Goal: Task Accomplishment & Management: Complete application form

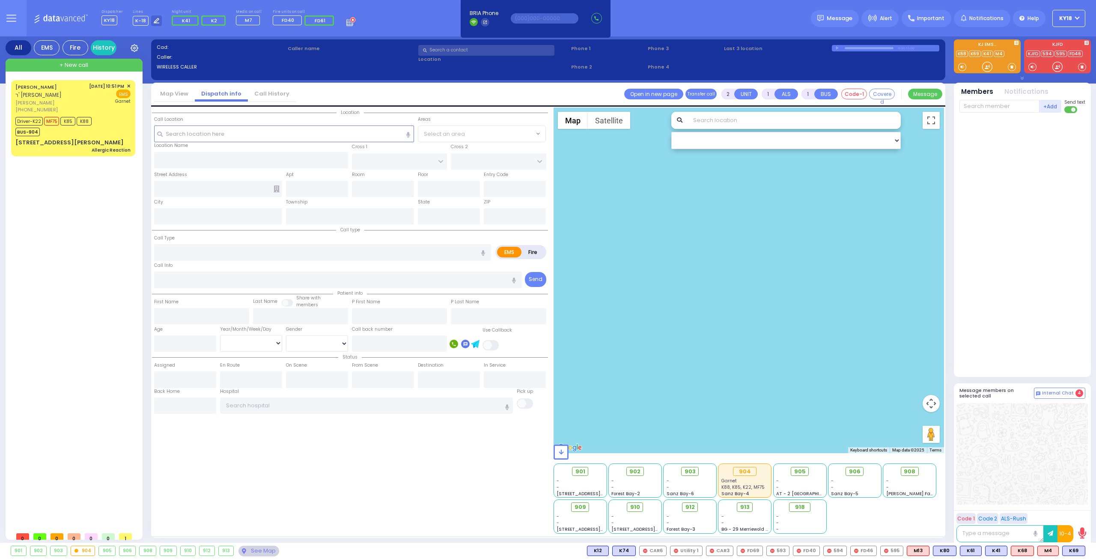
select select
click at [77, 69] on span "+ New call" at bounding box center [74, 65] width 29 height 9
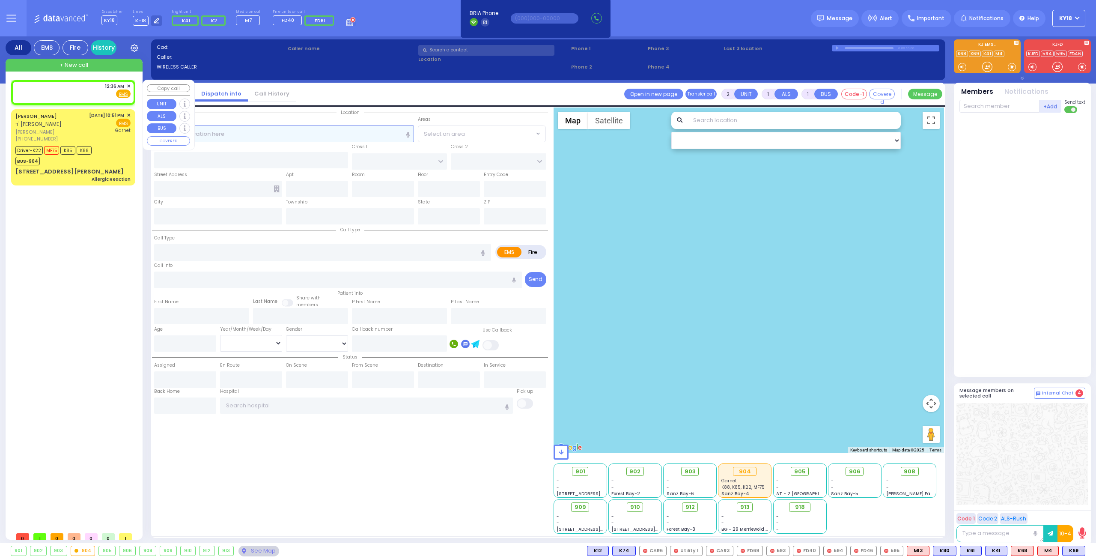
select select
radio input "true"
select select
type input "00:36"
select select "Hatzalah Garages"
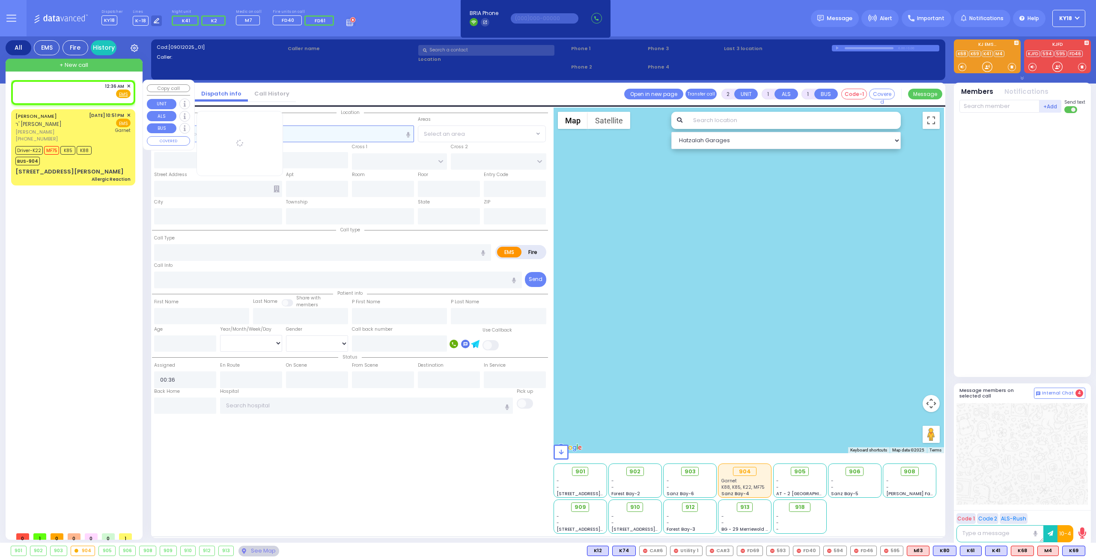
select select
radio input "true"
select select
select select "Hatzalah Garages"
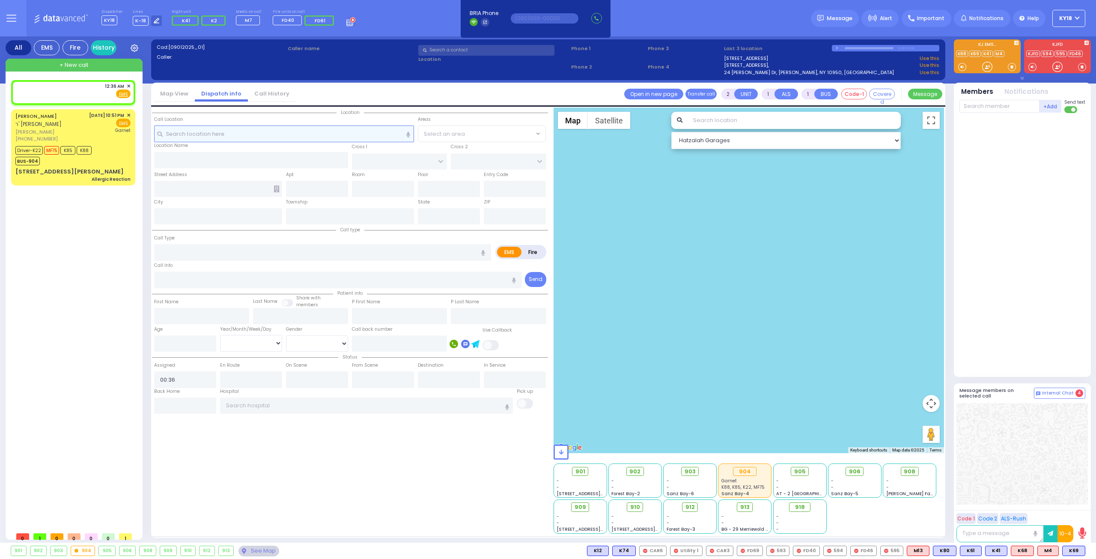
click at [293, 134] on input "text" at bounding box center [284, 133] width 260 height 16
click at [248, 404] on input "text" at bounding box center [366, 405] width 293 height 16
click at [234, 130] on input "text" at bounding box center [284, 133] width 260 height 16
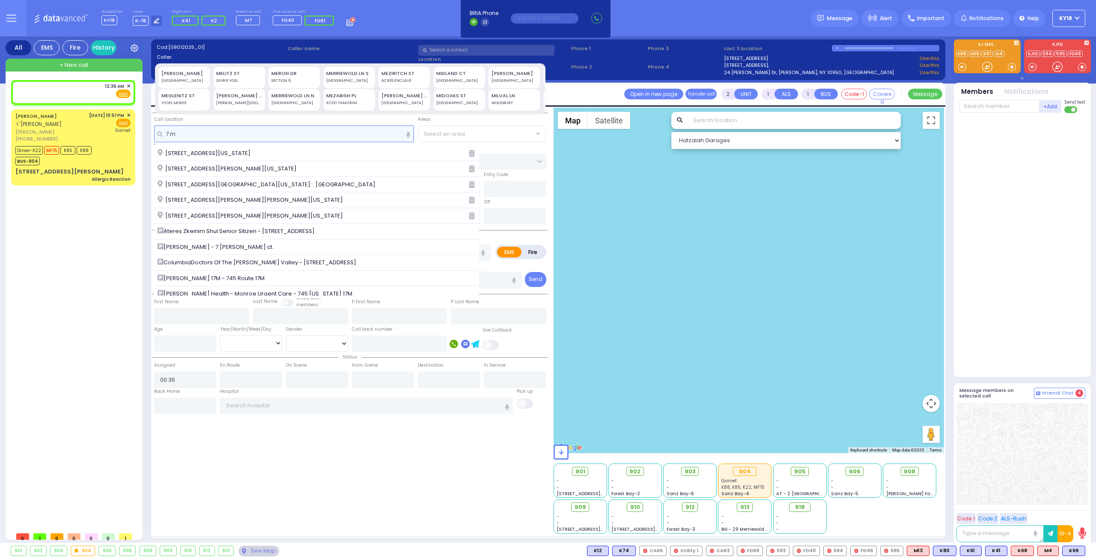
type input "7 m"
click at [240, 100] on div "[PERSON_NAME][GEOGRAPHIC_DATA]" at bounding box center [239, 103] width 46 height 6
type input "7 [PERSON_NAME] LN"
type input "MONROE"
type input "10950"
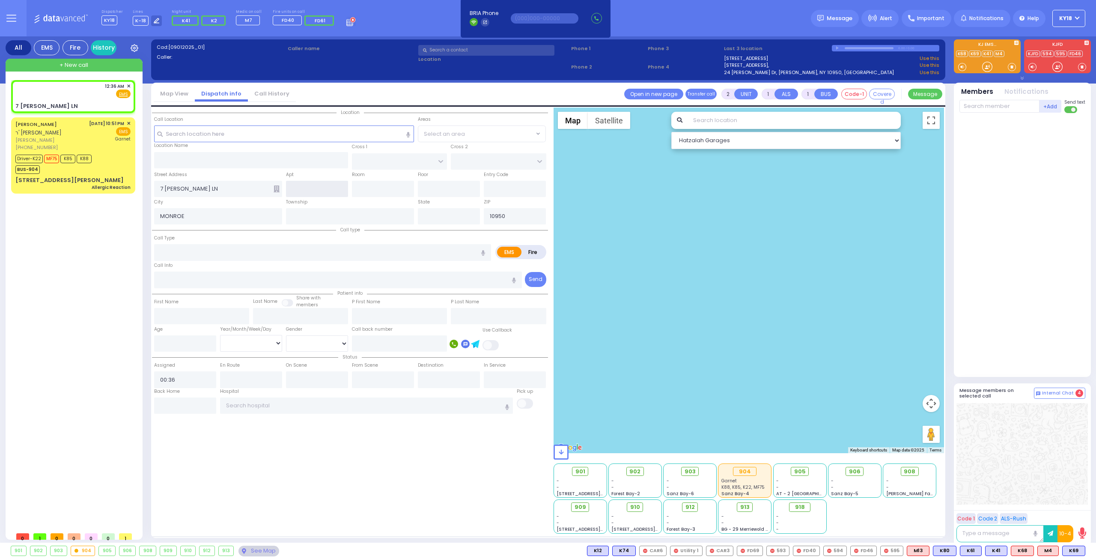
select select
radio input "true"
select select
select select "Hatzalah Garages"
type input "[US_STATE]"
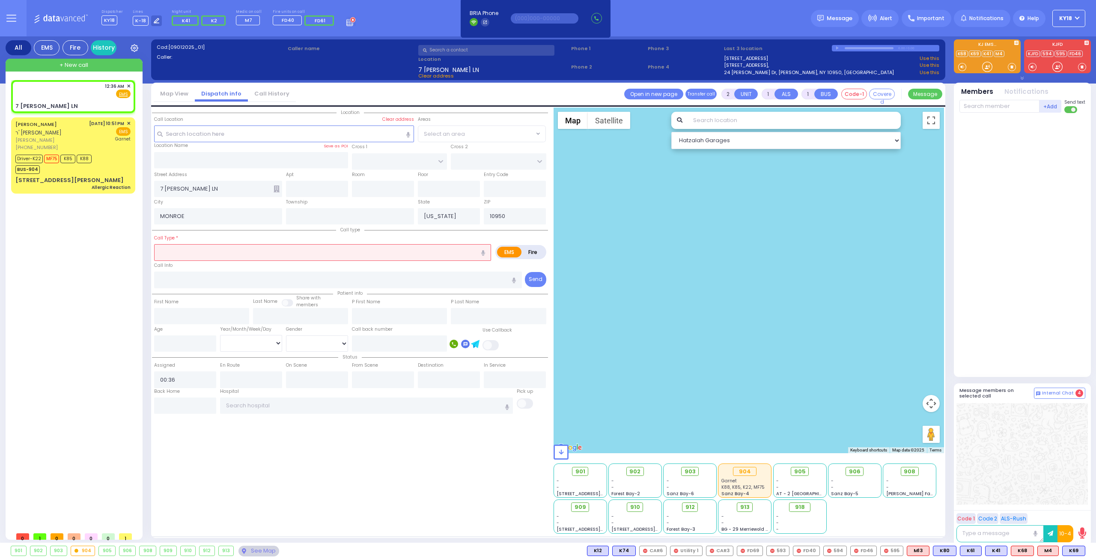
click at [266, 256] on input "text" at bounding box center [322, 252] width 337 height 16
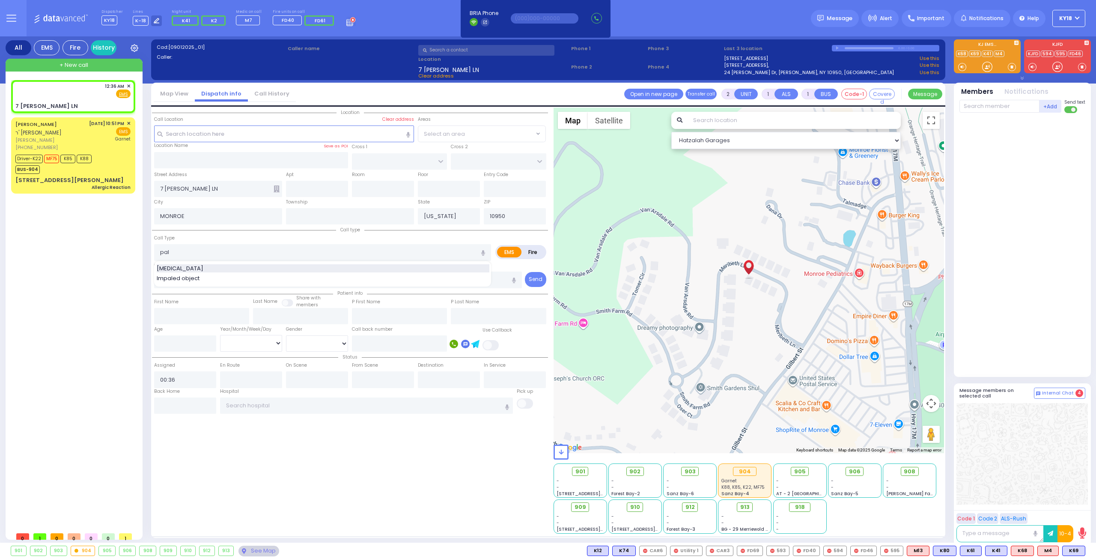
click at [256, 269] on div "[MEDICAL_DATA]" at bounding box center [323, 268] width 333 height 9
type input "[MEDICAL_DATA]"
select select
radio input "true"
select select
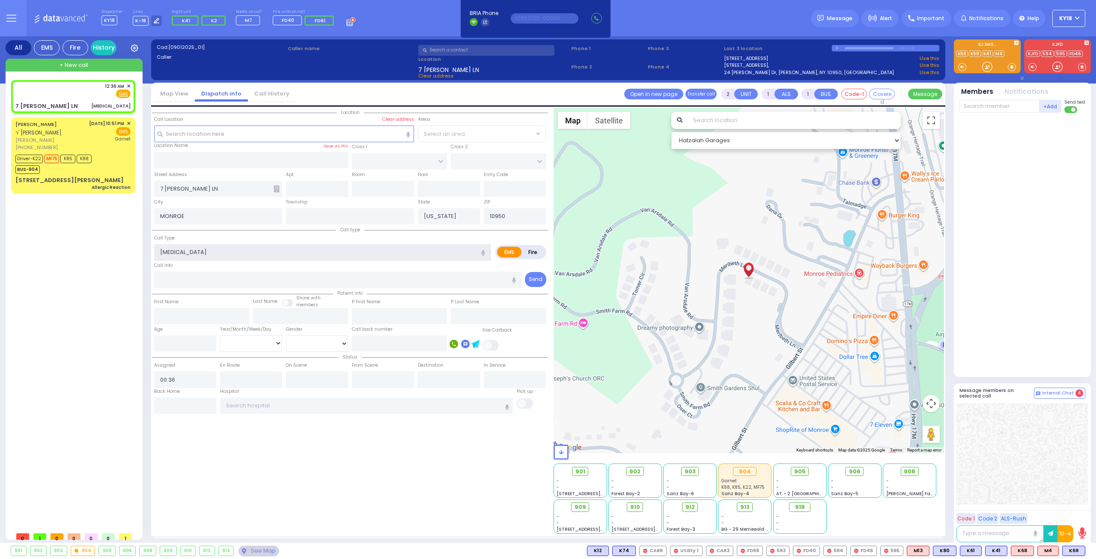
select select "Hatzalah Garages"
click at [85, 103] on div "7 [PERSON_NAME] LN [MEDICAL_DATA]" at bounding box center [72, 106] width 115 height 9
select select
radio input "true"
select select
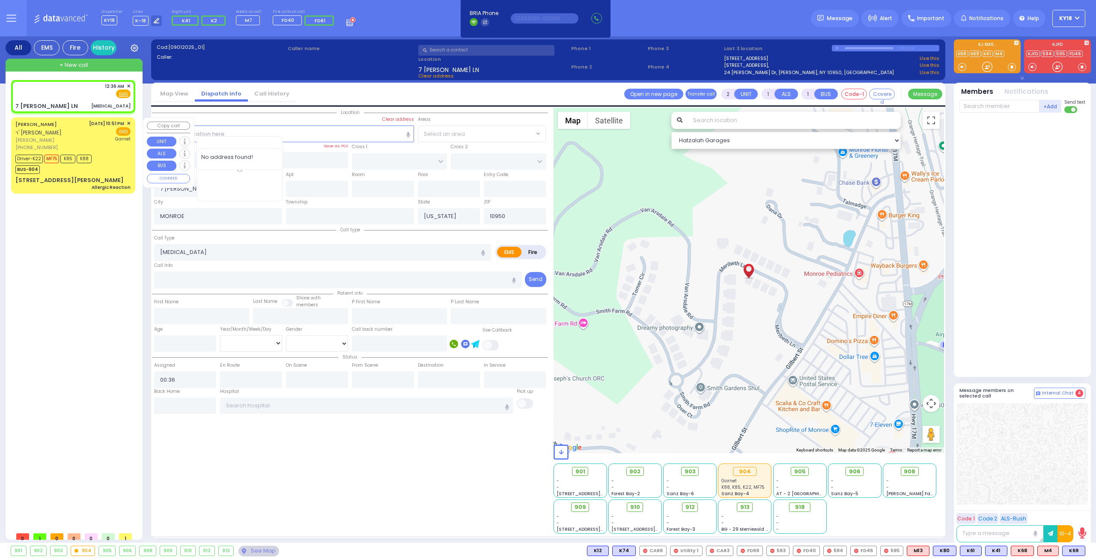
select select "Hatzalah Garages"
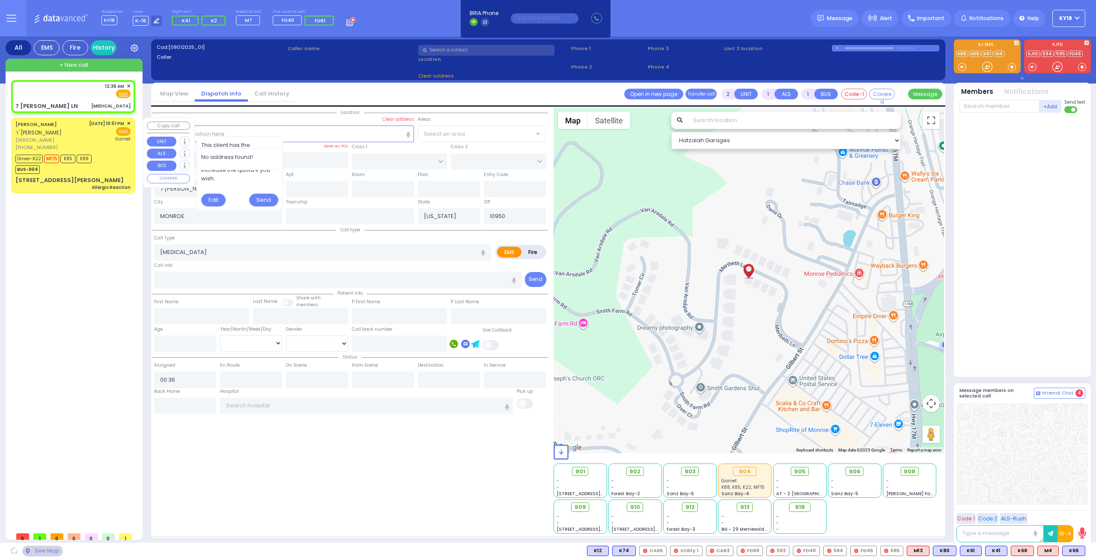
select select
radio input "true"
select select
select select "Hatzalah Garages"
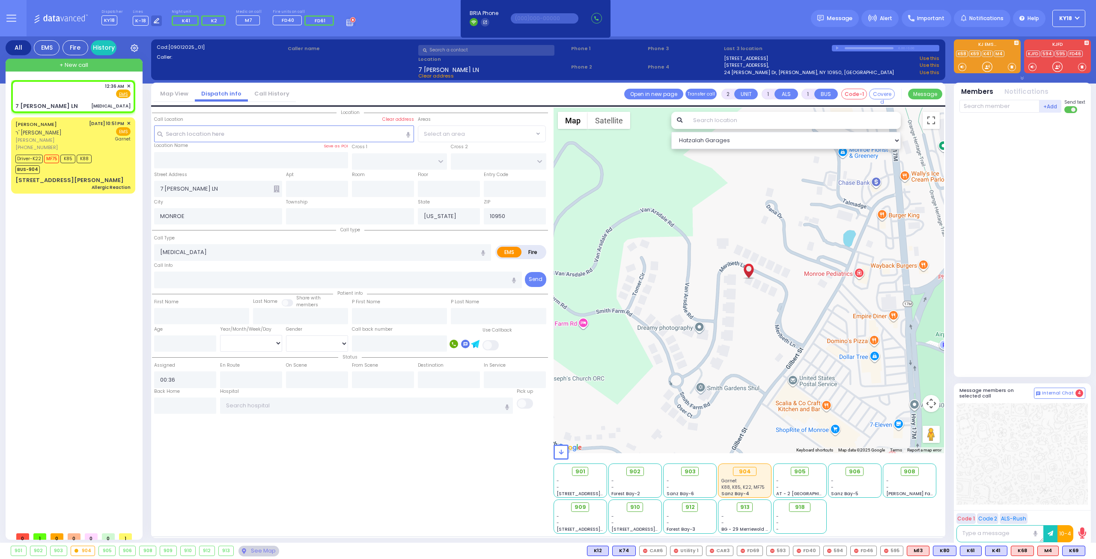
click at [277, 187] on icon at bounding box center [277, 188] width 6 height 7
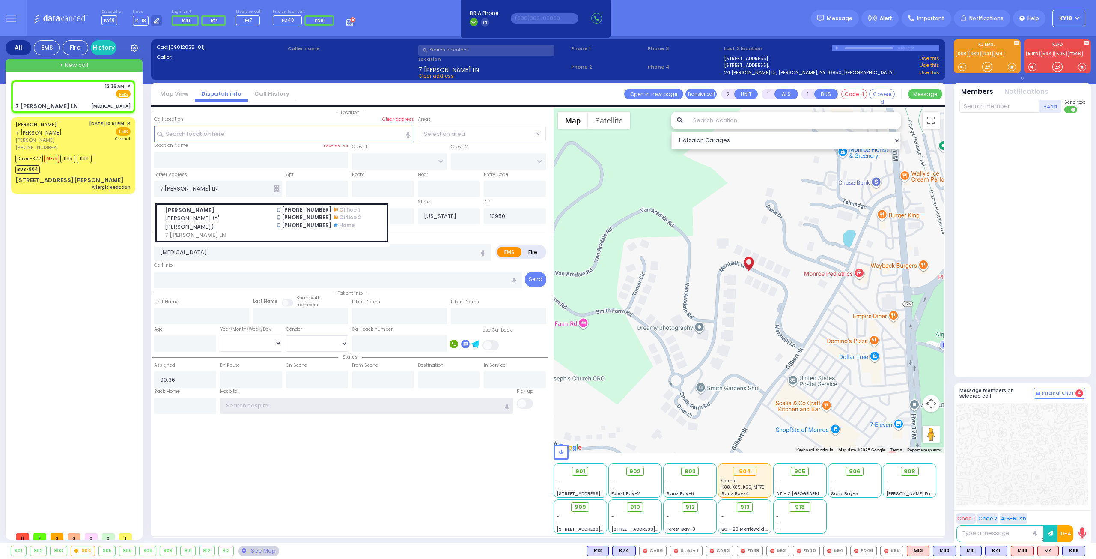
click at [246, 403] on input "text" at bounding box center [366, 405] width 293 height 16
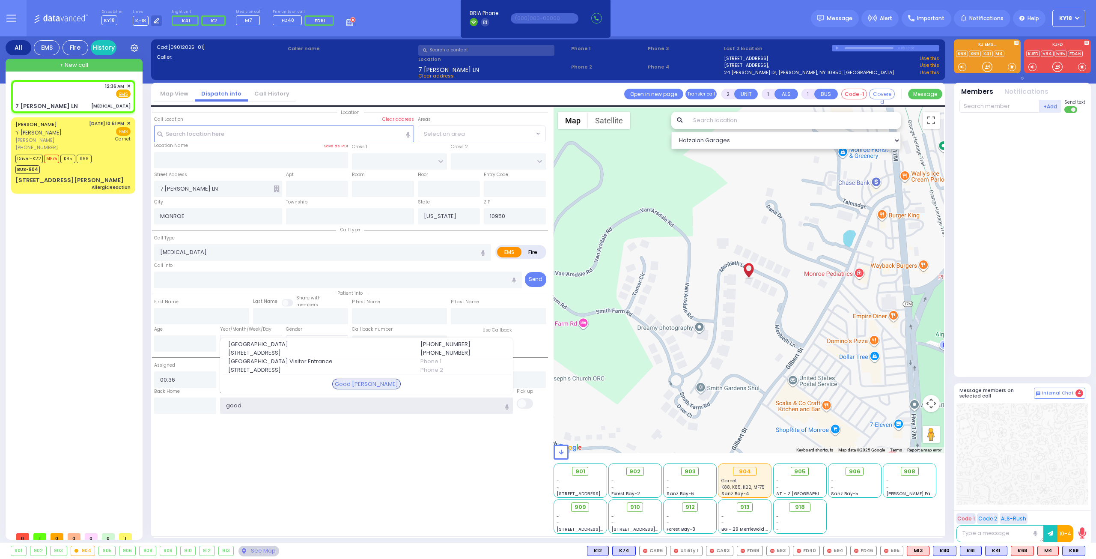
type input "good"
click at [271, 338] on div "Good Samaritan Hospital 255 Lafayette Ave. (845)547-3257 (845)368-5029 Good Sam…" at bounding box center [366, 366] width 293 height 57
click at [991, 105] on input "text" at bounding box center [1000, 106] width 80 height 13
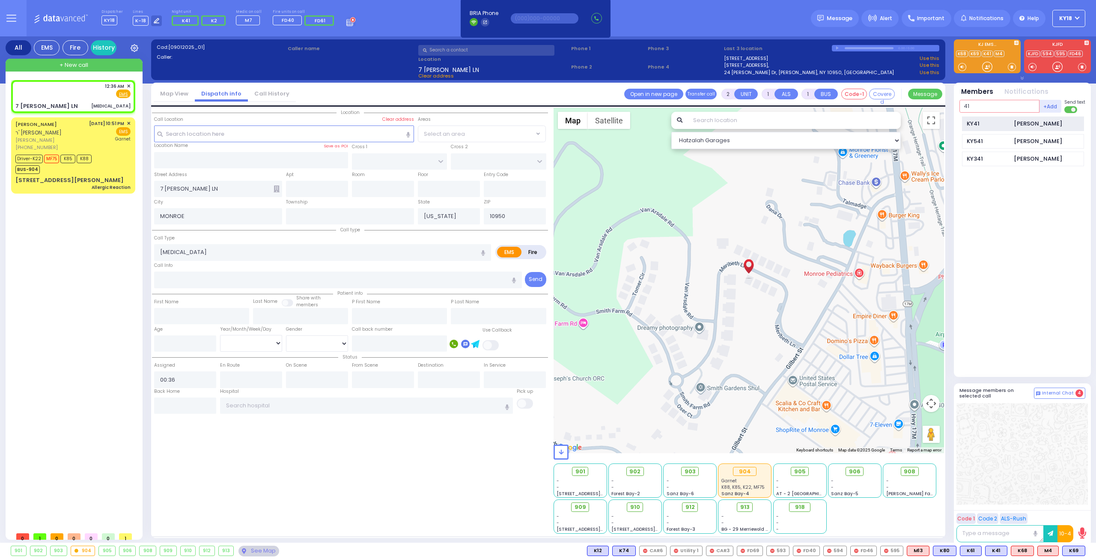
type input "41"
click at [982, 124] on div "KY41" at bounding box center [988, 123] width 43 height 9
click at [993, 109] on input "text" at bounding box center [1000, 106] width 80 height 13
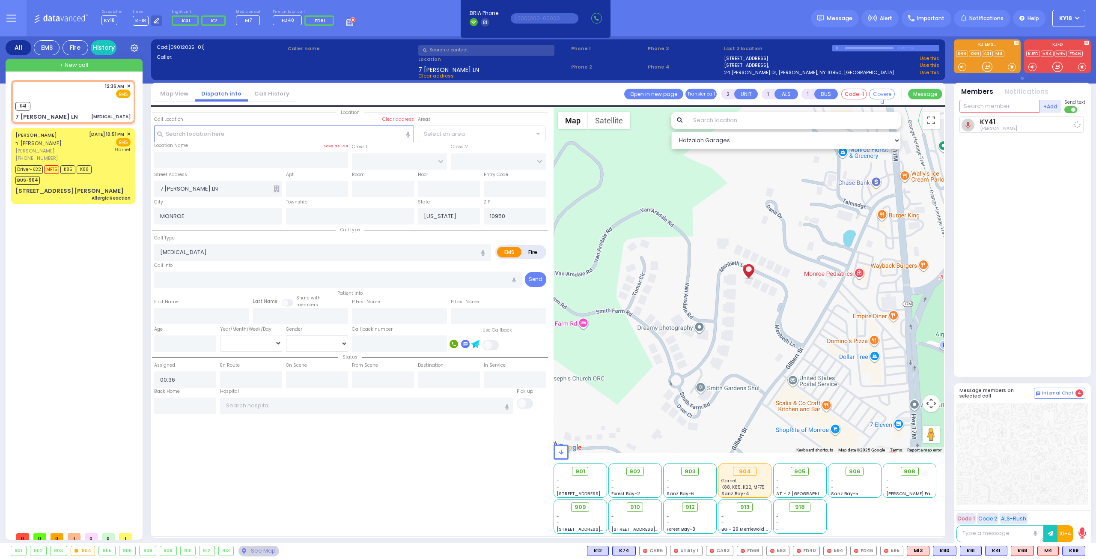
select select
radio input "true"
select select
type input "00:37"
select select "Hatzalah Garages"
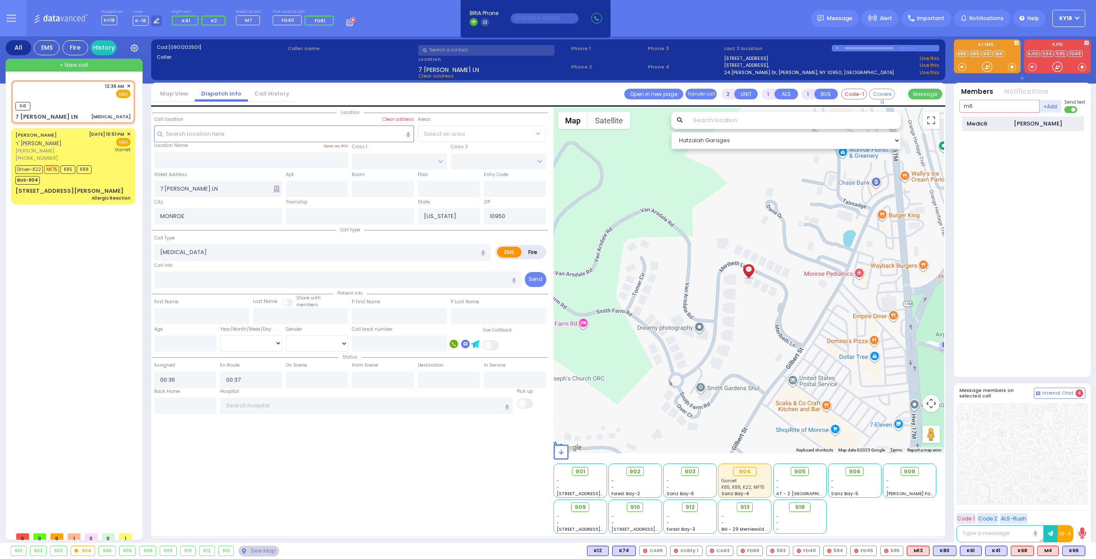
type input "m6"
click at [987, 125] on div "Medic6" at bounding box center [988, 123] width 43 height 9
select select
radio input "true"
select select
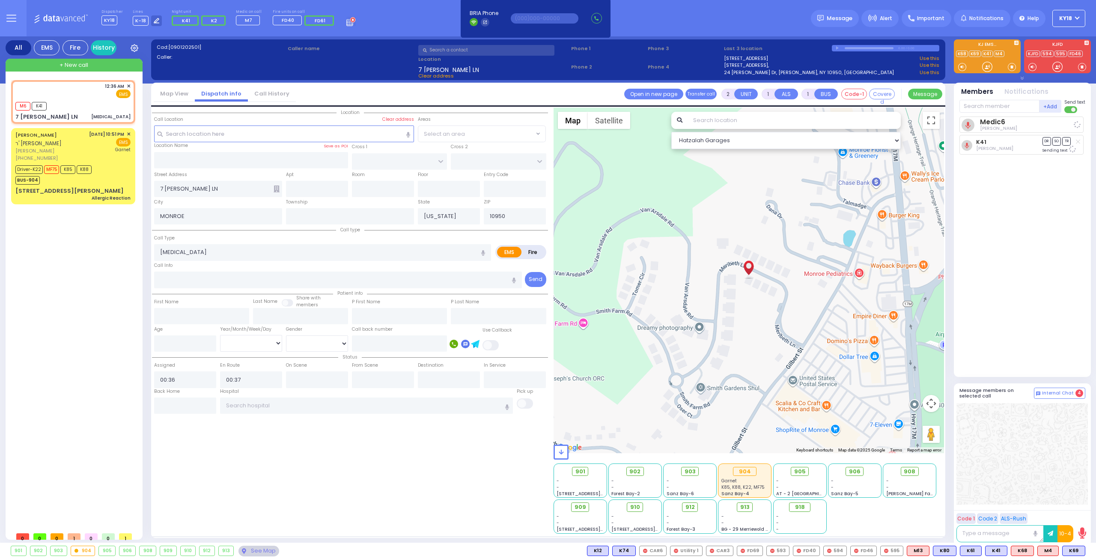
select select "Hatzalah Garages"
click at [909, 472] on span "908" at bounding box center [914, 471] width 12 height 9
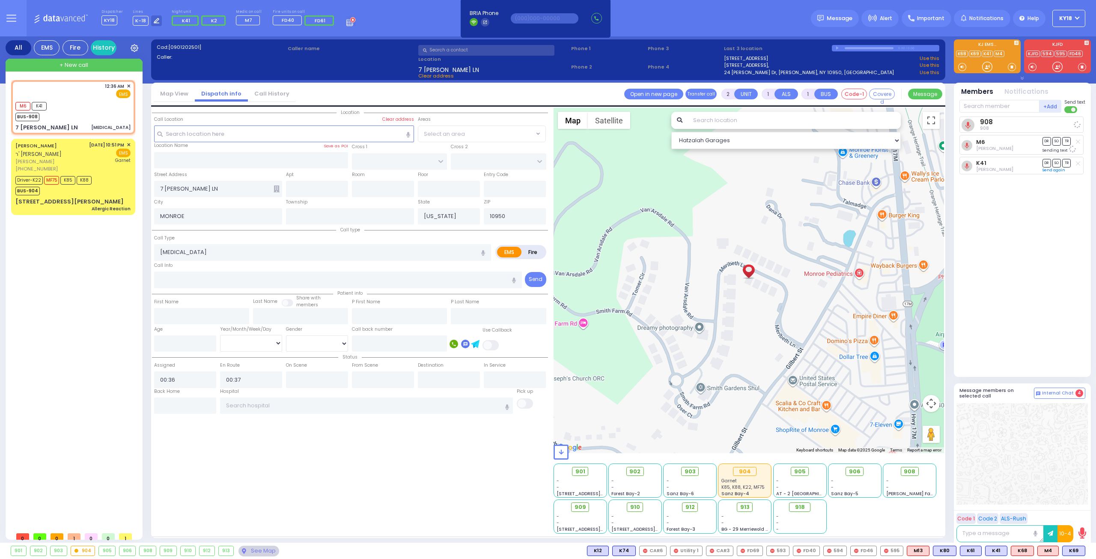
select select
radio input "true"
select select
select select "Hatzalah Garages"
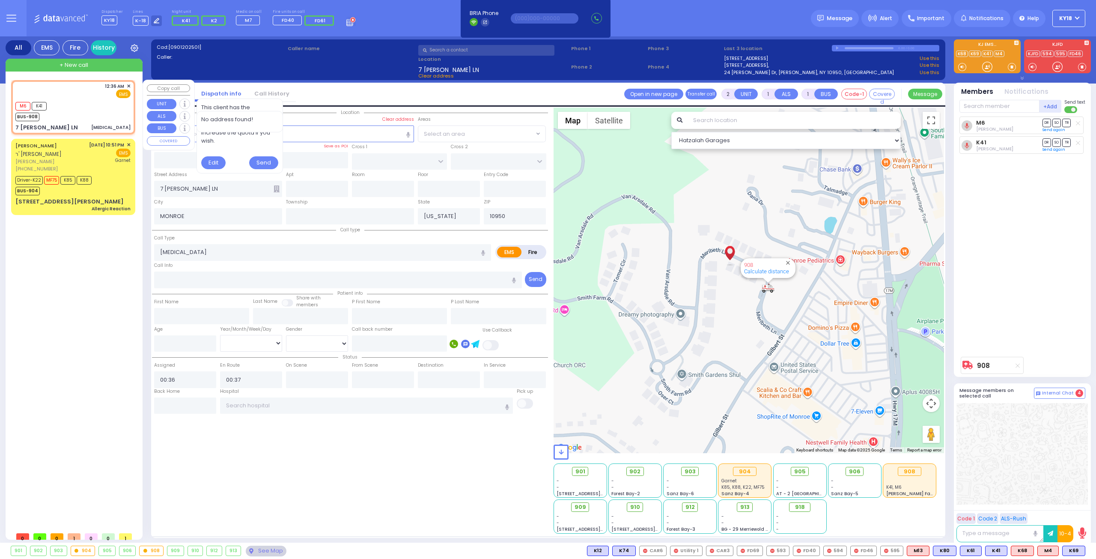
click at [42, 111] on div "BUS-908" at bounding box center [30, 116] width 31 height 11
select select
radio input "true"
select select
select select "Hatzalah Garages"
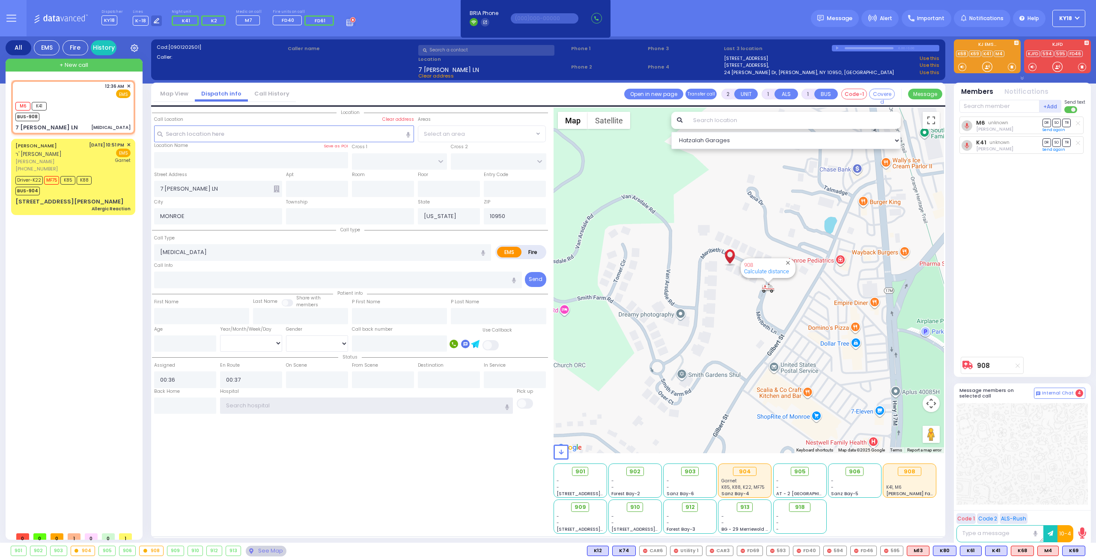
click at [282, 403] on input "text" at bounding box center [366, 405] width 293 height 16
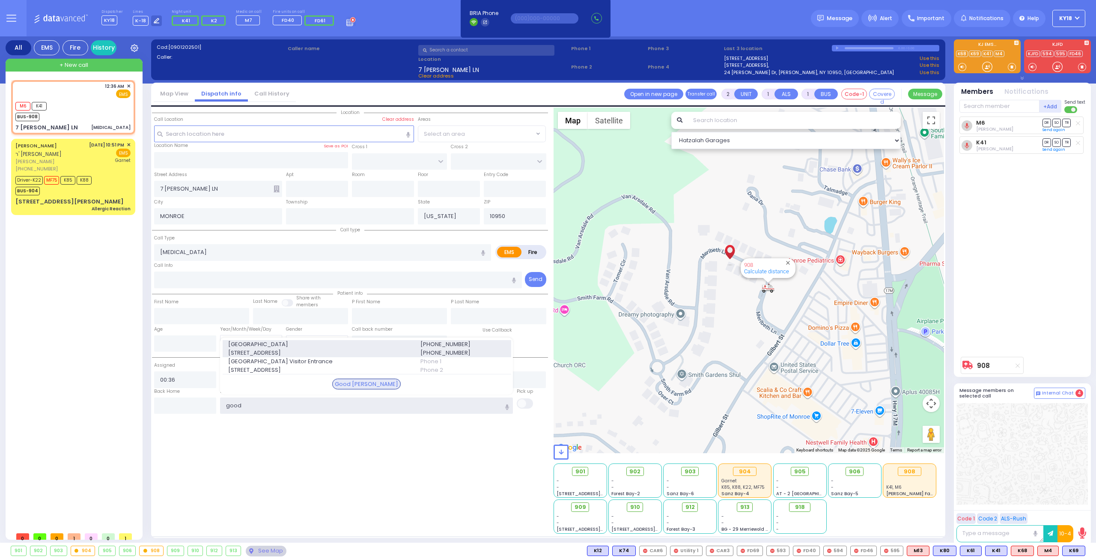
type input "good"
click at [280, 342] on span "Good Samaritan Hospital" at bounding box center [319, 344] width 182 height 9
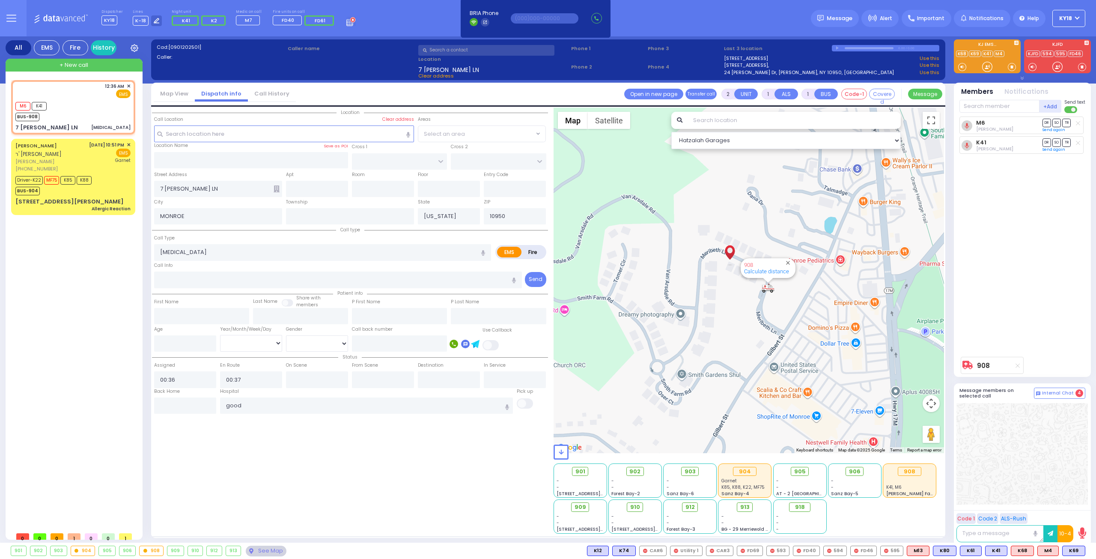
select select
radio input "true"
select select
type input "Good Samaritan Hospital"
select select "Hatzalah Garages"
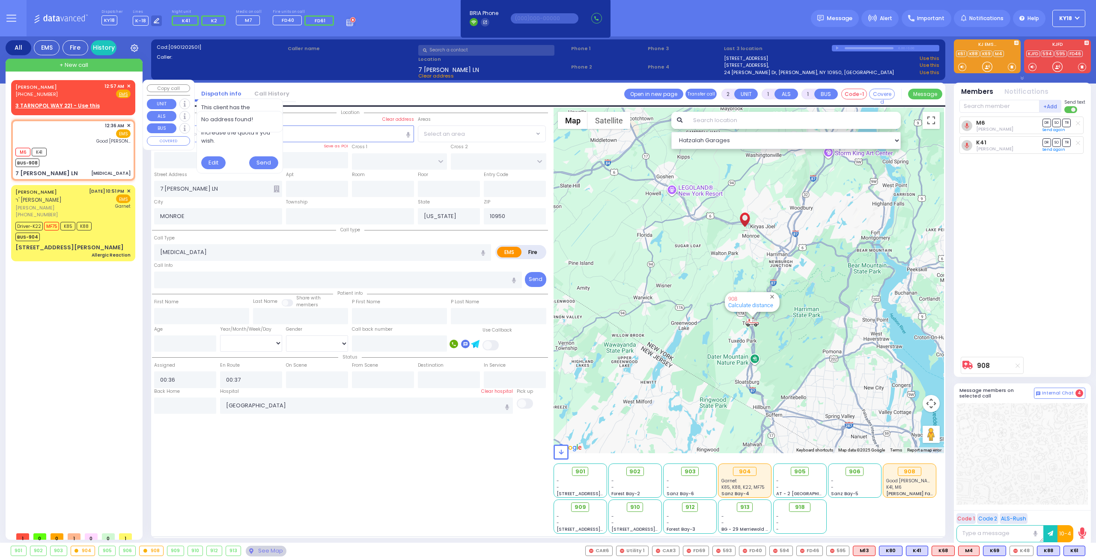
click at [41, 96] on body "Dashboard Home" at bounding box center [548, 279] width 1096 height 559
click at [87, 96] on div "AVRUM GELB (845) 655-9105 12:57 AM ✕ Fire EMS" at bounding box center [72, 91] width 115 height 16
select select
radio input "true"
type input "[PERSON_NAME]"
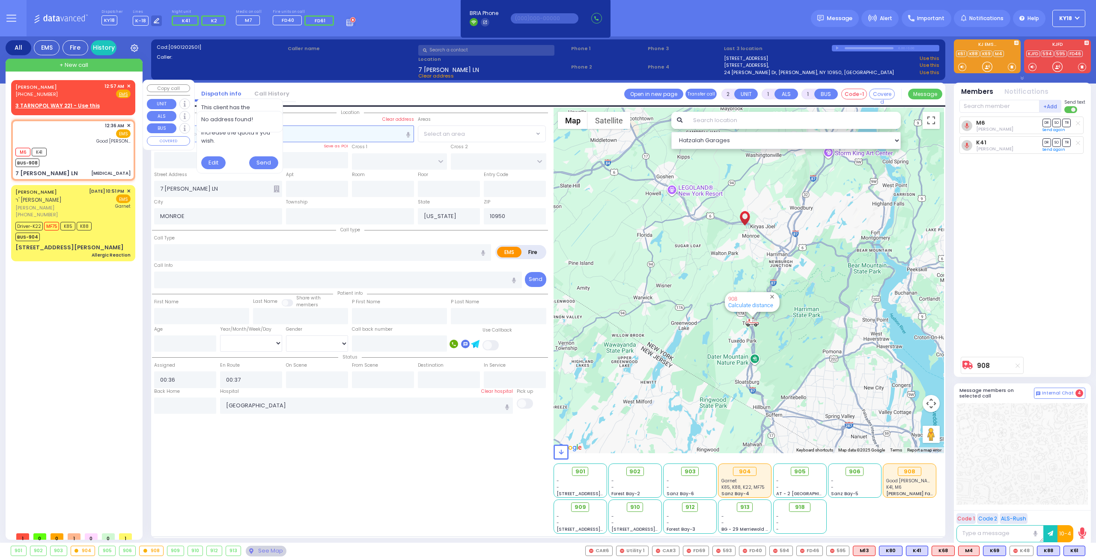
type input "[PERSON_NAME]"
select select
type input "00:57"
select select "Hatzalah Garages"
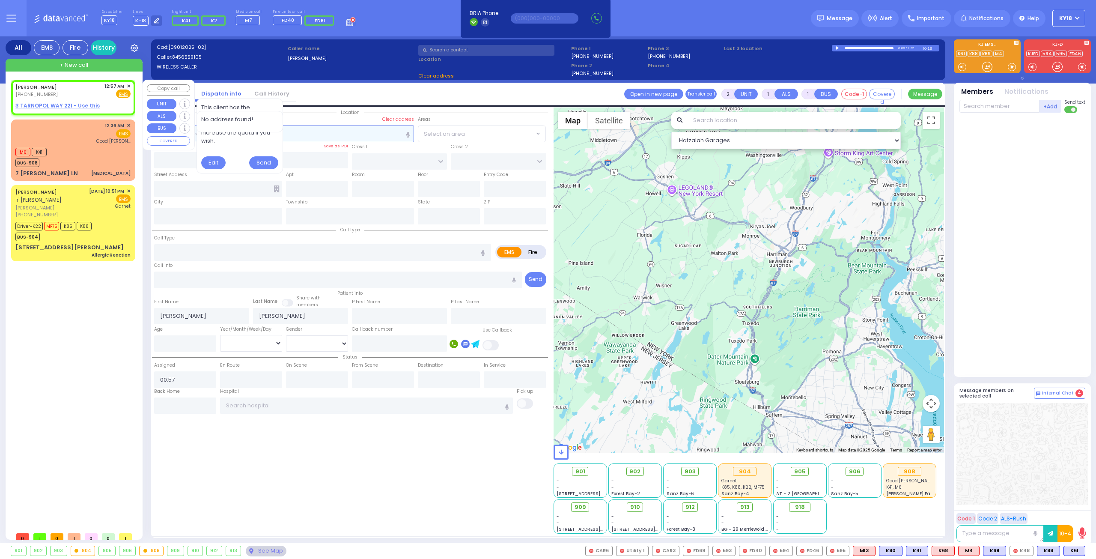
select select
radio input "true"
select select
select select "Hatzalah Garages"
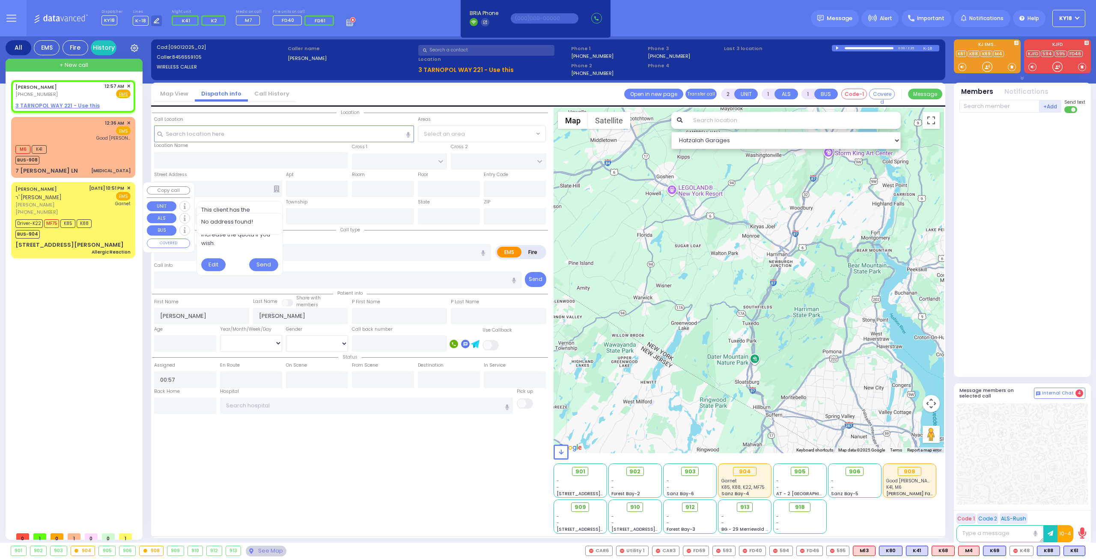
drag, startPoint x: 51, startPoint y: 211, endPoint x: 56, endPoint y: 209, distance: 5.0
click at [56, 209] on div "(845) 324-0281" at bounding box center [50, 212] width 71 height 7
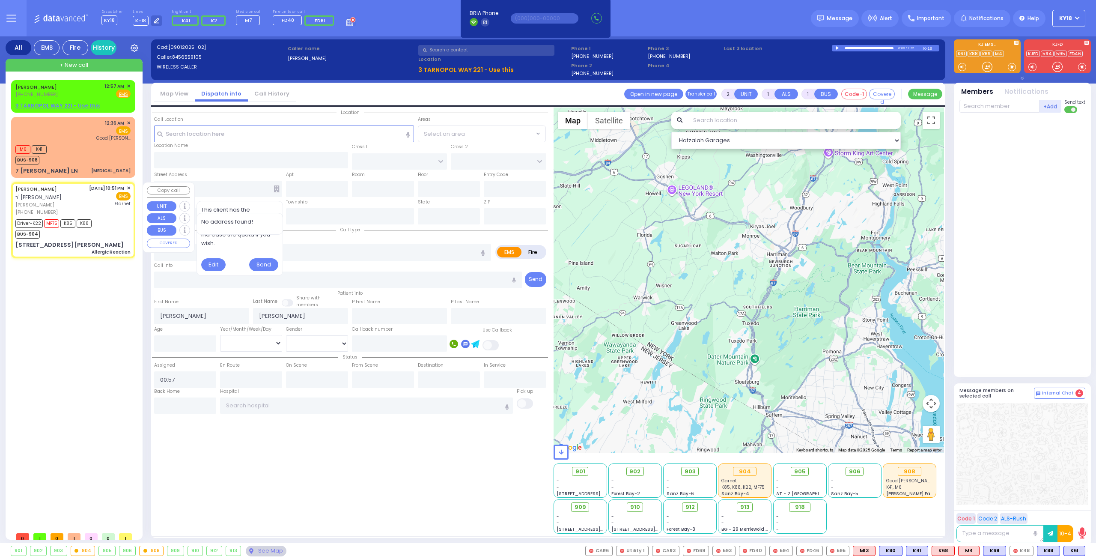
type input "6"
select select
type input "Allergic Reaction"
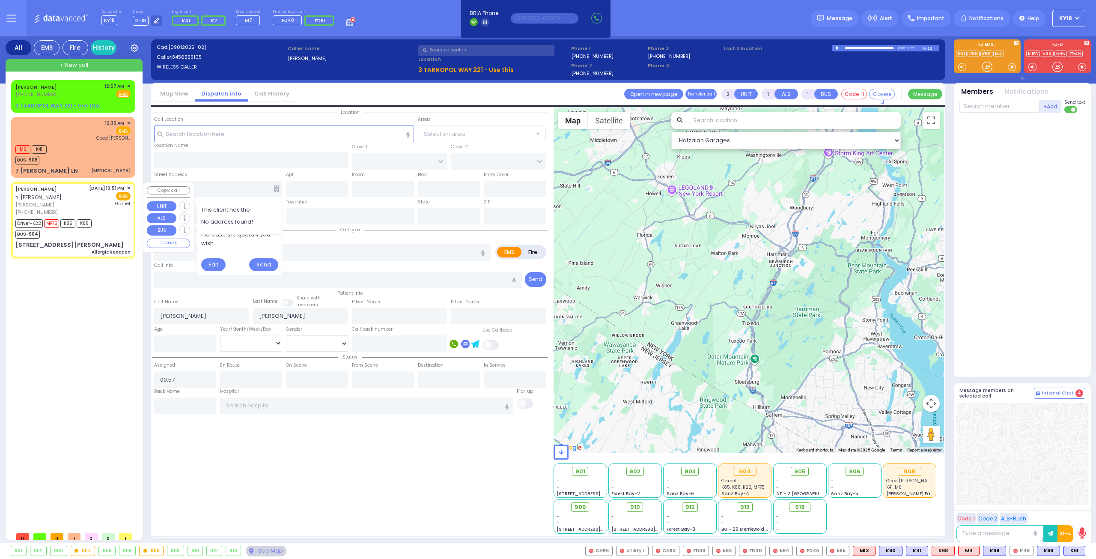
radio input "true"
type input "BINYUMEN"
type input "GUTTMAN"
type input "Asher"
type input "Guttman"
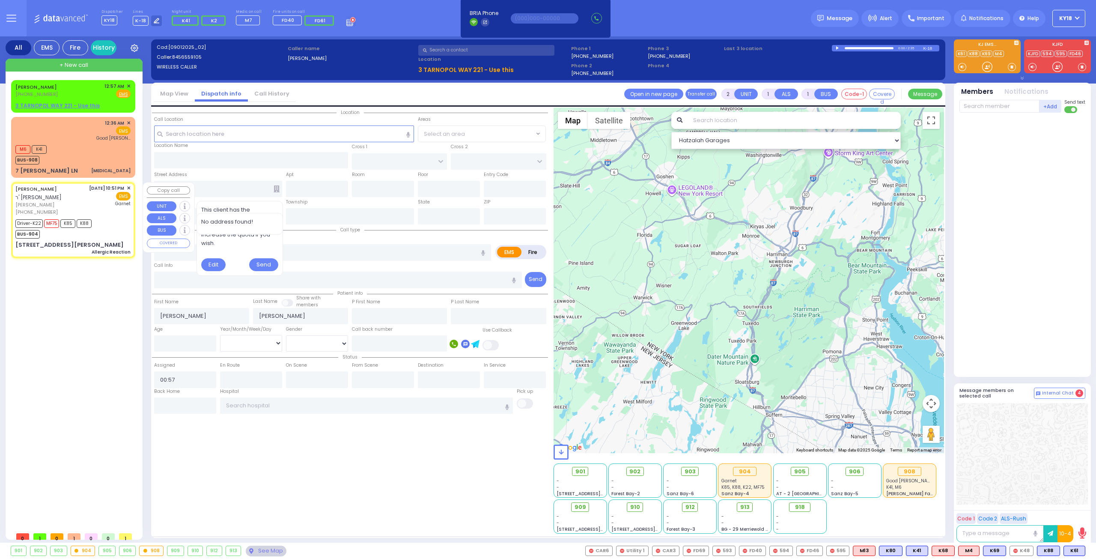
type input "3"
select select "Month"
select select "[DEMOGRAPHIC_DATA]"
type input "22:51"
type input "22:52"
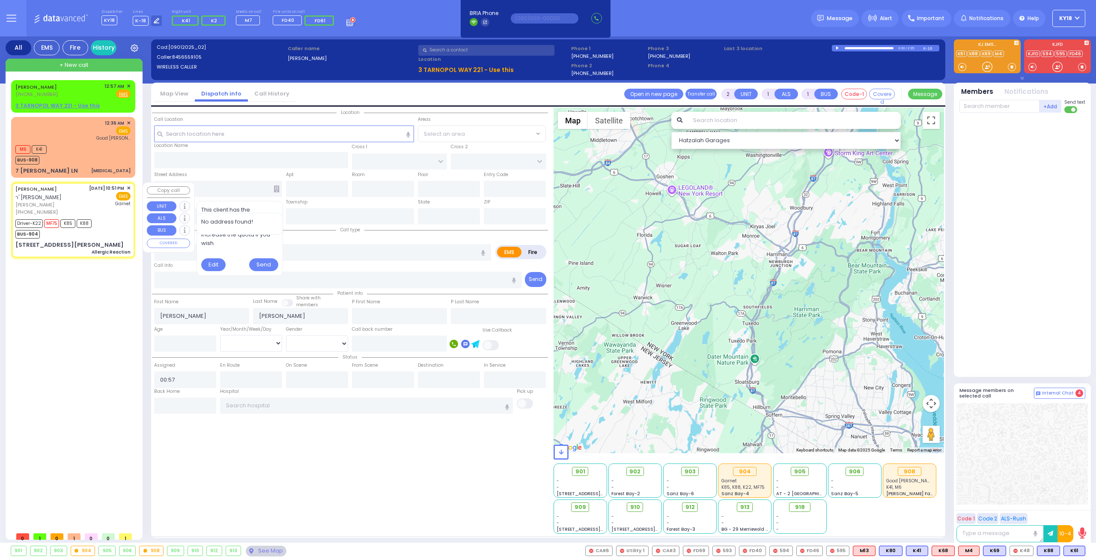
type input "22:53"
type input "23:12"
type input "23:28"
type input "23:50"
type input "Orange Regional Medical Center"
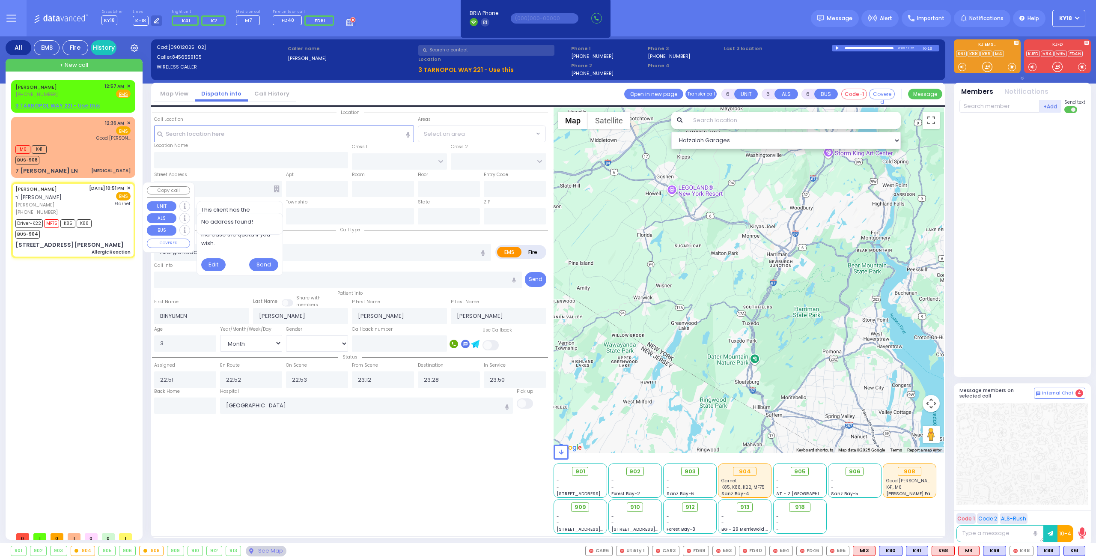
type input "[PERSON_NAME] BLVD"
type input "KAHAN DR"
type input "15 GETZIL BERGER BLVD"
type input "204"
type input "Monroe"
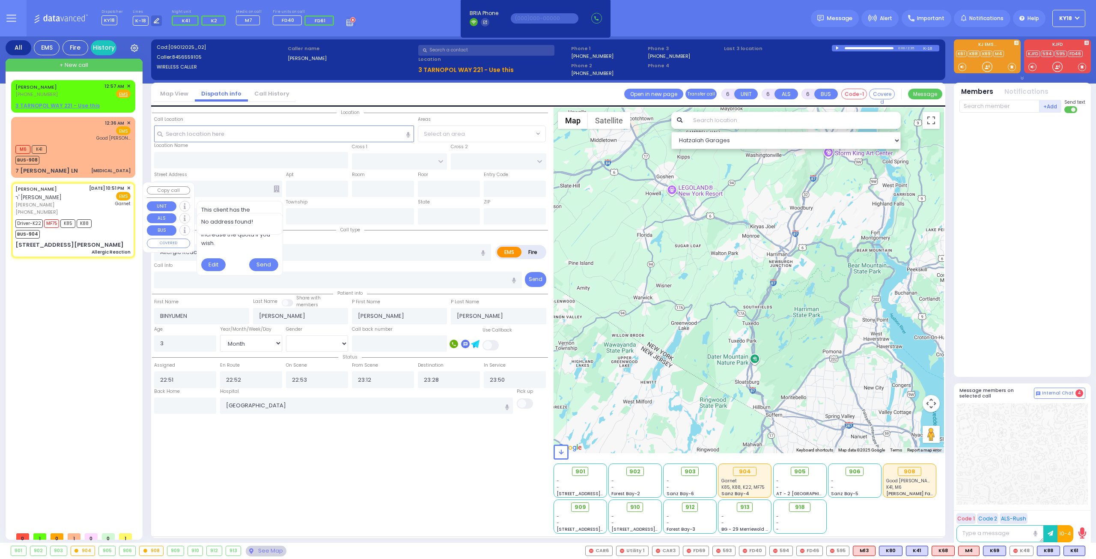
type input "[US_STATE]"
type input "10950"
select select "Hatzalah Garages"
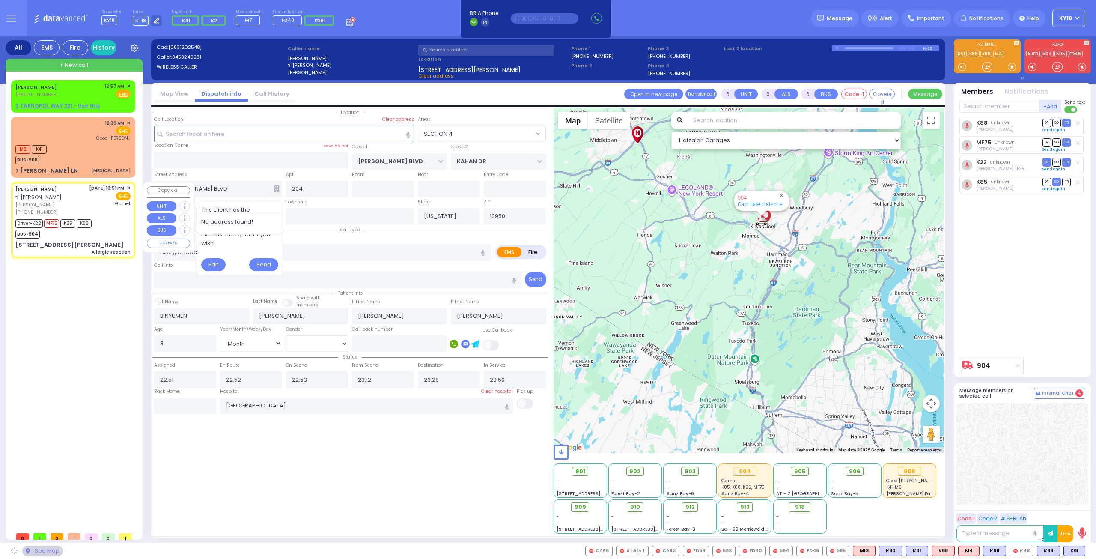
select select "SECTION 4"
click at [58, 207] on span "בנימין גוטמאן" at bounding box center [50, 204] width 71 height 7
select select
radio input "true"
select select "Month"
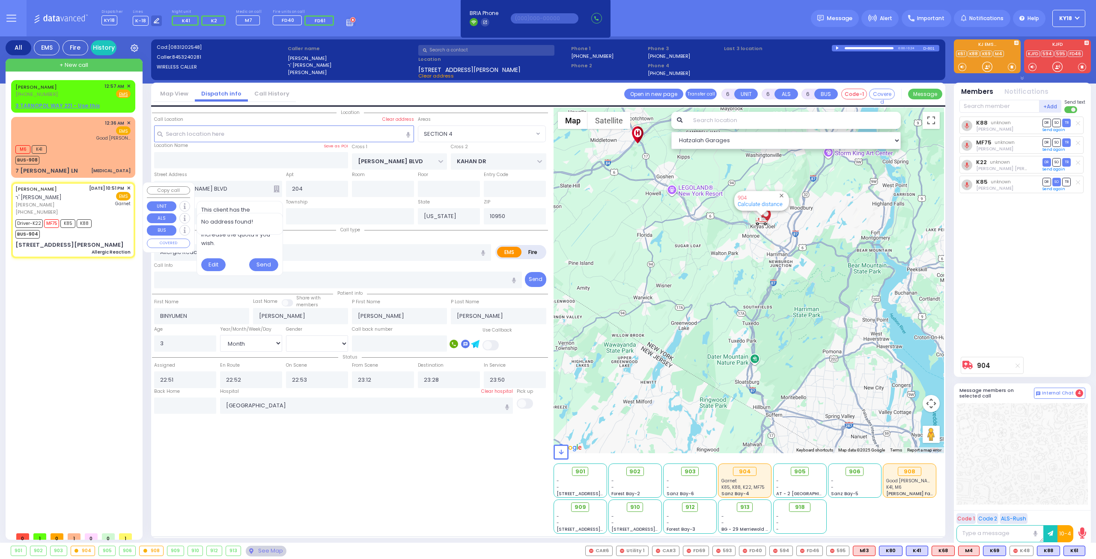
select select "[DEMOGRAPHIC_DATA]"
select select "Hatzalah Garages"
select select "SECTION 4"
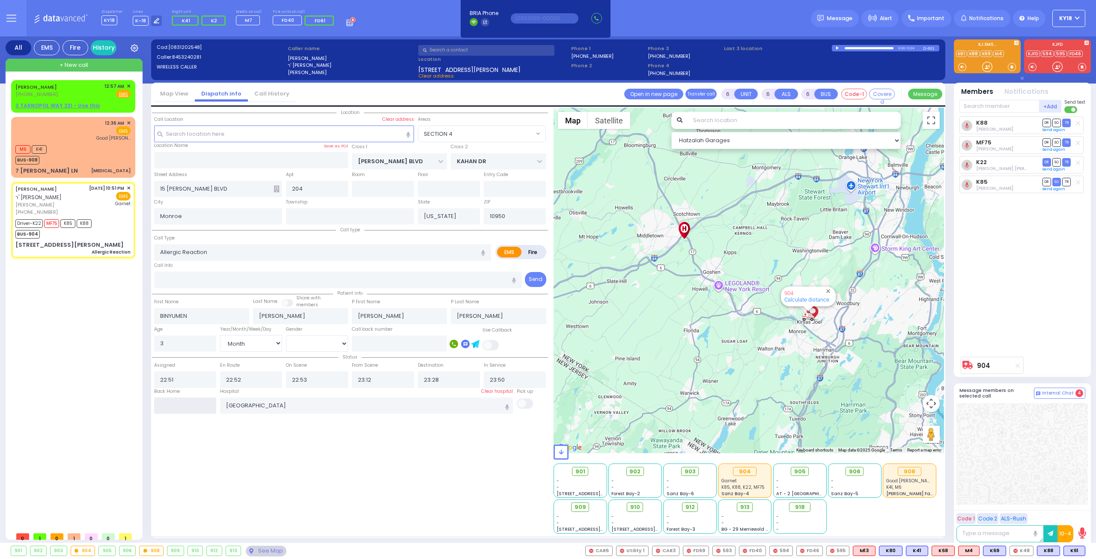
click at [201, 399] on input "text" at bounding box center [185, 405] width 62 height 16
click at [202, 398] on input "text" at bounding box center [185, 405] width 62 height 16
click at [185, 403] on input "text" at bounding box center [185, 405] width 62 height 16
type input "01:00"
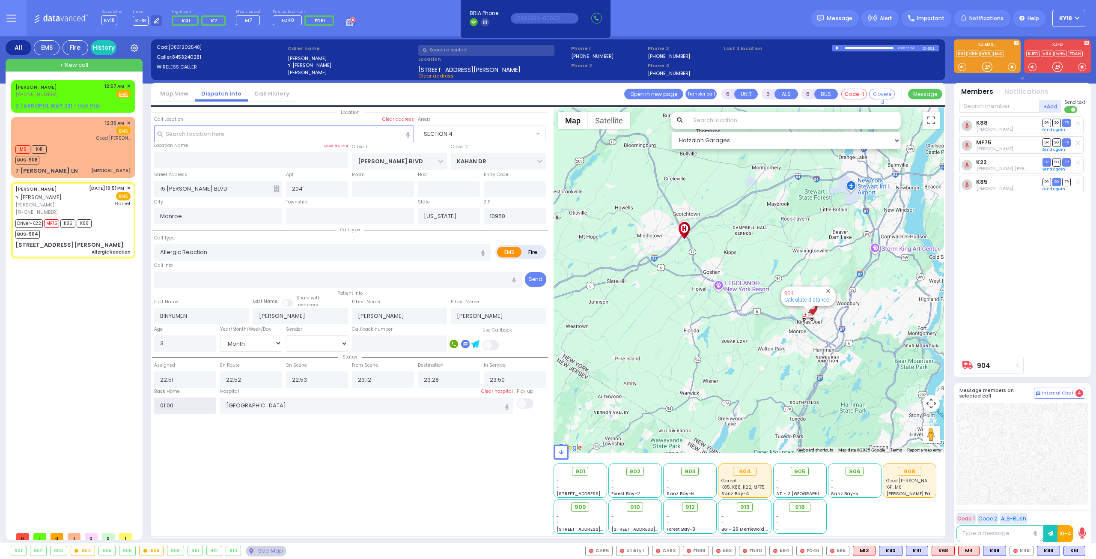
click at [185, 403] on input "01:00" at bounding box center [185, 405] width 62 height 16
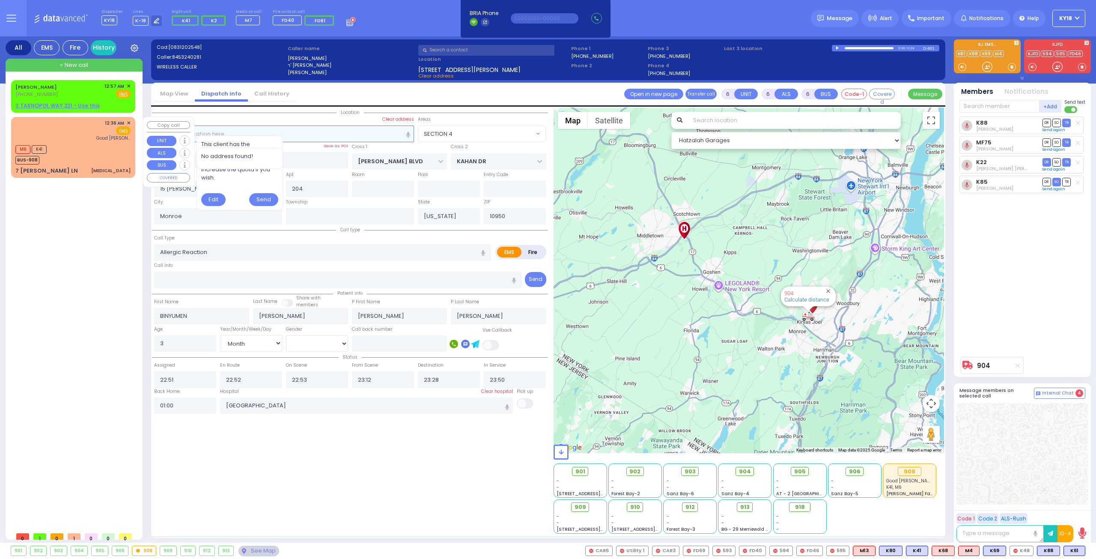
select select
radio input "true"
select select
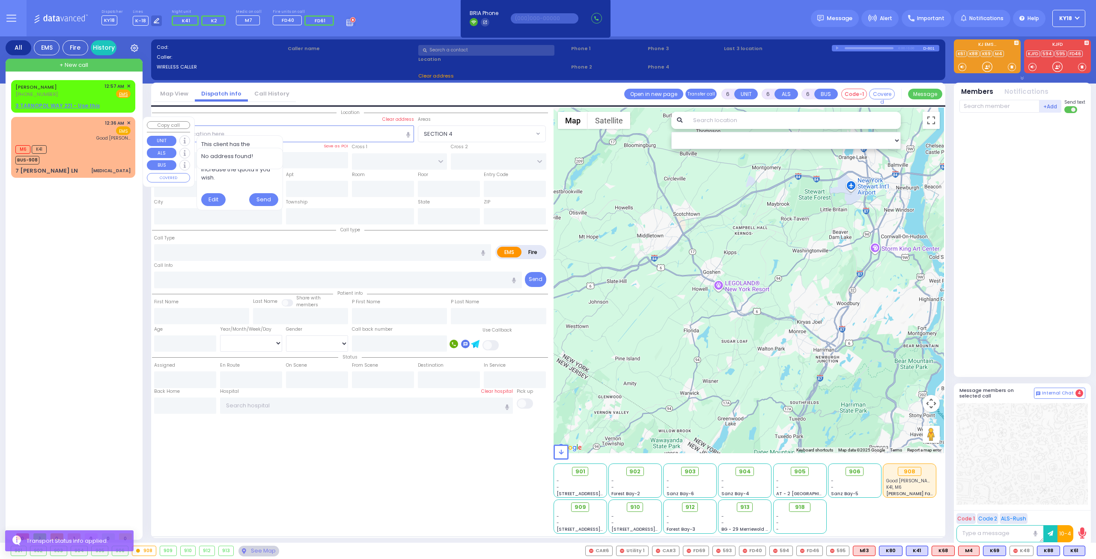
click at [75, 136] on div "12:36 AM ✕ EMS Good Sam" at bounding box center [72, 130] width 115 height 22
type input "2"
type input "1"
select select
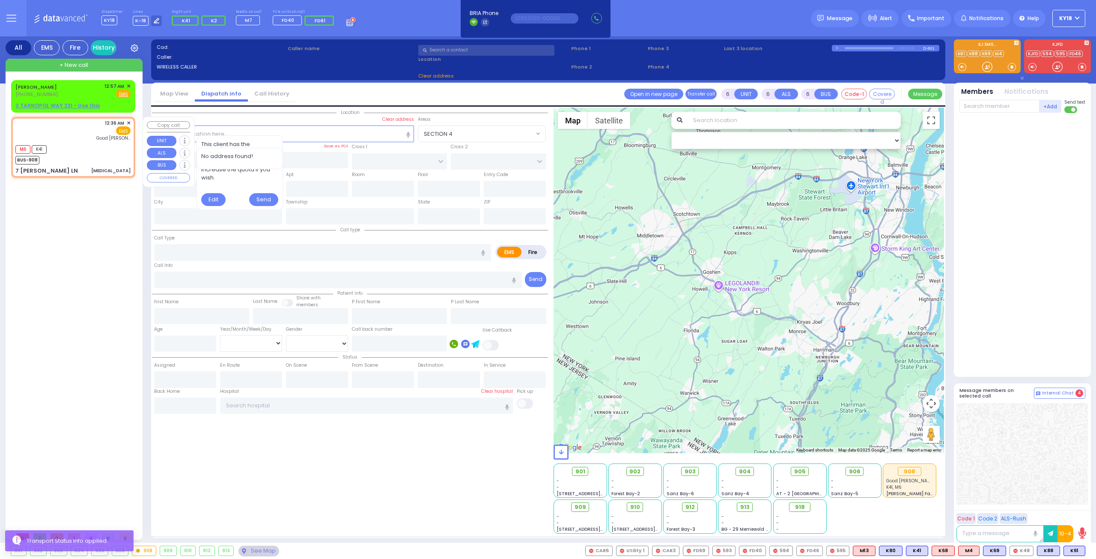
type input "[MEDICAL_DATA]"
radio input "true"
select select
type input "00:36"
type input "00:37"
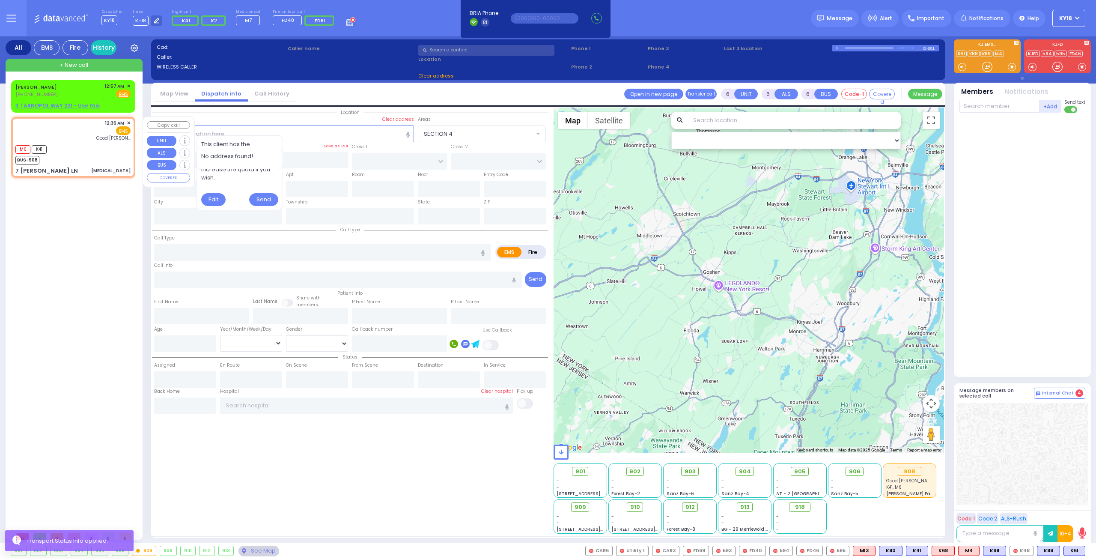
type input "Good Samaritan Hospital"
select select "Hatzalah Garages"
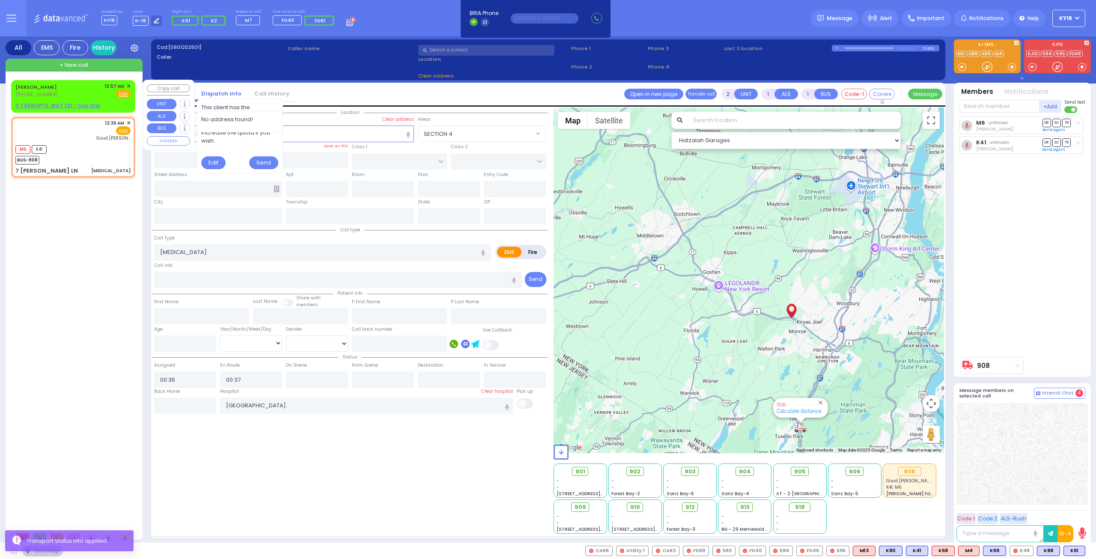
type input "7 [PERSON_NAME] LN"
type input "MONROE"
type input "[US_STATE]"
type input "10950"
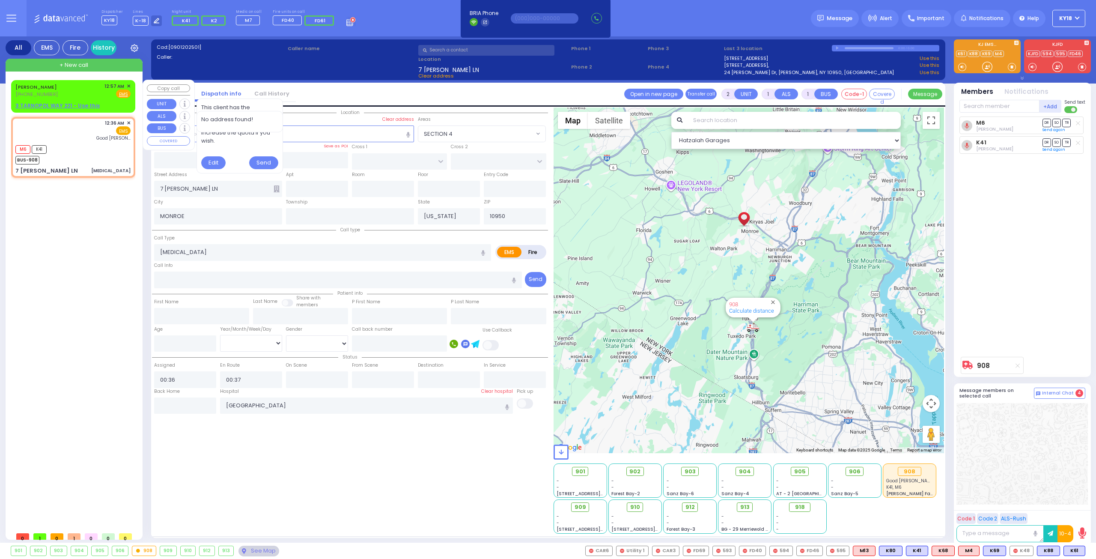
click at [83, 91] on div "AVRUM GELB (845) 655-9105 12:57 AM ✕ Fire EMS" at bounding box center [72, 91] width 115 height 16
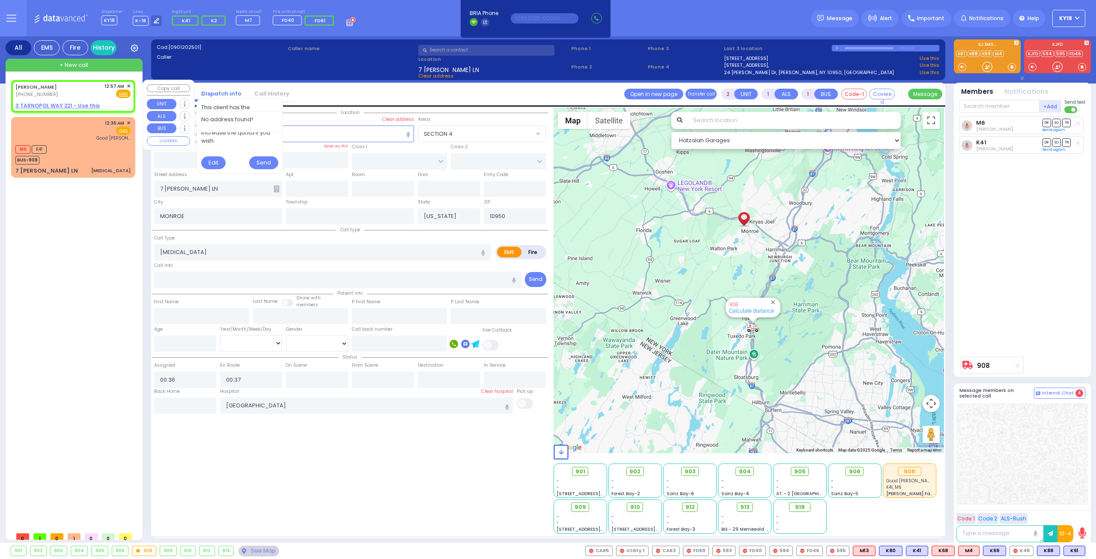
select select
radio input "true"
type input "AVRUM"
type input "GELB"
select select
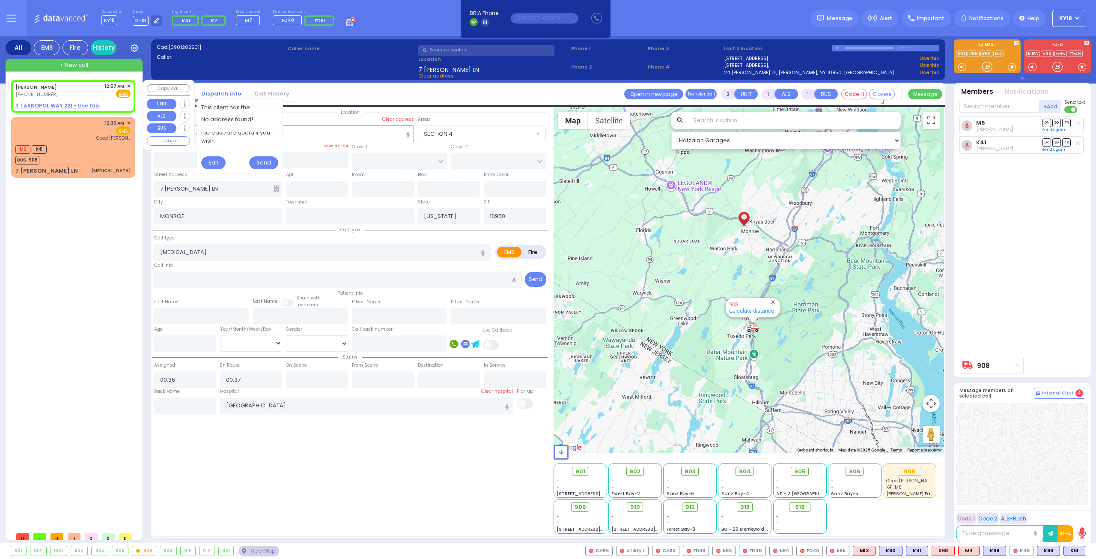
type input "00:57"
select select "Hatzalah Garages"
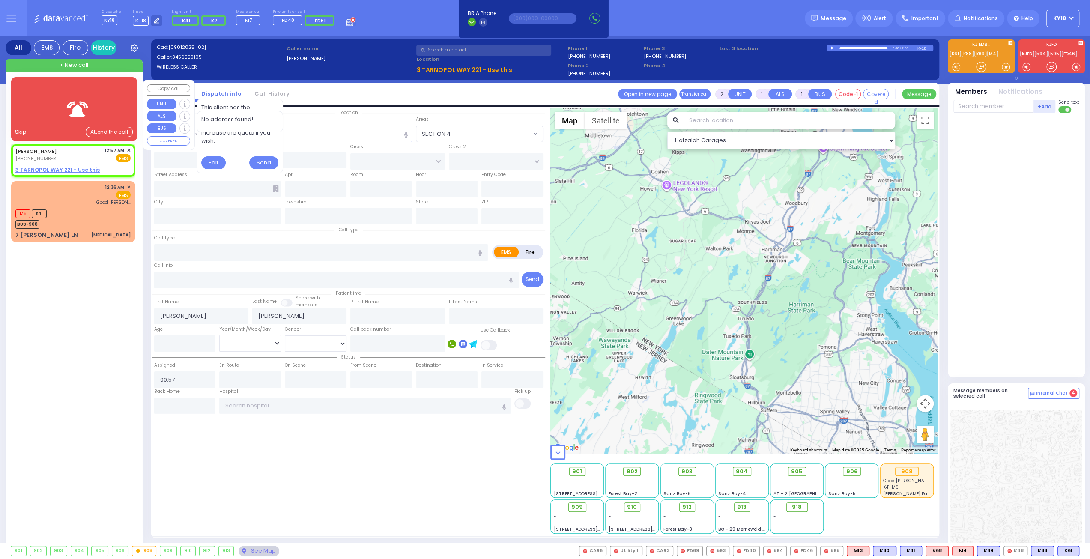
click at [69, 110] on img at bounding box center [78, 109] width 34 height 21
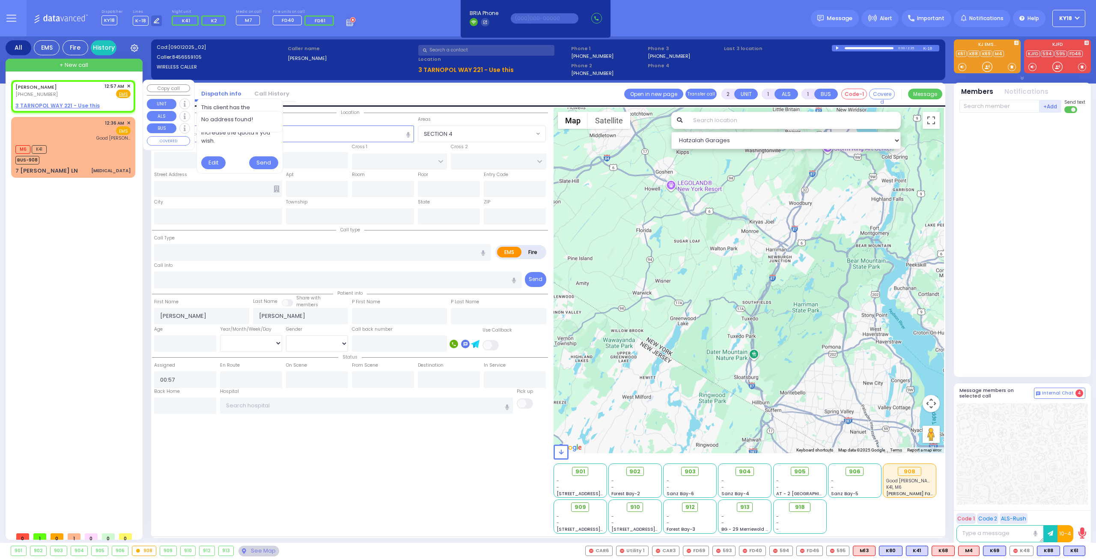
click at [69, 90] on div "AVRUM GELB (845) 655-9105 12:57 AM ✕ Fire EMS" at bounding box center [72, 91] width 115 height 16
select select
radio input "true"
select select
select select "Hatzalah Garages"
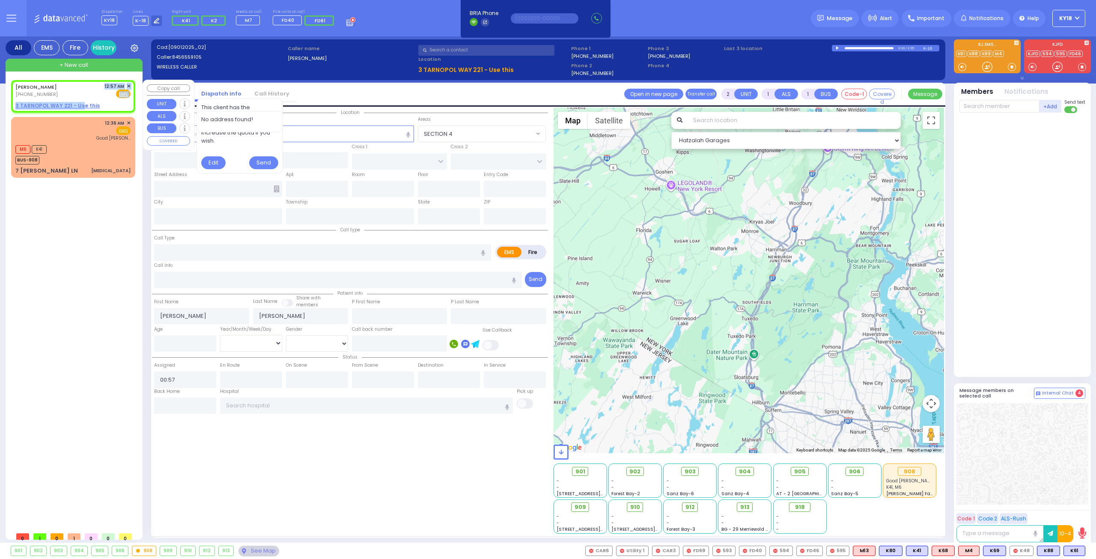
click at [81, 100] on div "AVRUM GELB (845) 655-9105 12:57 AM ✕ Fire EMS" at bounding box center [73, 96] width 121 height 30
select select
radio input "true"
select select
select select "Hatzalah Garages"
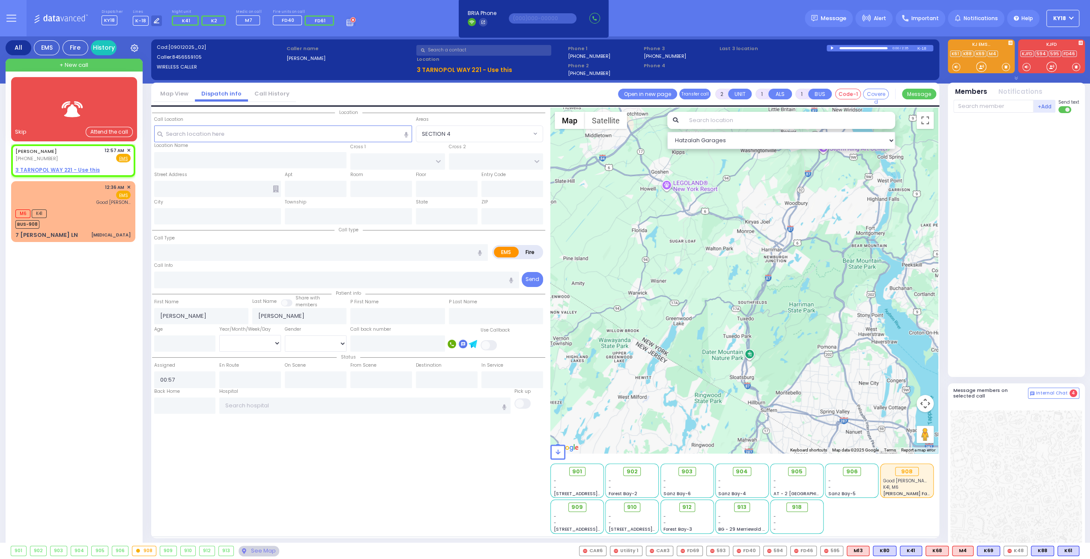
click at [1, 126] on div "All EMS Fire History Settings That will affect to all users" at bounding box center [545, 323] width 1090 height 574
click at [86, 106] on img at bounding box center [78, 109] width 34 height 21
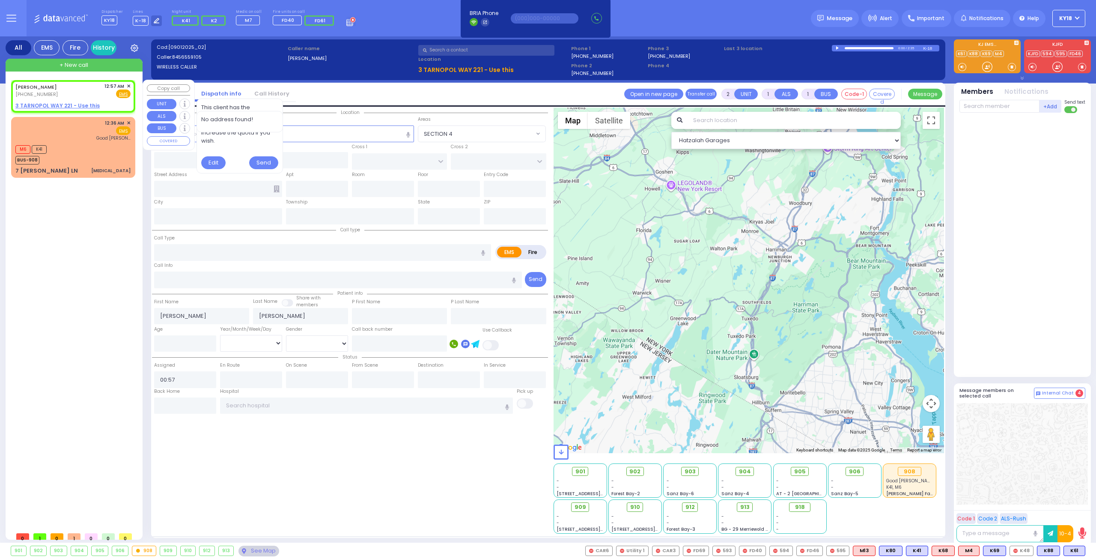
click at [86, 104] on u "3 TARNOPOL WAY 221 - Use this" at bounding box center [57, 105] width 84 height 7
select select
radio input "true"
select select
select select "Hatzalah Garages"
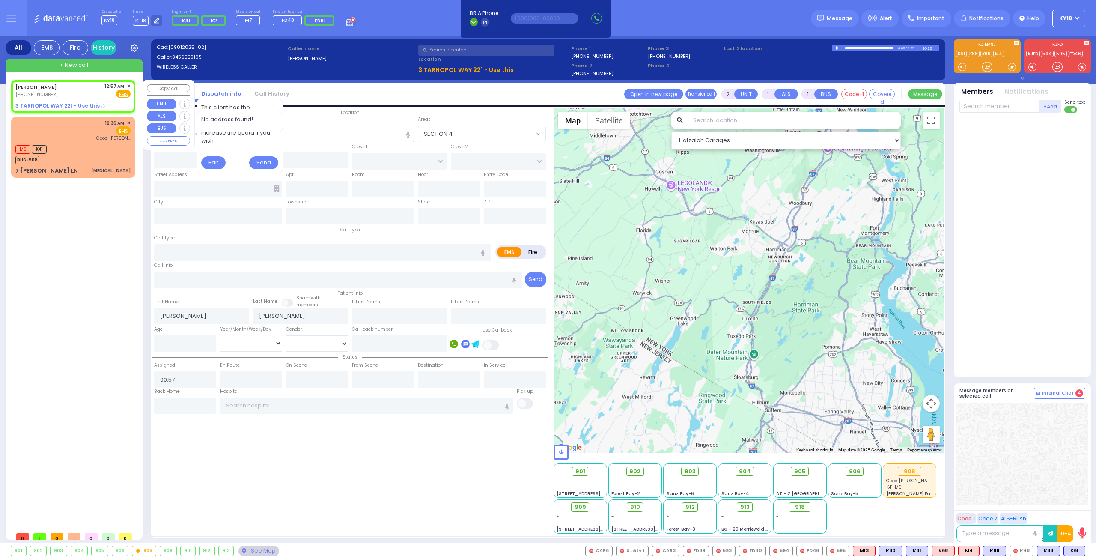
click at [87, 100] on div "AVRUM GELB (845) 655-9105 12:57 AM ✕ Fire EMS" at bounding box center [73, 96] width 121 height 30
select select
radio input "true"
select select
select select "Hatzalah Garages"
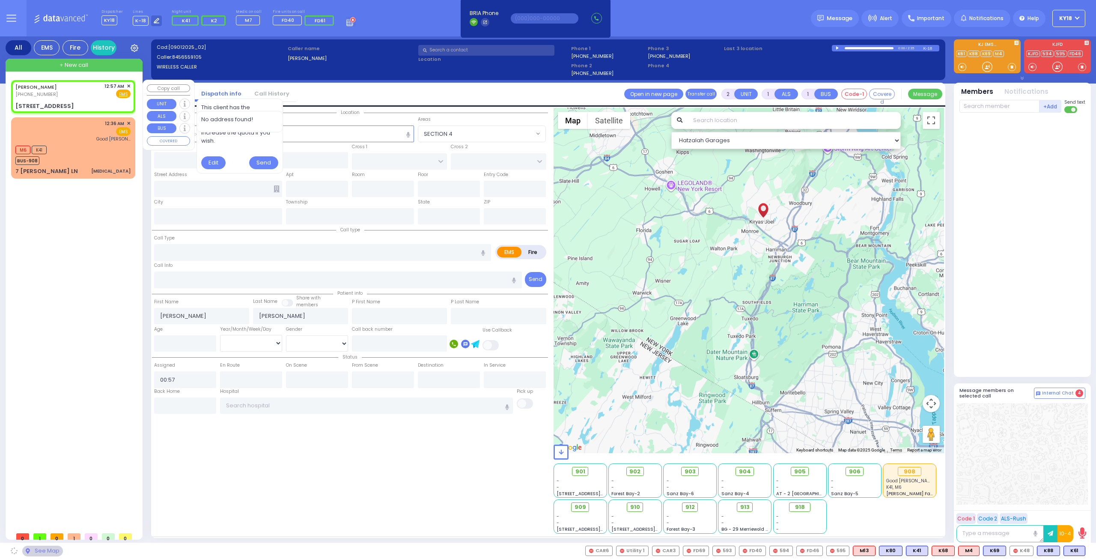
select select
type input "FILLMORE COURT"
type input "3 TARNOPOL WAY"
type input "221"
type input "Kiryas Joel"
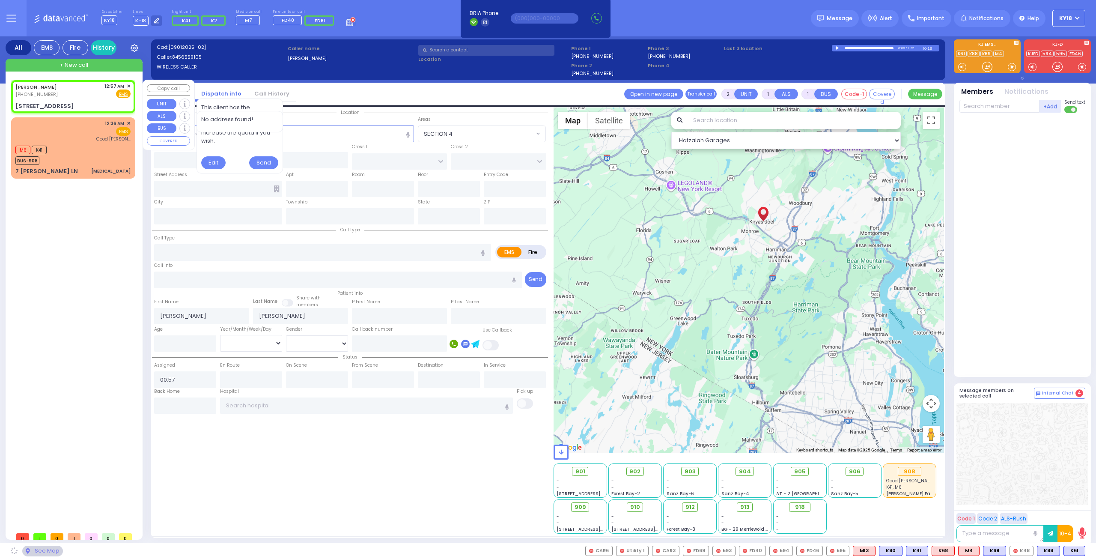
type input "[US_STATE]"
type input "10950"
radio input "true"
select select
select select "Hatzalah Garages"
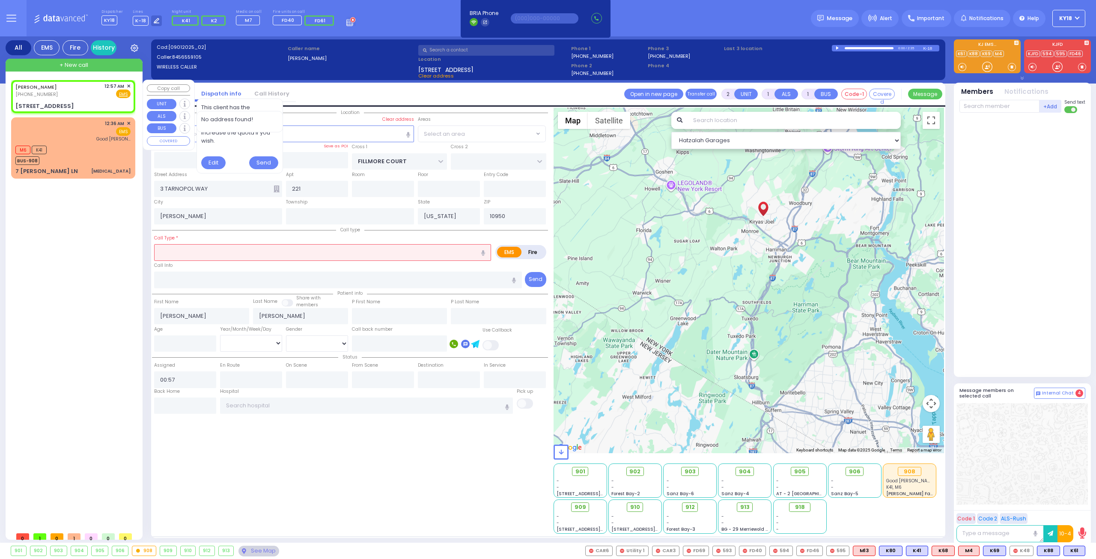
select select "SECTION 2"
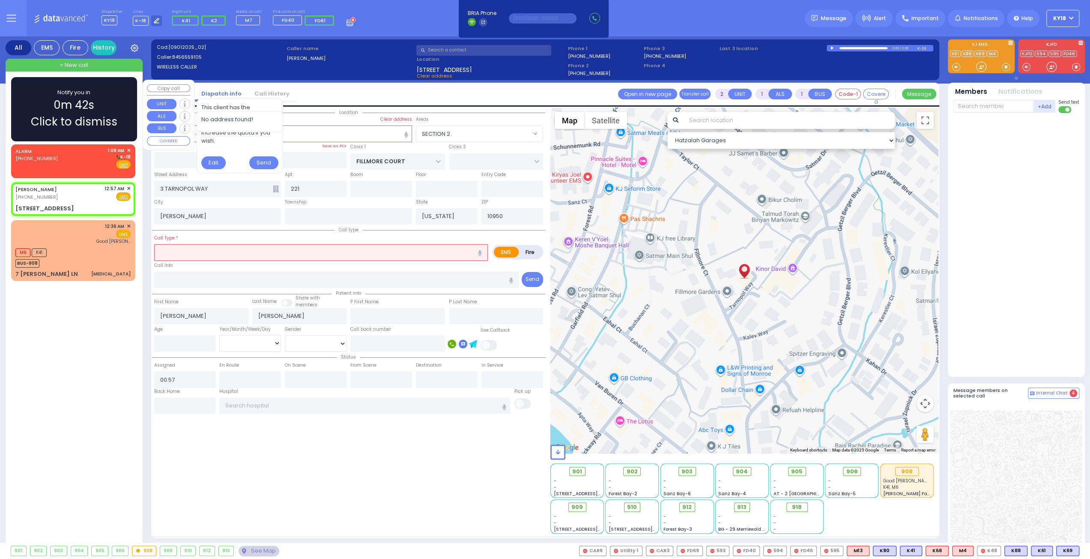
click at [92, 123] on span "Click to dismiss" at bounding box center [74, 122] width 87 height 17
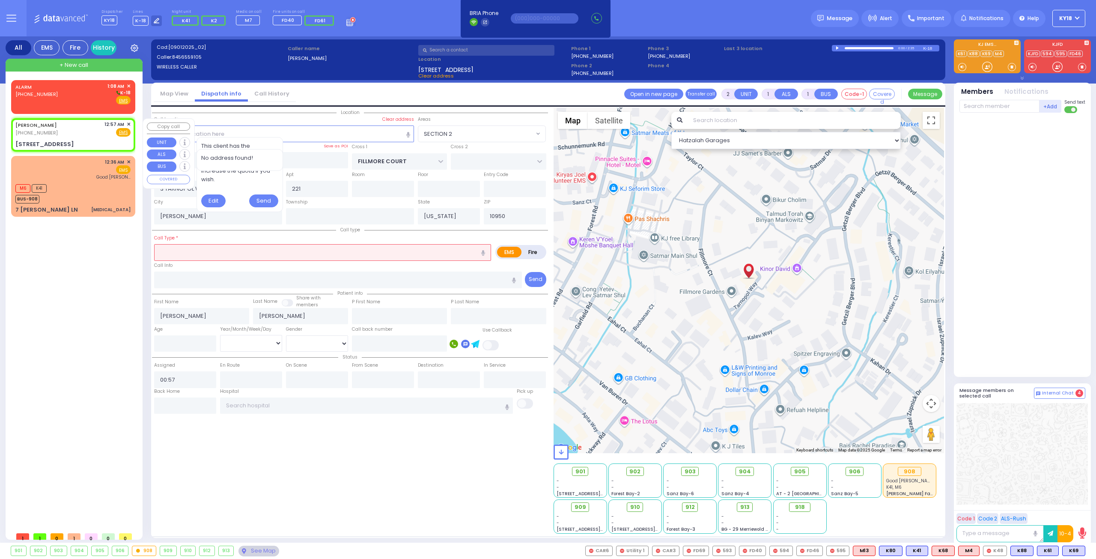
click at [82, 128] on div "AVRUM GELB (845) 655-9105 12:57 AM ✕ Fire EMS" at bounding box center [72, 129] width 115 height 16
select select
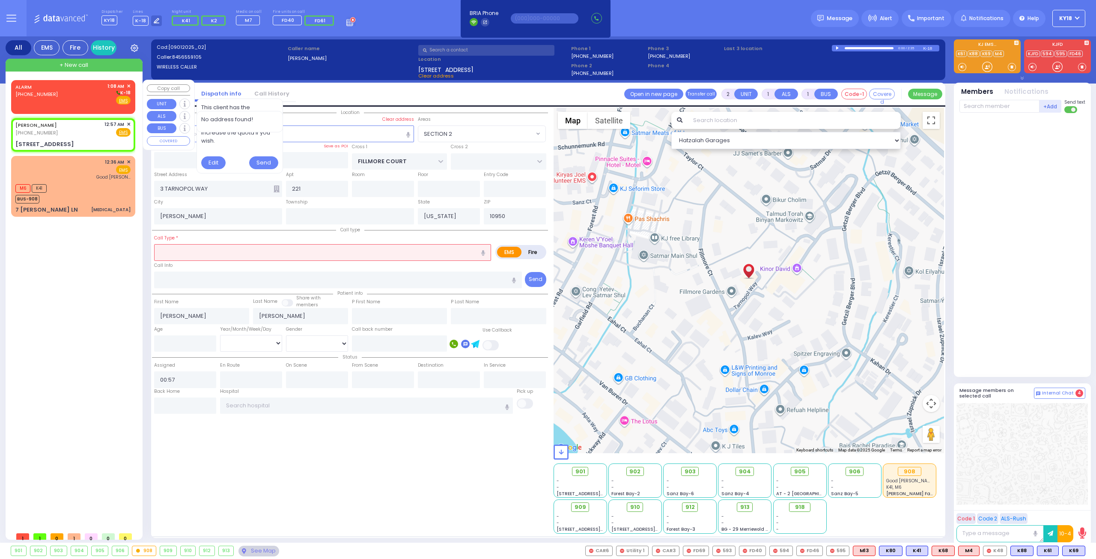
click at [84, 105] on div "ALARM (800) 481-2700 1:08 AM ✕ K-18 EMS" at bounding box center [73, 95] width 121 height 28
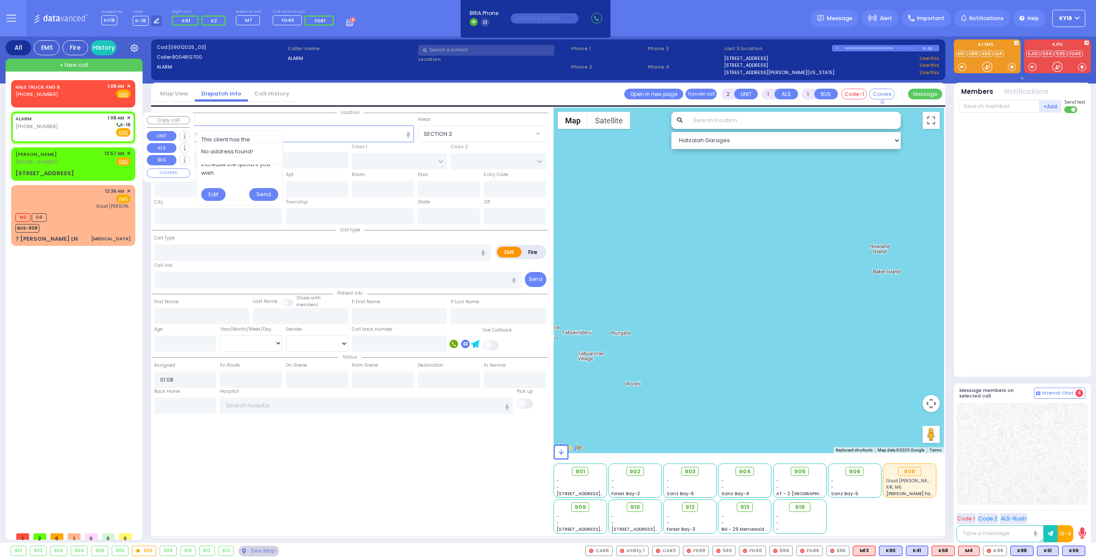
drag, startPoint x: 54, startPoint y: 125, endPoint x: 63, endPoint y: 126, distance: 9.2
click at [55, 125] on div "ALARM (800) 481-2700 1:08 AM ✕ K-18 EMS" at bounding box center [72, 125] width 115 height 22
click at [263, 135] on span "No address found!" at bounding box center [240, 139] width 78 height 9
click at [309, 130] on input "text" at bounding box center [284, 133] width 260 height 16
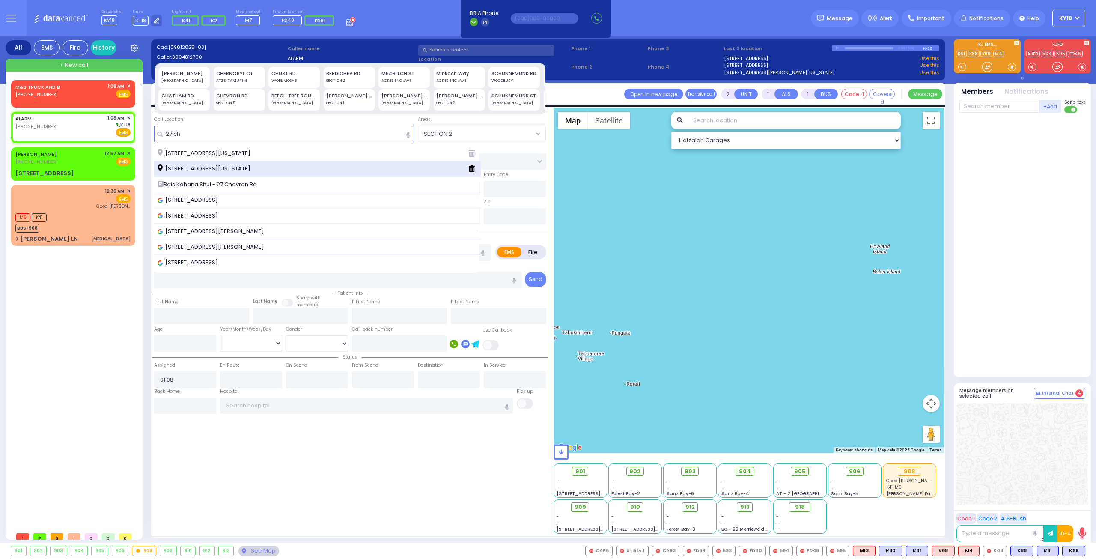
click at [287, 168] on div "27 Chevron Road Monroe New York 10950" at bounding box center [310, 168] width 304 height 9
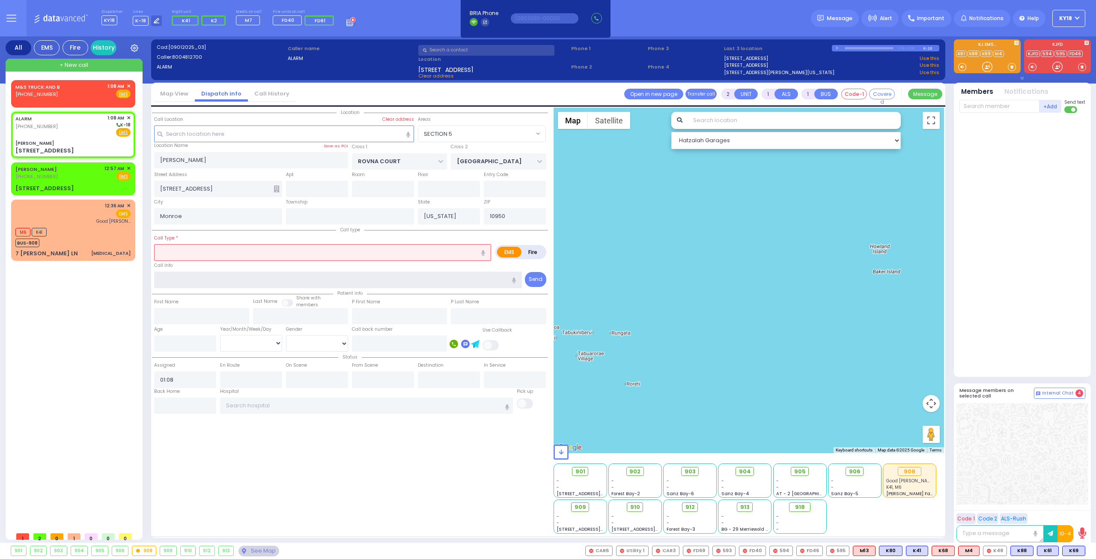
click at [208, 275] on input "text" at bounding box center [338, 280] width 368 height 16
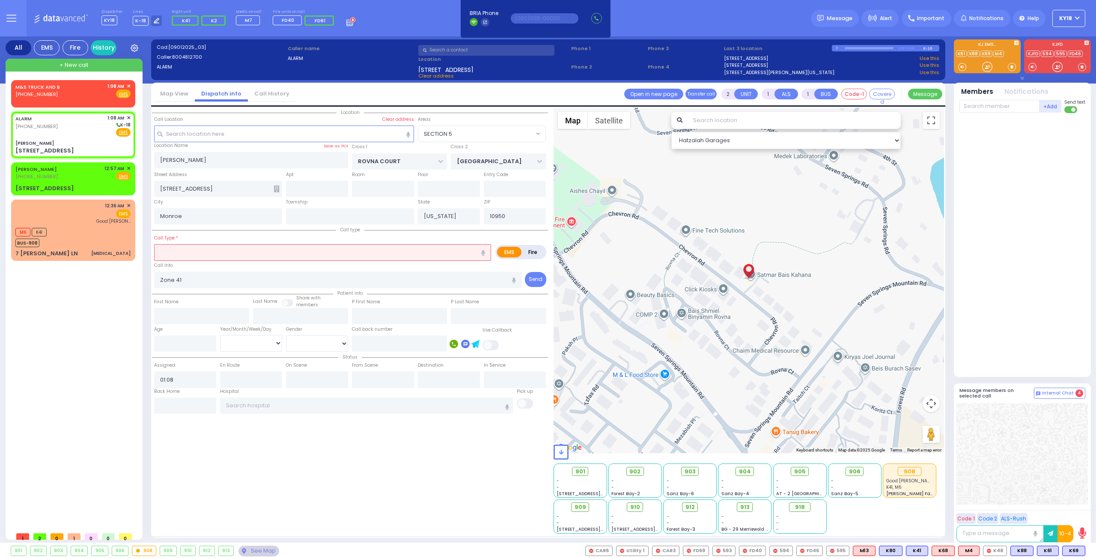
click at [174, 236] on label "Call Type *" at bounding box center [166, 238] width 24 height 7
click at [107, 133] on span "Fire" at bounding box center [109, 132] width 13 height 9
click at [198, 251] on input "text" at bounding box center [322, 252] width 337 height 16
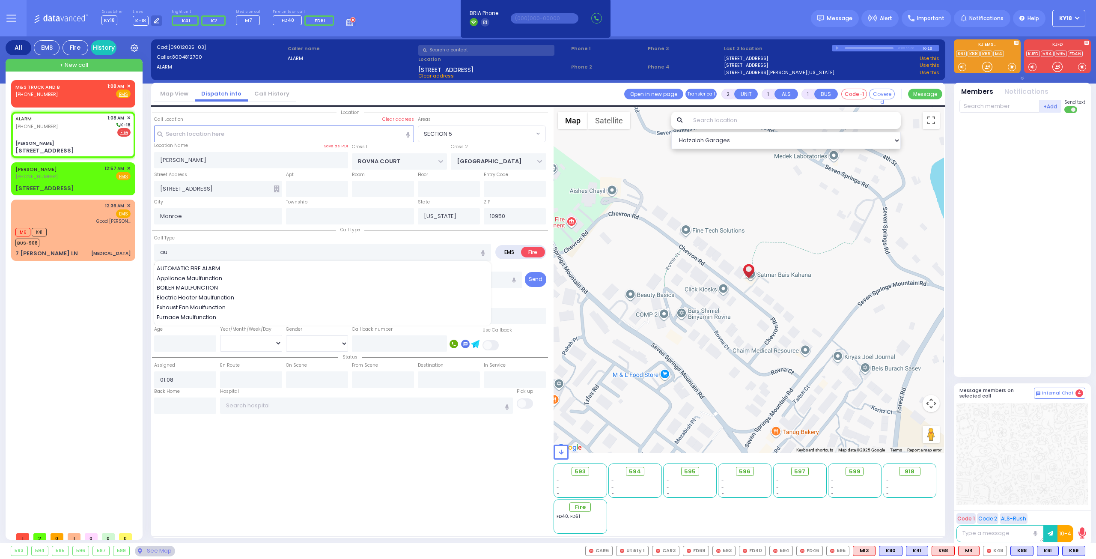
drag, startPoint x: 198, startPoint y: 268, endPoint x: 233, endPoint y: 253, distance: 38.0
click at [203, 266] on span "AUTOMATIC FIRE ALARM" at bounding box center [190, 268] width 66 height 9
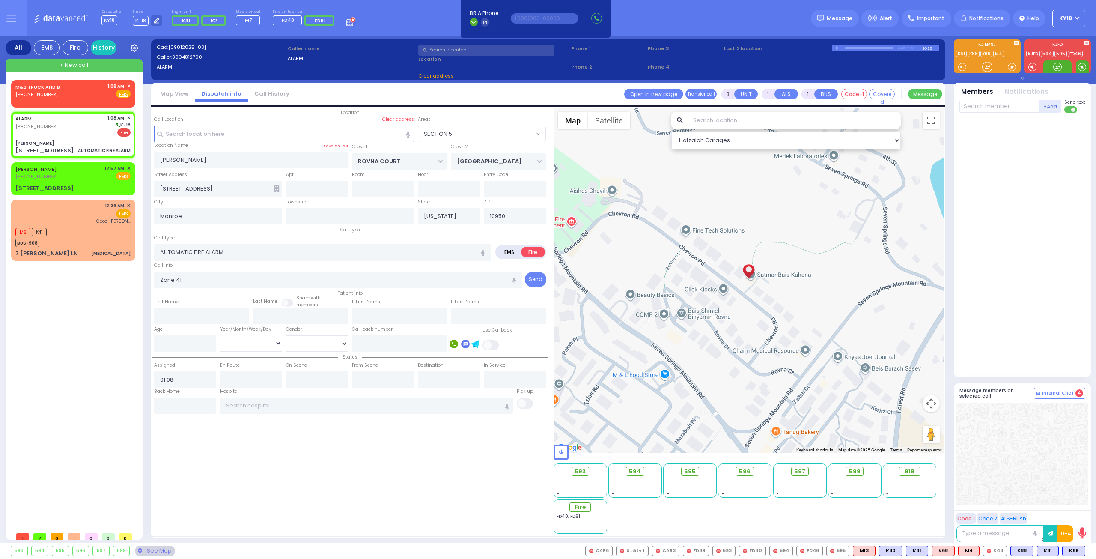
click at [1083, 67] on span at bounding box center [1082, 67] width 8 height 9
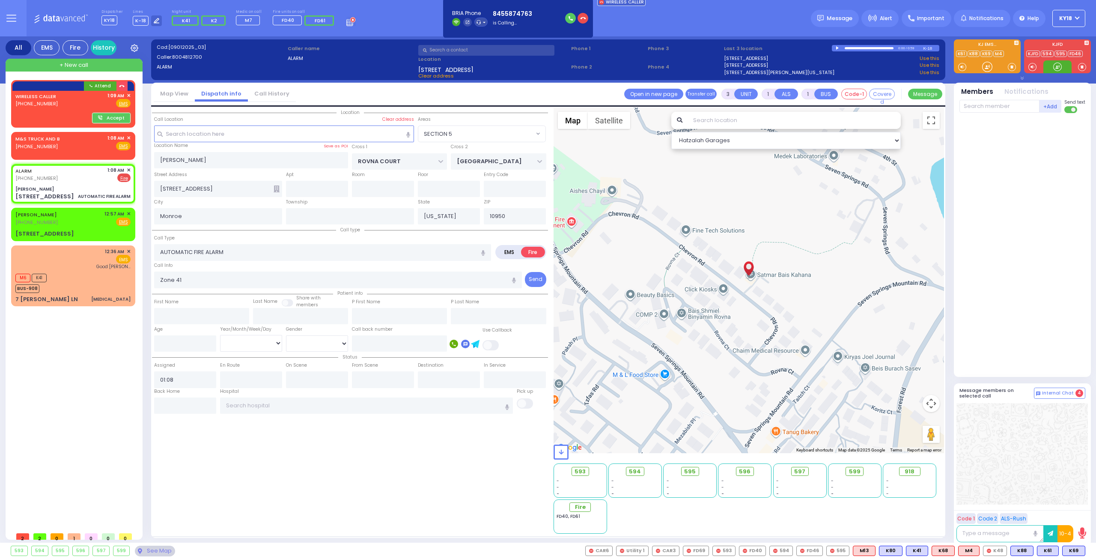
drag, startPoint x: 1061, startPoint y: 66, endPoint x: 1064, endPoint y: 76, distance: 10.2
click at [1069, 75] on div "K61 M4" at bounding box center [1023, 59] width 144 height 41
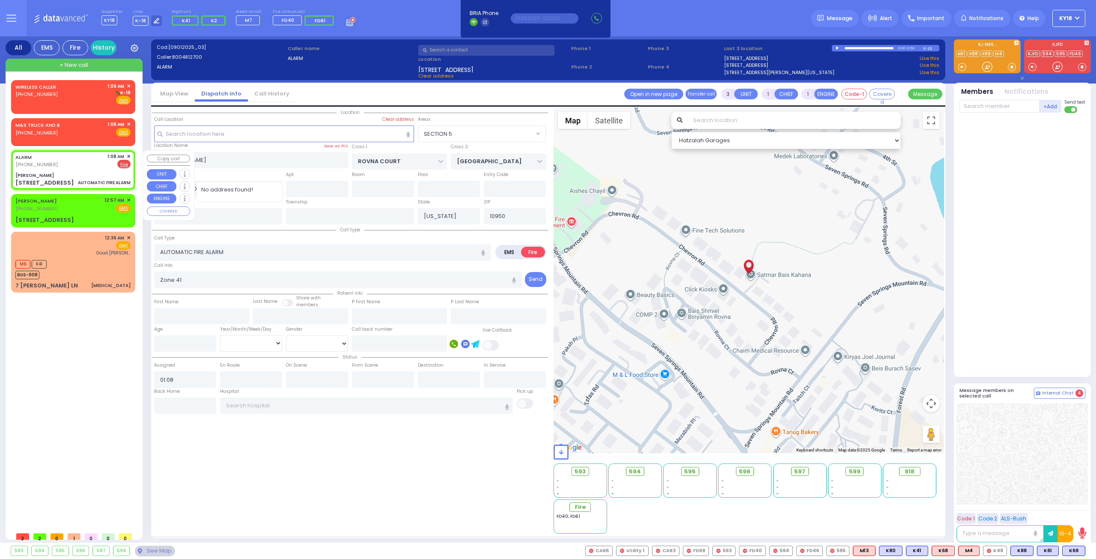
click at [64, 167] on div "ALARM (800) 481-2700 1:08 AM ✕ EMS Fire" at bounding box center [72, 161] width 115 height 16
click at [130, 124] on span "✕" at bounding box center [129, 124] width 4 height 7
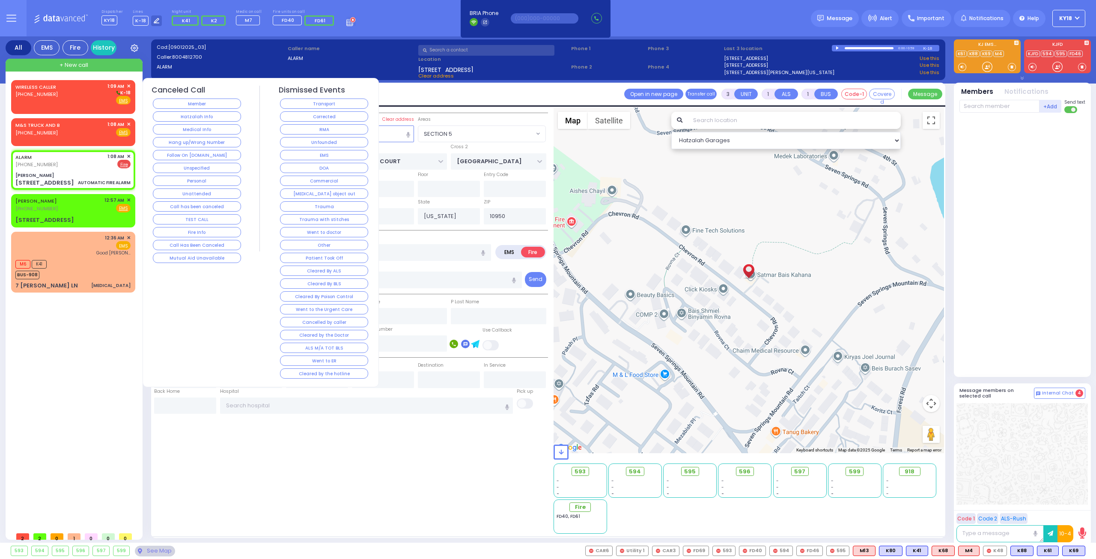
click at [182, 154] on button "Follow On [DOMAIN_NAME]" at bounding box center [197, 155] width 88 height 10
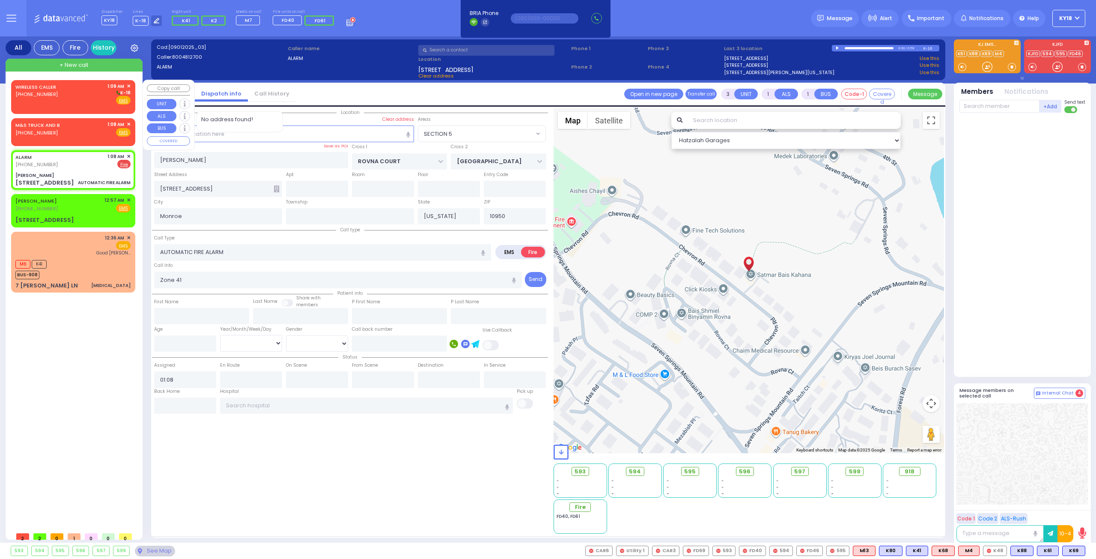
click at [128, 84] on span "✕" at bounding box center [129, 86] width 4 height 7
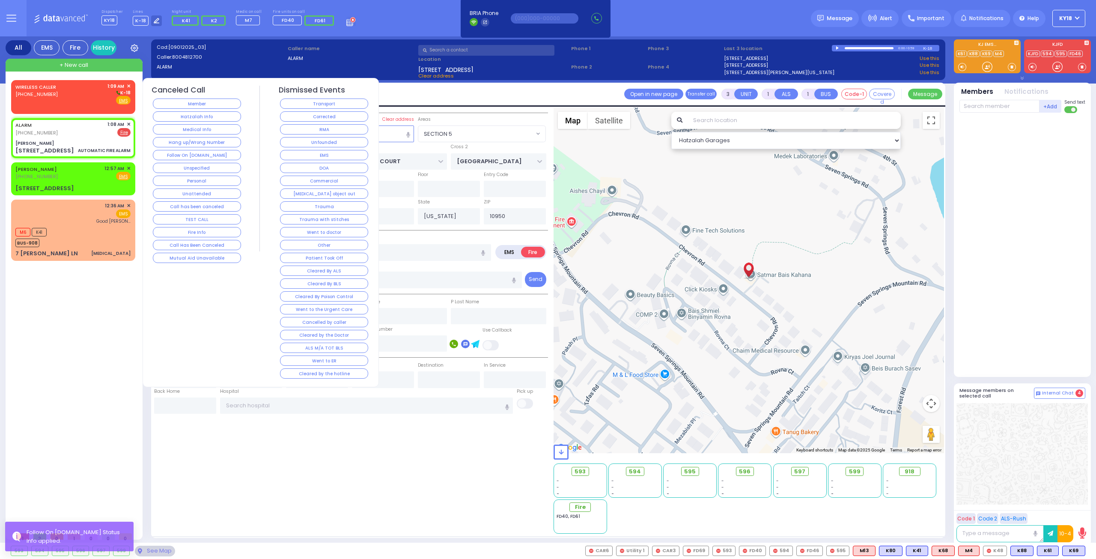
click at [205, 155] on button "Follow On [DOMAIN_NAME]" at bounding box center [197, 155] width 88 height 10
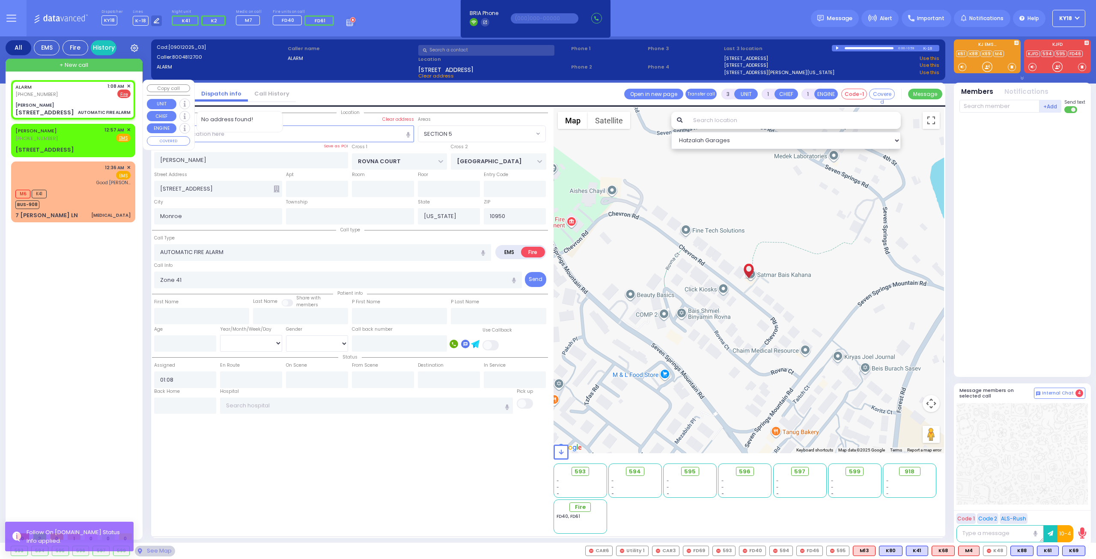
click at [91, 108] on div "ALARM (800) 481-2700 1:08 AM ✕ EMS Fire Bais Kahana Shul" at bounding box center [73, 99] width 121 height 37
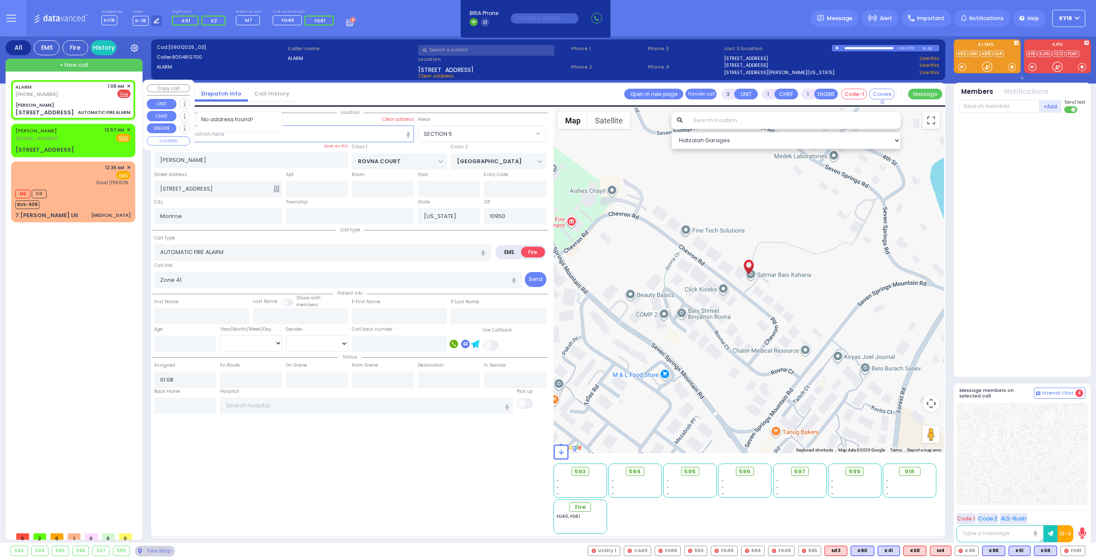
click at [81, 99] on div "ALARM (800) 481-2700 1:08 AM ✕ EMS Fire Bais Kahana Shul" at bounding box center [73, 99] width 121 height 37
click at [1076, 551] on span "FD61" at bounding box center [1073, 550] width 24 height 9
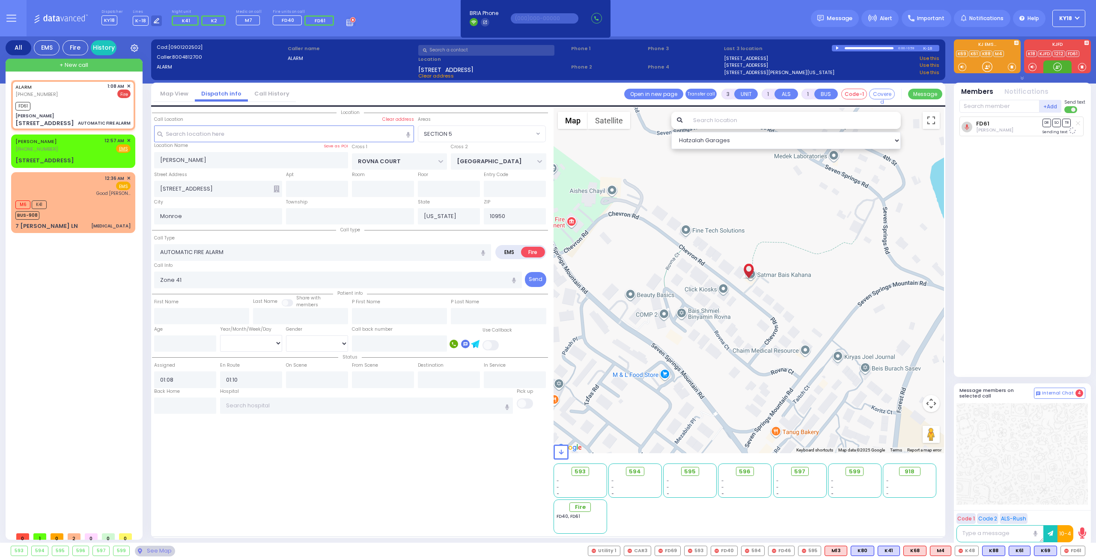
click at [1058, 67] on div at bounding box center [1058, 67] width 9 height 9
click at [100, 117] on div "Bais Kahana Shul" at bounding box center [72, 116] width 115 height 6
click at [1084, 63] on span at bounding box center [1082, 67] width 8 height 9
click at [1058, 65] on div at bounding box center [1058, 67] width 9 height 9
click at [1060, 66] on div at bounding box center [1058, 67] width 9 height 9
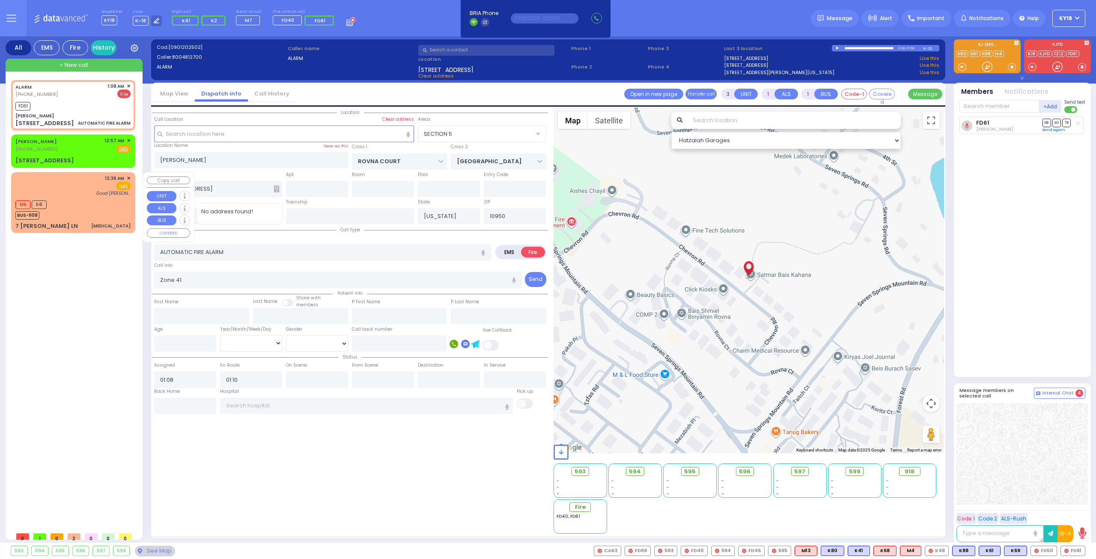
click at [108, 215] on div "M6 K41 BUS-908" at bounding box center [72, 208] width 115 height 21
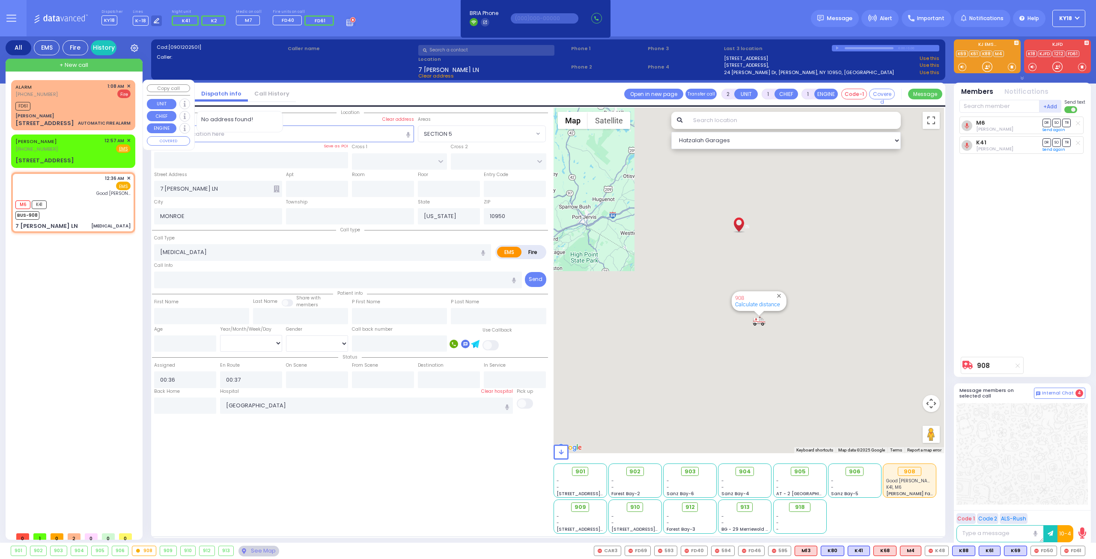
click at [108, 113] on div "Bais Kahana Shul" at bounding box center [72, 116] width 115 height 6
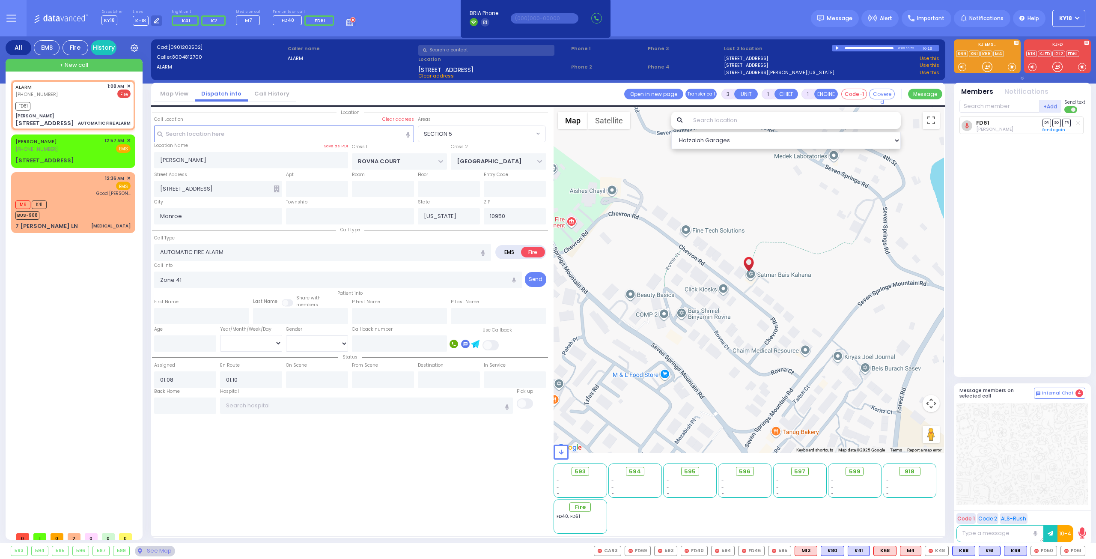
click at [1042, 558] on div "593 594 595 596 597 599" at bounding box center [548, 551] width 1096 height 16
drag, startPoint x: 1043, startPoint y: 551, endPoint x: 1028, endPoint y: 373, distance: 178.4
click at [0, 0] on span "FD50" at bounding box center [0, 0] width 0 height 0
click at [1057, 65] on div at bounding box center [1058, 67] width 9 height 9
click at [1059, 68] on div at bounding box center [1058, 67] width 9 height 9
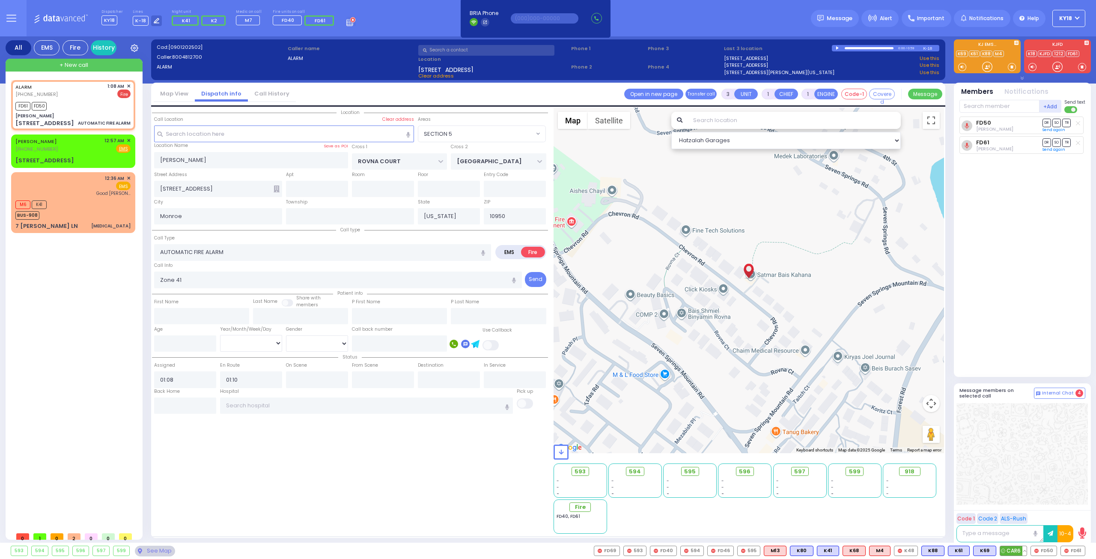
click at [1021, 552] on span "CAR6" at bounding box center [1014, 550] width 27 height 9
click at [1057, 67] on div at bounding box center [1058, 67] width 9 height 9
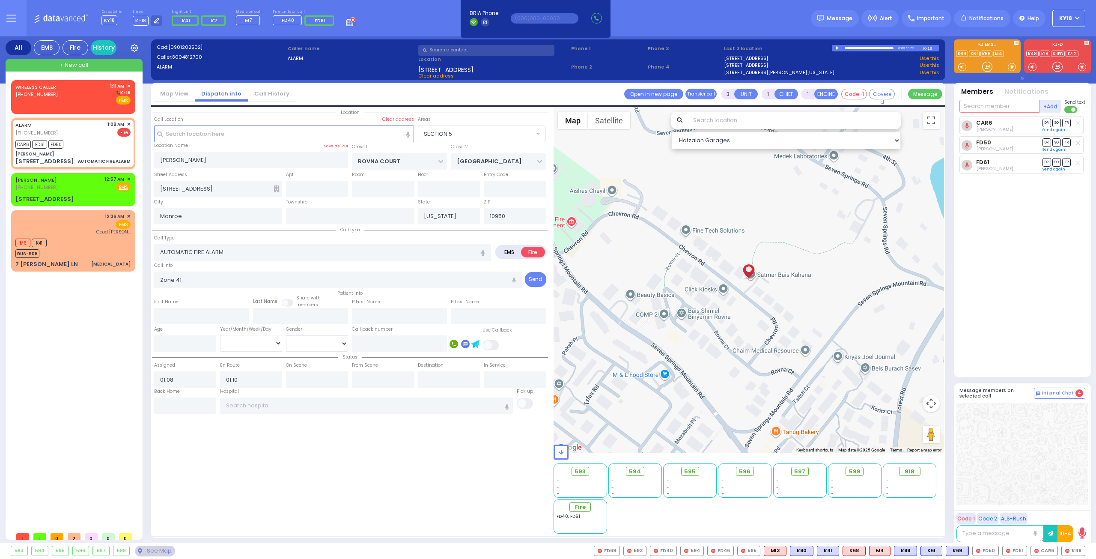
click at [1019, 103] on input "text" at bounding box center [1000, 106] width 80 height 13
click at [1020, 125] on div "Mendel Friedman" at bounding box center [1038, 123] width 48 height 9
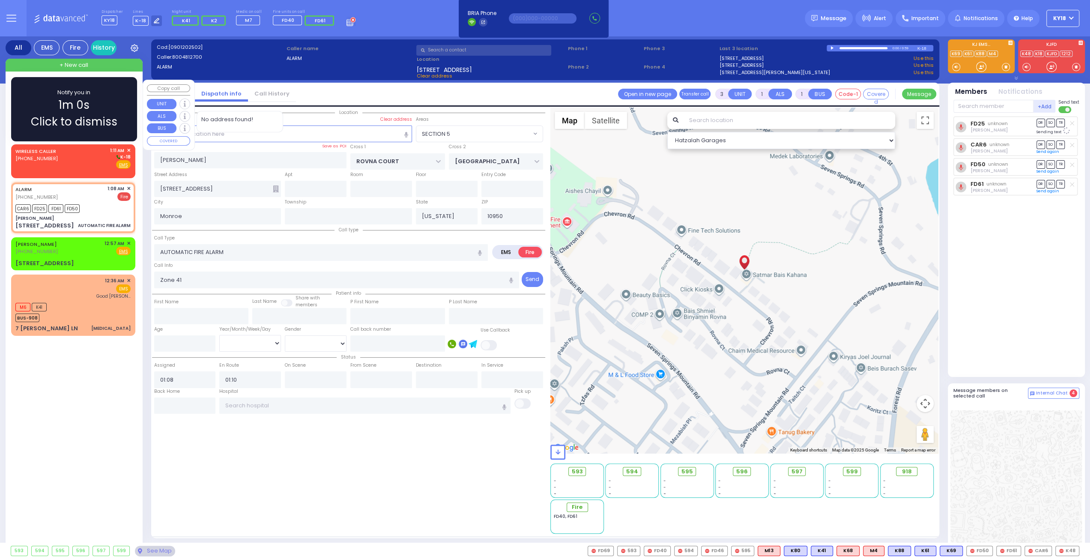
click at [95, 119] on span "Click to dismiss" at bounding box center [74, 122] width 87 height 17
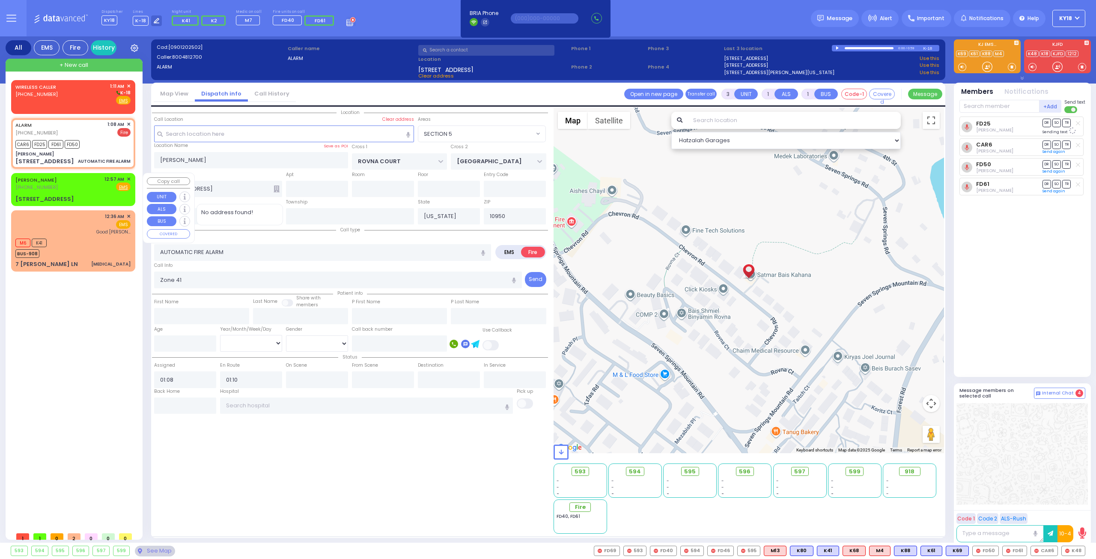
click at [93, 191] on div "AVRUM GELB (845) 655-9105 12:57 AM ✕ Fire EMS" at bounding box center [73, 189] width 121 height 30
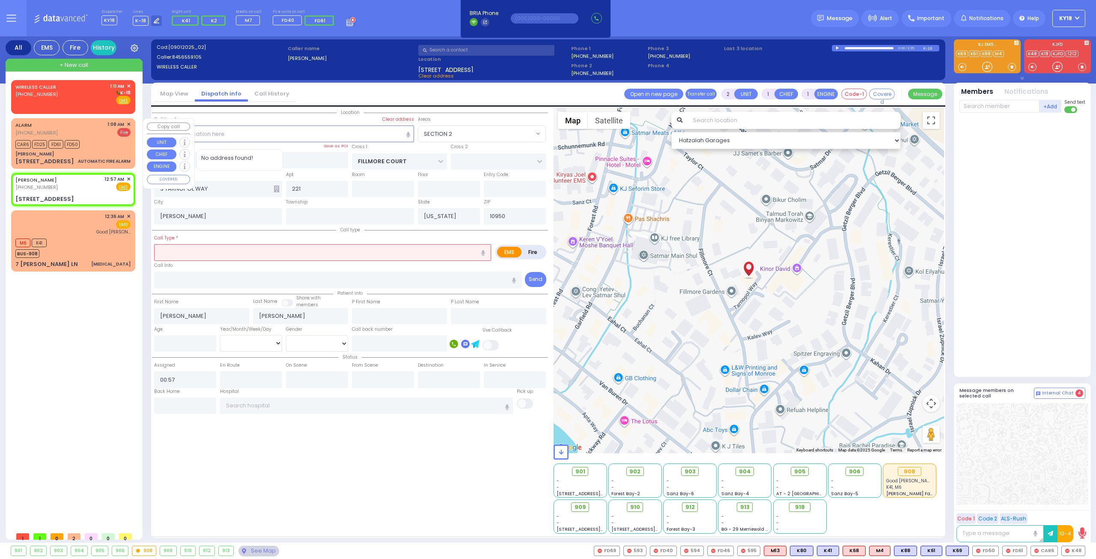
click at [93, 147] on div "CAR6 FD25 FD61 FD50" at bounding box center [72, 143] width 115 height 11
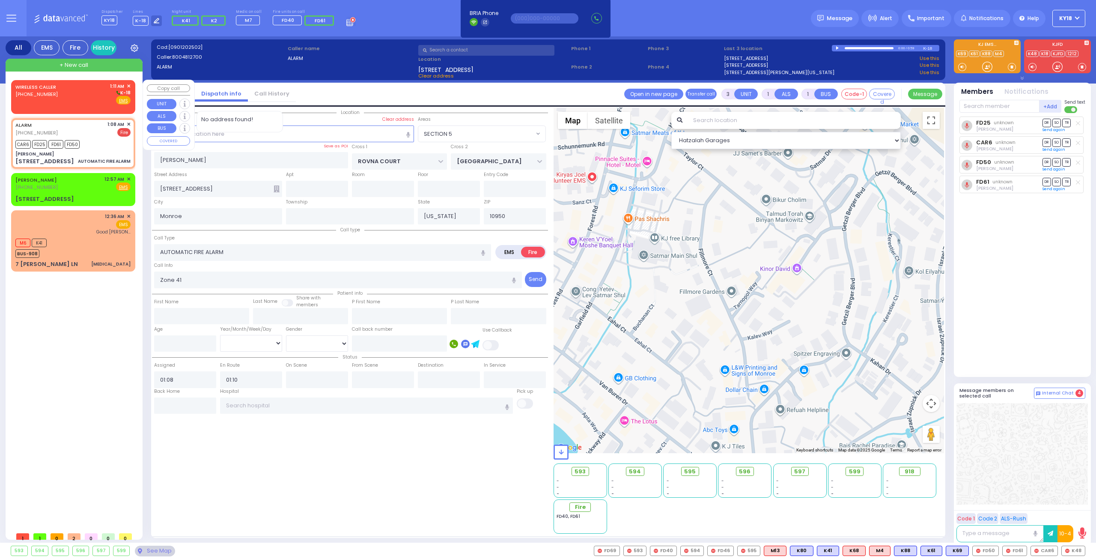
click at [93, 107] on div "WIRELESS CALLER (917) 538-9642 1:11 AM ✕ K-18 EMS" at bounding box center [73, 95] width 121 height 28
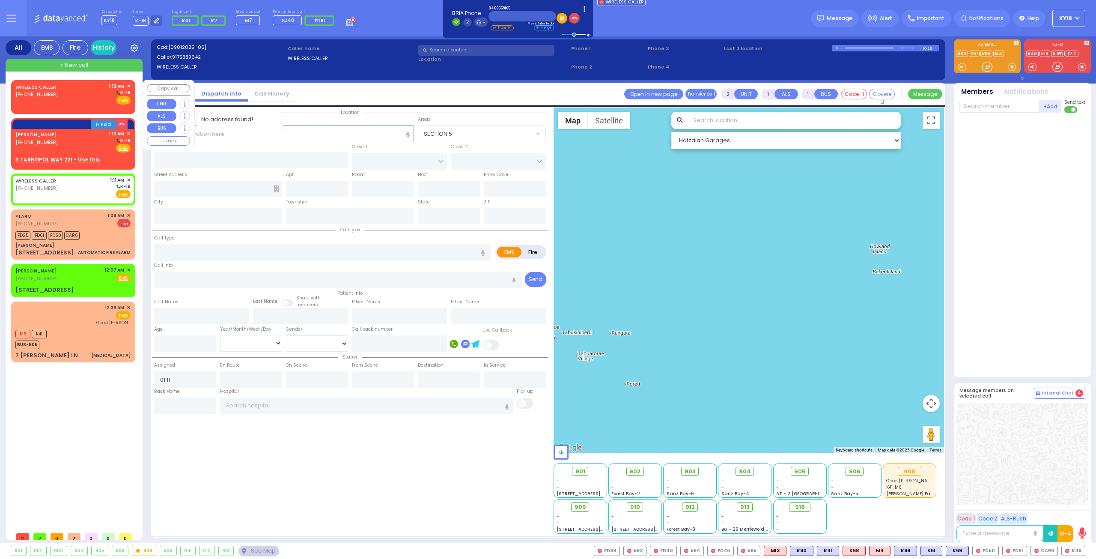
click at [68, 103] on div "WIRELESS CALLER (845) 537-8544 1:12 AM ✕ K-18" at bounding box center [72, 94] width 115 height 22
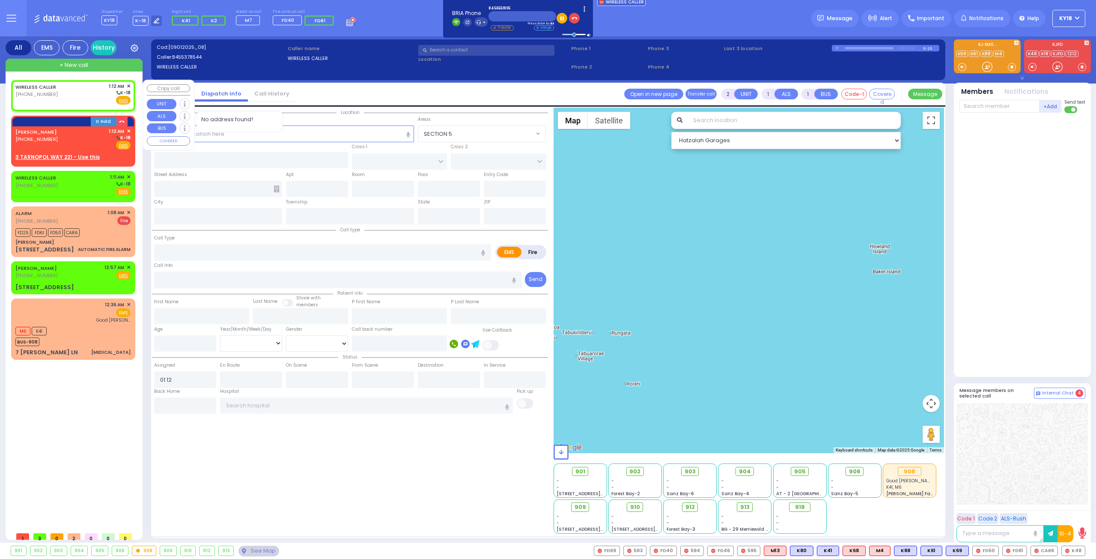
click at [129, 85] on span "✕" at bounding box center [129, 86] width 4 height 7
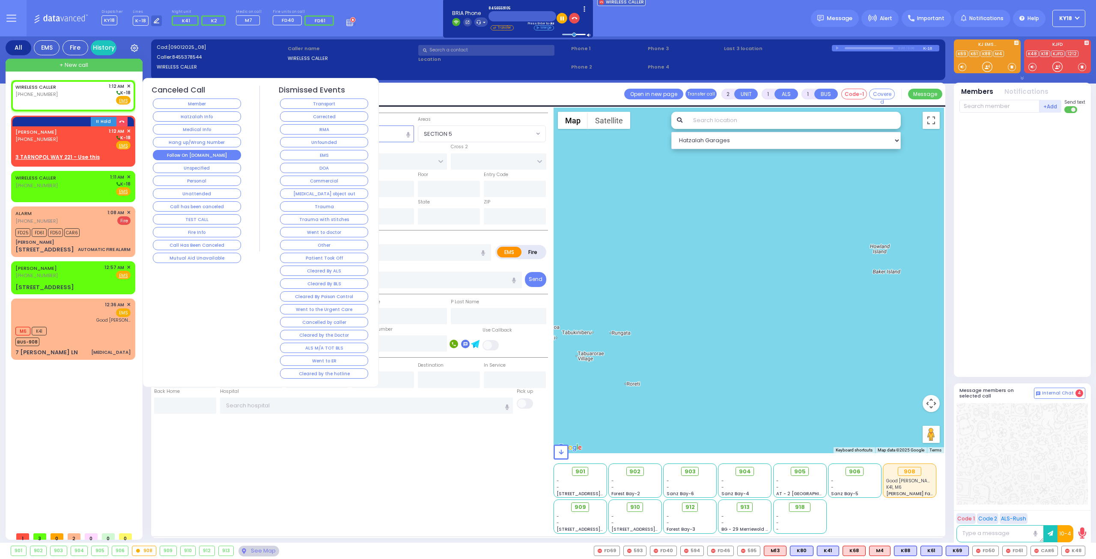
click at [209, 152] on button "Follow On [DOMAIN_NAME]" at bounding box center [197, 155] width 88 height 10
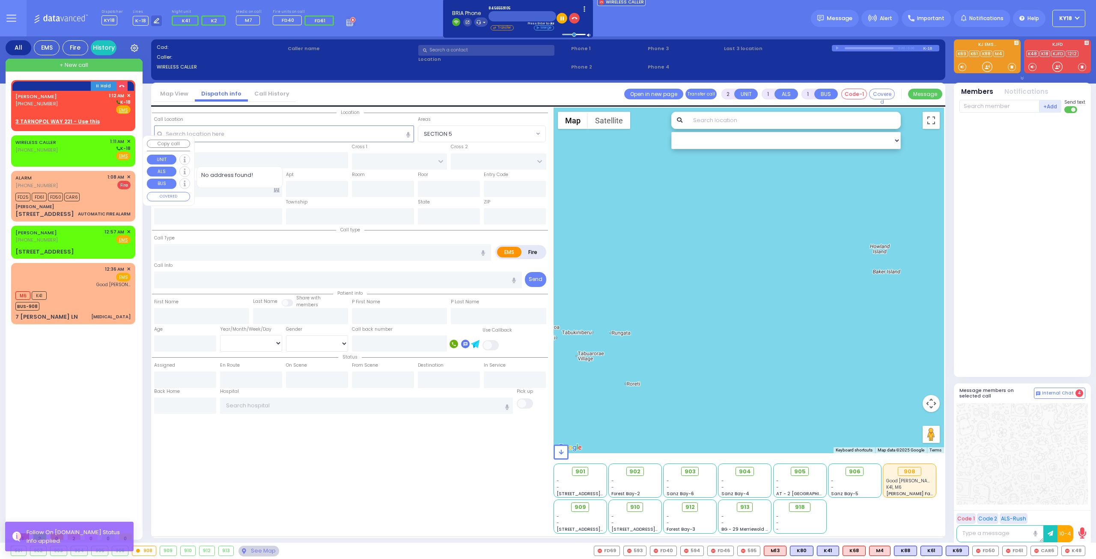
click at [82, 136] on div "WIRELESS CALLER (917) 538-9642 1:11 AM ✕ EMS" at bounding box center [73, 150] width 124 height 31
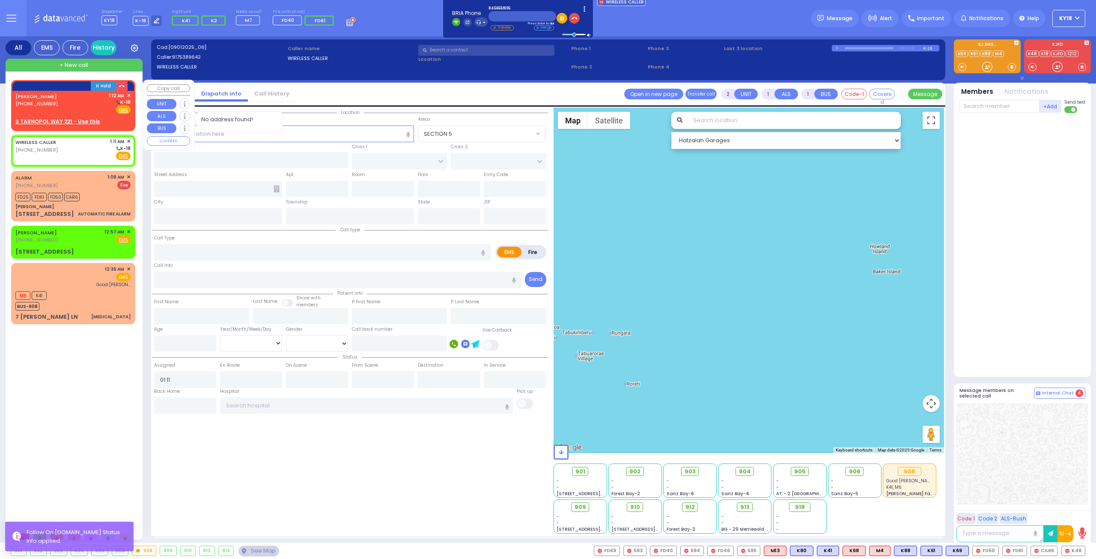
click at [82, 110] on div "AVRUM GELB (845) 655-9105 1:12 AM ✕ K-18" at bounding box center [72, 103] width 115 height 22
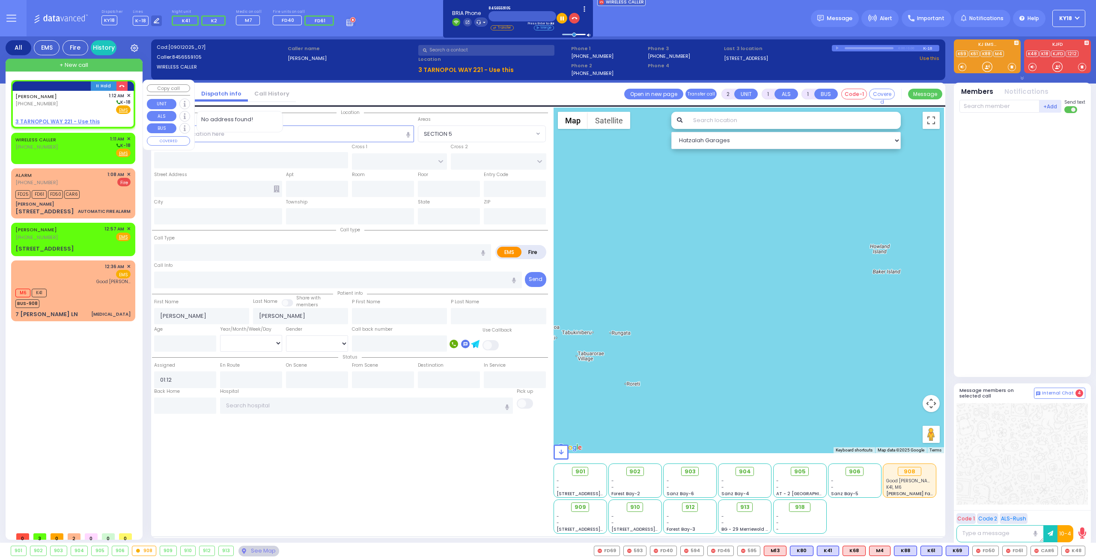
click at [72, 112] on div "AVRUM GELB (845) 655-9105 1:12 AM ✕ K-18" at bounding box center [72, 103] width 115 height 22
click at [61, 145] on div "WIRELESS CALLER (917) 538-9642 1:11 AM ✕ K-18" at bounding box center [72, 146] width 115 height 22
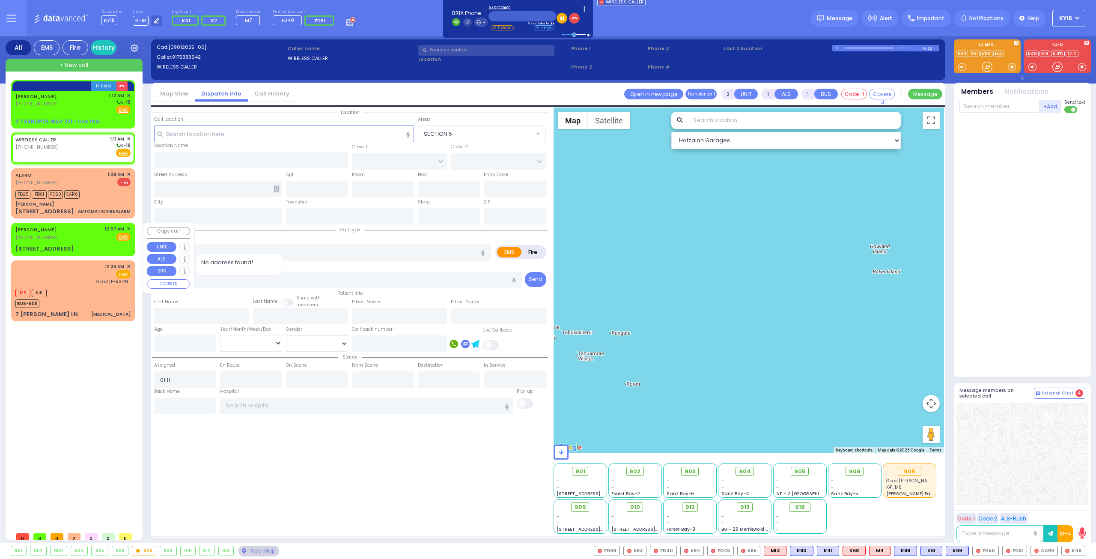
click at [74, 245] on div "3 TARNOPOL WAY 221" at bounding box center [72, 249] width 115 height 9
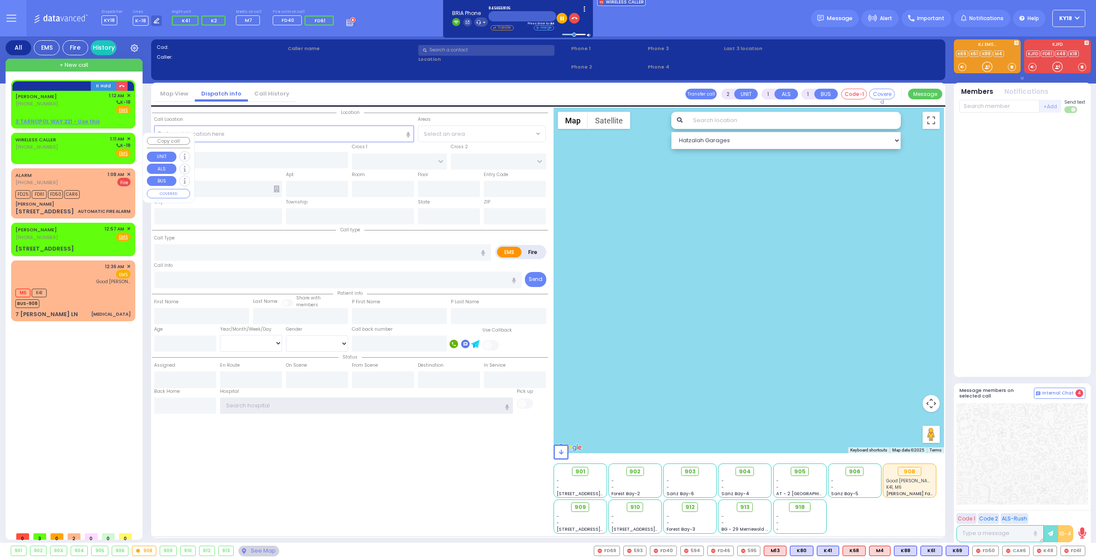
type input "ky18"
click at [90, 143] on div "WIRELESS CALLER [PHONE_NUMBER] 1:11 AM ✕ K-18" at bounding box center [72, 146] width 115 height 22
select select
radio input "true"
select select
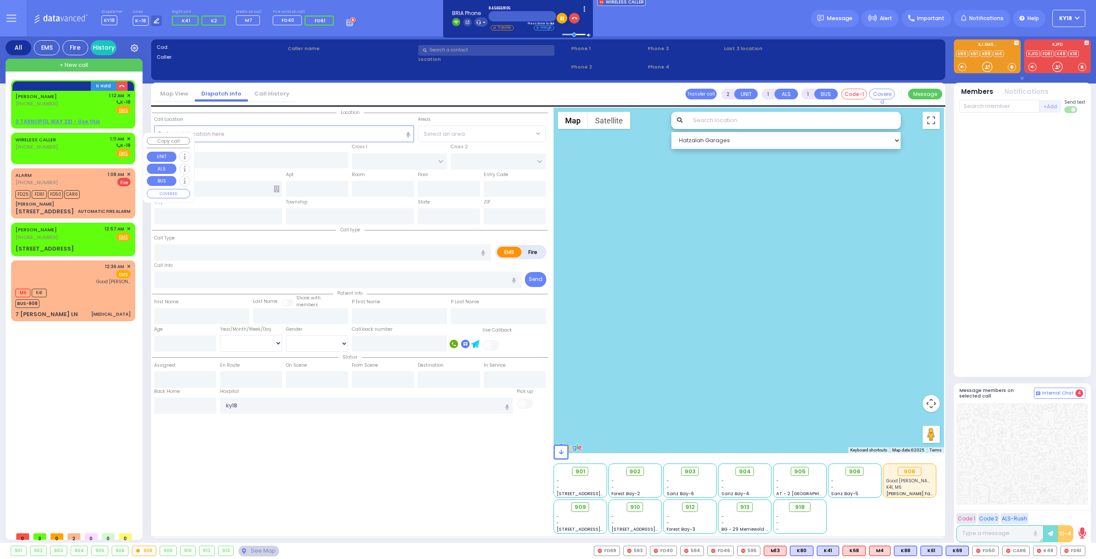
type input "01:11"
select select "Hatzalah Garages"
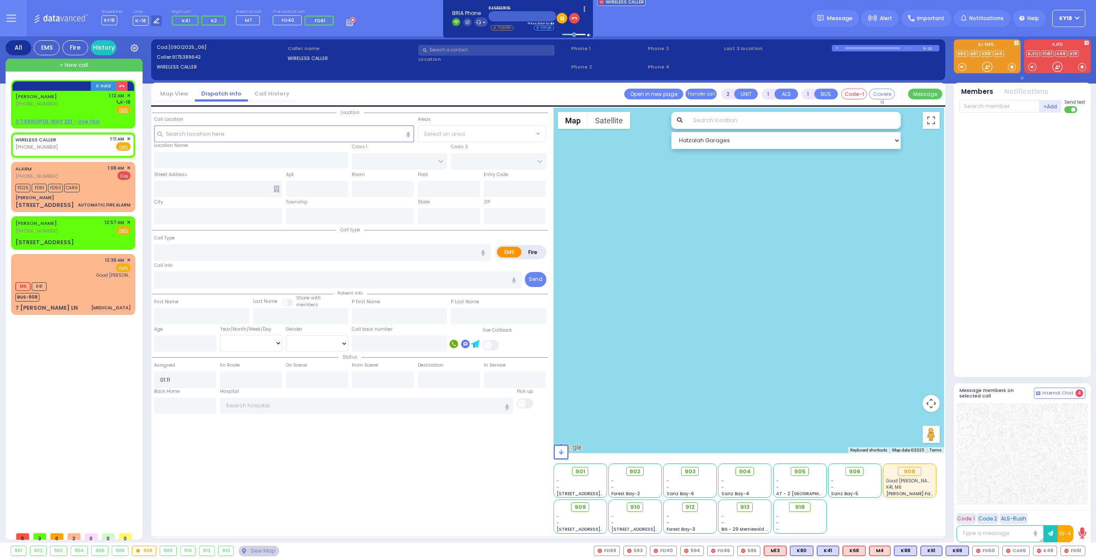
select select
radio input "true"
select select
select select "Hatzalah Garages"
click at [78, 141] on div "WIRELESS CALLER (917) 538-9642 1:11 AM ✕ Fire EMS" at bounding box center [72, 143] width 115 height 16
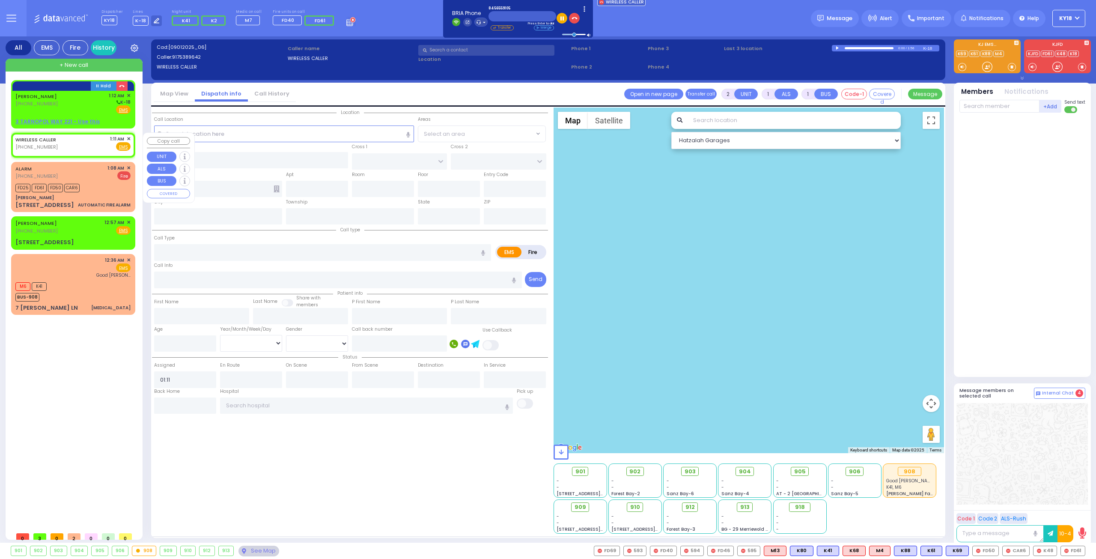
select select
radio input "true"
select select
select select "Hatzalah Garages"
click at [93, 111] on div "[PERSON_NAME] [PHONE_NUMBER] 1:12 AM ✕ K-18" at bounding box center [72, 103] width 115 height 22
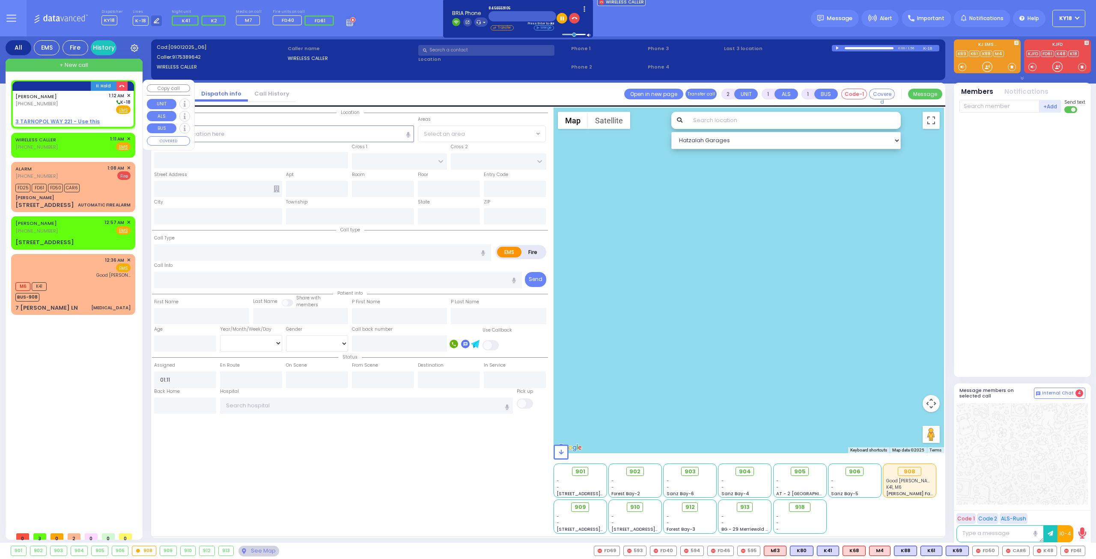
select select
radio input "true"
type input "[PERSON_NAME]"
select select
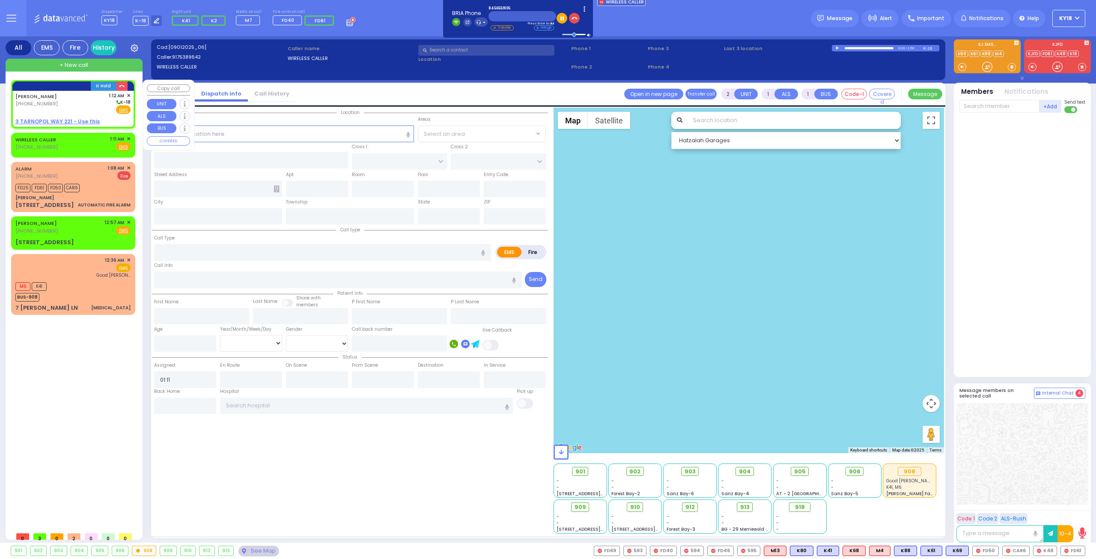
type input "01:12"
select select "Hatzalah Garages"
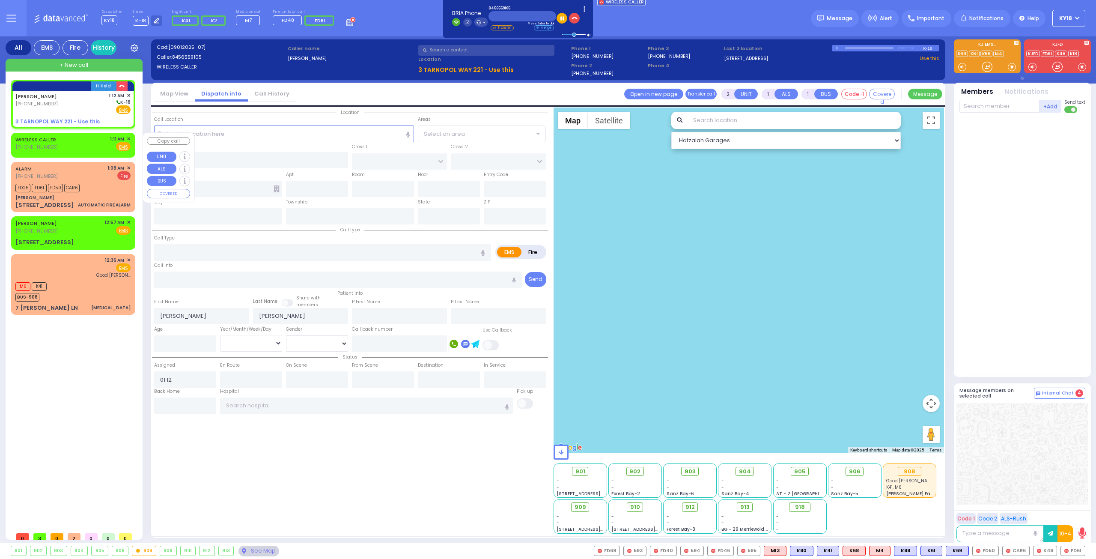
click at [74, 143] on div "WIRELESS CALLER (917) 538-9642 1:11 AM ✕ Fire EMS" at bounding box center [72, 143] width 115 height 16
select select
radio input "true"
select select
type input "01:11"
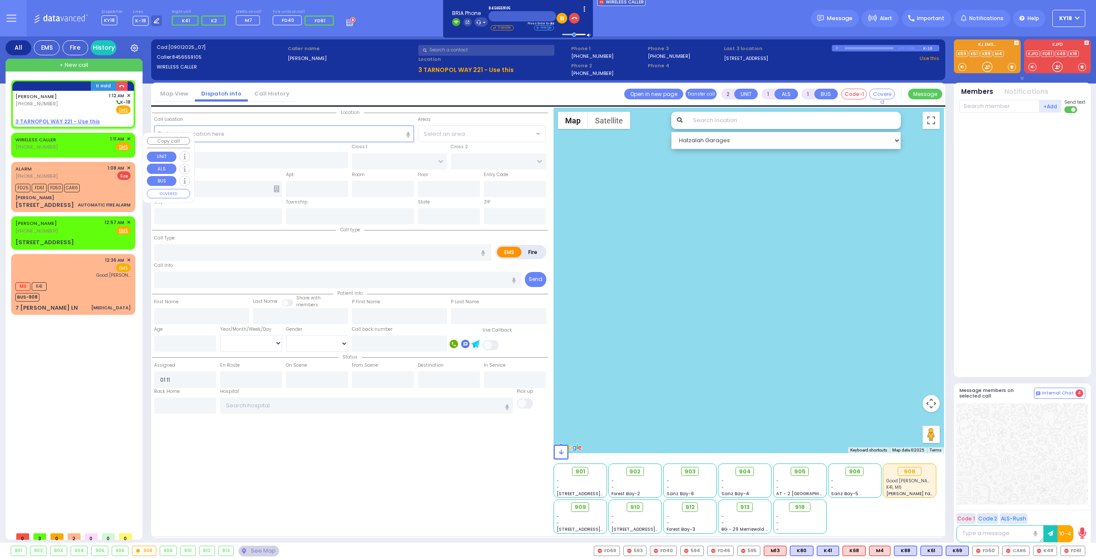
select select "Hatzalah Garages"
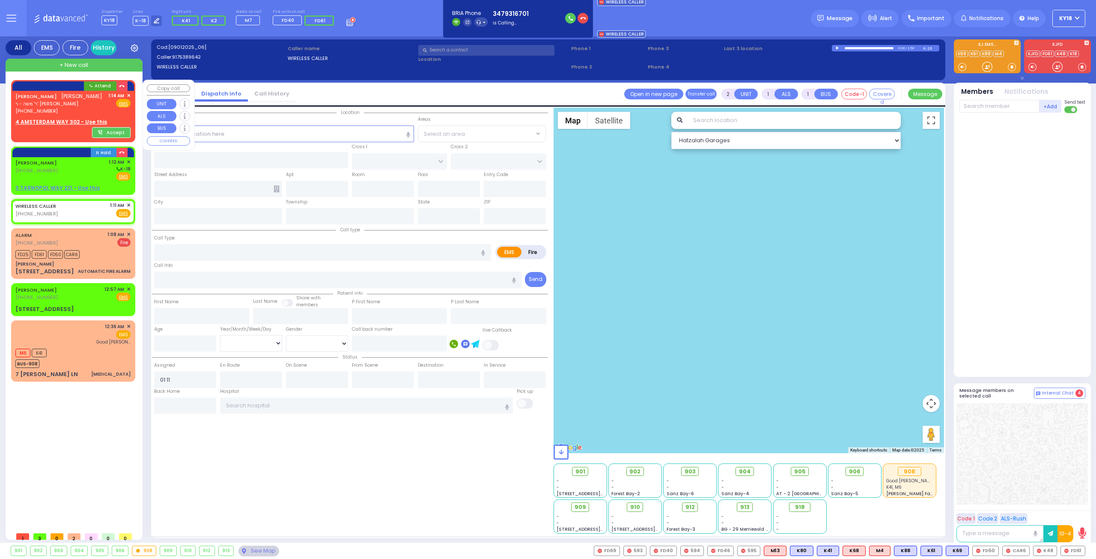
click at [85, 106] on span "ר' משה - ר' ישראל ברוך לעבאוויטש" at bounding box center [58, 103] width 87 height 7
select select
radio input "true"
type input "YIDA"
type input "FALKOWITZ"
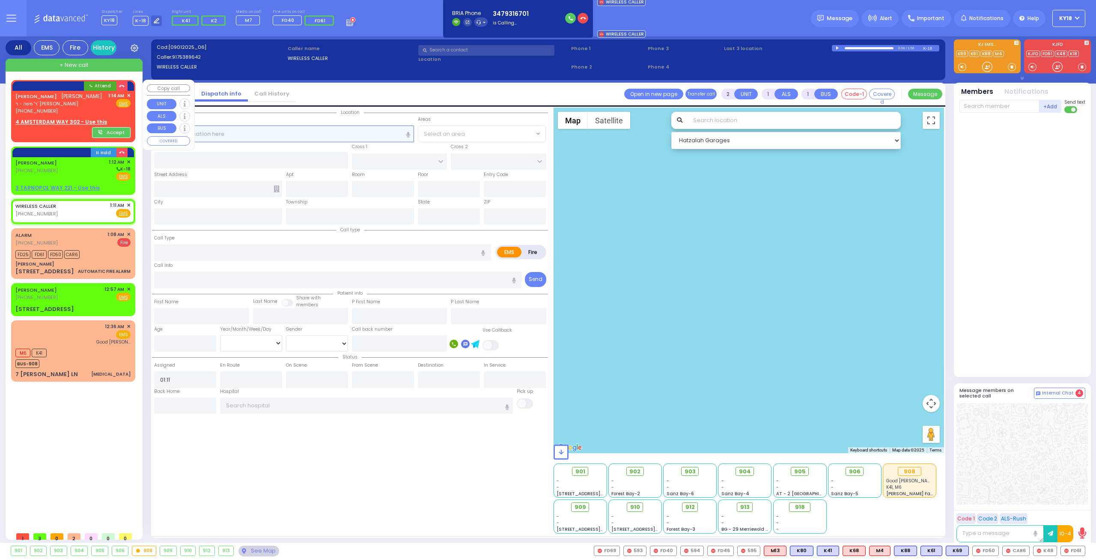
select select
type input "01:14"
select select "Hatzalah Garages"
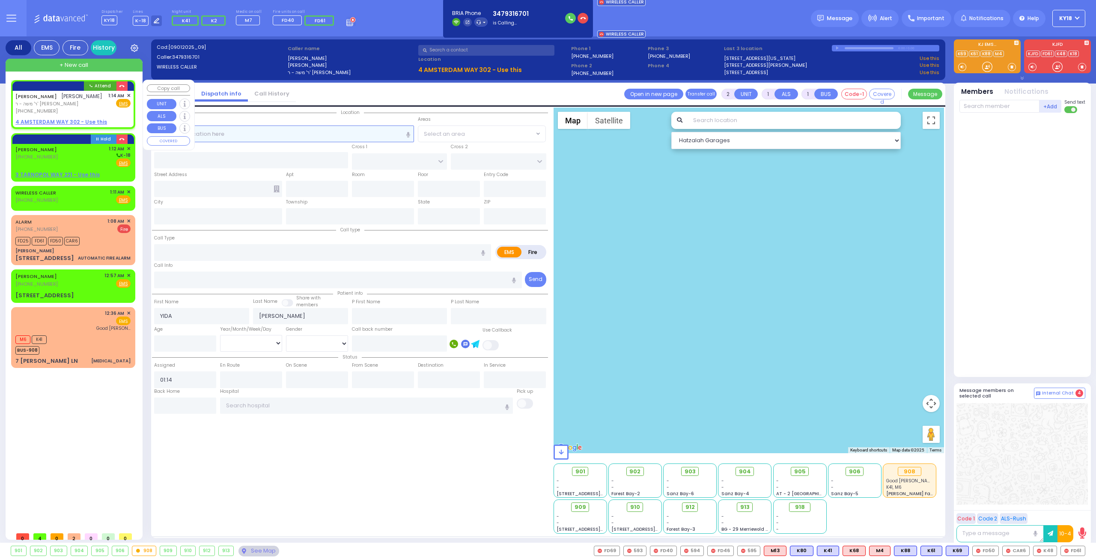
select select
radio input "true"
select select
select select "Hatzalah Garages"
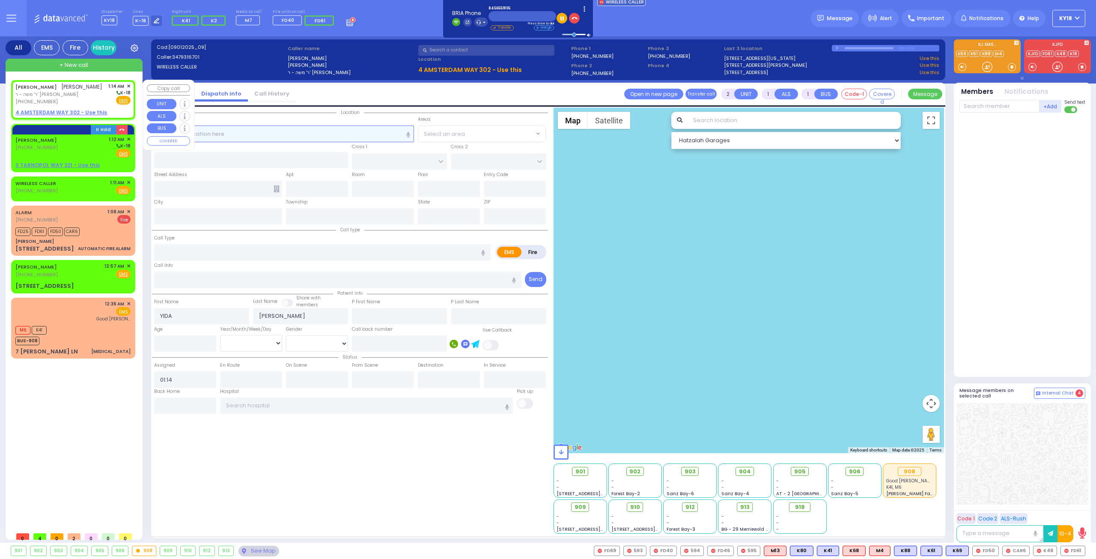
select select
radio input "true"
select select
select select "Hatzalah Garages"
click at [78, 99] on div "(347) 931-6701" at bounding box center [58, 101] width 87 height 7
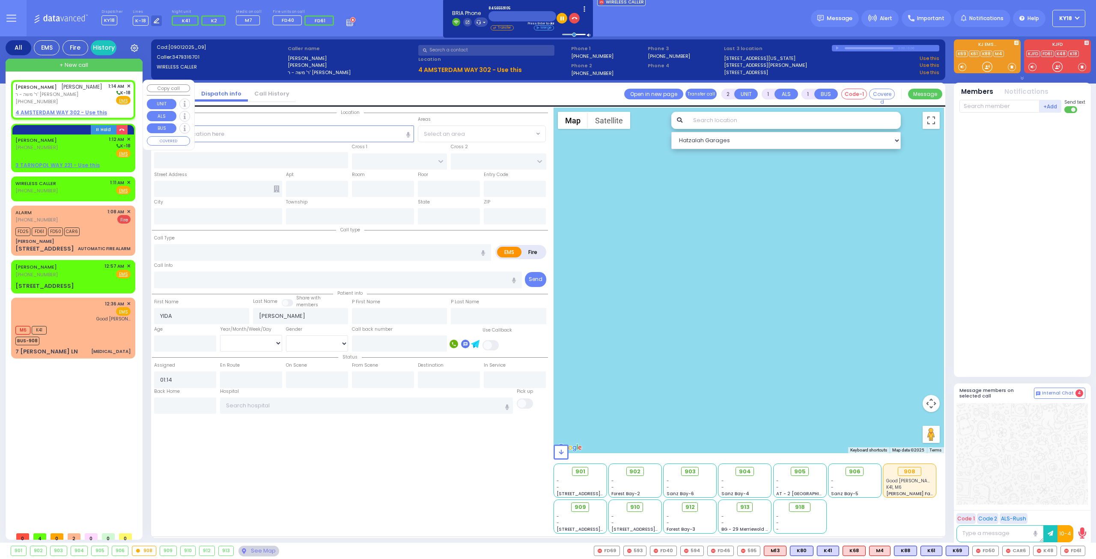
select select
radio input "true"
select select
select select "Hatzalah Garages"
click at [218, 137] on input "text" at bounding box center [284, 133] width 260 height 16
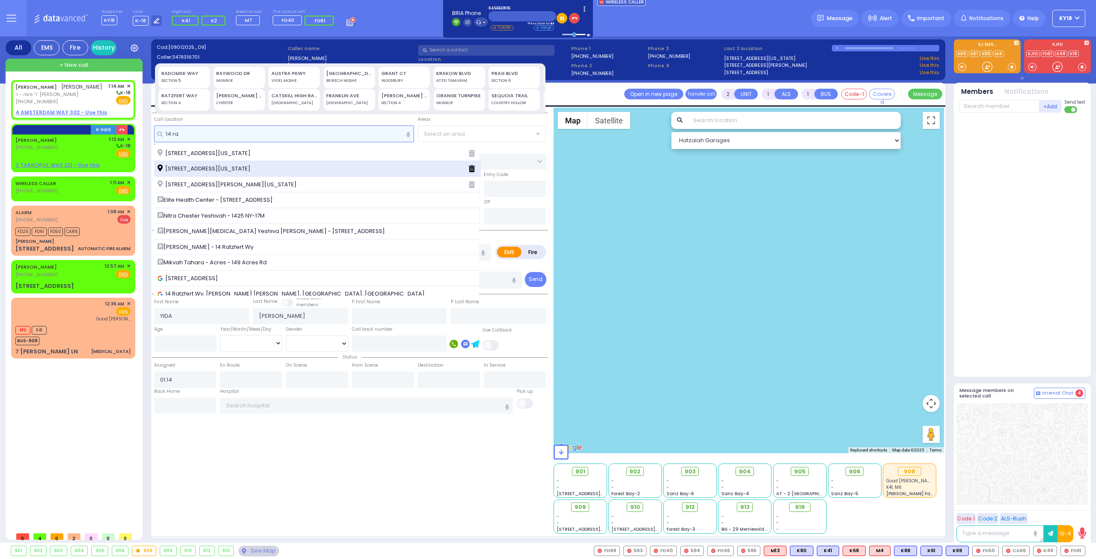
type input "14 ra"
click at [236, 164] on div "14 Ratzfert Way MONROE New York 10950" at bounding box center [317, 169] width 327 height 16
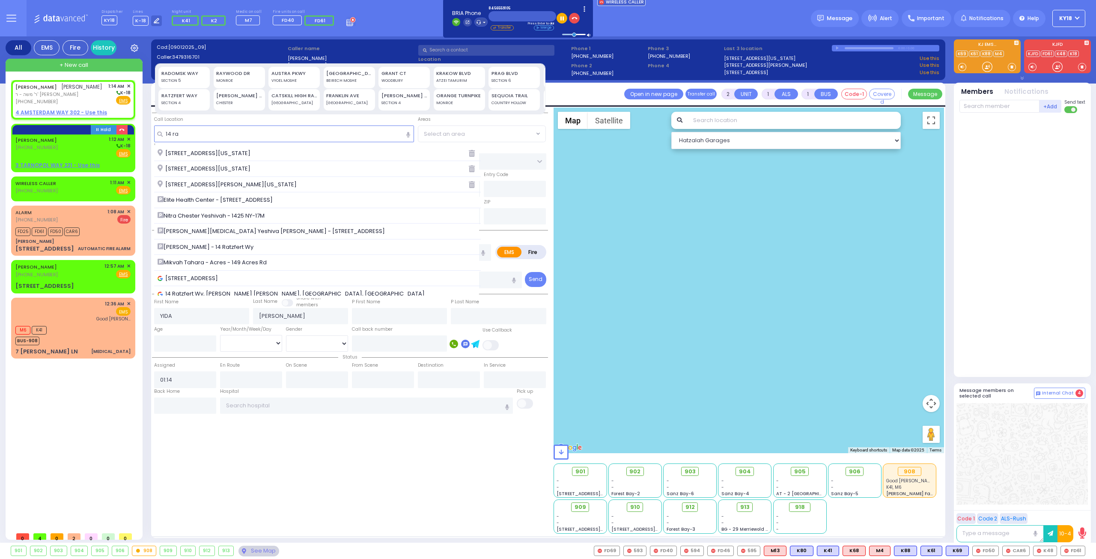
click at [242, 168] on span "14 Ratzfert Way MONROE New York 10950" at bounding box center [206, 168] width 96 height 9
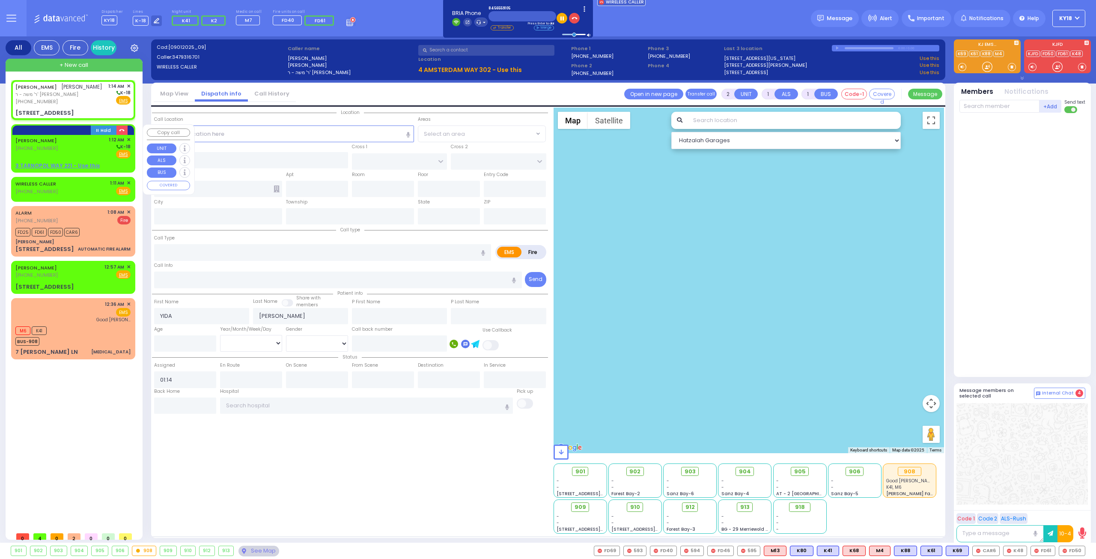
select select
radio input "true"
select select
type input "BAKERTOWN RD"
type input "[STREET_ADDRESS]"
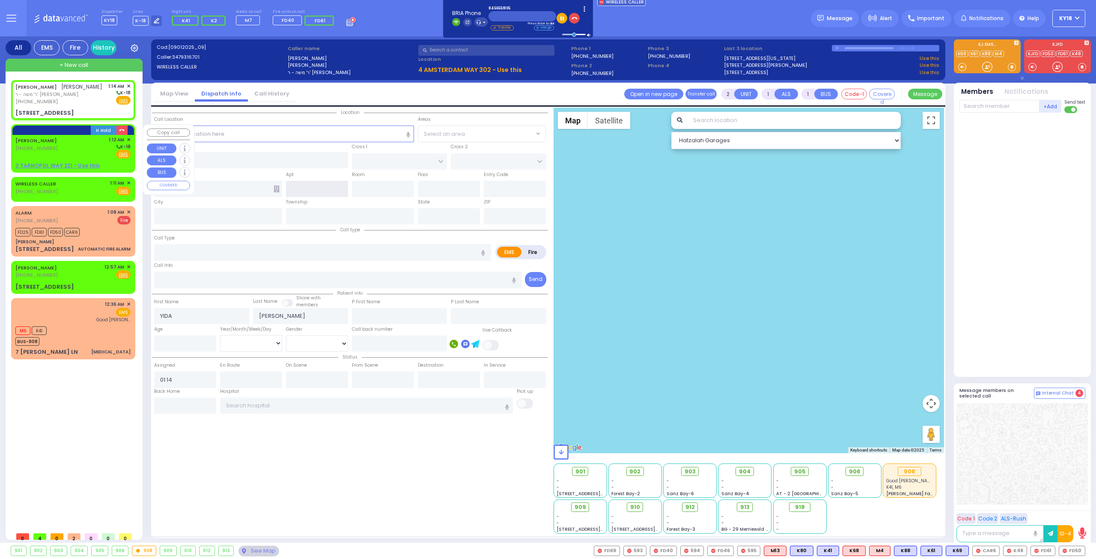
type input "MONROE"
type input "[US_STATE]"
type input "10950"
select select "Hatzalah Garages"
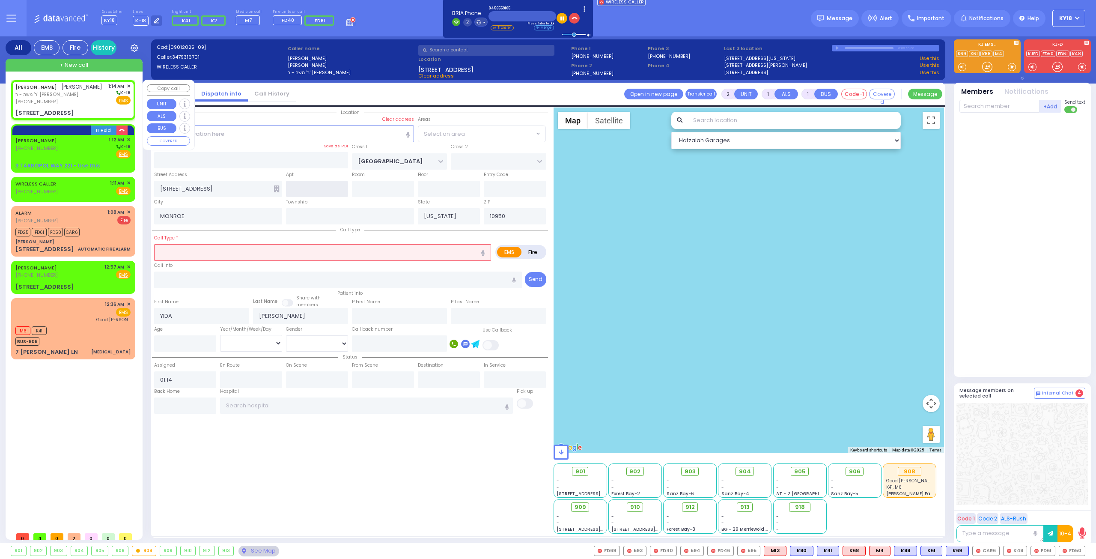
select select "SECTION 4"
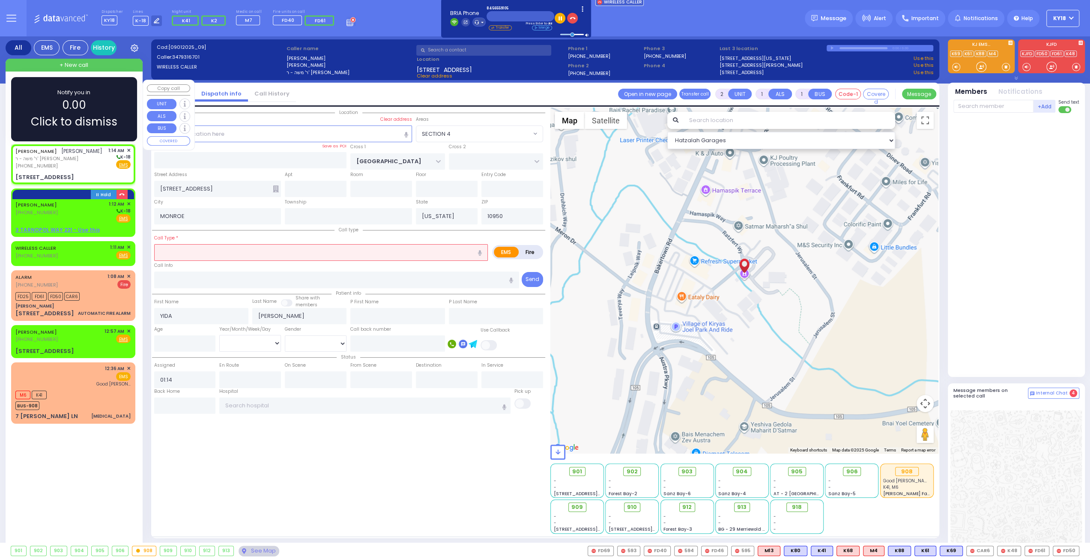
click at [108, 100] on div "Notify you in 0.00 Click to dismiss" at bounding box center [74, 109] width 101 height 42
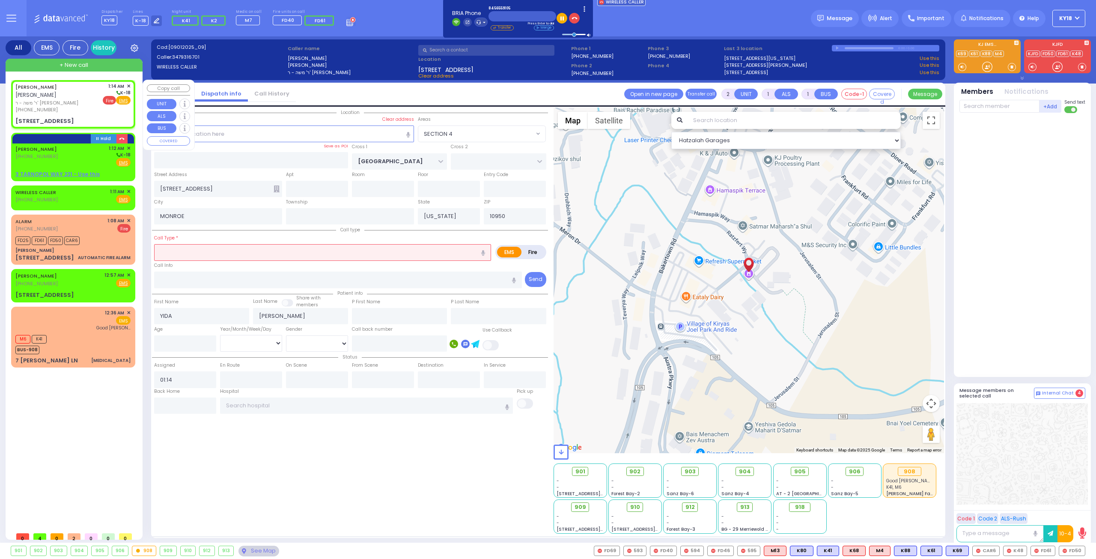
click at [108, 102] on span "Fire" at bounding box center [109, 100] width 13 height 9
select select
radio input "false"
radio input "true"
select select
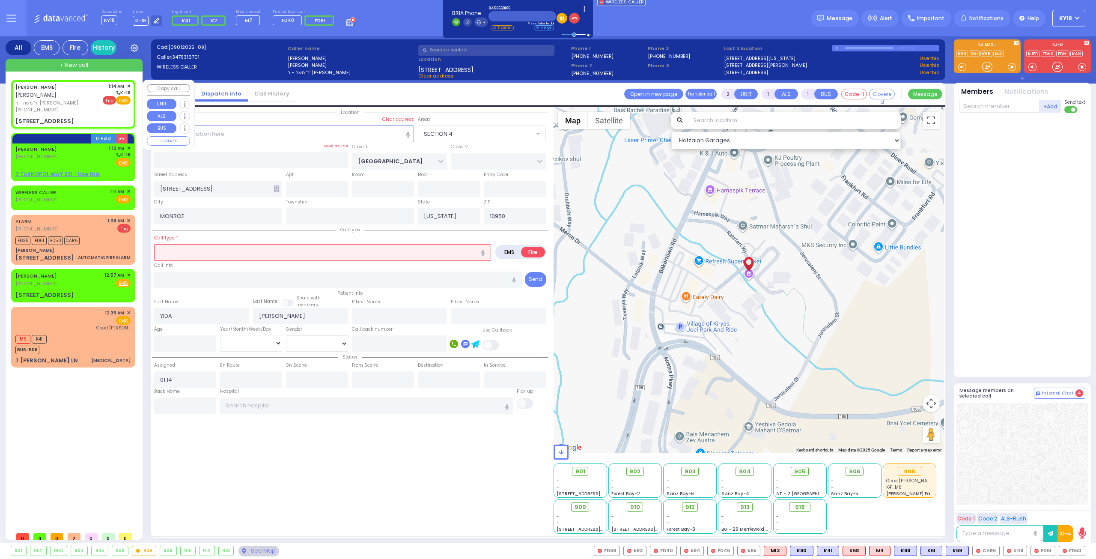
select select "Hatzalah Garages"
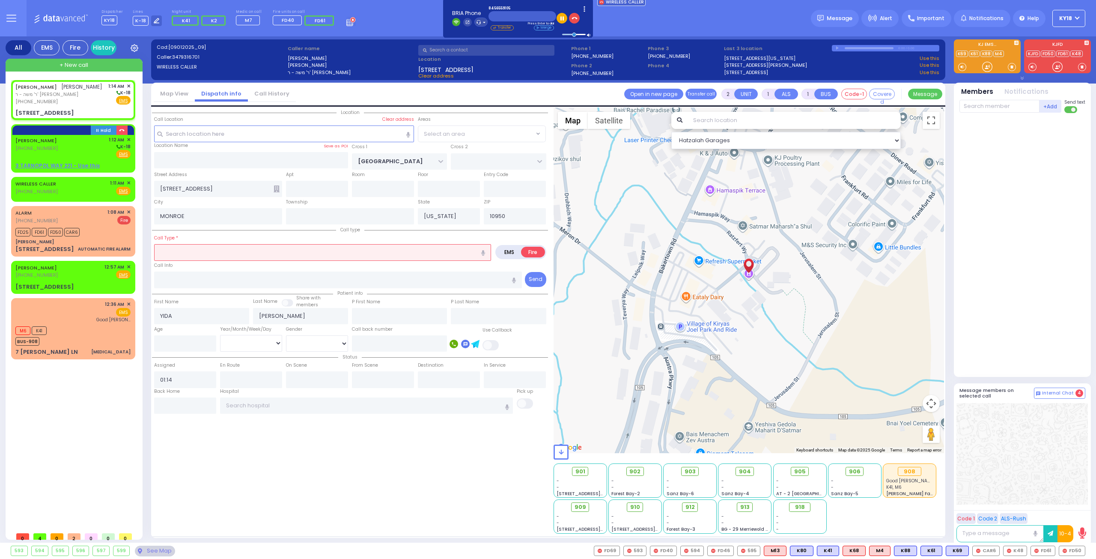
click at [188, 248] on input "text" at bounding box center [322, 252] width 337 height 16
select select "SECTION 4"
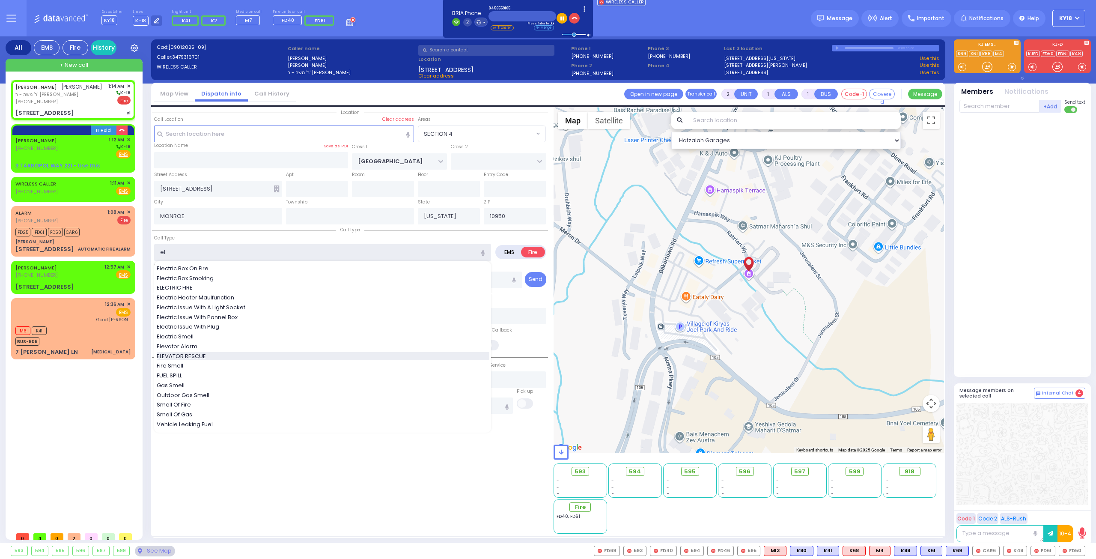
type input "el"
select select
radio input "true"
select select
select select "Hatzalah Garages"
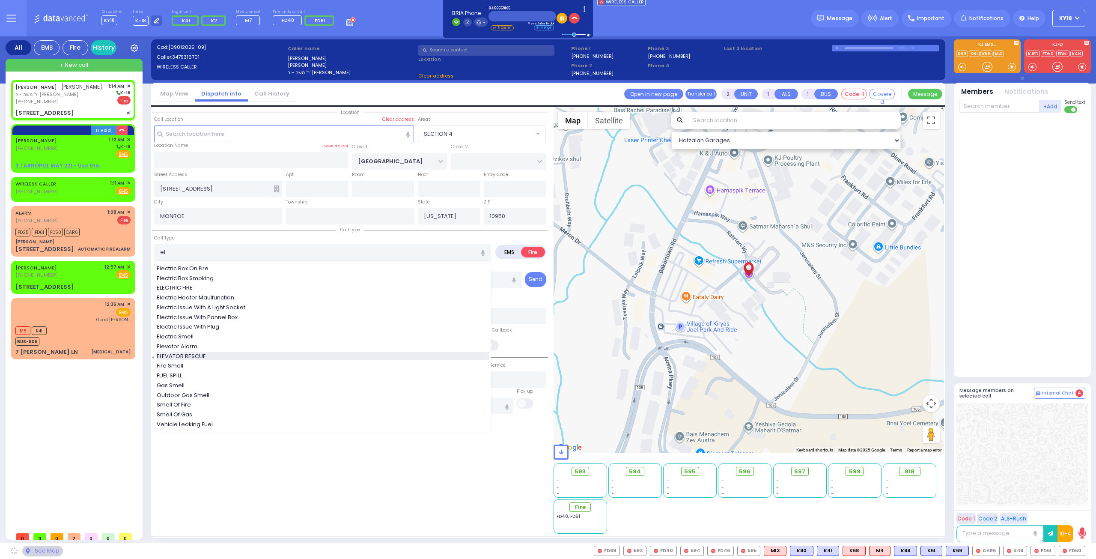
click at [220, 355] on div "ELEVATOR RESCUE" at bounding box center [323, 356] width 333 height 9
type input "ELEVATOR RESCUE"
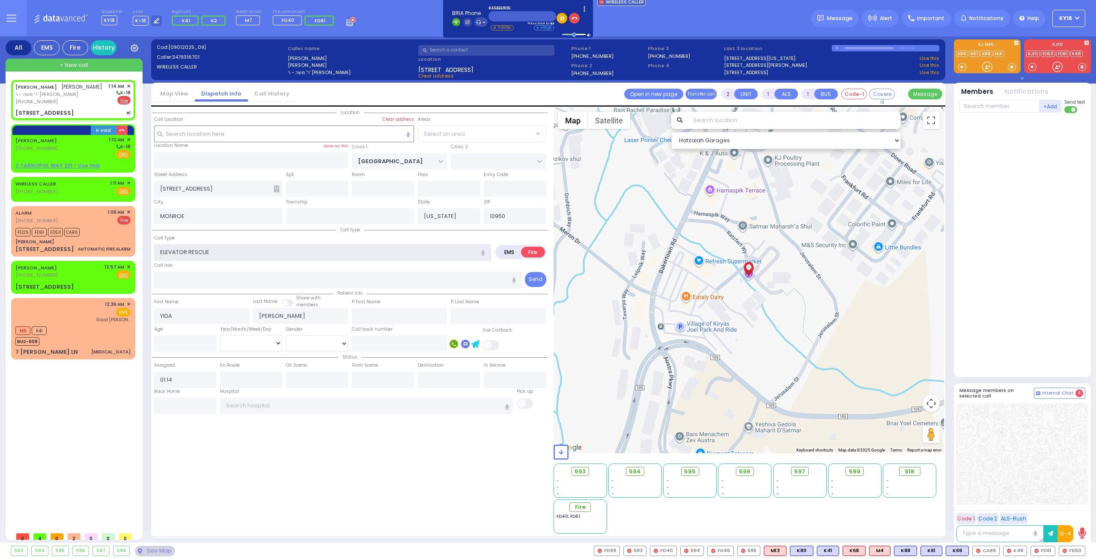
select select "SECTION 4"
click at [410, 344] on input "text" at bounding box center [399, 343] width 95 height 16
type input "7"
select select
radio input "true"
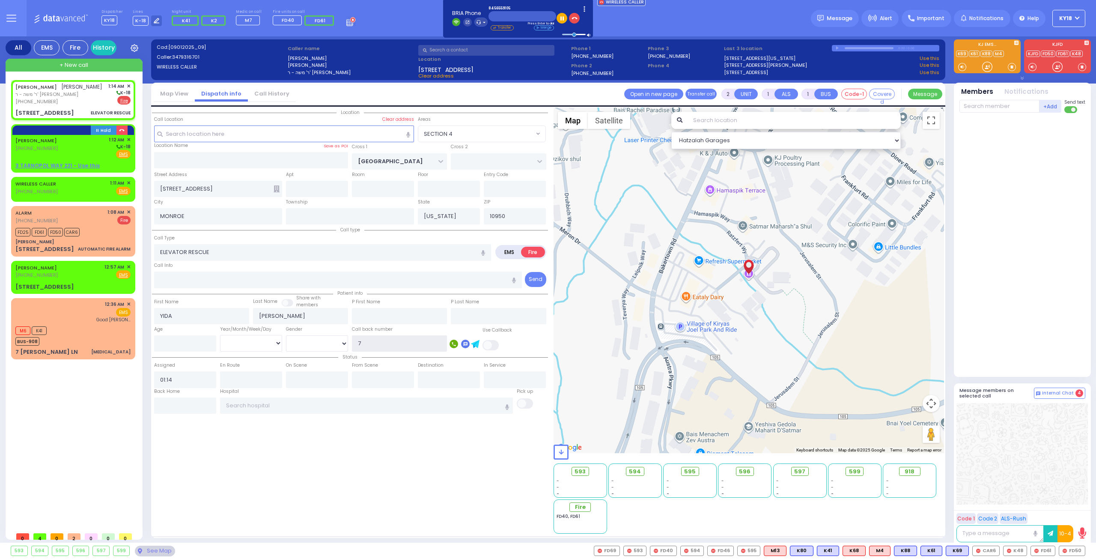
select select
type input "71"
select select "Hatzalah Garages"
type input "718"
select select "SECTION 4"
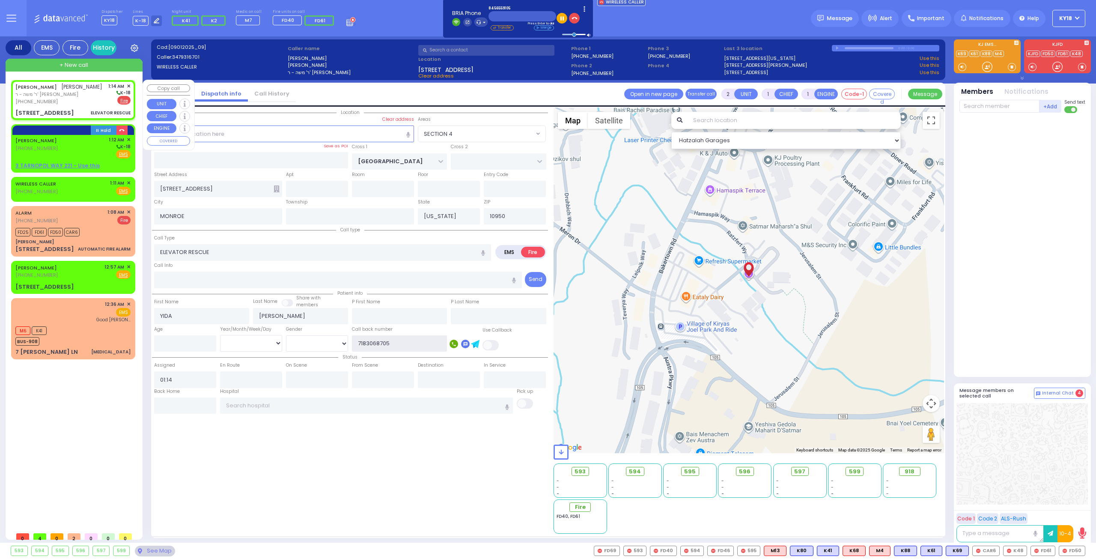
type input "7183068705"
click at [69, 100] on div "[PHONE_NUMBER]" at bounding box center [58, 101] width 87 height 7
select select
radio input "true"
select select
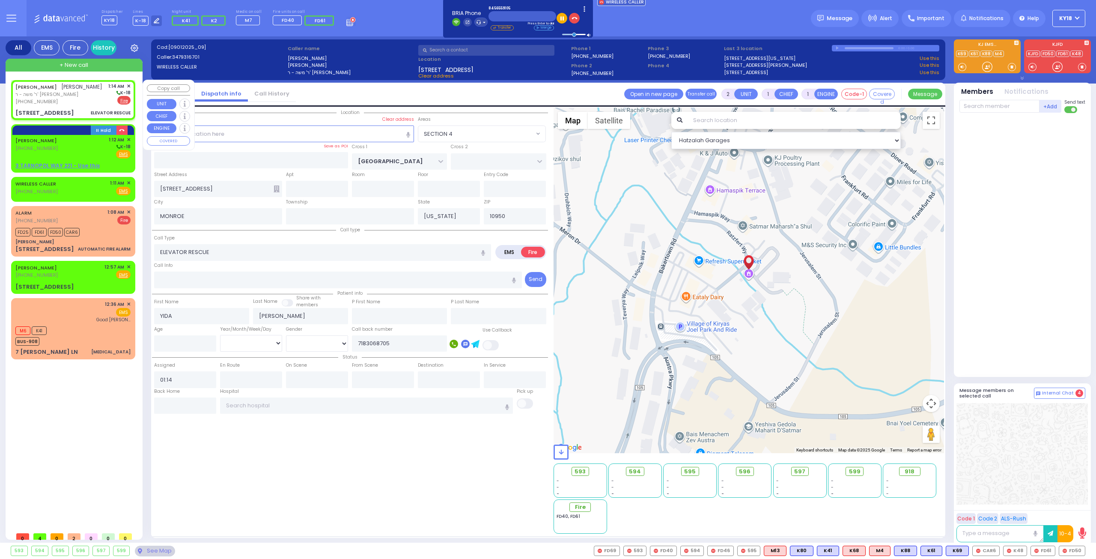
select select "Hatzalah Garages"
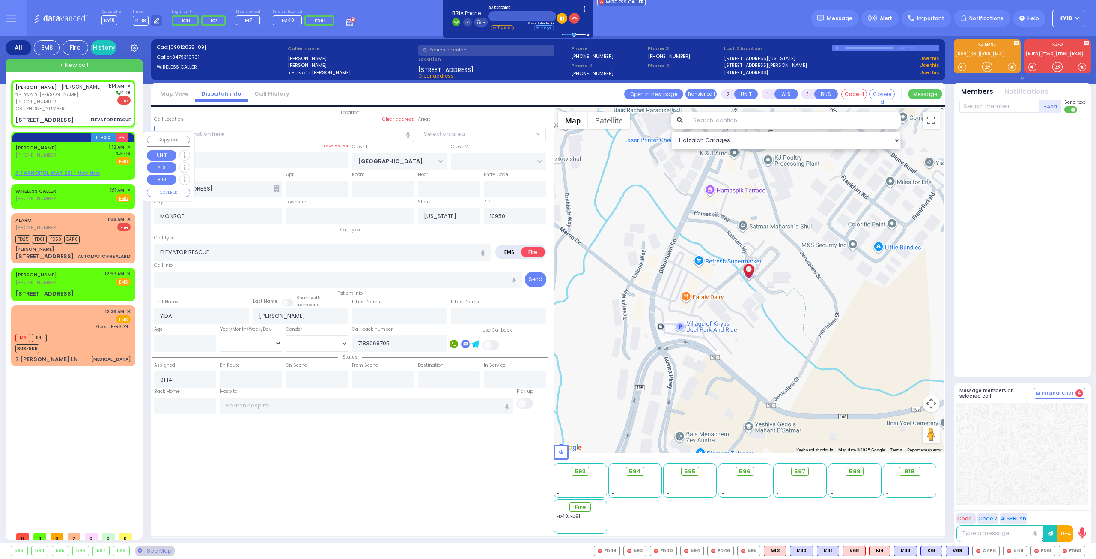
select select
radio input "true"
select select
select select "Hatzalah Garages"
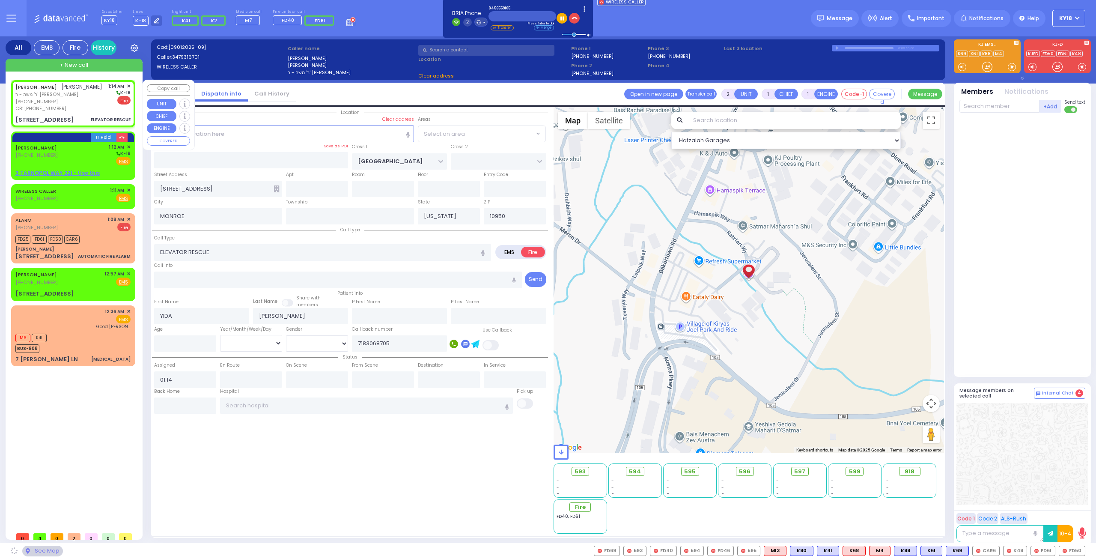
select select "SECTION 4"
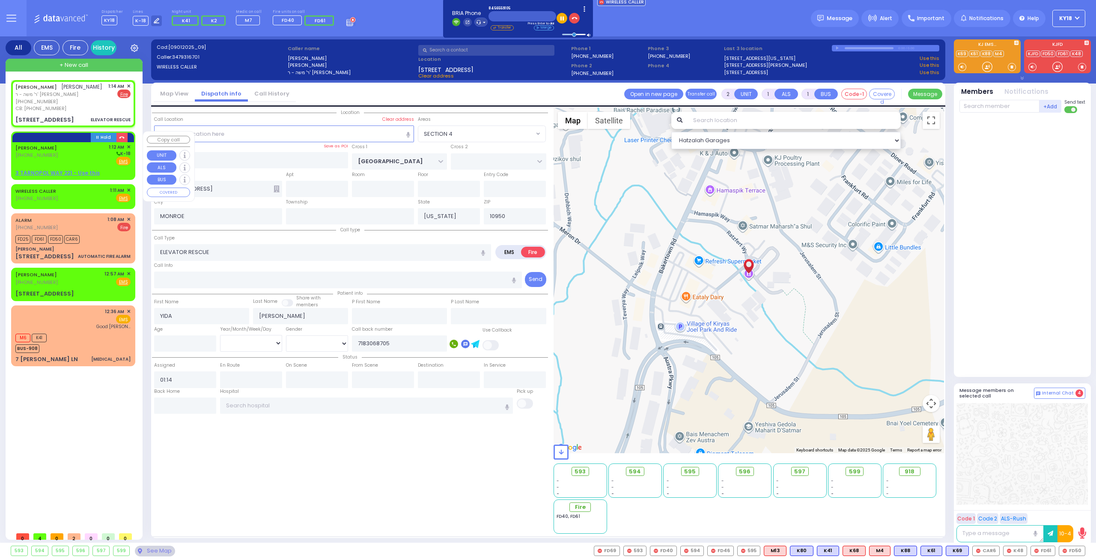
select select
radio input "true"
select select
select select "Hatzalah Garages"
select select "SECTION 4"
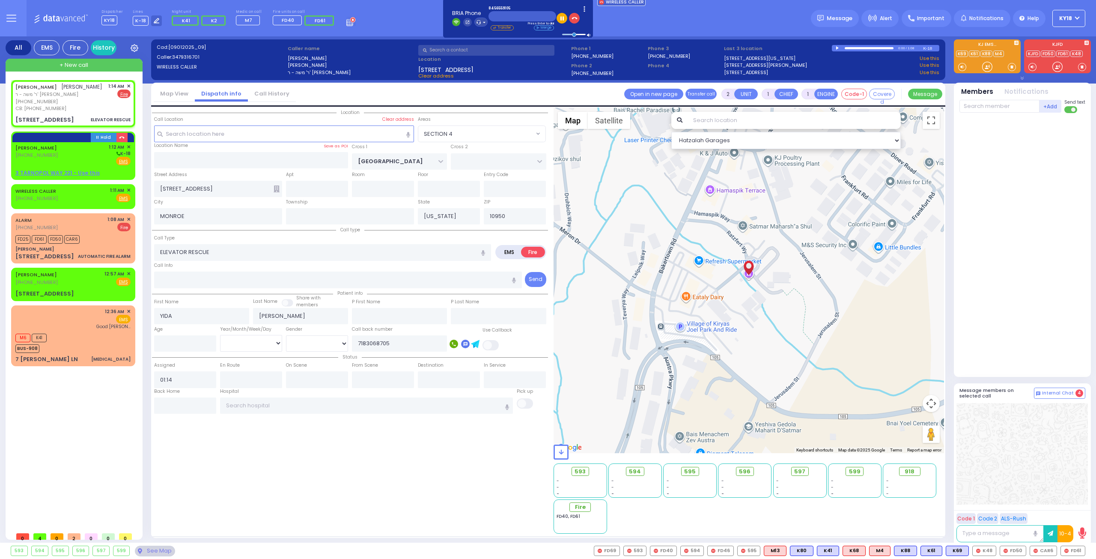
drag, startPoint x: 1059, startPoint y: 66, endPoint x: 1068, endPoint y: 45, distance: 22.8
click at [1073, 44] on div at bounding box center [1058, 56] width 67 height 34
click at [1057, 67] on div at bounding box center [1058, 67] width 9 height 9
click at [59, 281] on div "AVRUM GELB (845) 655-9105 12:57 AM ✕ Fire EMS" at bounding box center [72, 278] width 115 height 16
select select
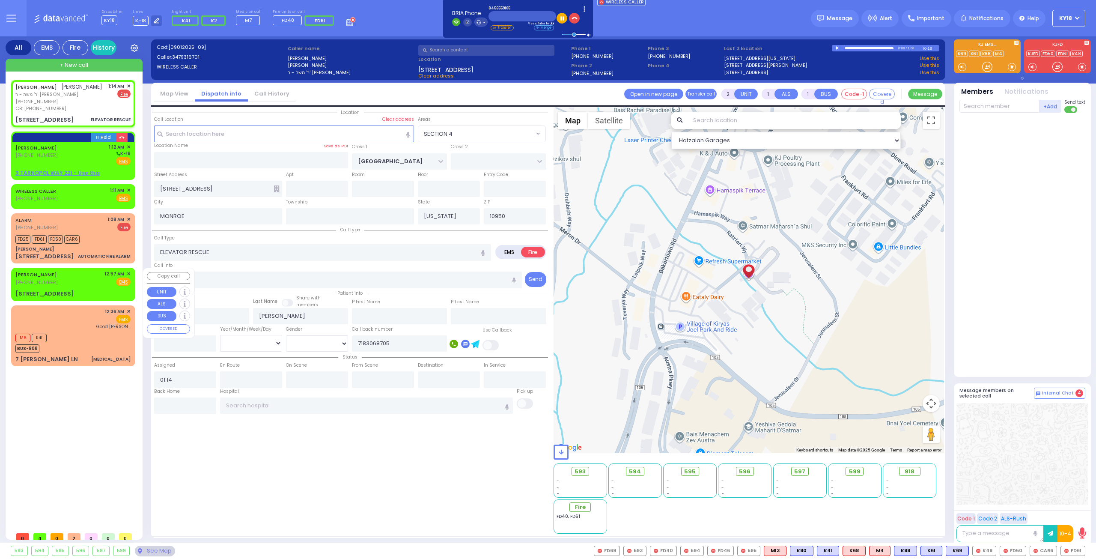
radio input "true"
type input "[PERSON_NAME]"
select select
type input "00:57"
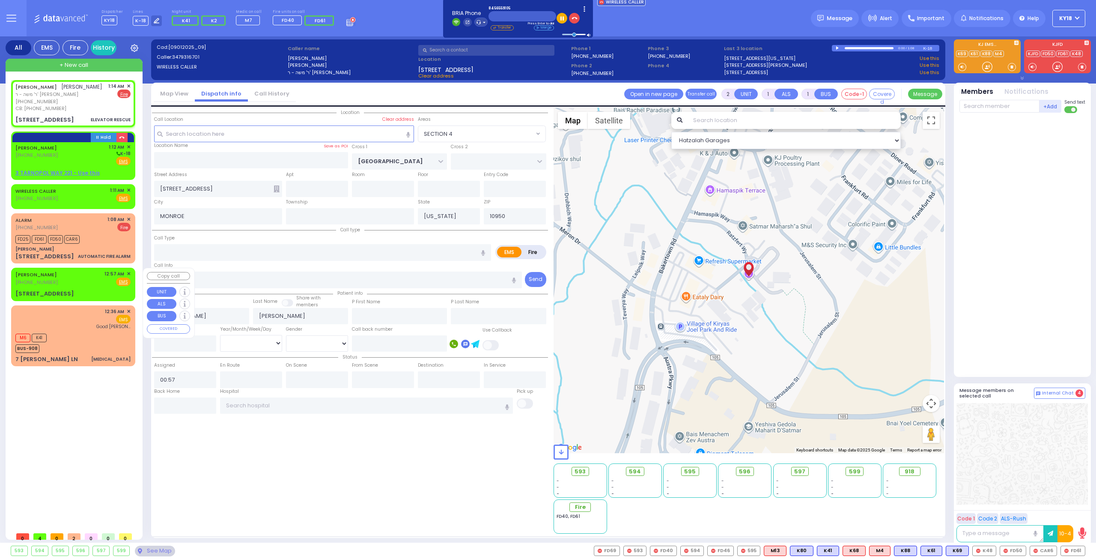
select select "Hatzalah Garages"
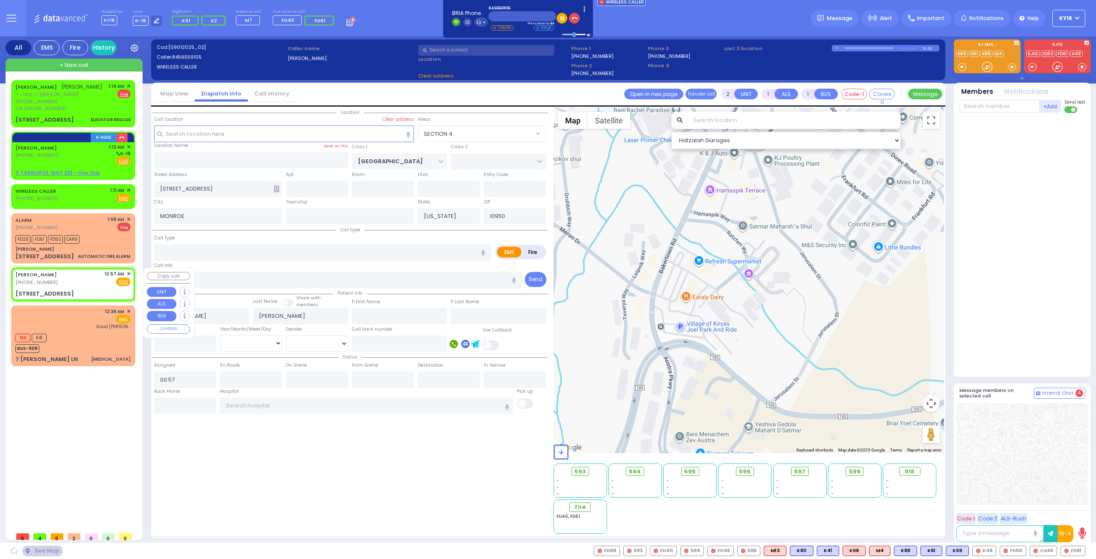
type input "FILLMORE COURT"
type input "3 TARNOPOL WAY"
type input "221"
type input "[PERSON_NAME]"
select select "SECTION 2"
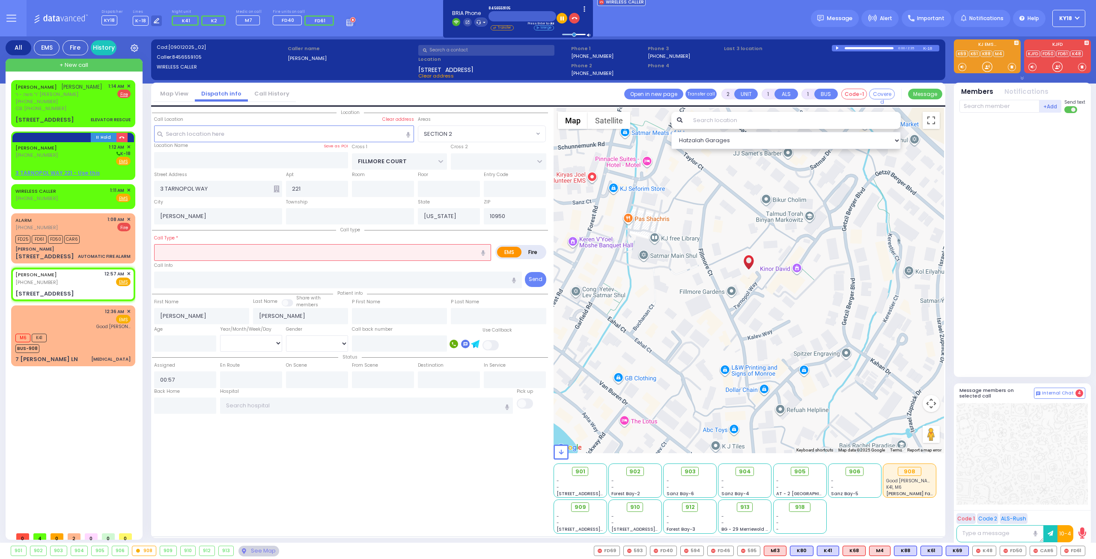
click at [179, 251] on input "text" at bounding box center [322, 252] width 337 height 16
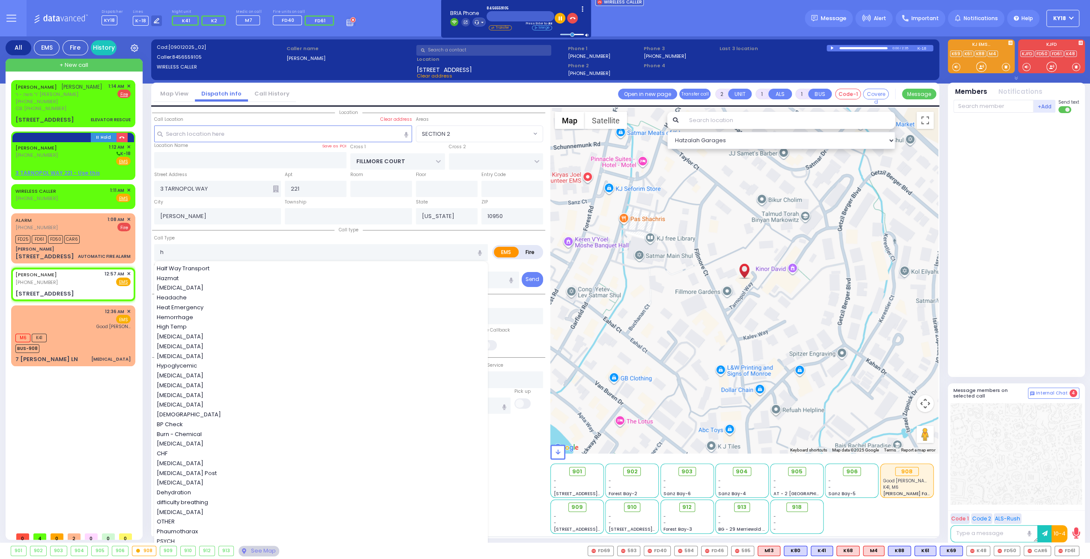
drag, startPoint x: 194, startPoint y: 326, endPoint x: 305, endPoint y: 276, distance: 122.2
click at [195, 324] on div "High Temp" at bounding box center [321, 327] width 329 height 9
type input "High Temp"
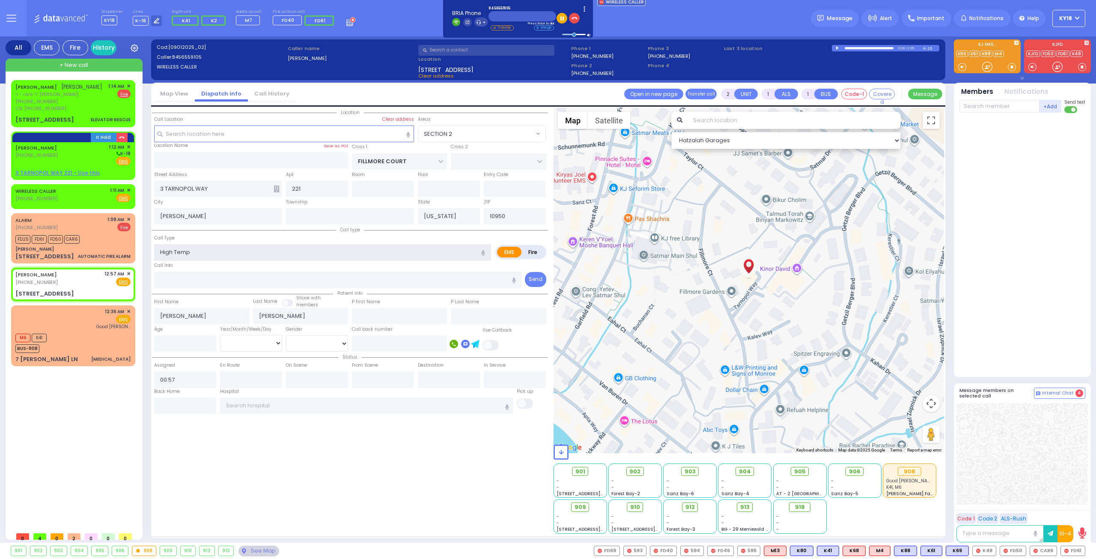
type input "1"
type input "0"
select select
radio input "true"
select select
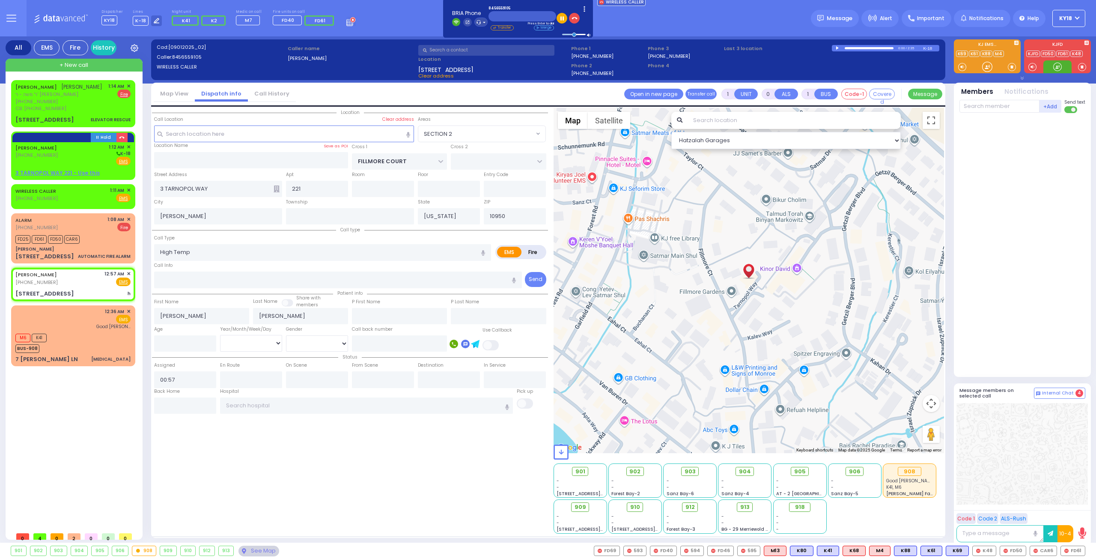
select select "Hatzalah Garages"
radio input "true"
select select
select select "Hatzalah Garages"
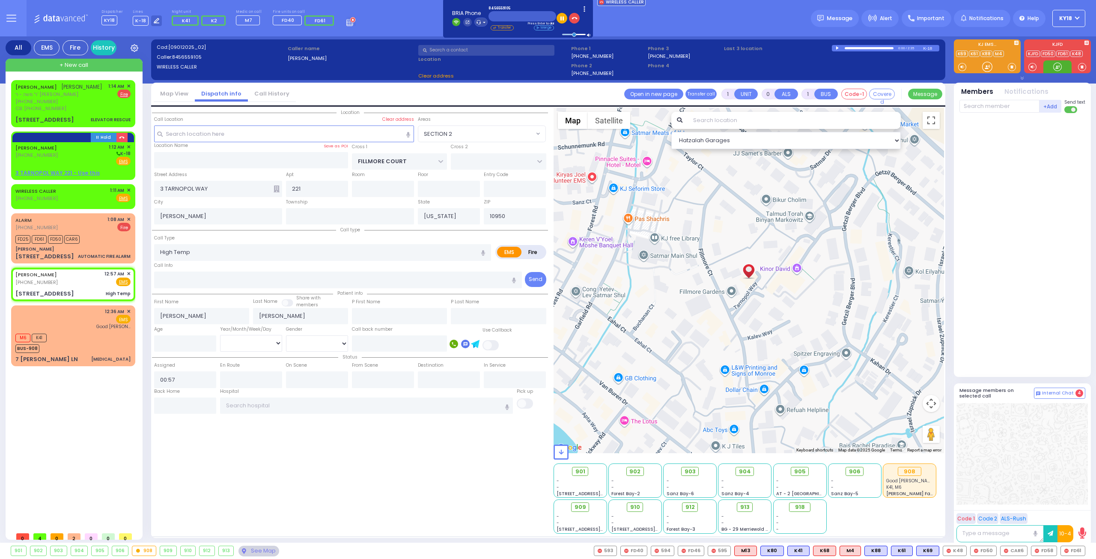
select select "SECTION 2"
click at [1062, 69] on div at bounding box center [1058, 67] width 9 height 9
drag, startPoint x: 87, startPoint y: 107, endPoint x: 89, endPoint y: 112, distance: 5.2
click at [87, 108] on div "CB: [PHONE_NUMBER]" at bounding box center [58, 108] width 87 height 7
type input "2"
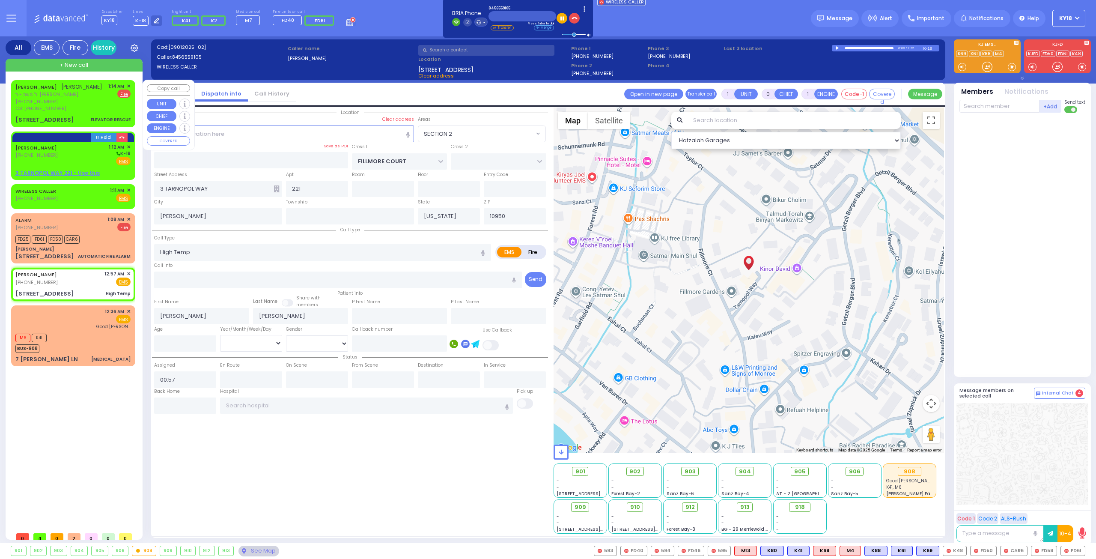
type input "1"
select select
type input "ELEVATOR RESCUE"
radio input "false"
radio input "true"
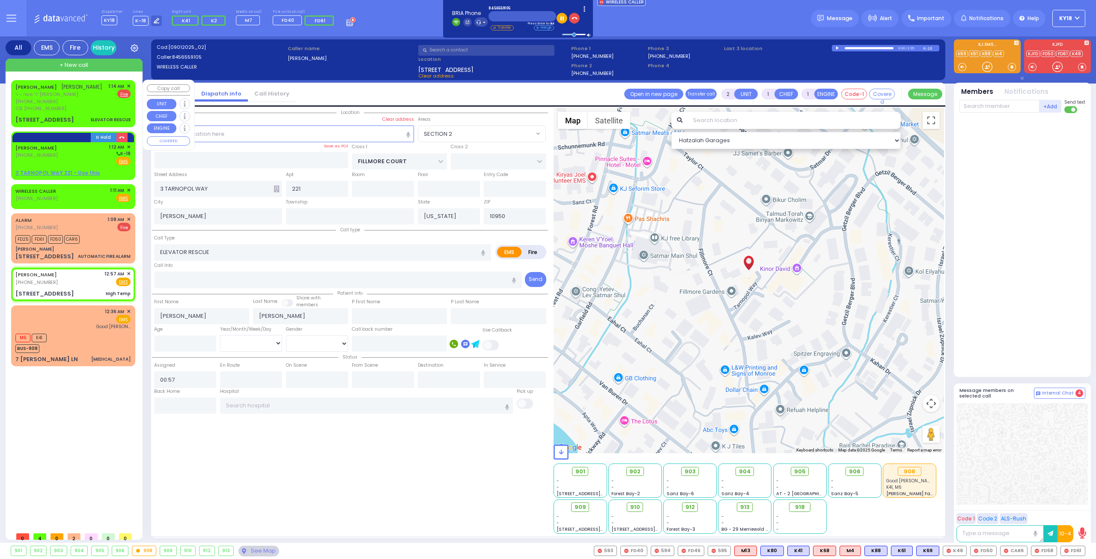
type input "YIDA"
type input "[PERSON_NAME]"
select select
type input "7183068705"
type input "01:14"
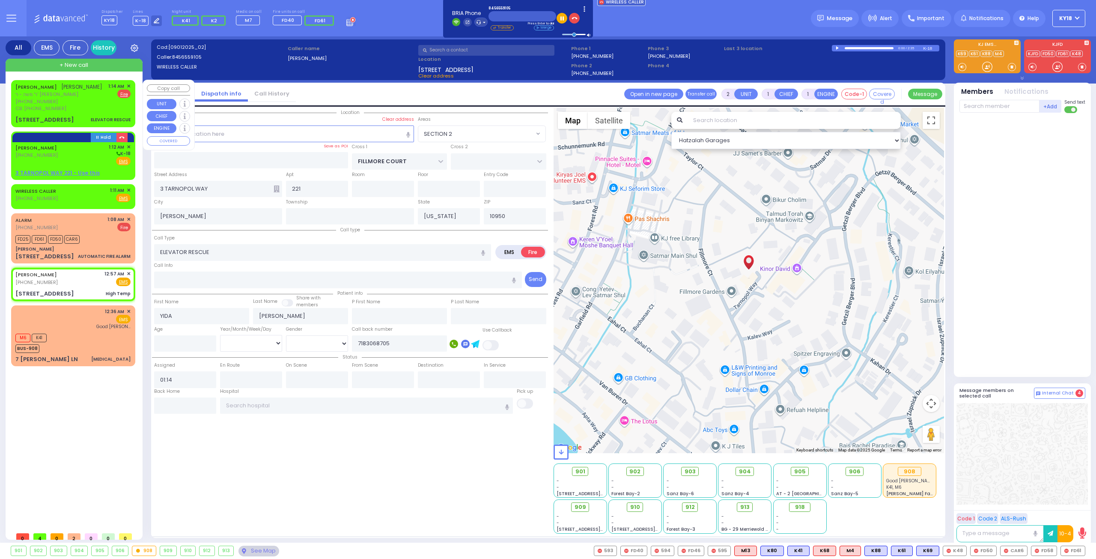
select select "Hatzalah Garages"
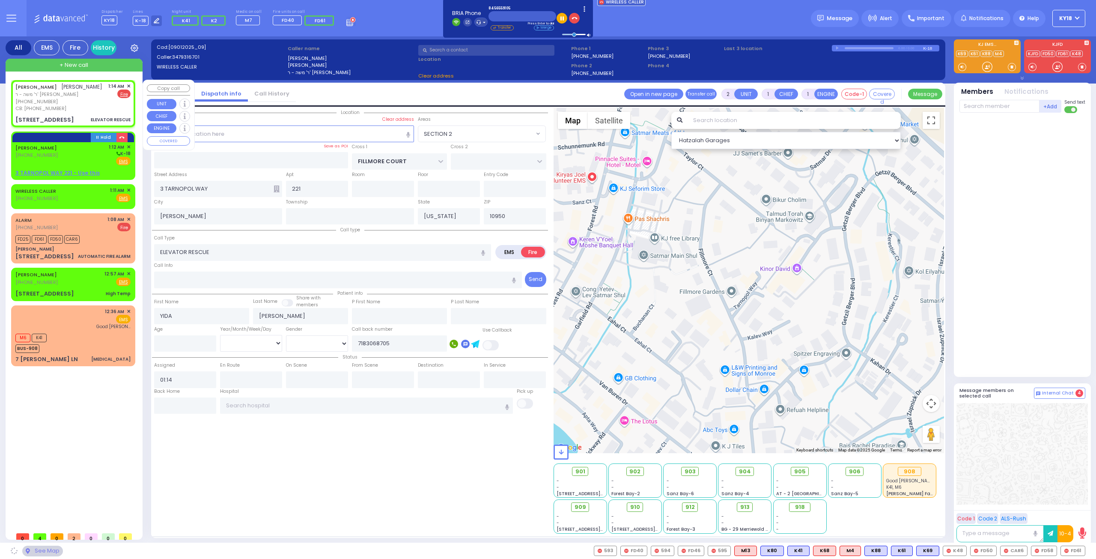
type input "[GEOGRAPHIC_DATA]"
type input "14 Ratzfert Way"
type input "MONROE"
select select "SECTION 4"
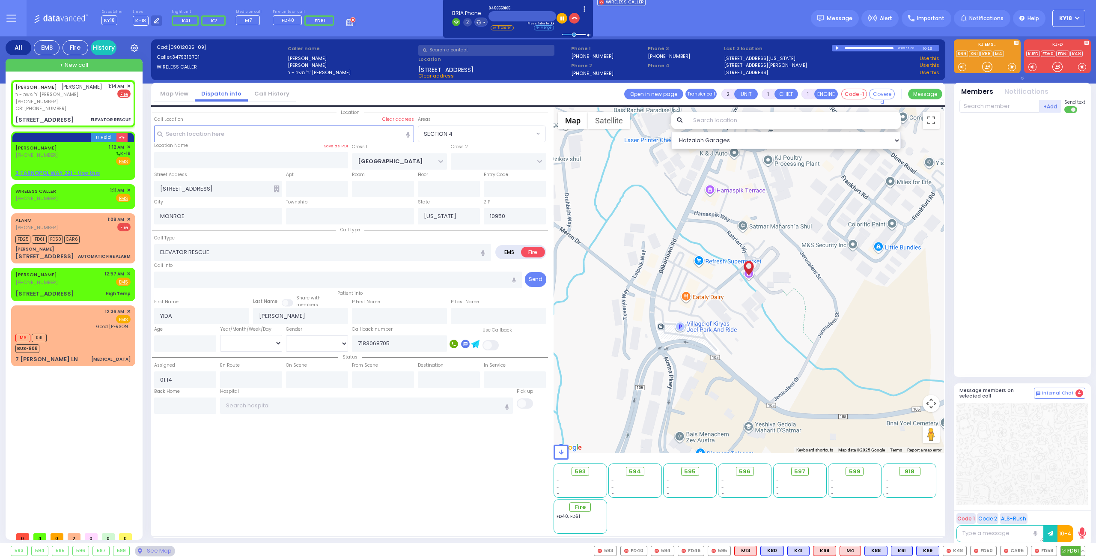
click at [1072, 551] on span "FD61" at bounding box center [1073, 550] width 24 height 9
click at [1049, 552] on span "FD58" at bounding box center [1044, 550] width 25 height 9
click at [986, 551] on span "FD50" at bounding box center [984, 550] width 26 height 9
click at [68, 290] on div "3 TARNOPOL WAY 221" at bounding box center [44, 294] width 59 height 9
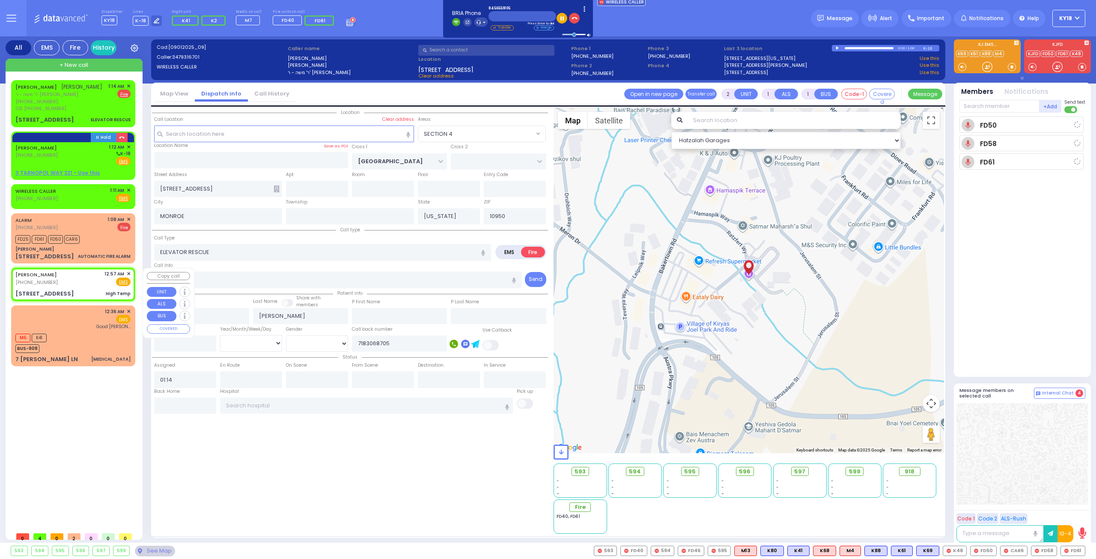
type input "1"
type input "0"
select select
type input "High Temp"
radio input "true"
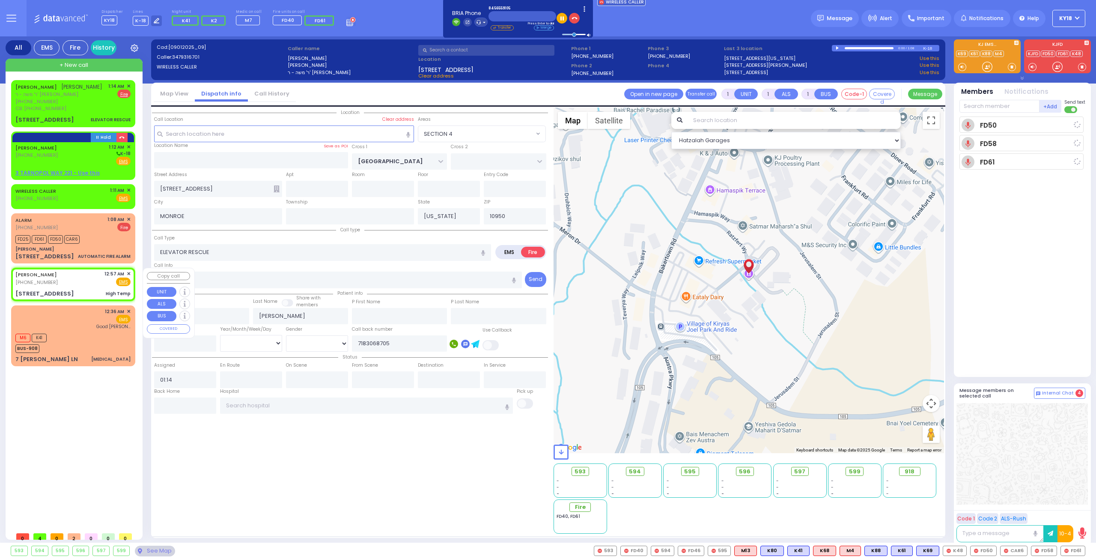
type input "AVRUM"
type input "GELB"
select select
type input "00:57"
select select "Hatzalah Garages"
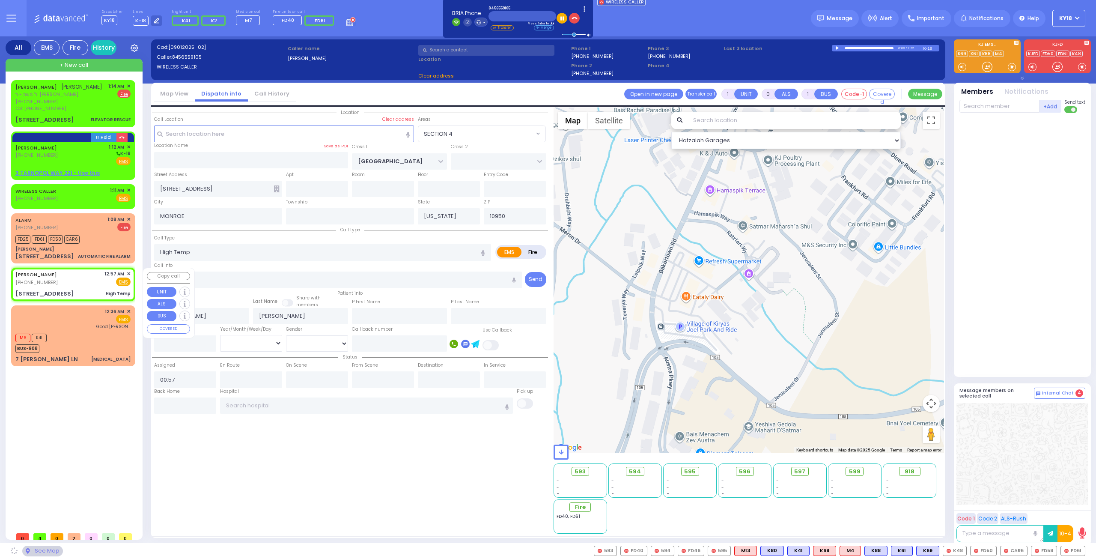
type input "FILLMORE COURT"
type input "3 TARNOPOL WAY"
type input "221"
type input "Kiryas Joel"
select select "SECTION 2"
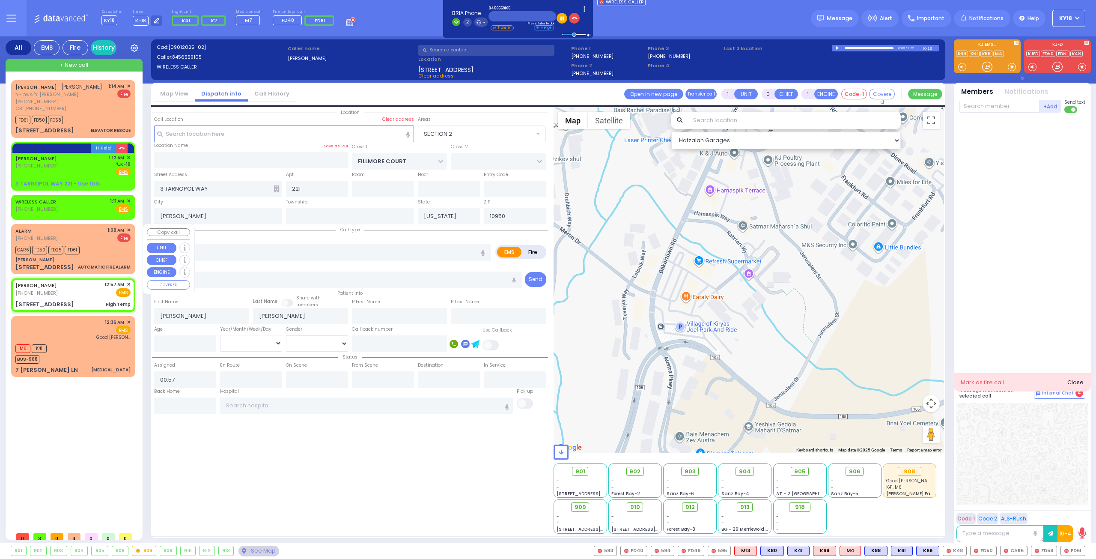
select select
radio input "true"
select select
select select "Hatzalah Garages"
select select "SECTION 2"
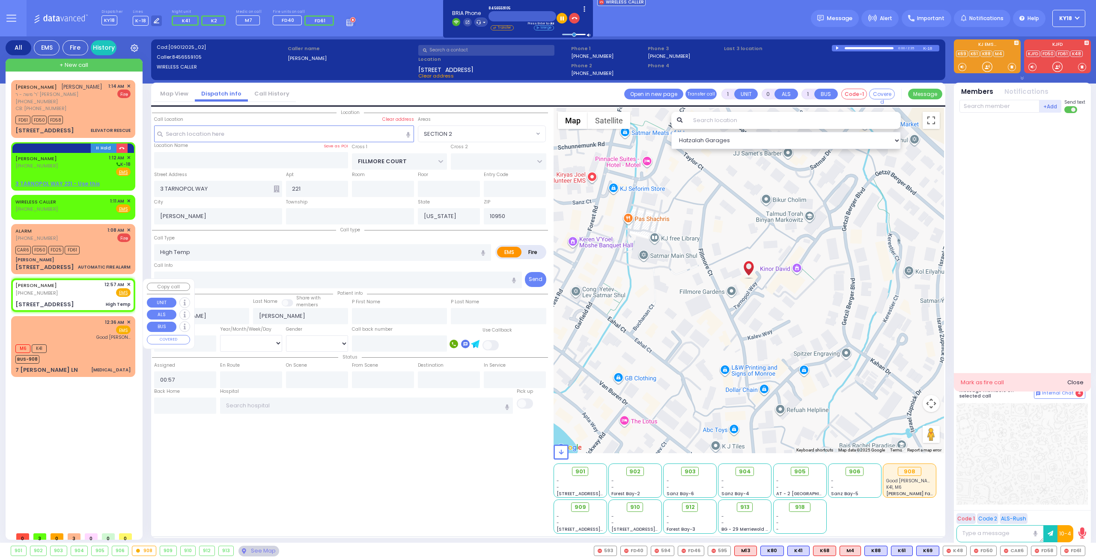
select select
radio input "true"
select select
select select "Hatzalah Garages"
select select
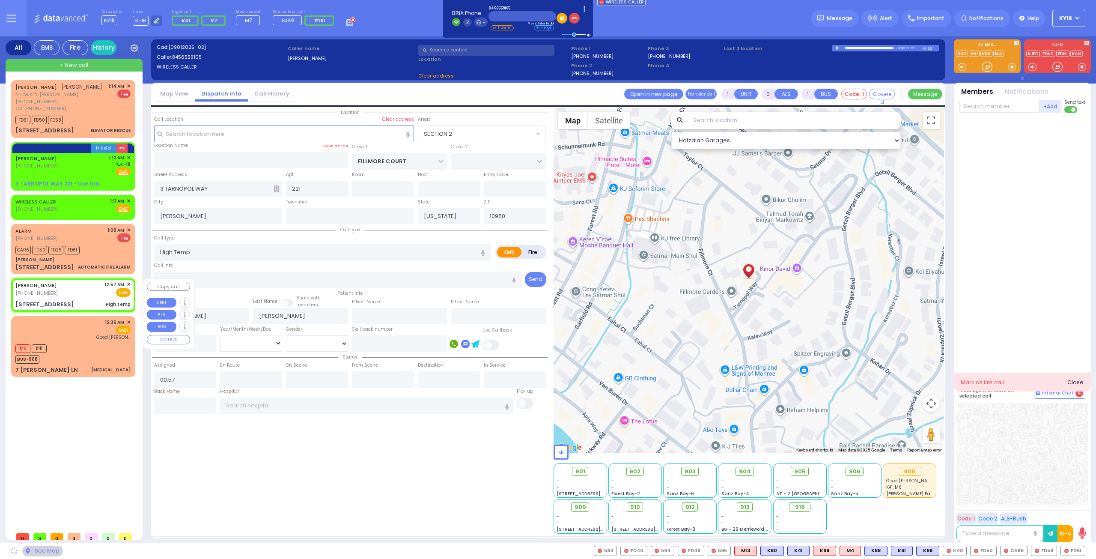
radio input "true"
select select
select select "Hatzalah Garages"
select select
radio input "true"
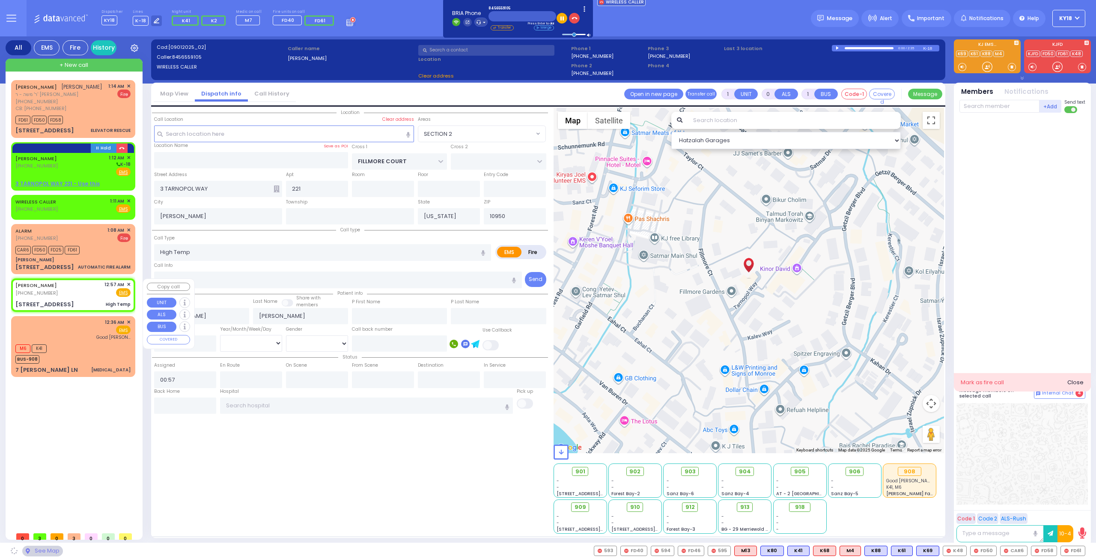
select select
select select "Hatzalah Garages"
select select "SECTION 2"
click at [127, 283] on span "✕" at bounding box center [129, 284] width 4 height 7
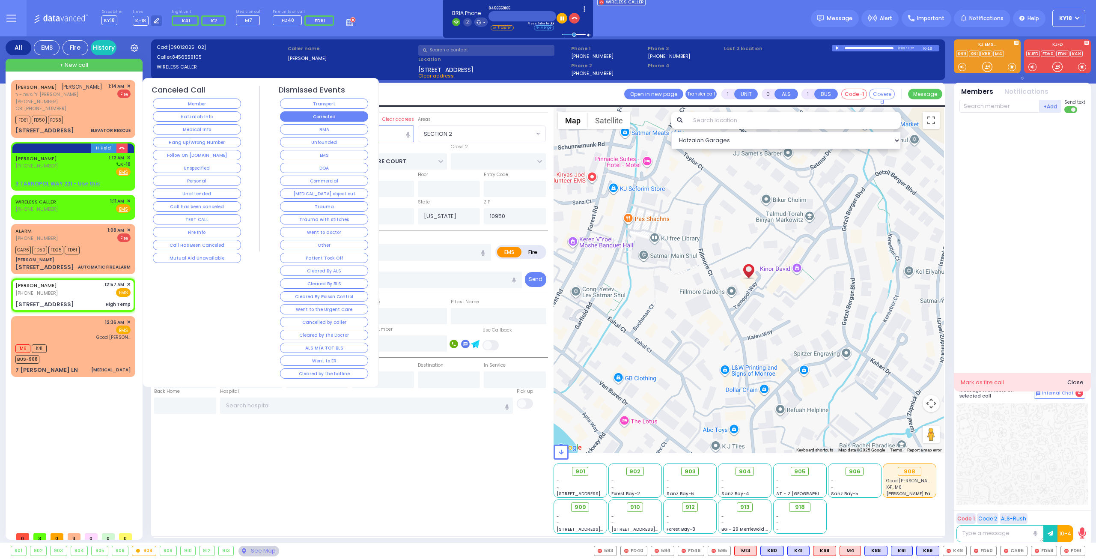
click at [328, 118] on button "Corrected" at bounding box center [324, 116] width 88 height 10
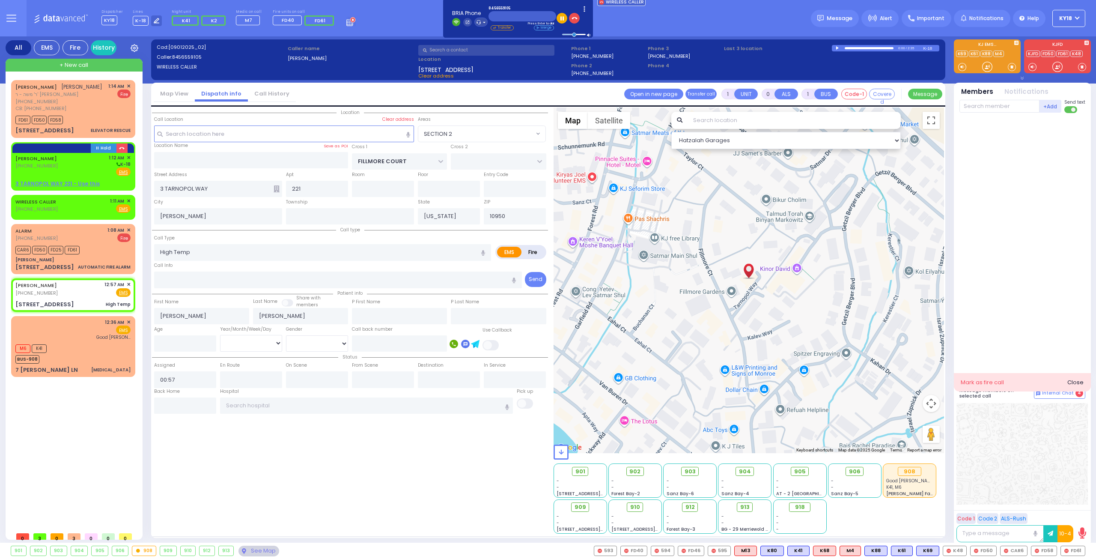
select select
radio input "true"
select select
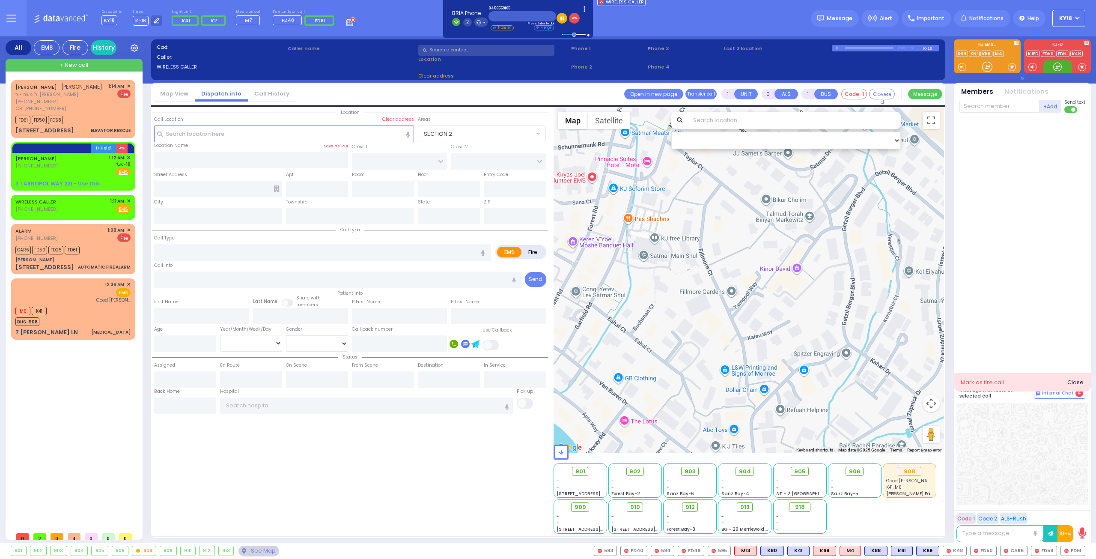
click at [1058, 66] on div at bounding box center [1058, 67] width 9 height 9
click at [85, 205] on div "WIRELESS CALLER (917) 538-9642 1:11 AM ✕ Fire EMS" at bounding box center [72, 205] width 115 height 16
type input "2"
type input "1"
select select
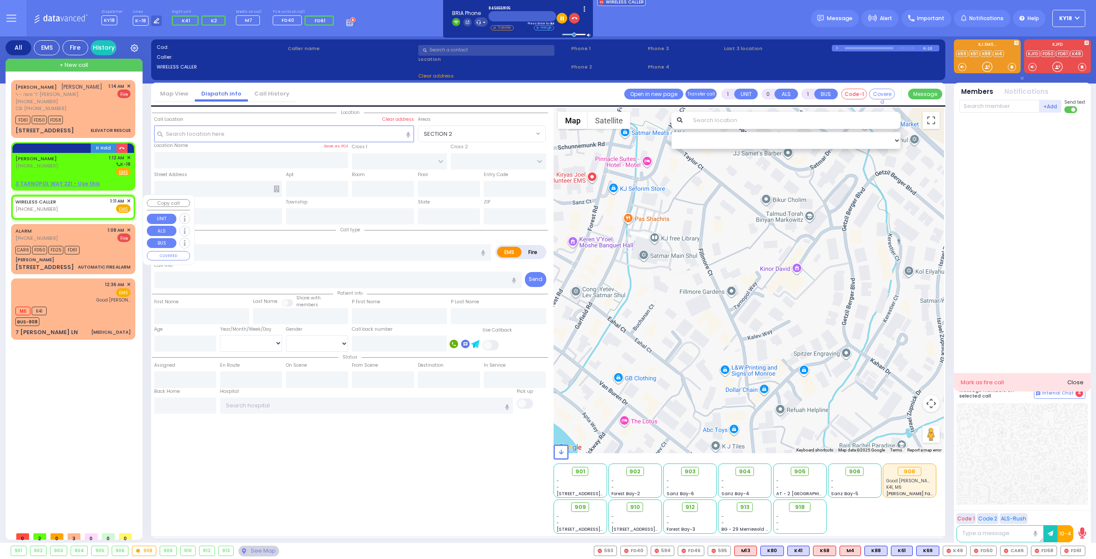
radio input "true"
select select
type input "01:11"
select select "Hatzalah Garages"
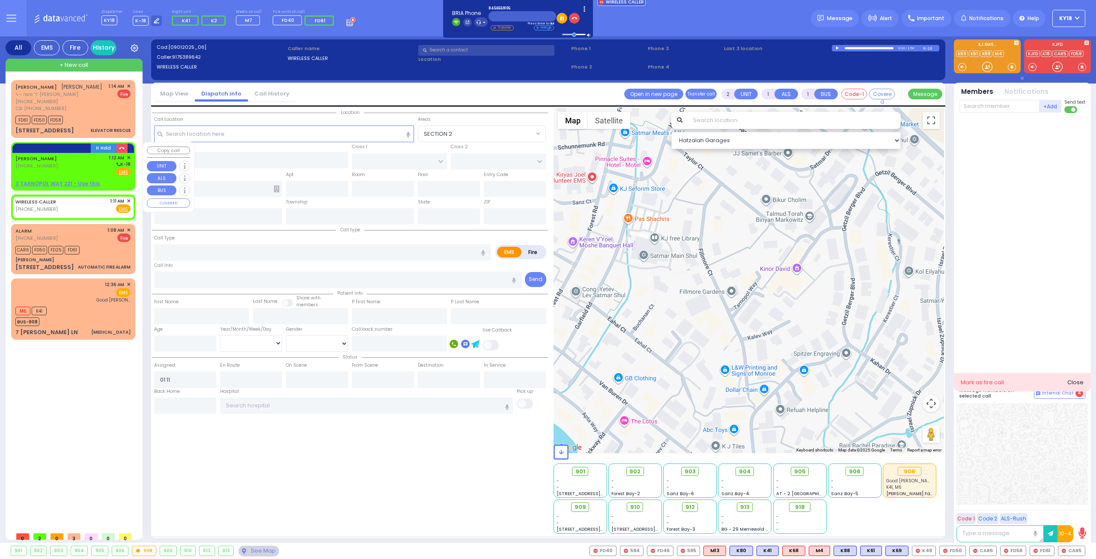
click at [84, 171] on div "AVRUM GELB (845) 655-9105 1:12 AM ✕ K-18" at bounding box center [72, 165] width 115 height 22
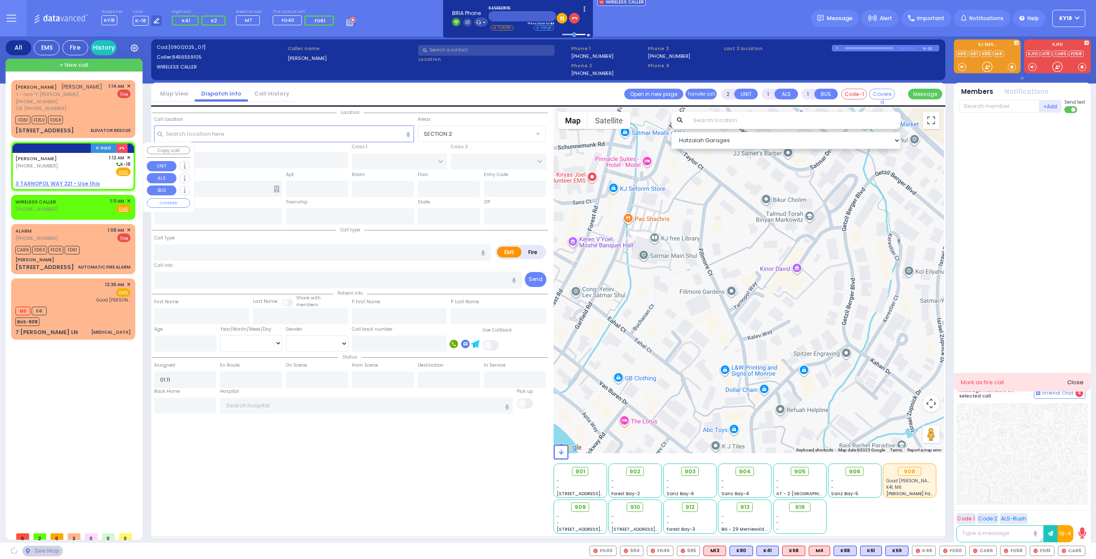
select select
radio input "true"
type input "AVRUM"
type input "GELB"
select select
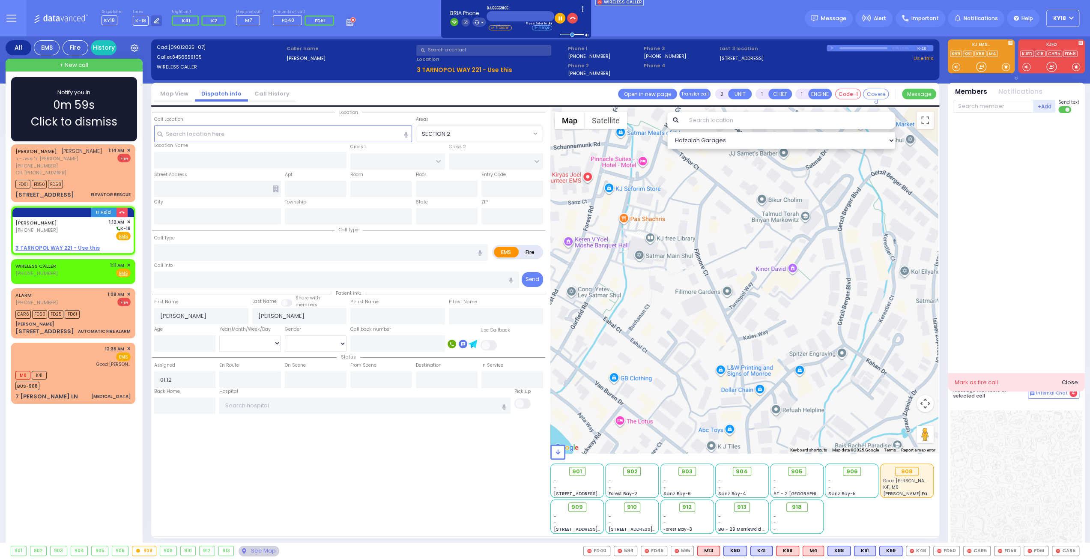
click at [108, 103] on div "Notify you in 0m 59s Click to dismiss" at bounding box center [74, 109] width 101 height 42
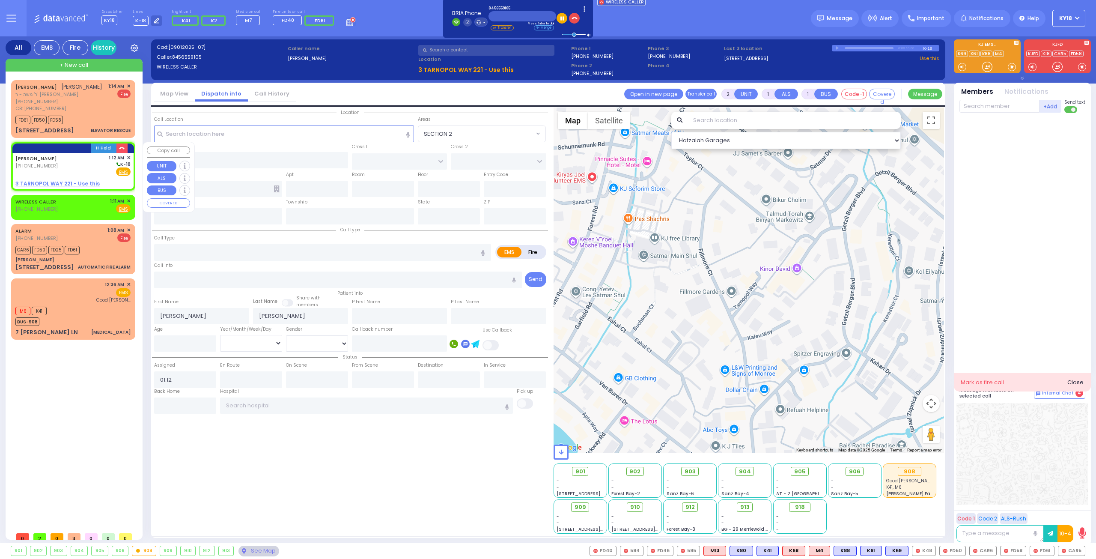
click at [75, 170] on div "AVRUM GELB (845) 655-9105 1:12 AM ✕ K-18" at bounding box center [72, 165] width 115 height 22
click at [69, 182] on u "3 TARNOPOL WAY 221 - Use this" at bounding box center [57, 183] width 84 height 7
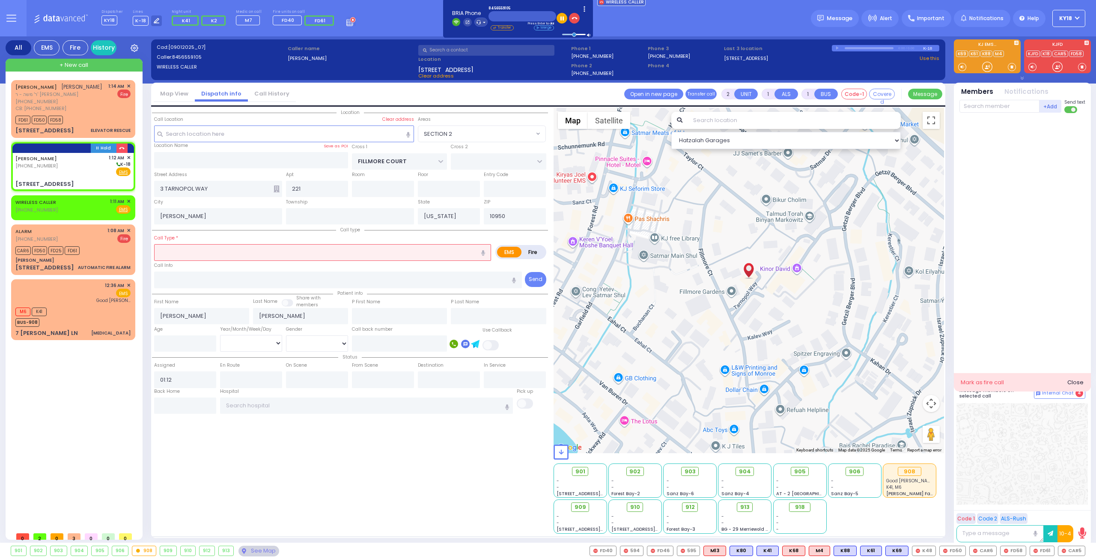
click at [275, 189] on icon at bounding box center [277, 188] width 6 height 7
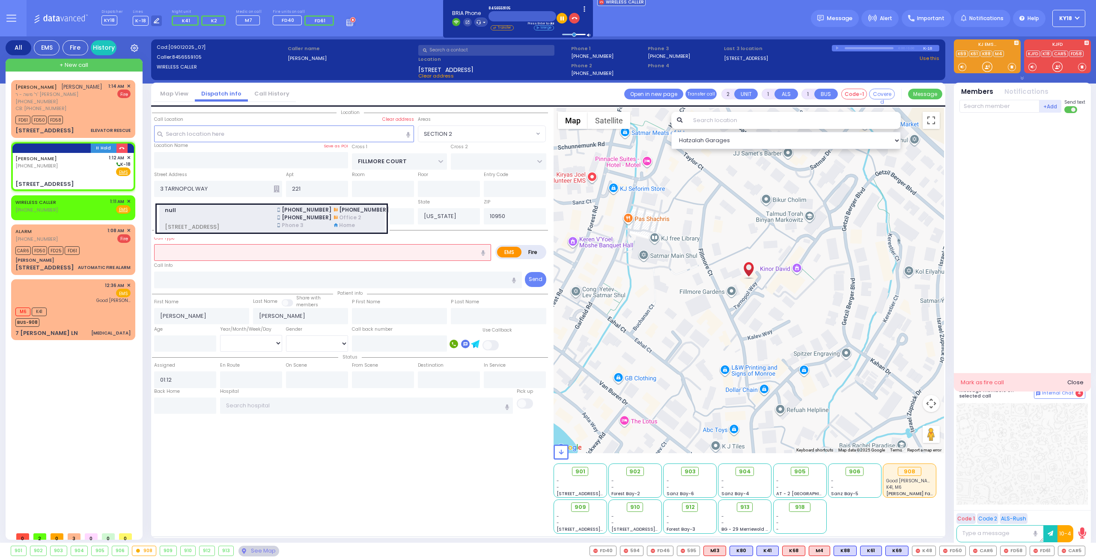
click at [252, 218] on span at bounding box center [216, 218] width 102 height 9
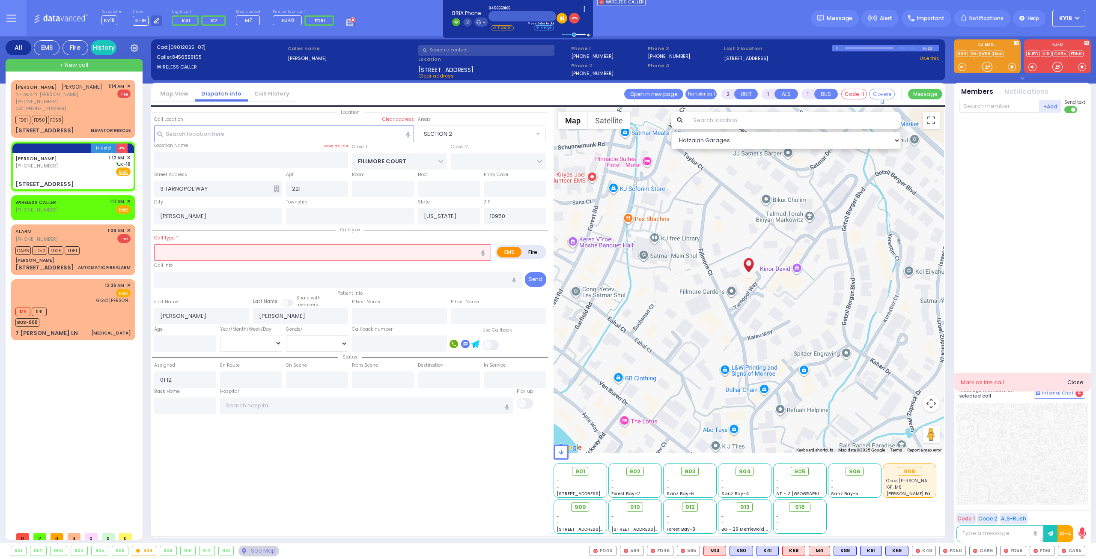
click at [188, 252] on input "text" at bounding box center [322, 252] width 337 height 16
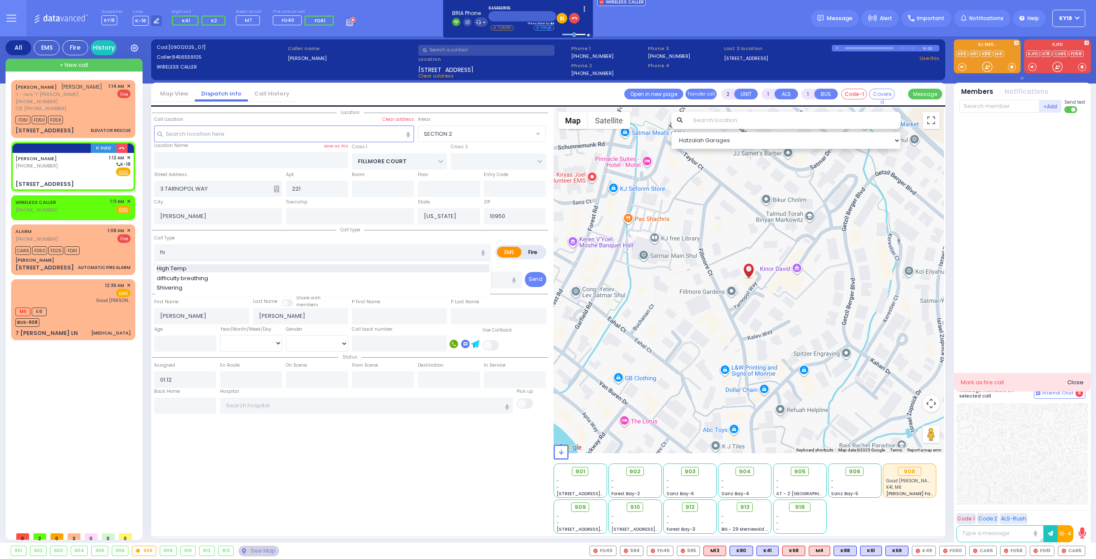
click at [172, 265] on span "High Temp" at bounding box center [173, 268] width 33 height 9
click at [188, 353] on div "Status Assigned 01:12 En Route" at bounding box center [350, 370] width 396 height 36
click at [189, 344] on input "number" at bounding box center [185, 343] width 62 height 16
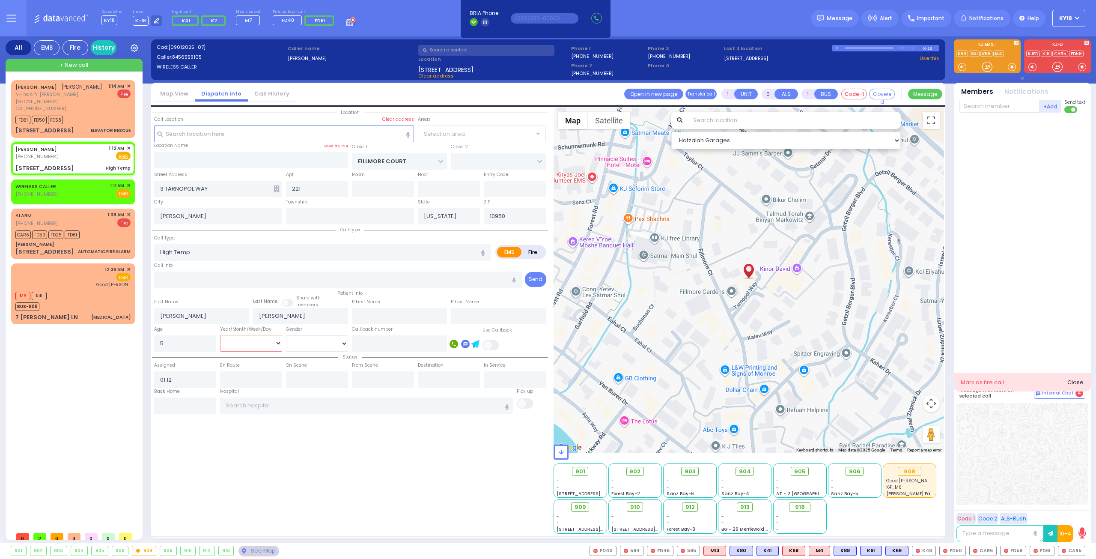
click at [253, 347] on select "Year Month Week Day" at bounding box center [251, 343] width 62 height 16
click at [220, 335] on select "Year Month Week Day" at bounding box center [251, 343] width 62 height 16
click at [313, 340] on select "Male Female" at bounding box center [317, 343] width 62 height 16
click at [158, 341] on input "number" at bounding box center [185, 343] width 62 height 16
click at [59, 153] on div "AVRUM GELB (845) 655-9105 1:12 AM ✕ Fire EMS" at bounding box center [72, 153] width 115 height 16
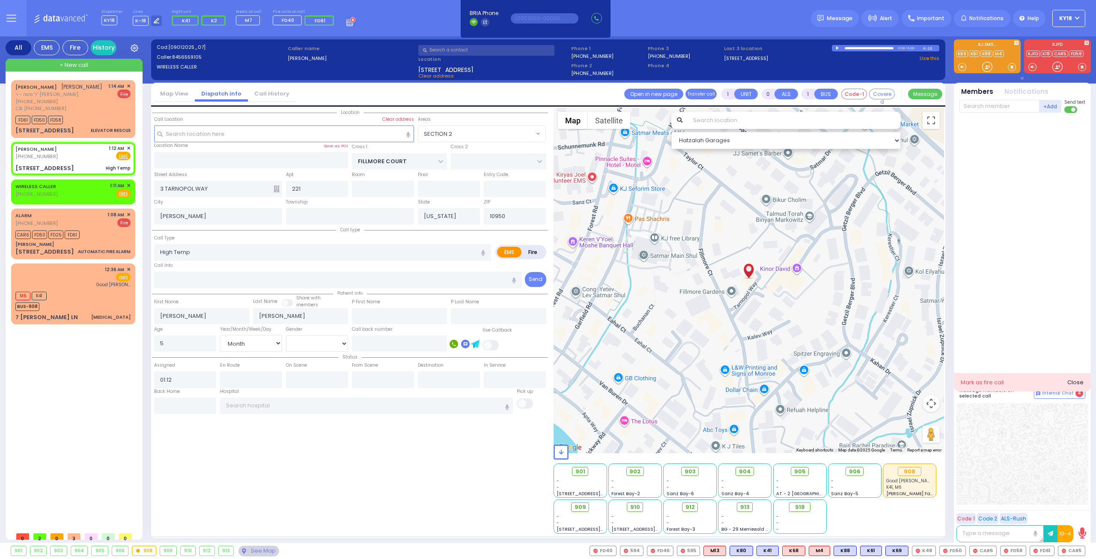
click at [0, 0] on span at bounding box center [0, 0] width 0 height 0
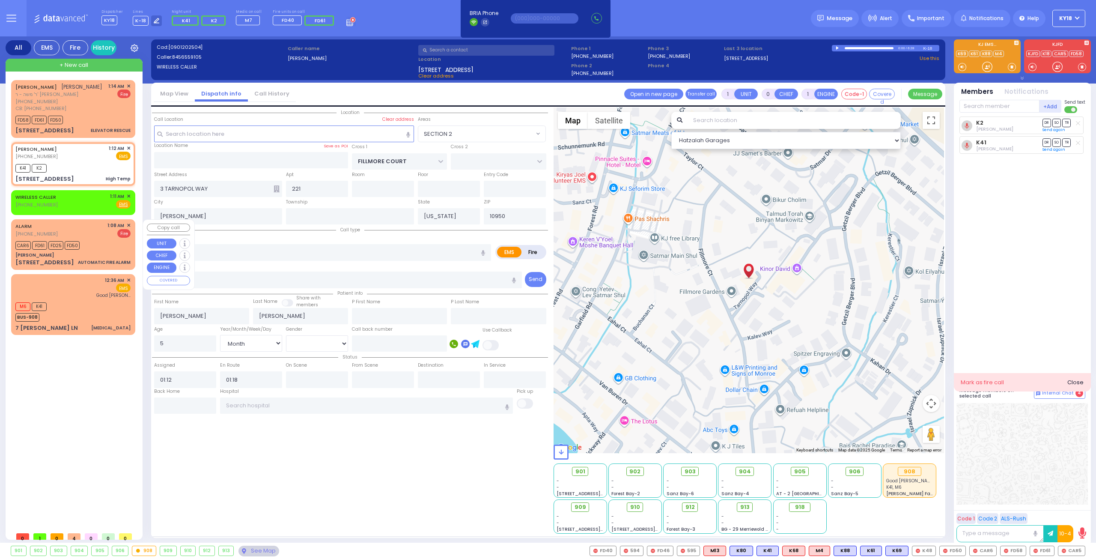
click at [103, 242] on div "CAR6 FD61 FD25 FD50" at bounding box center [72, 244] width 115 height 11
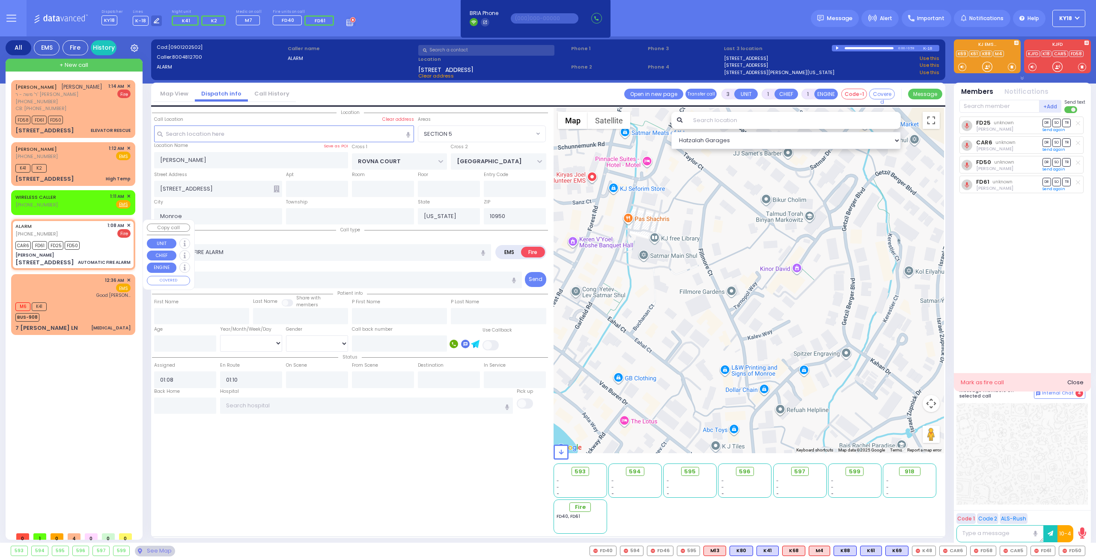
click at [128, 225] on span "✕" at bounding box center [129, 225] width 4 height 7
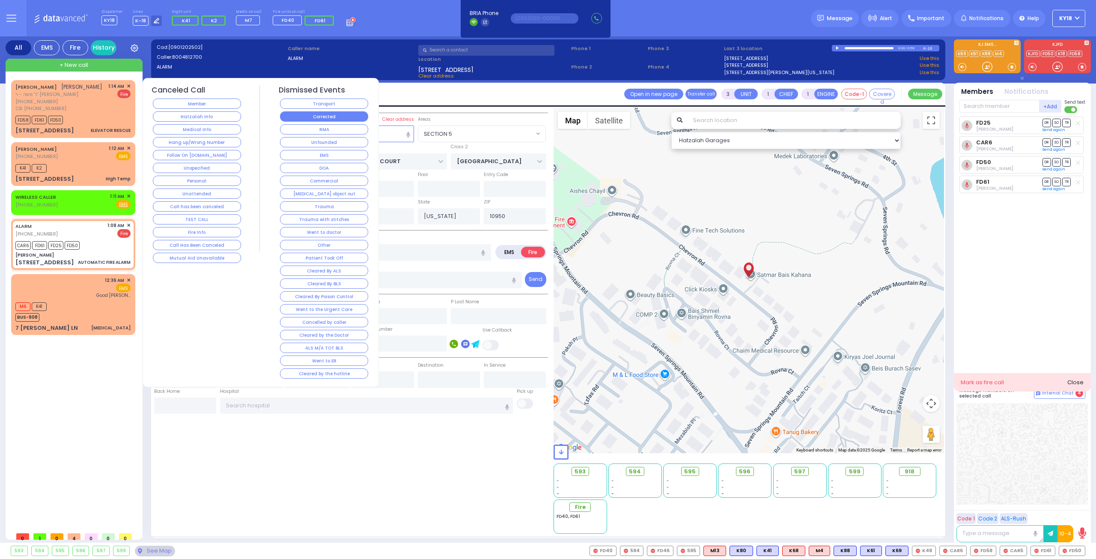
click at [317, 116] on button "Corrected" at bounding box center [324, 116] width 88 height 10
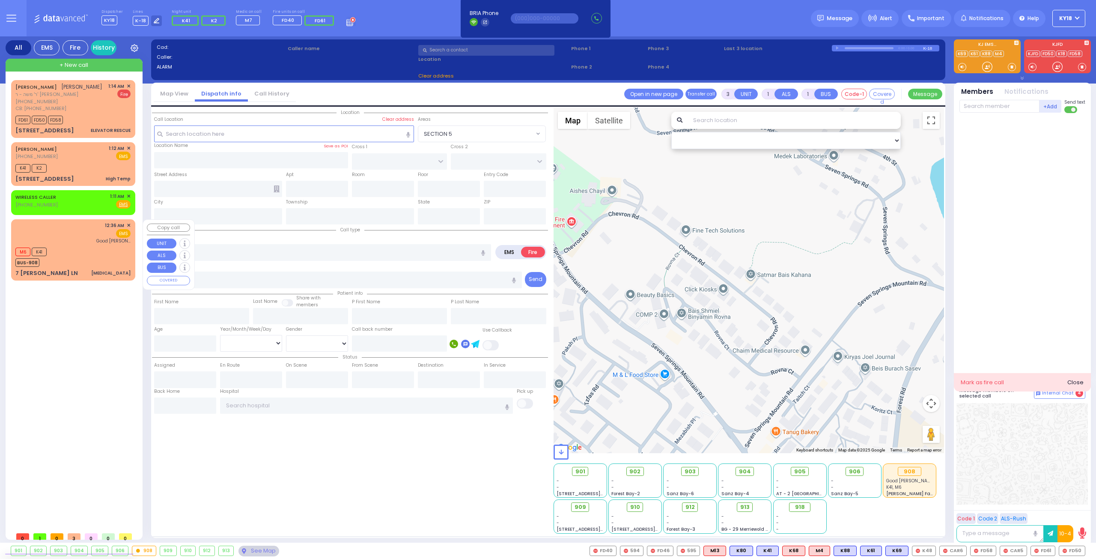
click at [57, 234] on div "12:36 AM ✕ EMS Good Sam" at bounding box center [72, 233] width 115 height 22
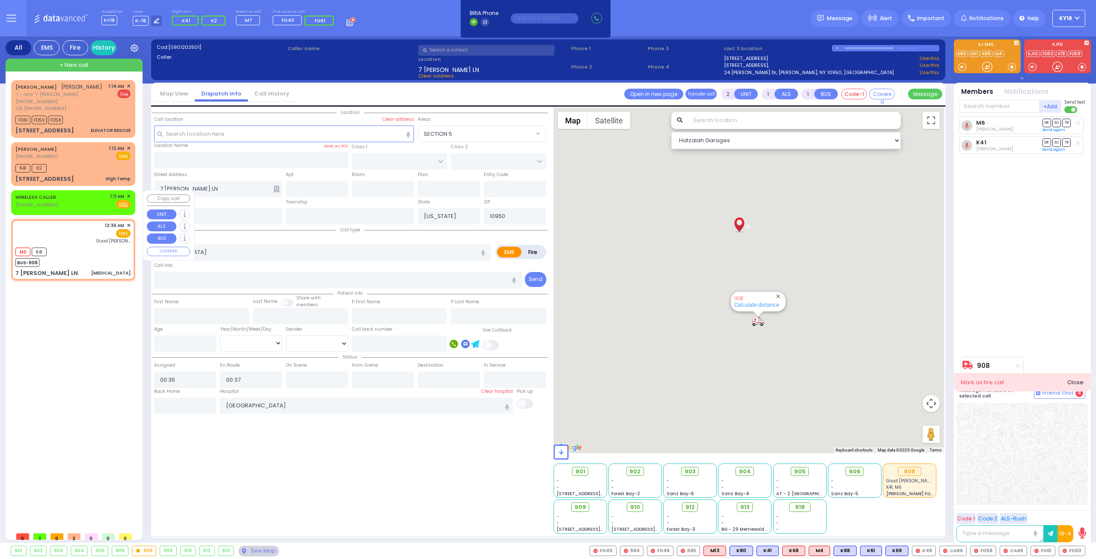
click at [69, 202] on div "WIRELESS CALLER (917) 538-9642 1:11 AM ✕ Fire EMS" at bounding box center [72, 201] width 115 height 16
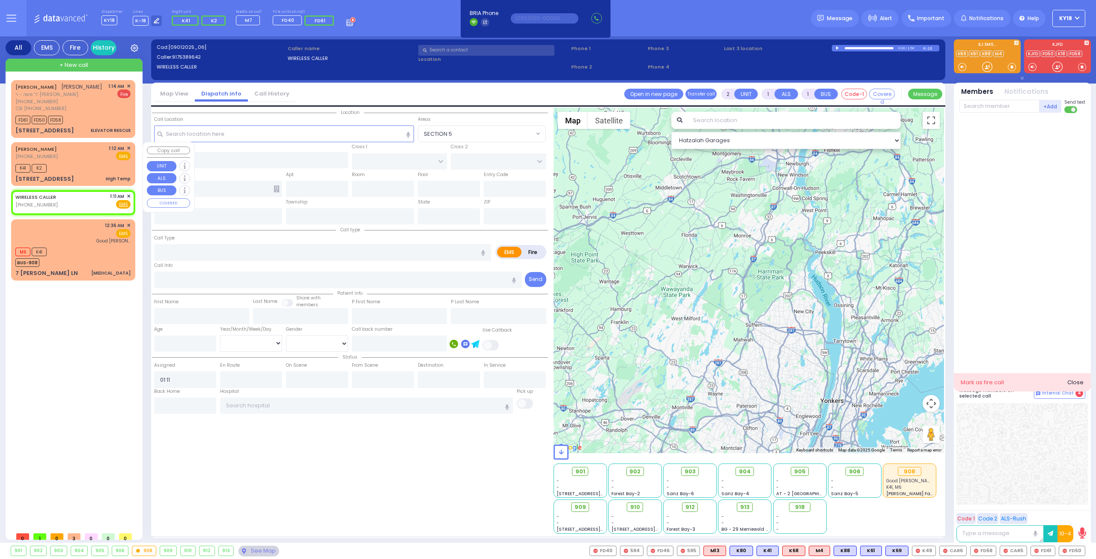
click at [95, 167] on div "K41 K2" at bounding box center [72, 167] width 115 height 11
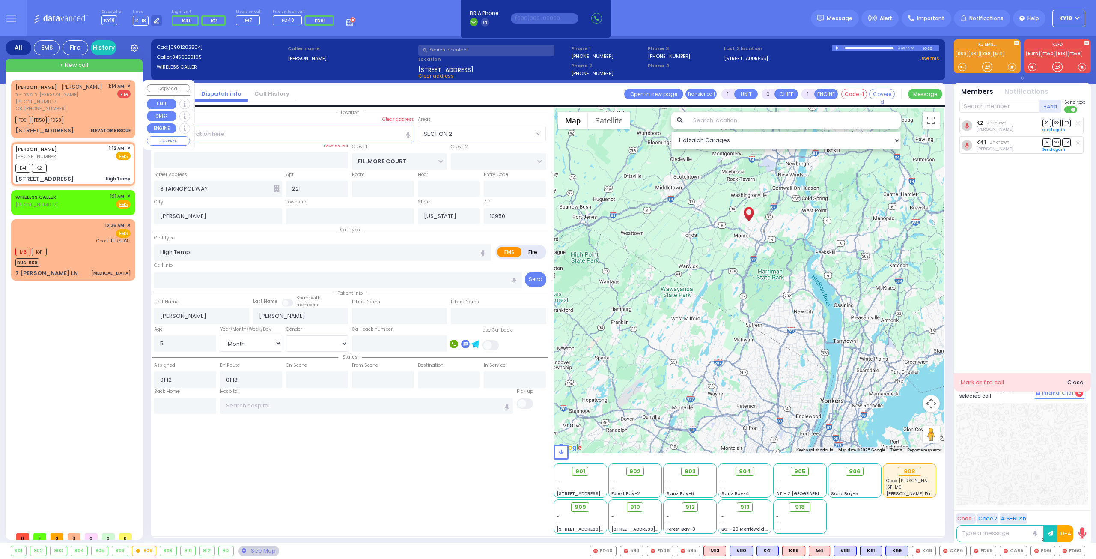
click at [103, 124] on div "FD61 FD50 FD58" at bounding box center [72, 119] width 115 height 11
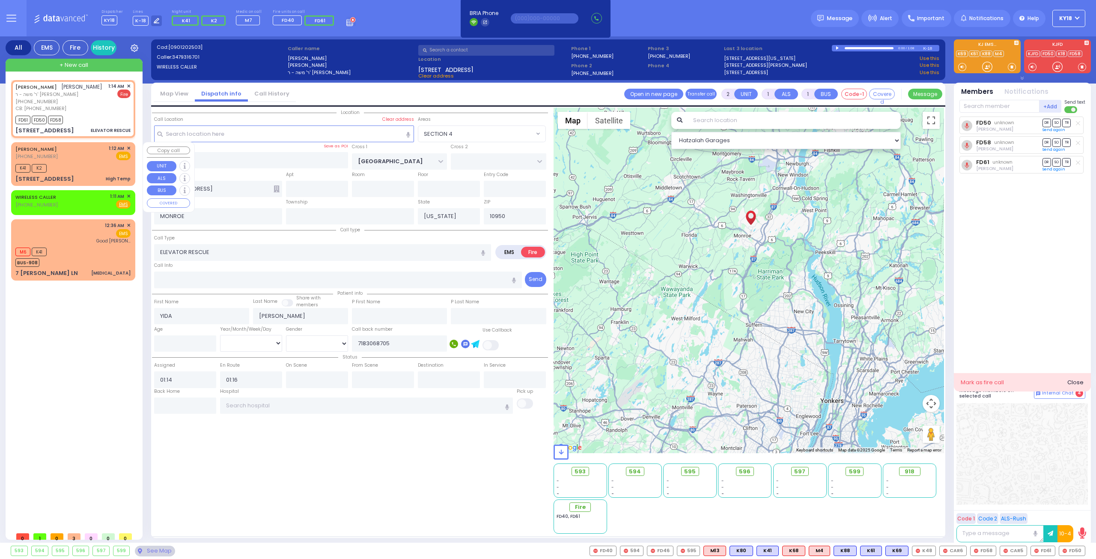
click at [88, 162] on div "K41 K2" at bounding box center [72, 167] width 115 height 11
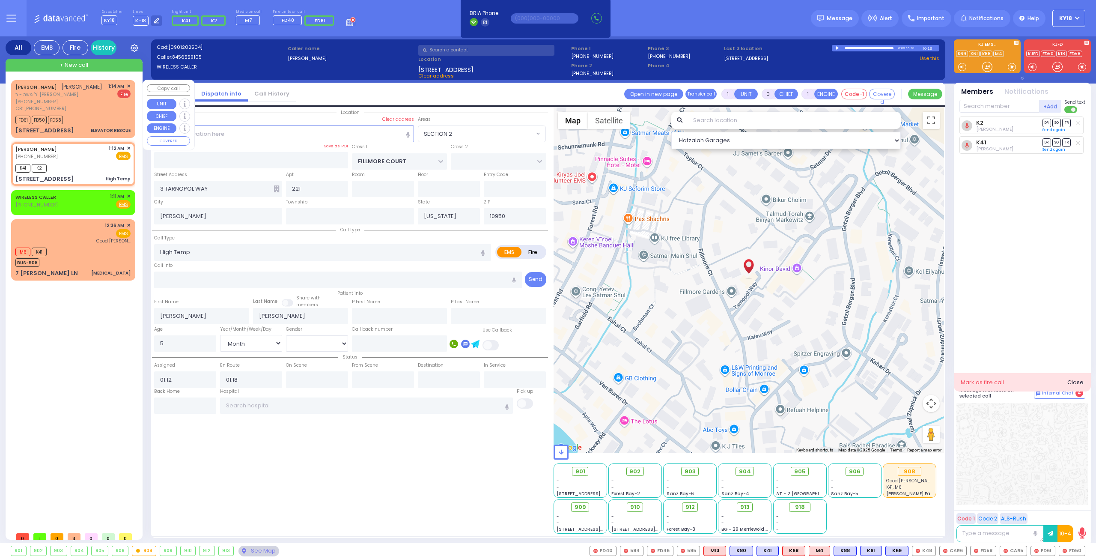
click at [101, 126] on div "ELEVATOR RESCUE" at bounding box center [111, 130] width 40 height 9
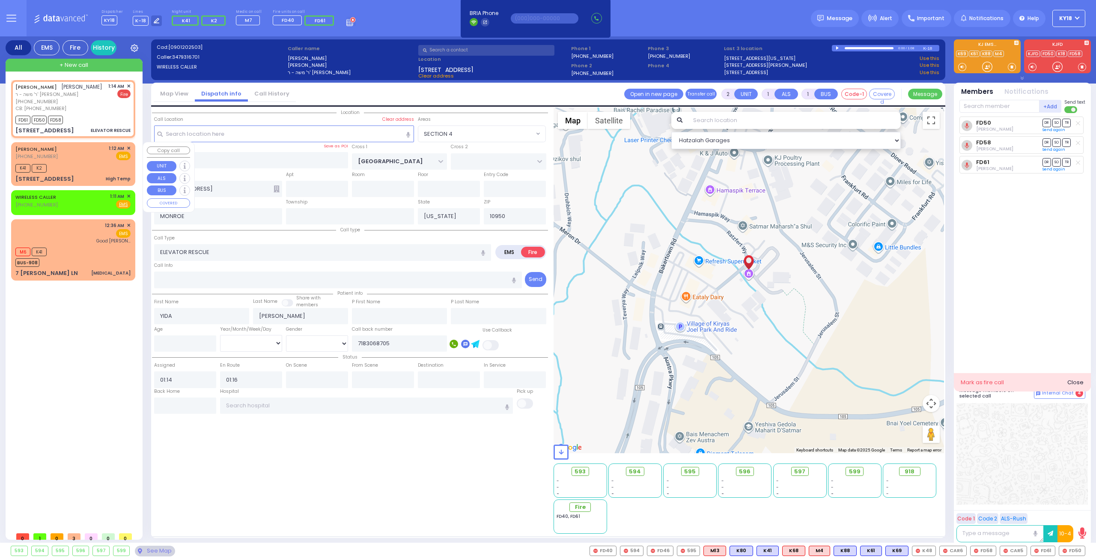
click at [94, 166] on div "K41 K2" at bounding box center [72, 167] width 115 height 11
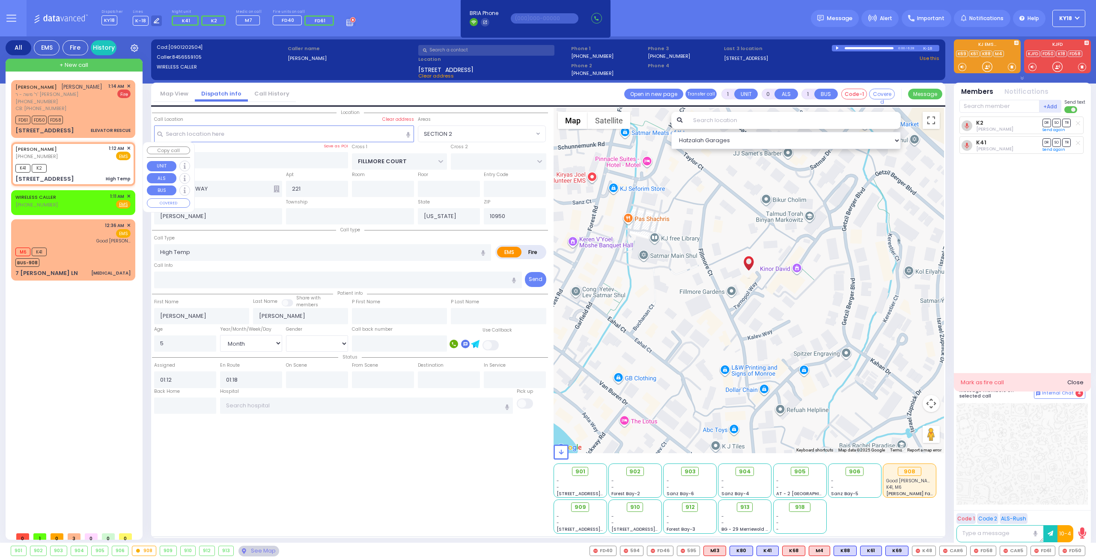
click at [74, 169] on div "K41 K2" at bounding box center [72, 167] width 115 height 11
click at [74, 246] on div "M6 K41 BUS-908" at bounding box center [72, 255] width 115 height 21
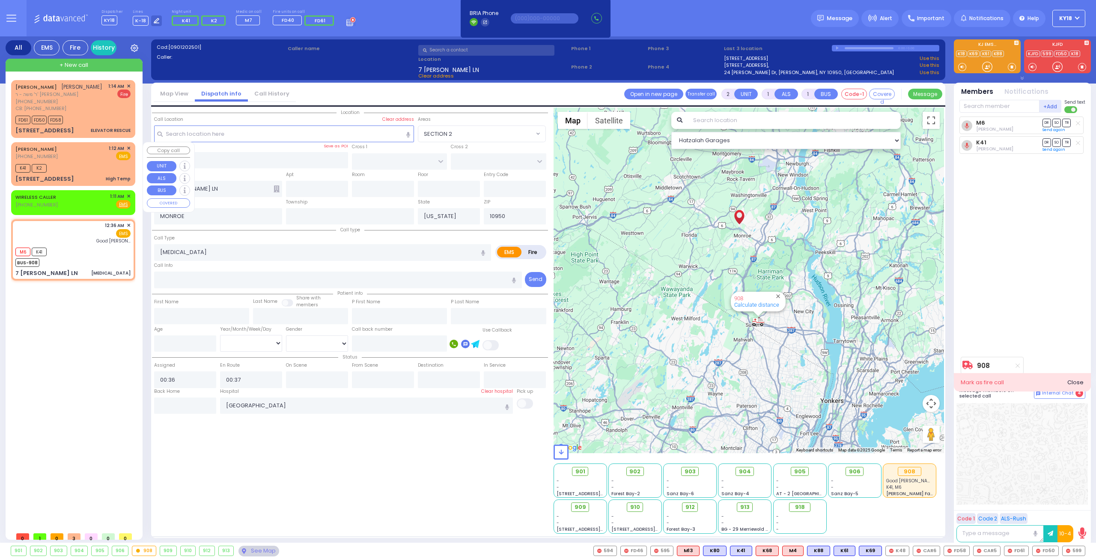
click at [95, 175] on div "3 TARNOPOL WAY 221 High Temp" at bounding box center [72, 179] width 115 height 9
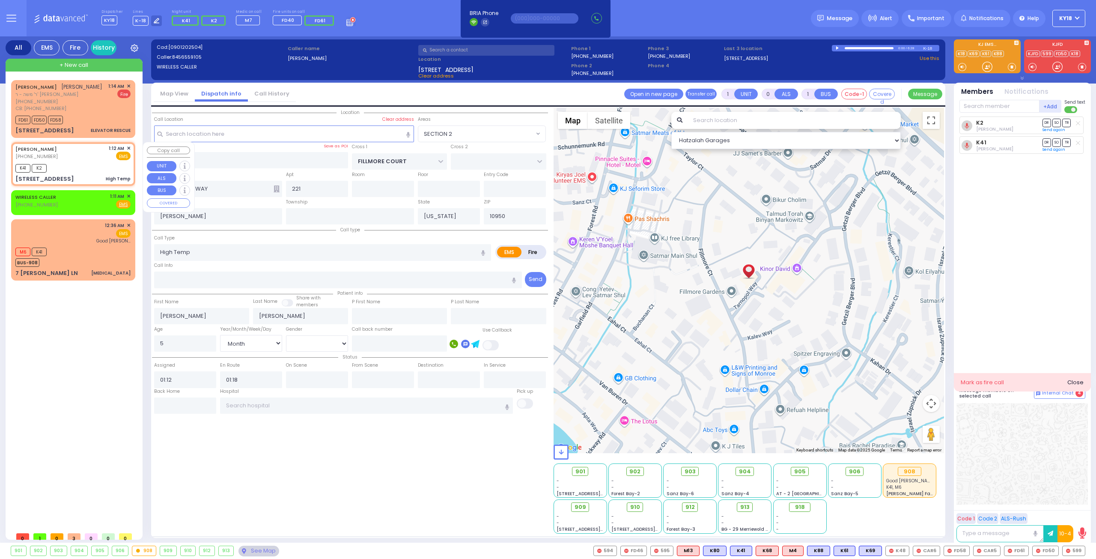
click at [100, 173] on div "AVRUM GELB (845) 655-9105 1:12 AM ✕ EMS K41 K2" at bounding box center [73, 163] width 121 height 41
click at [86, 257] on div "M6 K41 BUS-908" at bounding box center [72, 255] width 115 height 21
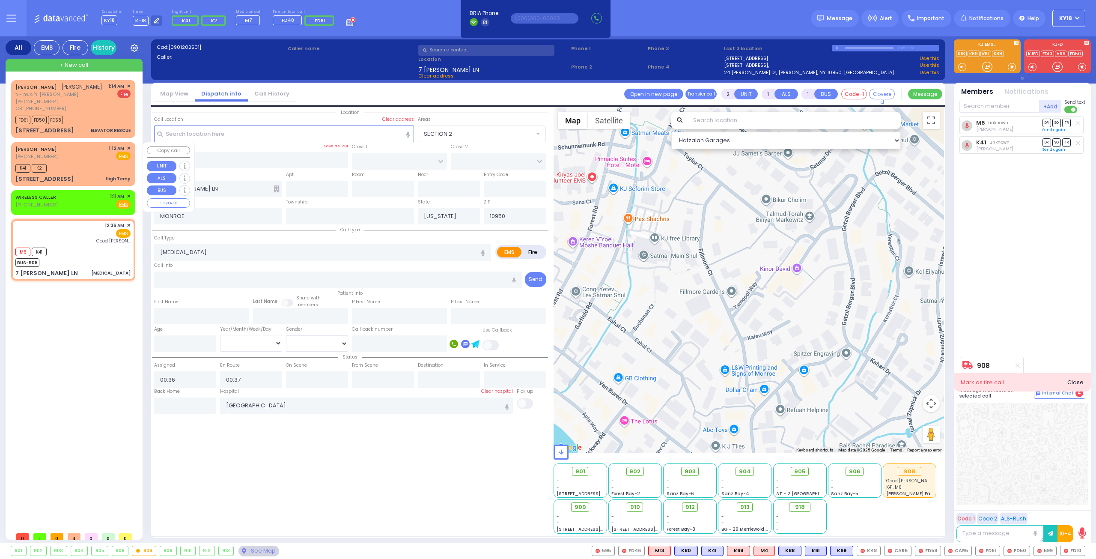
click at [107, 157] on div "AVRUM GELB (845) 655-9105 1:12 AM ✕ EMS" at bounding box center [72, 153] width 115 height 16
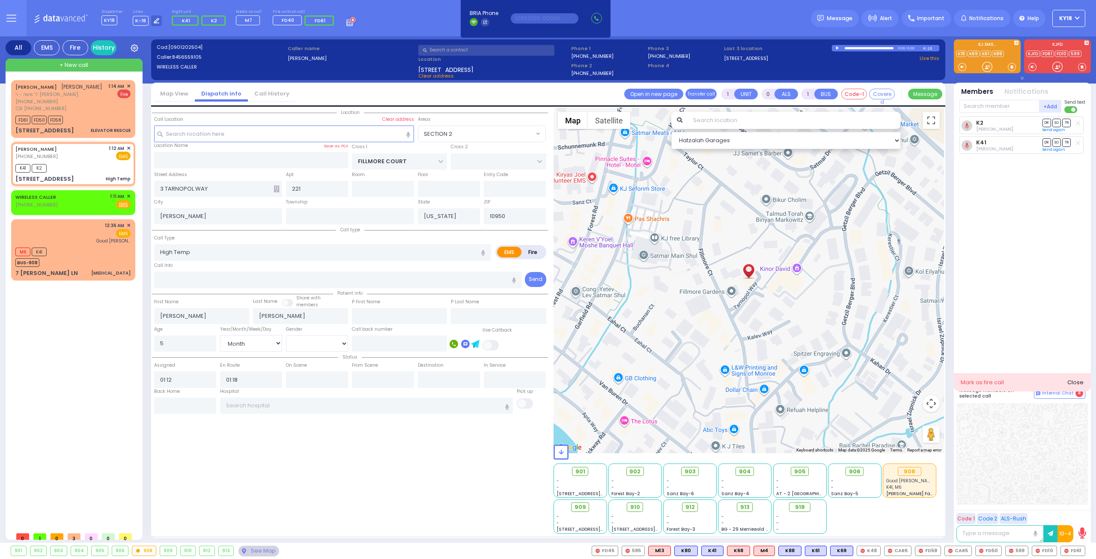
click at [278, 189] on icon at bounding box center [277, 188] width 6 height 7
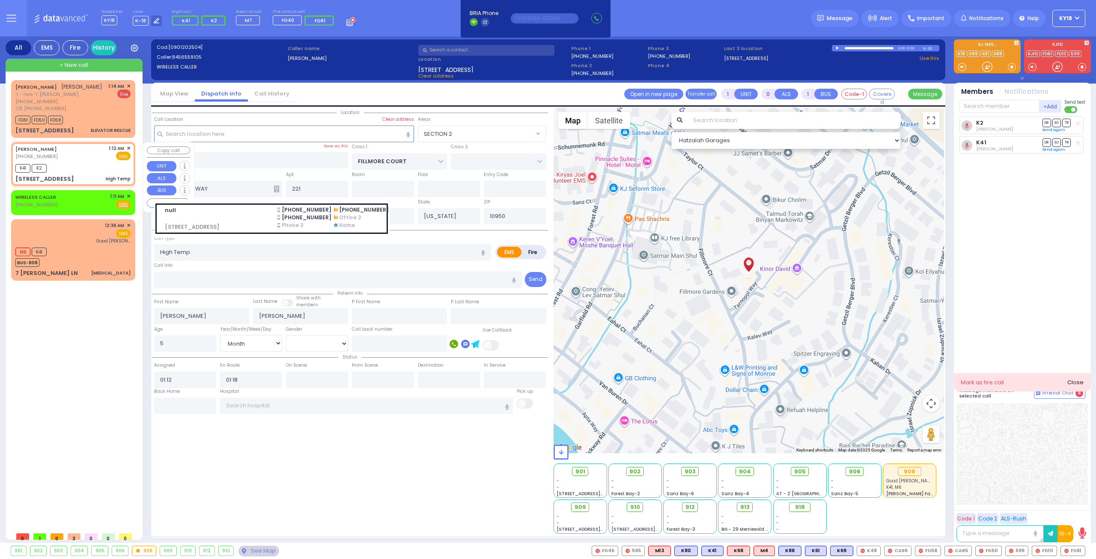
click at [96, 160] on div "AVRUM GELB (845) 655-9105 1:12 AM ✕ EMS K41 K2" at bounding box center [73, 163] width 121 height 41
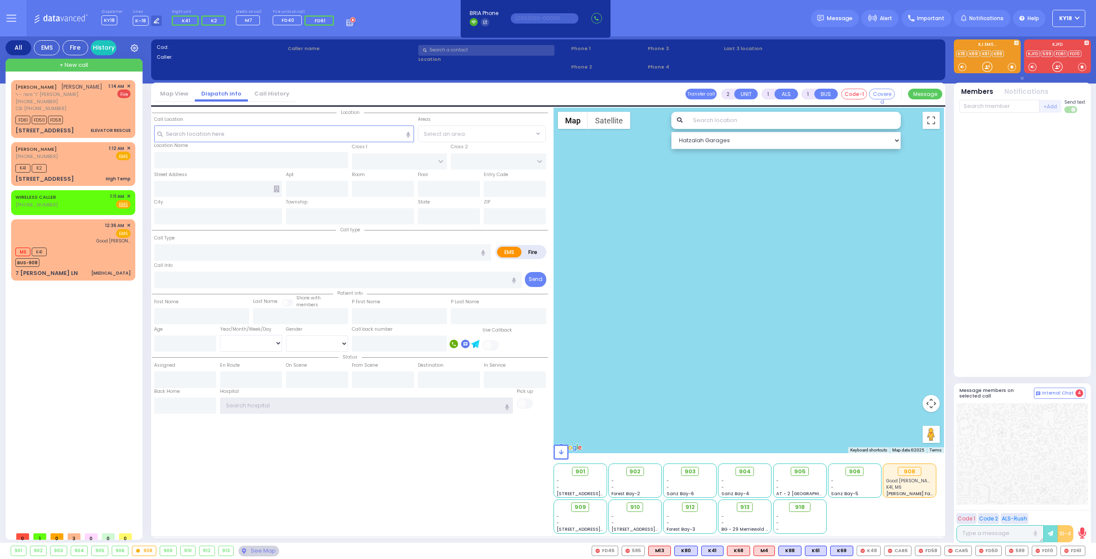
type input "ky18"
click at [82, 160] on div "AVRUM GELB (845) 655-9105 1:12 AM ✕ EMS K41 K2" at bounding box center [73, 163] width 121 height 41
type input "1"
type input "0"
select select
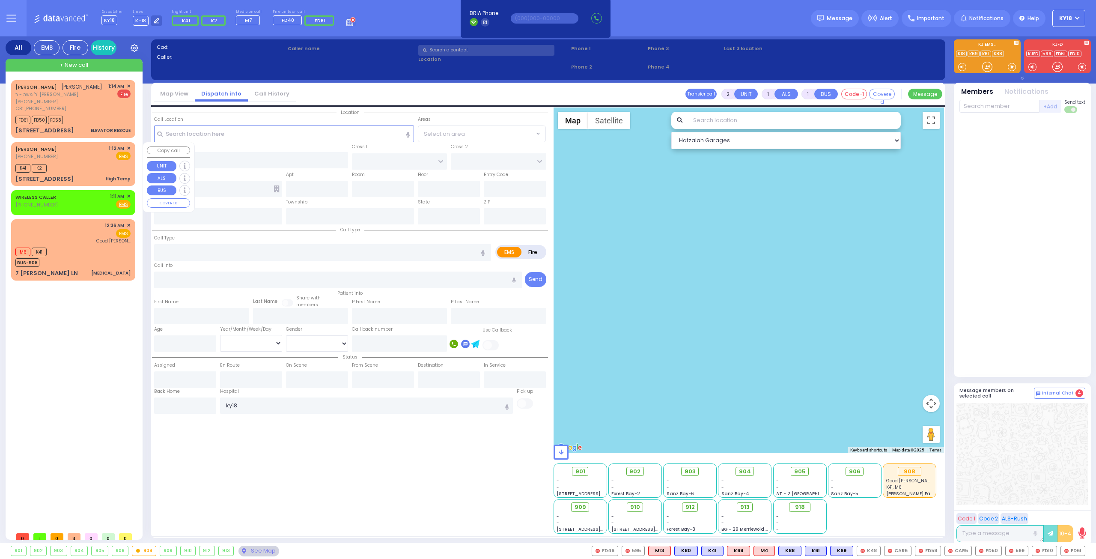
type input "High Temp"
radio input "true"
type input "[PERSON_NAME]"
type input "5"
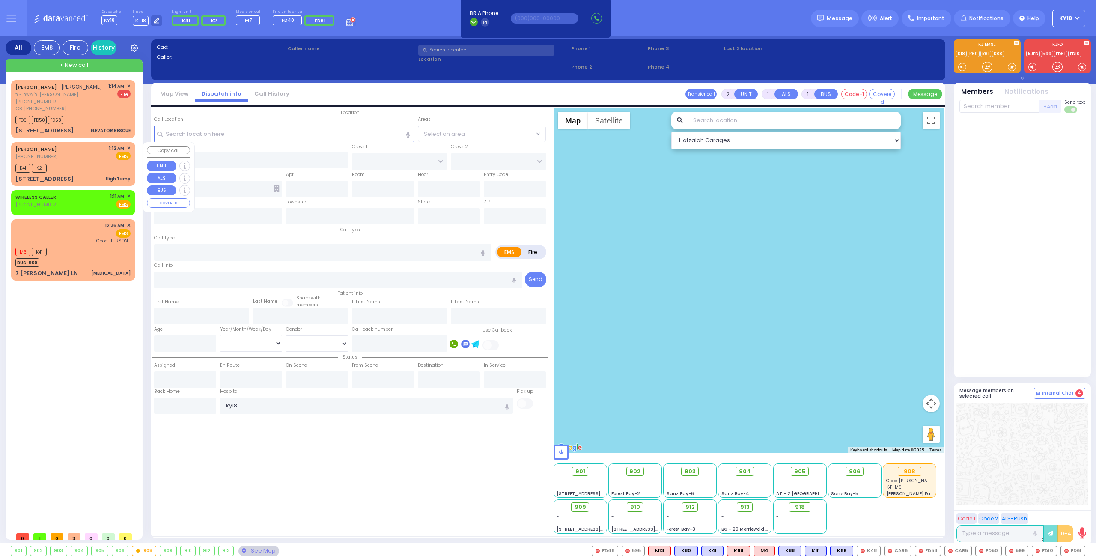
select select "Month"
type input "01:12"
type input "01:18"
select select "Hatzalah Garages"
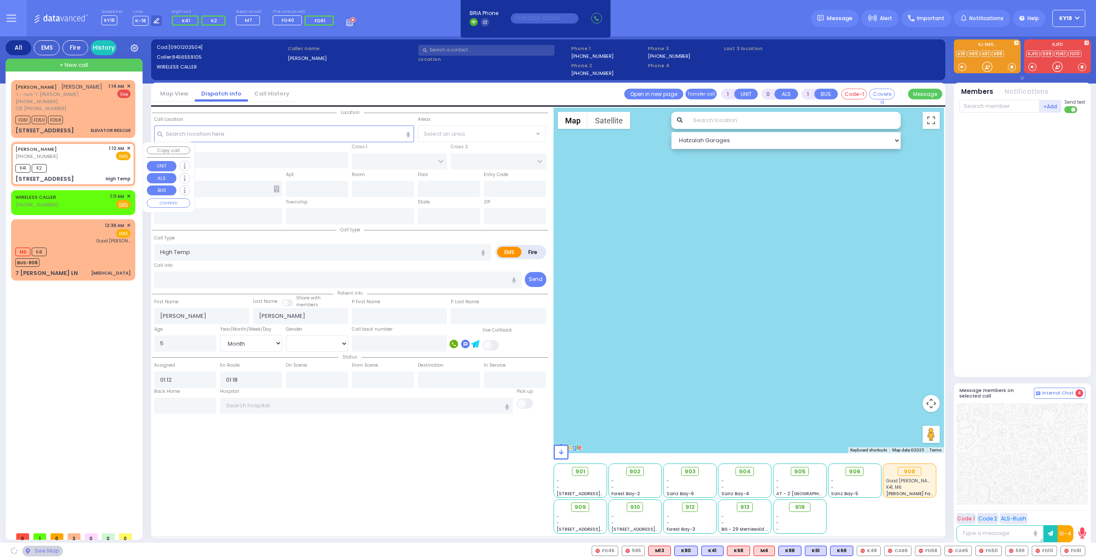
type input "FILLMORE COURT"
type input "3 TARNOPOL WAY"
type input "221"
type input "[PERSON_NAME]"
type input "[US_STATE]"
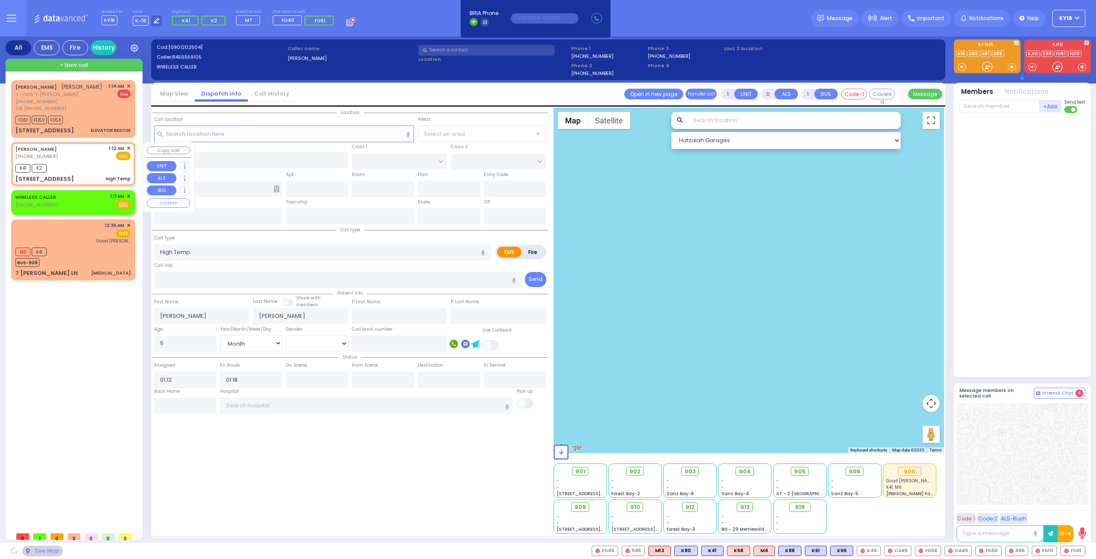
type input "10950"
select select "SECTION 2"
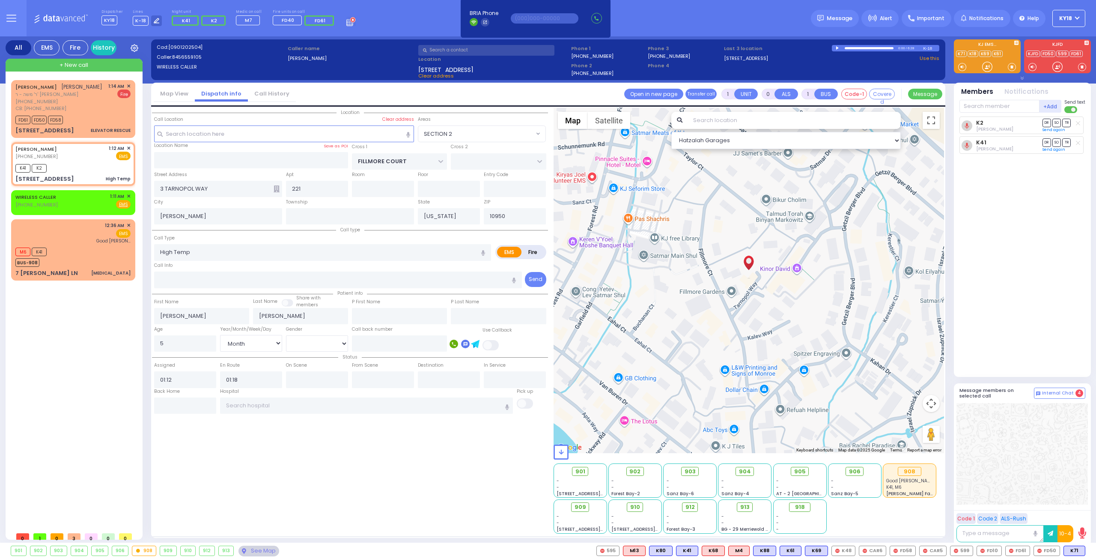
drag, startPoint x: 1075, startPoint y: 553, endPoint x: 1066, endPoint y: 544, distance: 13.3
click at [0, 0] on span "K71" at bounding box center [0, 0] width 0 height 0
select select
radio input "true"
select select "Month"
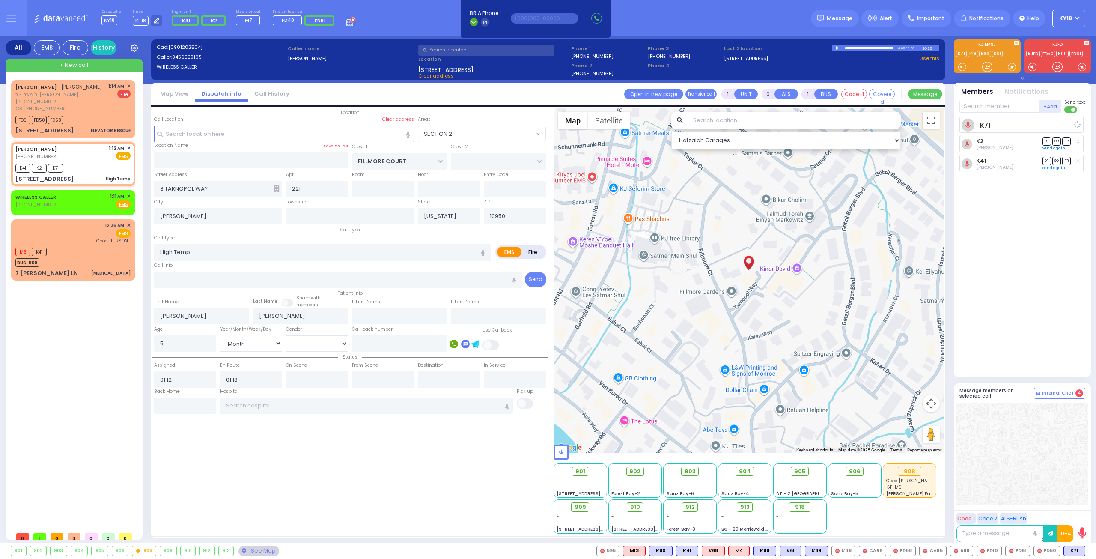
select select "Hatzalah Garages"
select select "SECTION 2"
click at [59, 210] on div "WIRELESS CALLER (917) 538-9642 1:11 AM ✕ Fire EMS" at bounding box center [73, 202] width 121 height 22
type input "2"
type input "1"
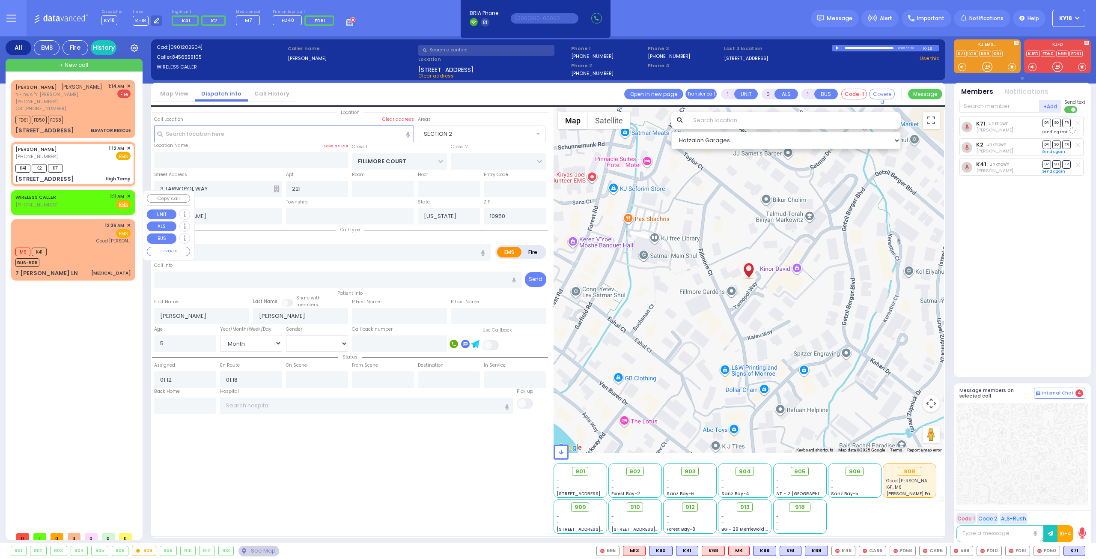
select select
radio input "true"
select select
type input "01:11"
select select "Hatzalah Garages"
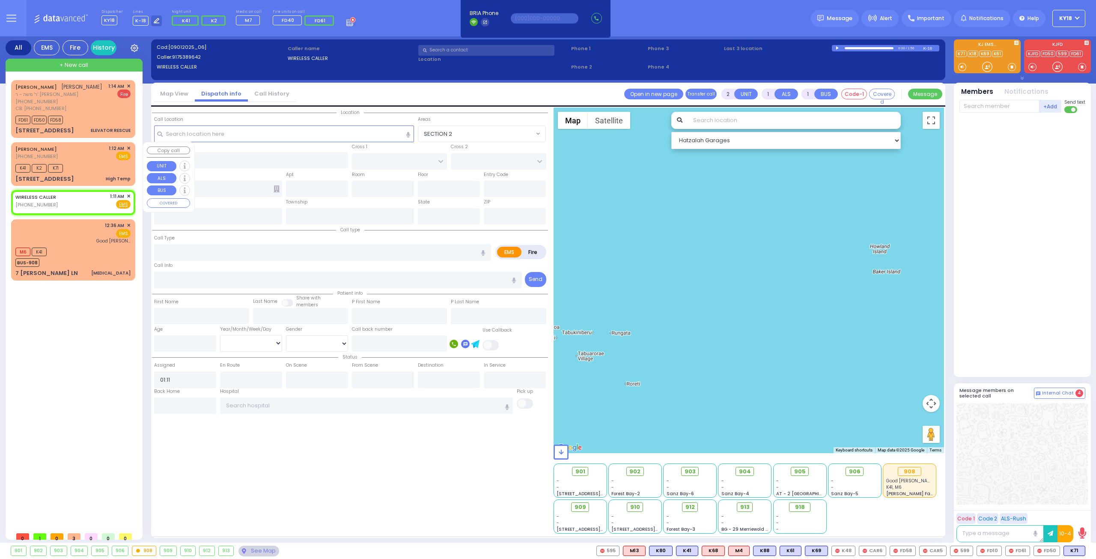
click at [92, 179] on div "3 TARNOPOL WAY 221 High Temp" at bounding box center [72, 179] width 115 height 9
type input "1"
type input "0"
select select
type input "High Temp"
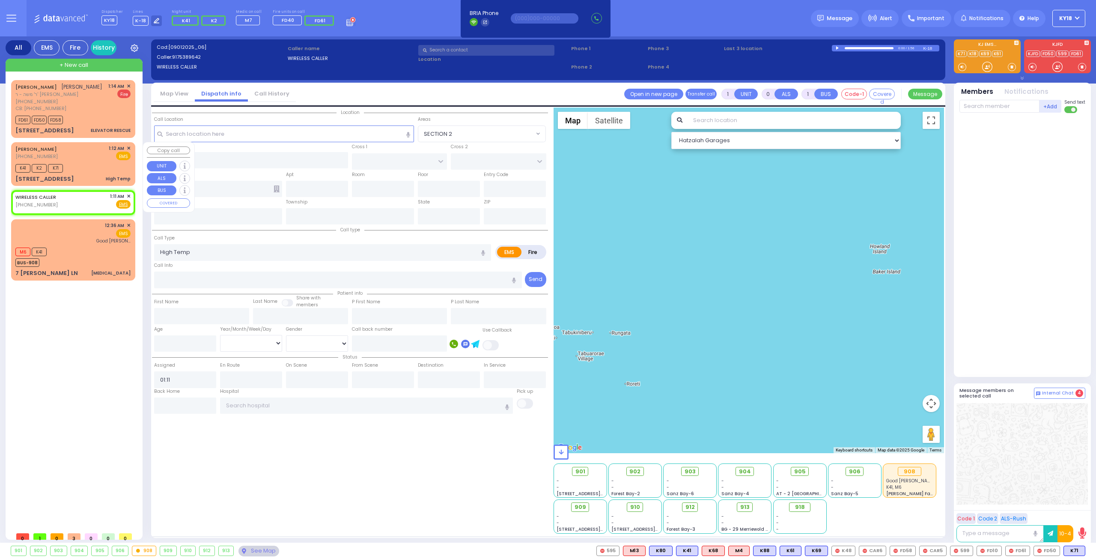
radio input "true"
type input "[PERSON_NAME]"
type input "5"
select select "Month"
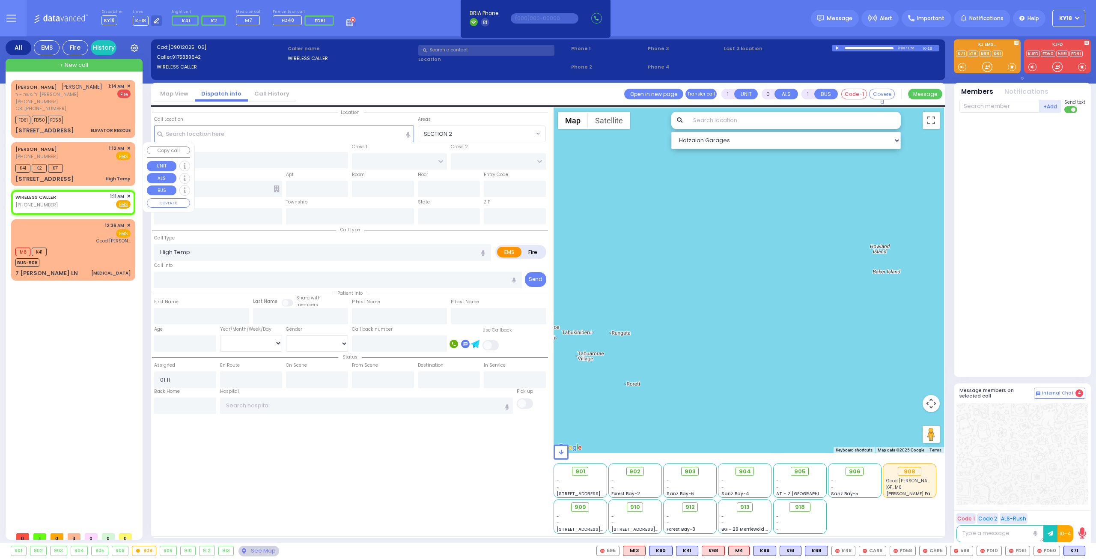
type input "01:12"
type input "01:18"
select select "Hatzalah Garages"
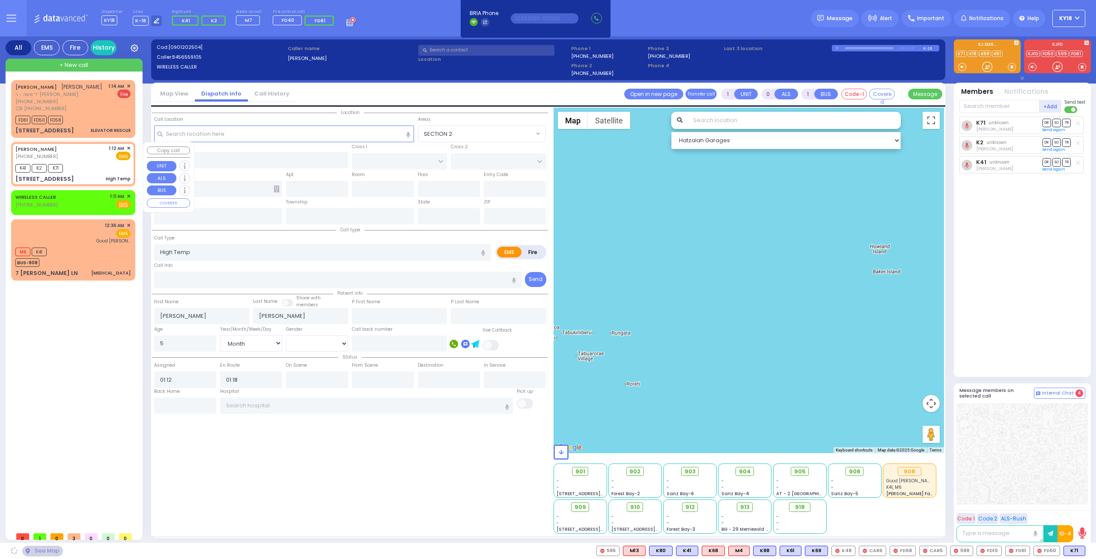
type input "FILLMORE COURT"
type input "3 TARNOPOL WAY"
type input "221"
type input "[PERSON_NAME]"
type input "[US_STATE]"
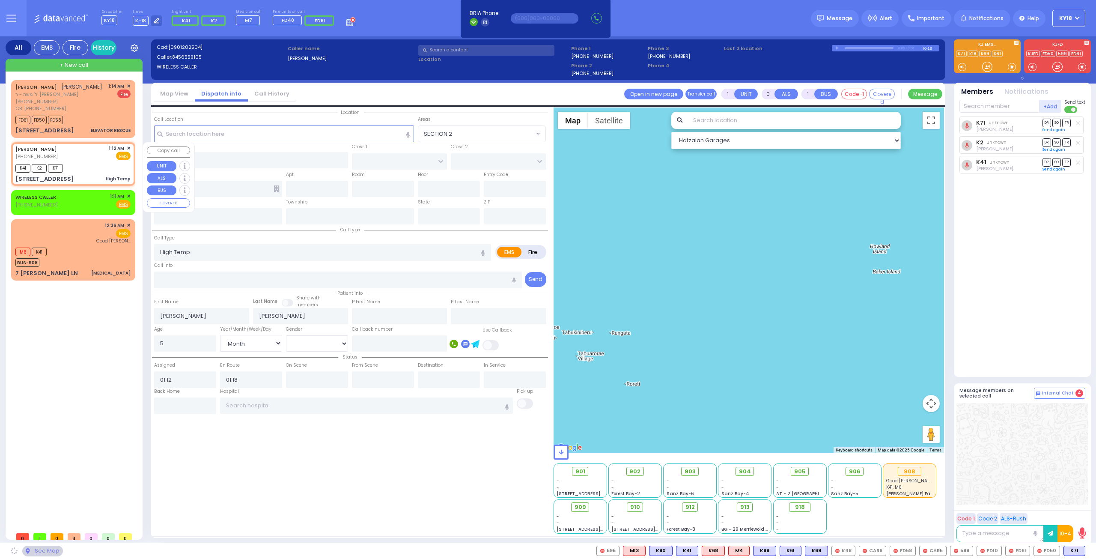
type input "10950"
select select "SECTION 2"
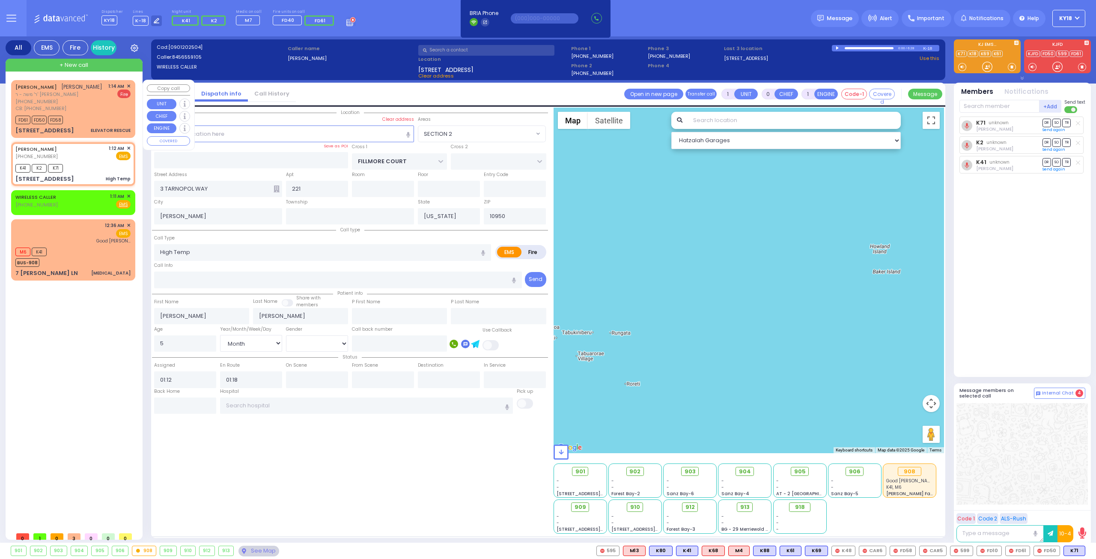
click at [82, 130] on div "14 Ratzfert Way ELEVATOR RESCUE" at bounding box center [72, 130] width 115 height 9
type input "2"
type input "1"
select select
type input "ELEVATOR RESCUE"
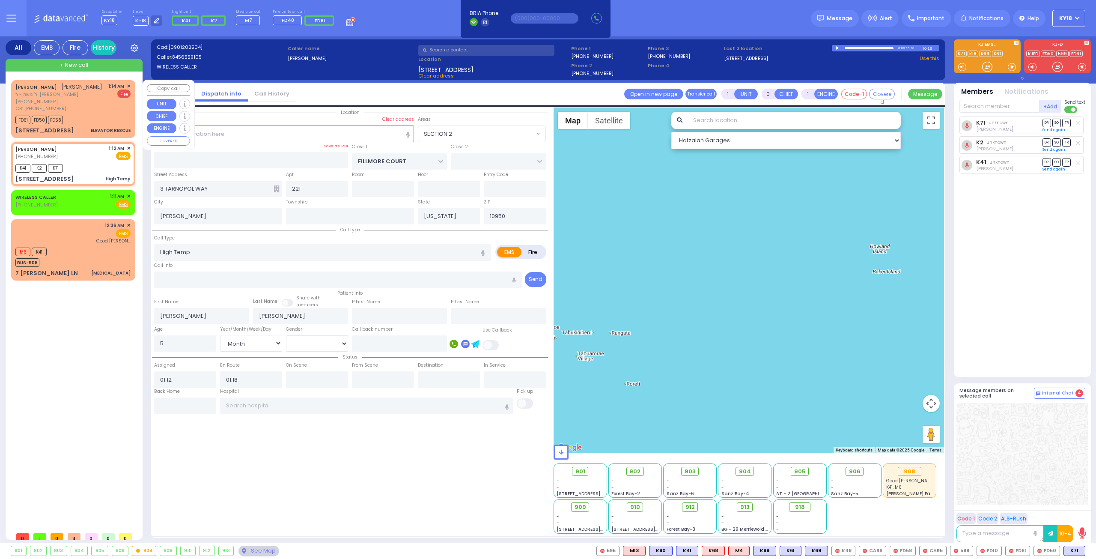
radio input "false"
radio input "true"
type input "YIDA"
type input "FALKOWITZ"
select select
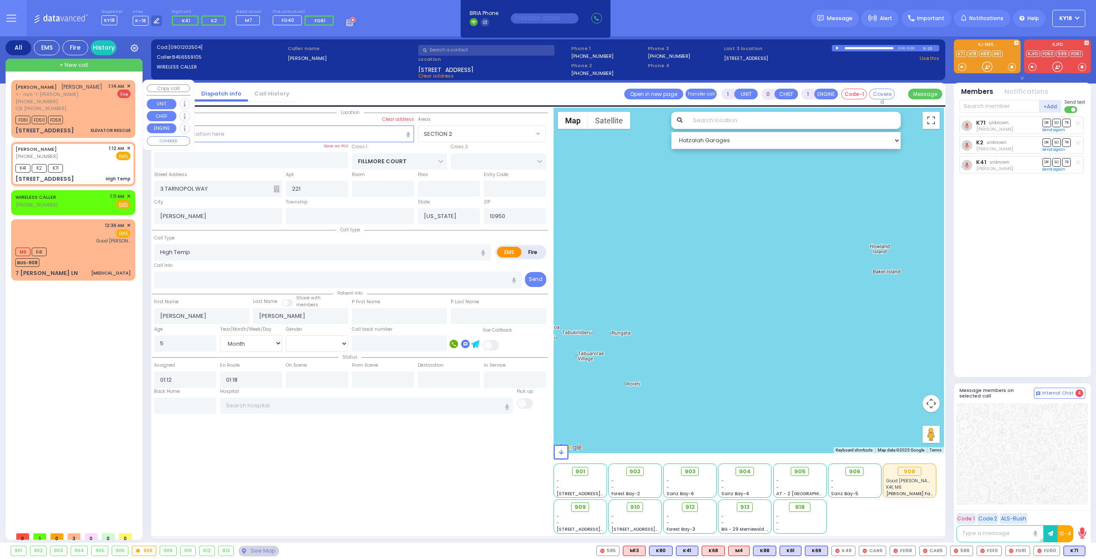
type input "7183068705"
type input "01:14"
type input "01:16"
select select "Hatzalah Garages"
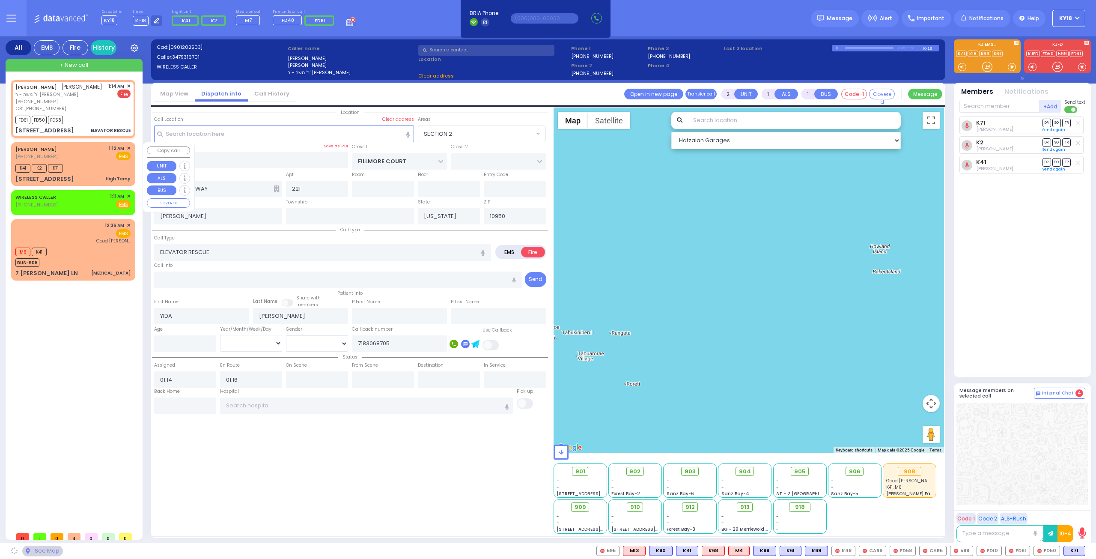
type input "BAKERTOWN RD"
type input "[STREET_ADDRESS]"
type input "MONROE"
select select "SECTION 4"
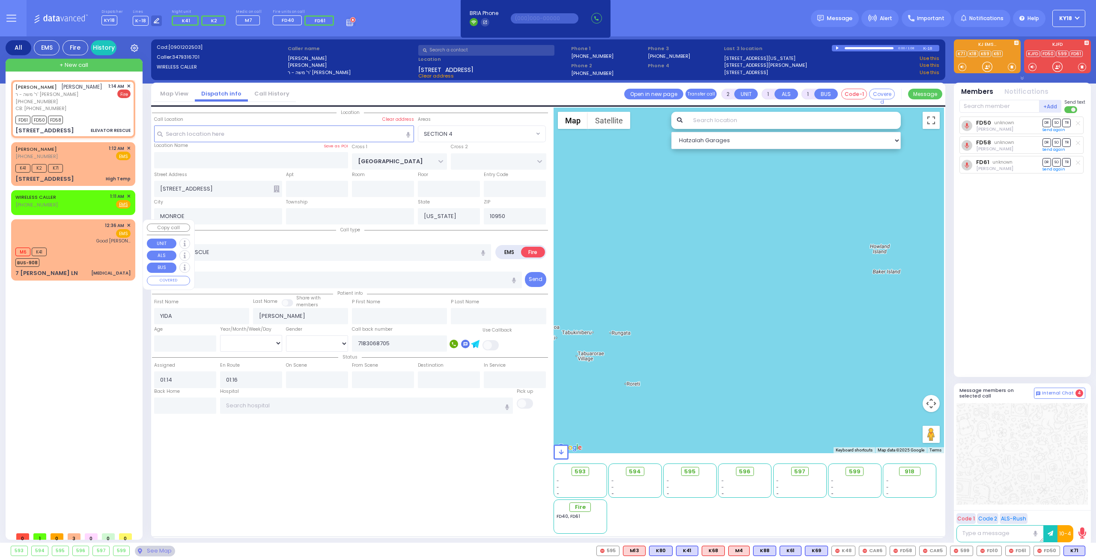
click at [81, 254] on div "M6 K41 BUS-908" at bounding box center [72, 255] width 115 height 21
select select
type input "[MEDICAL_DATA]"
radio input "true"
select select
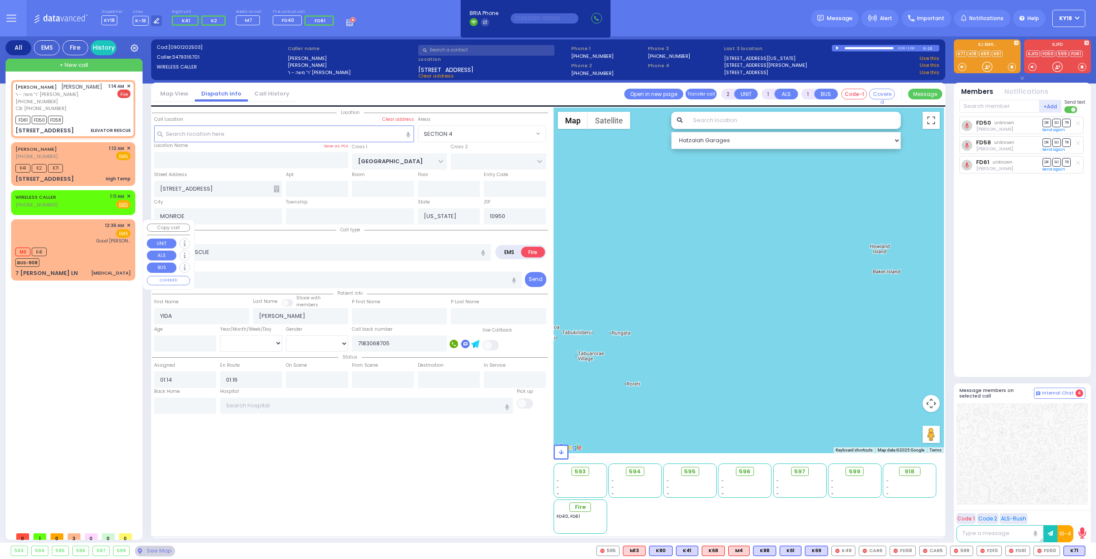
type input "00:36"
type input "00:37"
type input "Good Samaritan Hospital"
select select "Hatzalah Garages"
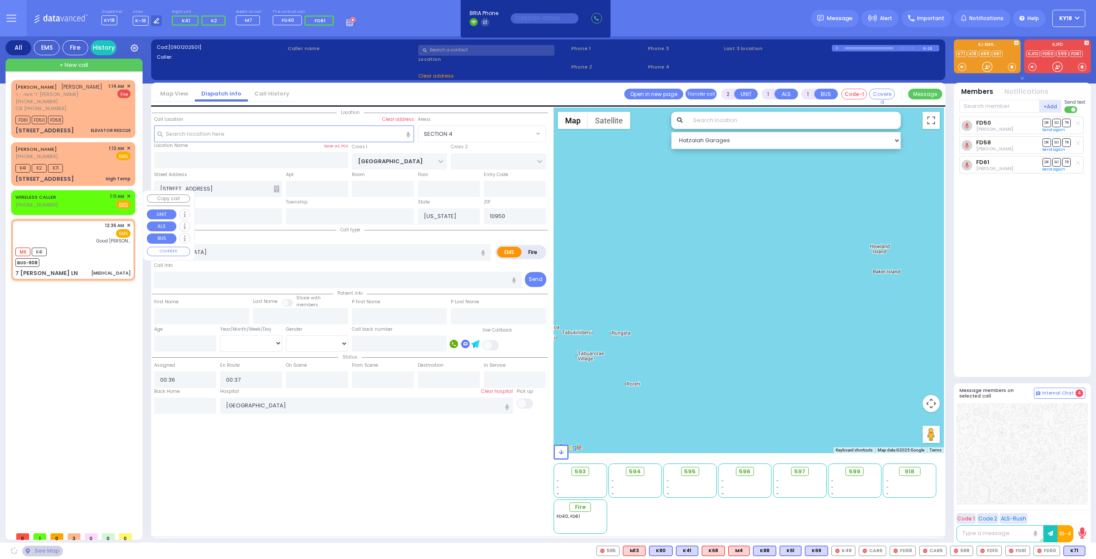
type input "7 [PERSON_NAME] LN"
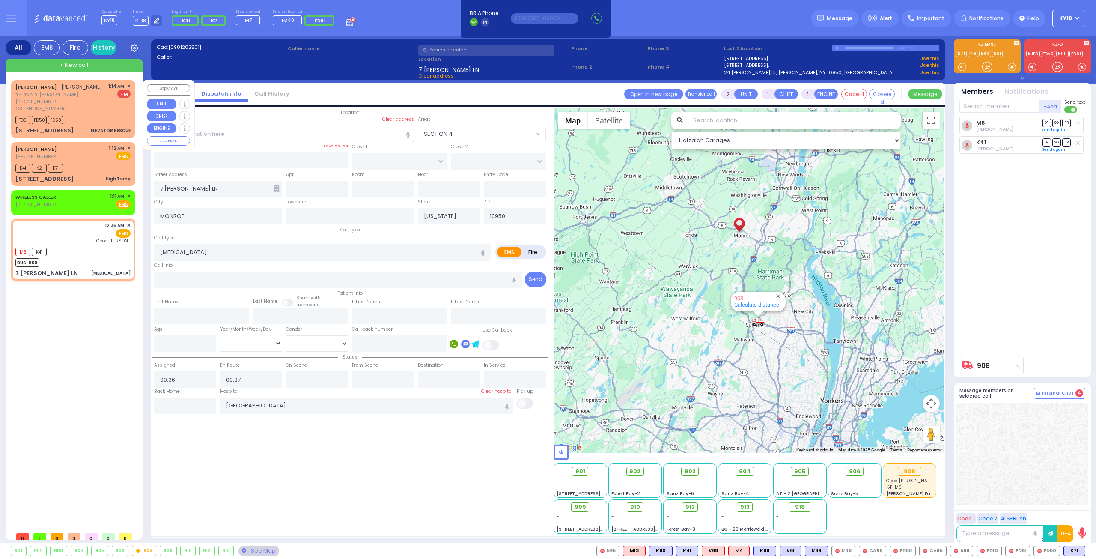
click at [80, 116] on div "FD61 FD50 FD58" at bounding box center [72, 119] width 115 height 11
select select
type input "ELEVATOR RESCUE"
radio input "false"
radio input "true"
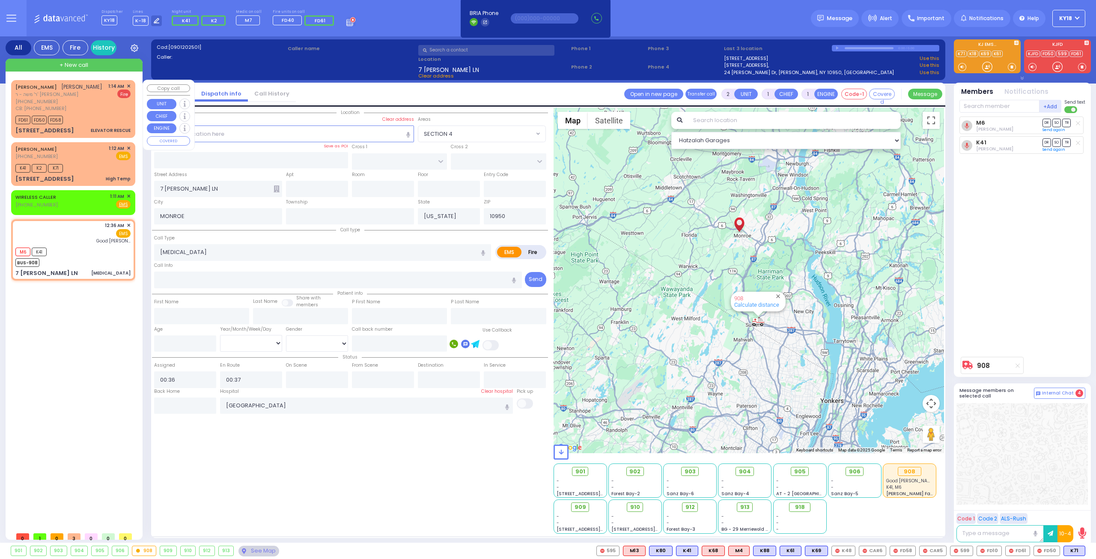
type input "YIDA"
type input "FALKOWITZ"
select select
type input "7183068705"
type input "01:14"
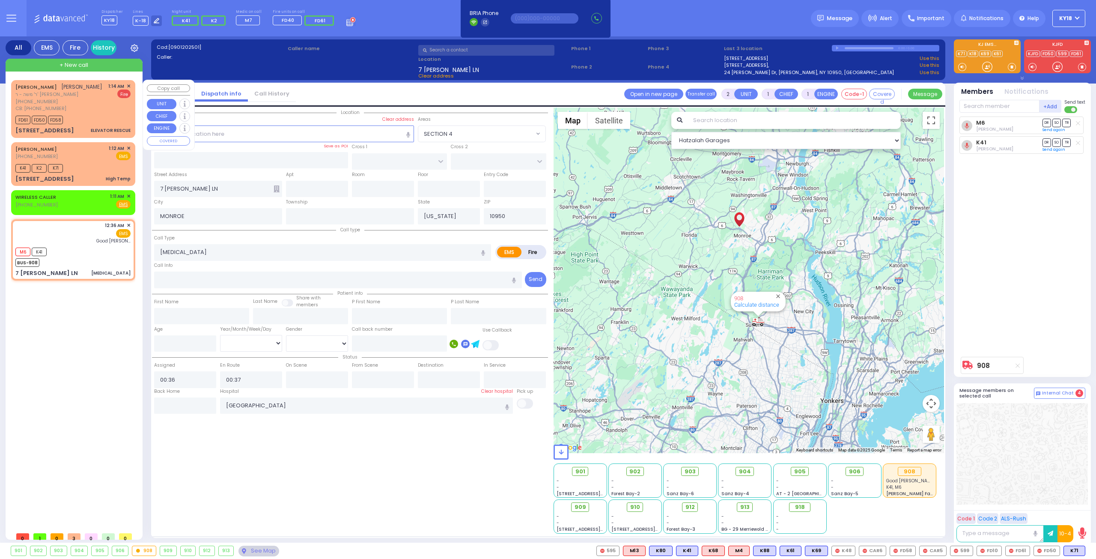
type input "01:16"
select select "Hatzalah Garages"
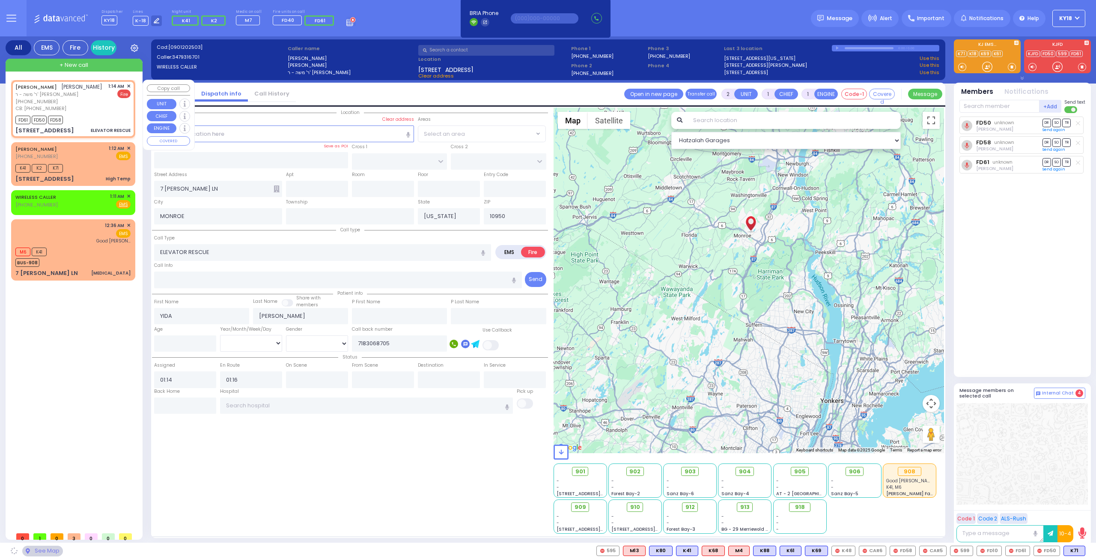
type input "BAKERTOWN RD"
type input "[STREET_ADDRESS]"
select select "SECTION 4"
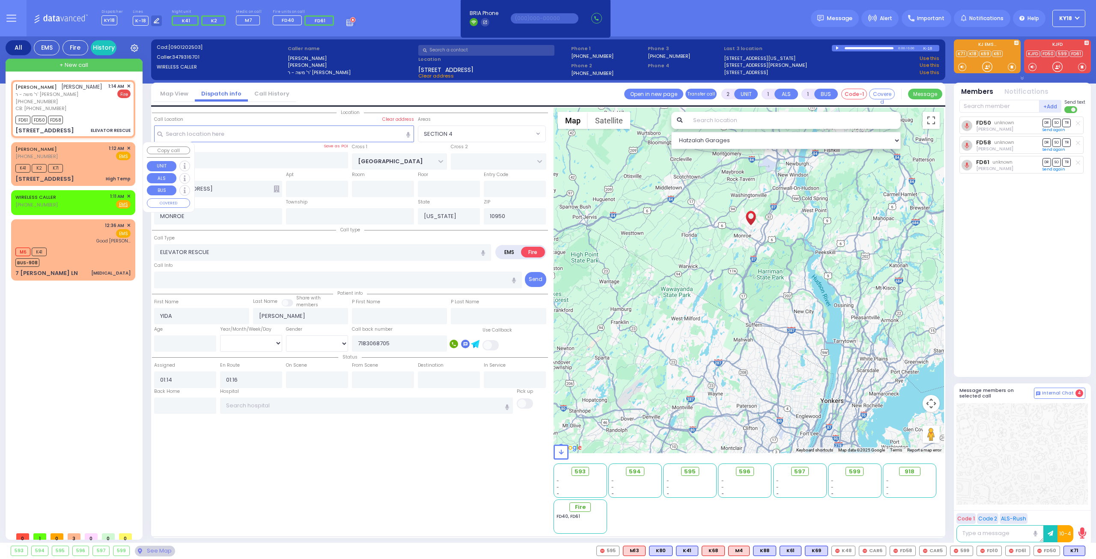
click at [82, 165] on div "K41 K2 K71" at bounding box center [72, 167] width 115 height 11
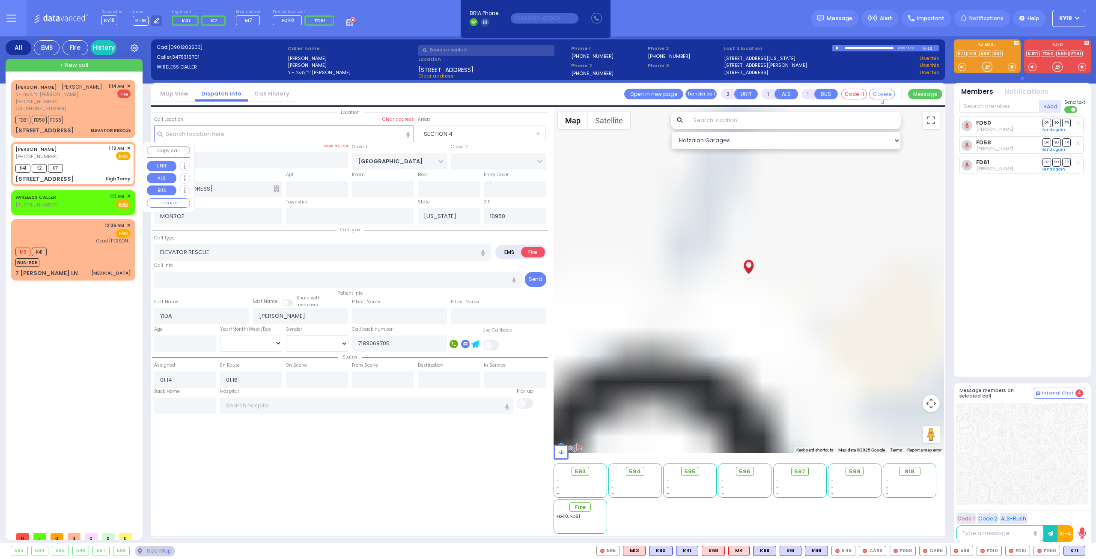
type input "1"
type input "0"
select select
type input "High Temp"
radio input "true"
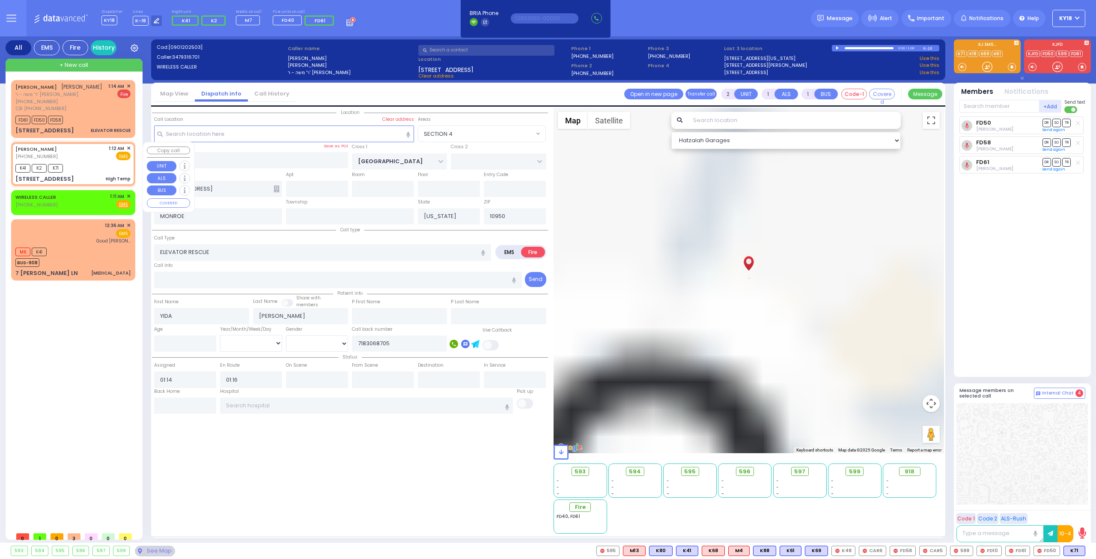
type input "[PERSON_NAME]"
type input "5"
select select "Month"
type input "01:12"
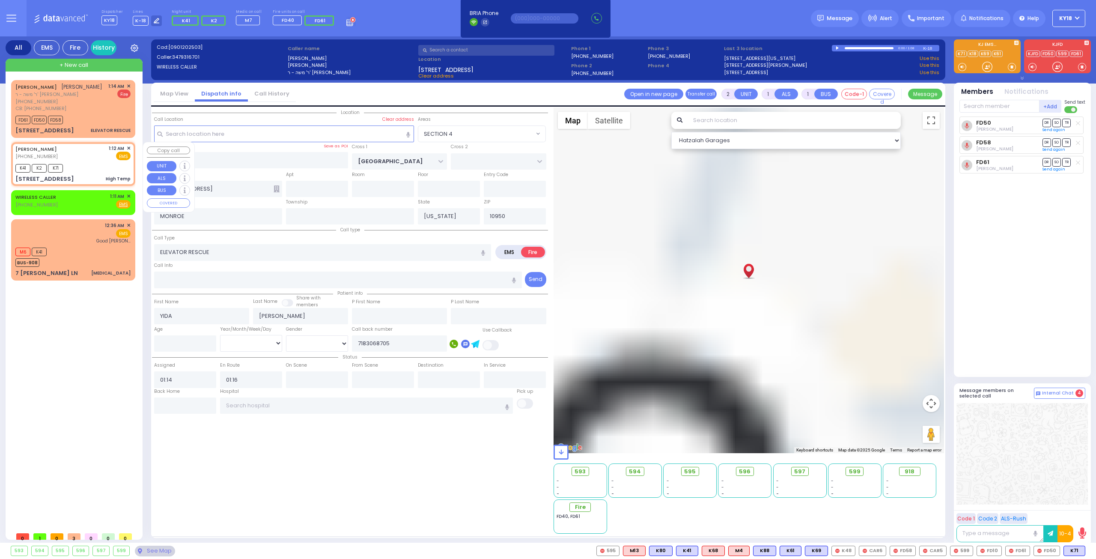
type input "01:18"
select select "Hatzalah Garages"
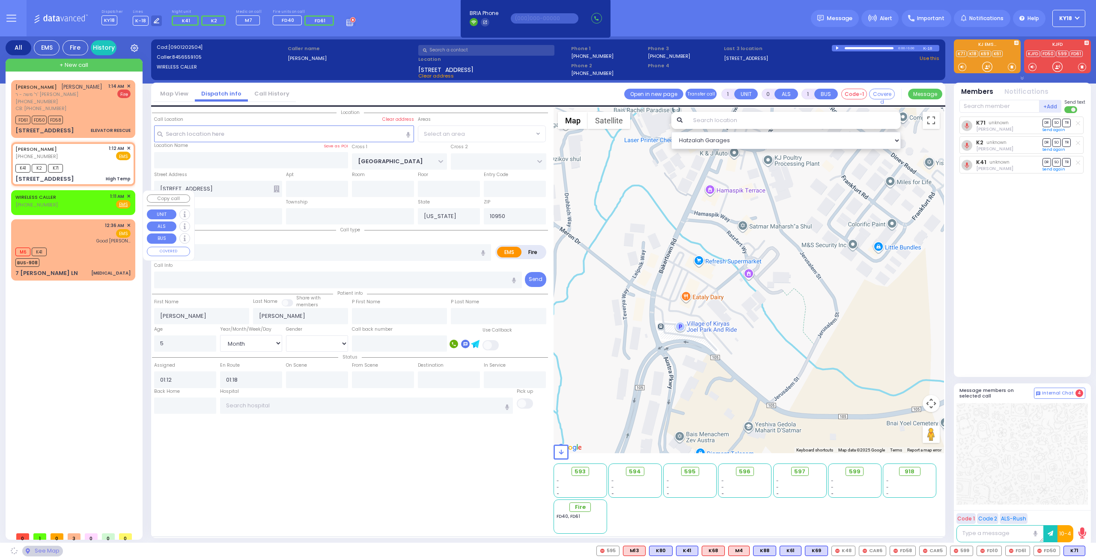
type input "FILLMORE COURT"
type input "3 TARNOPOL WAY"
type input "221"
type input "[PERSON_NAME]"
click at [81, 200] on div "WIRELESS CALLER [PHONE_NUMBER] 1:11 AM ✕ Fire EMS" at bounding box center [72, 201] width 115 height 16
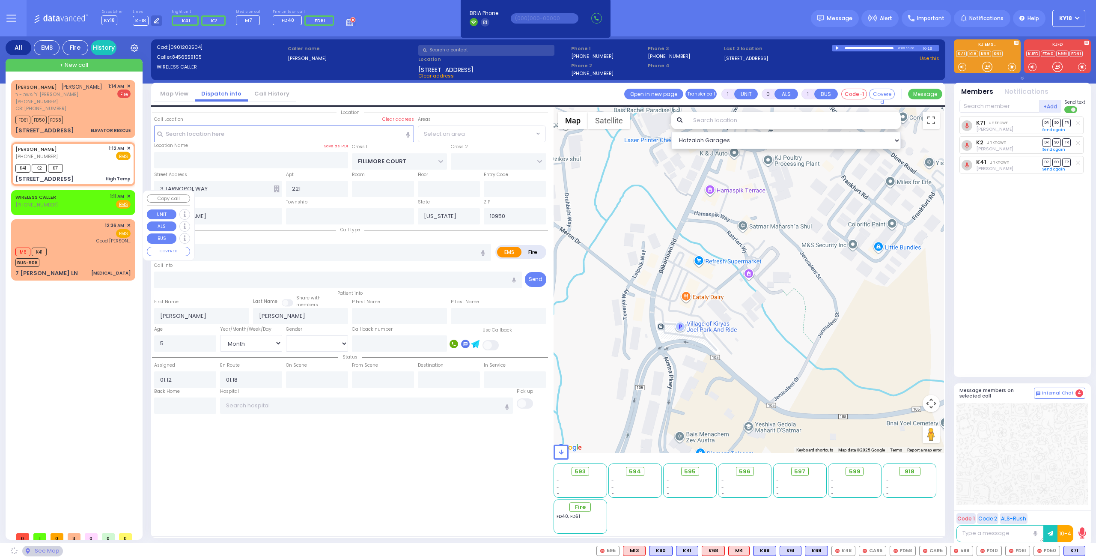
select select "SECTION 2"
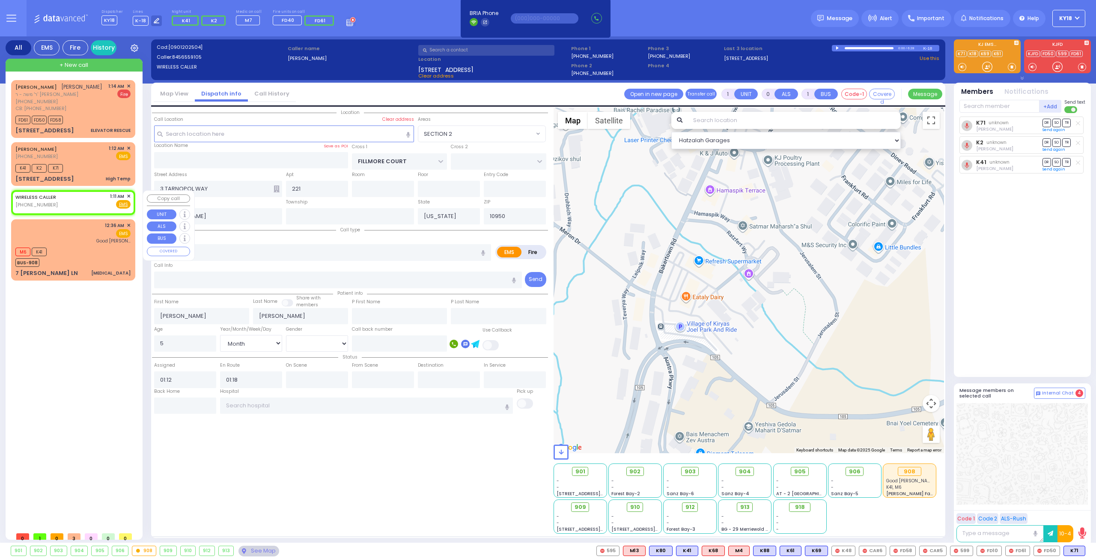
type input "2"
type input "1"
select select
radio input "true"
select select
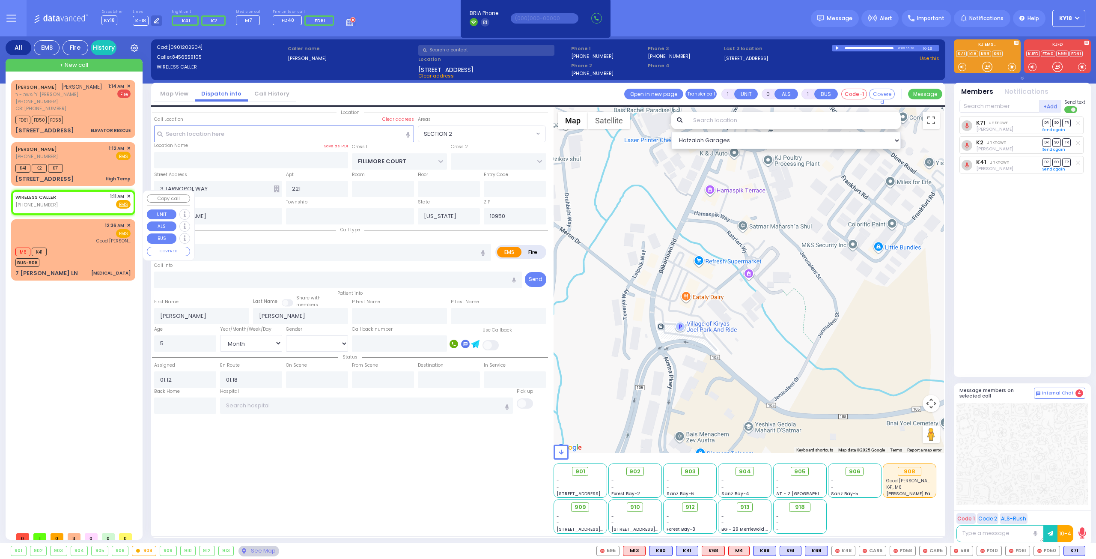
type input "01:11"
select select "Hatzalah Garages"
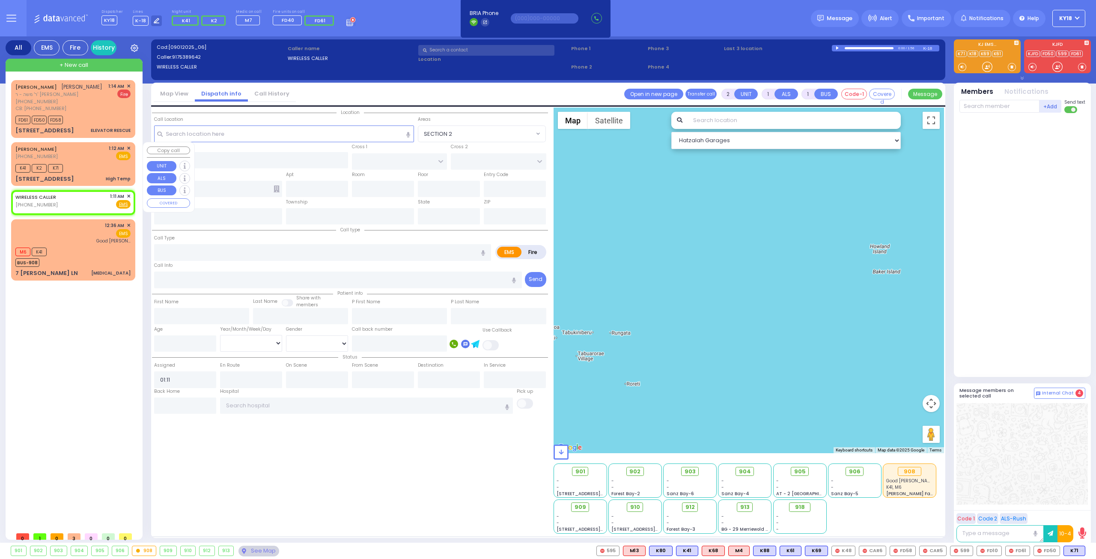
click at [87, 166] on div "K41 K2 K71" at bounding box center [72, 167] width 115 height 11
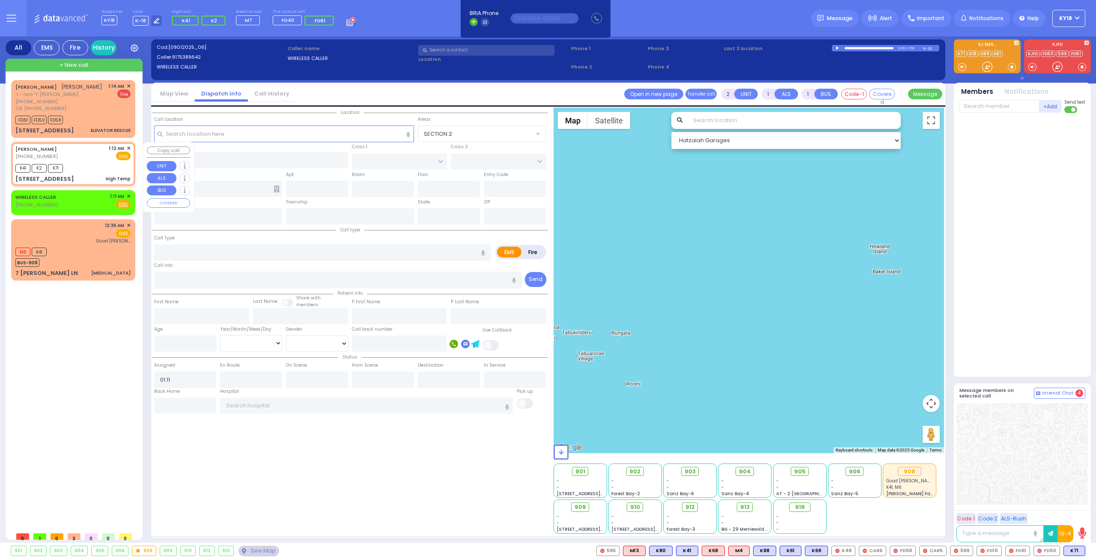
type input "1"
type input "0"
select select
type input "High Temp"
radio input "true"
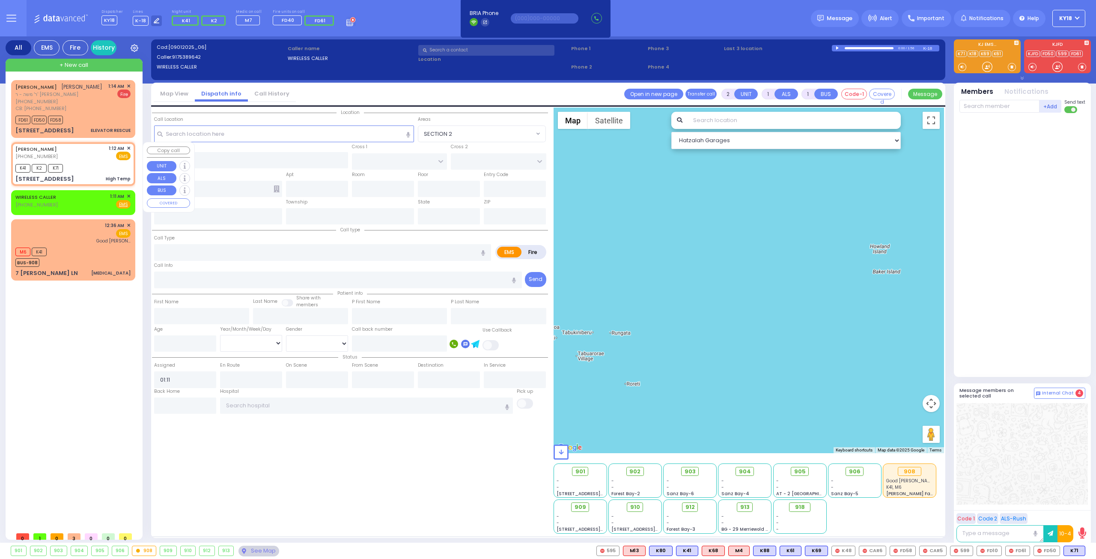
type input "[PERSON_NAME]"
type input "5"
select select "Month"
type input "01:12"
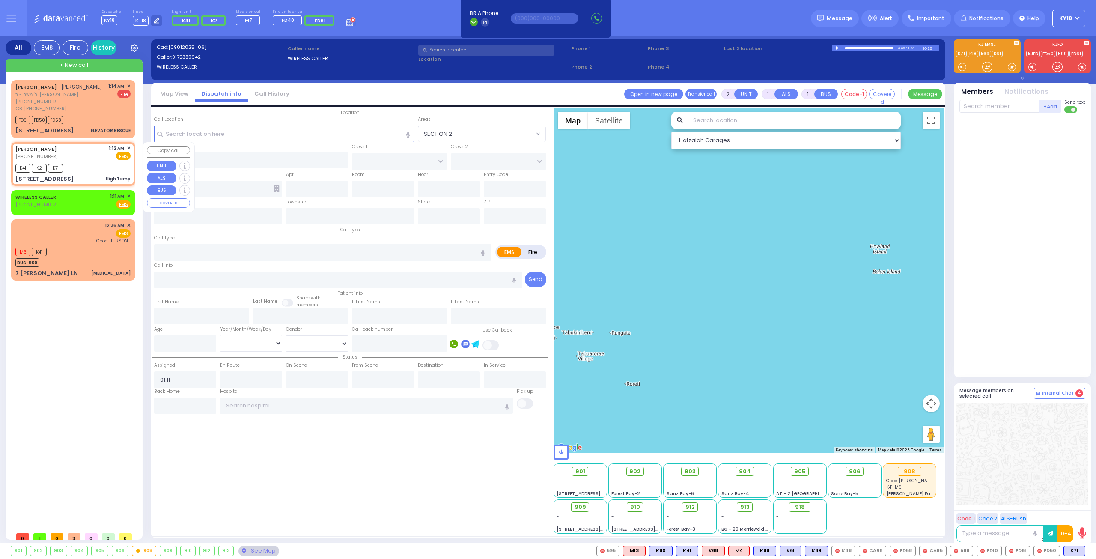
type input "01:18"
type input "FILLMORE COURT"
type input "3 TARNOPOL WAY"
type input "221"
type input "[PERSON_NAME]"
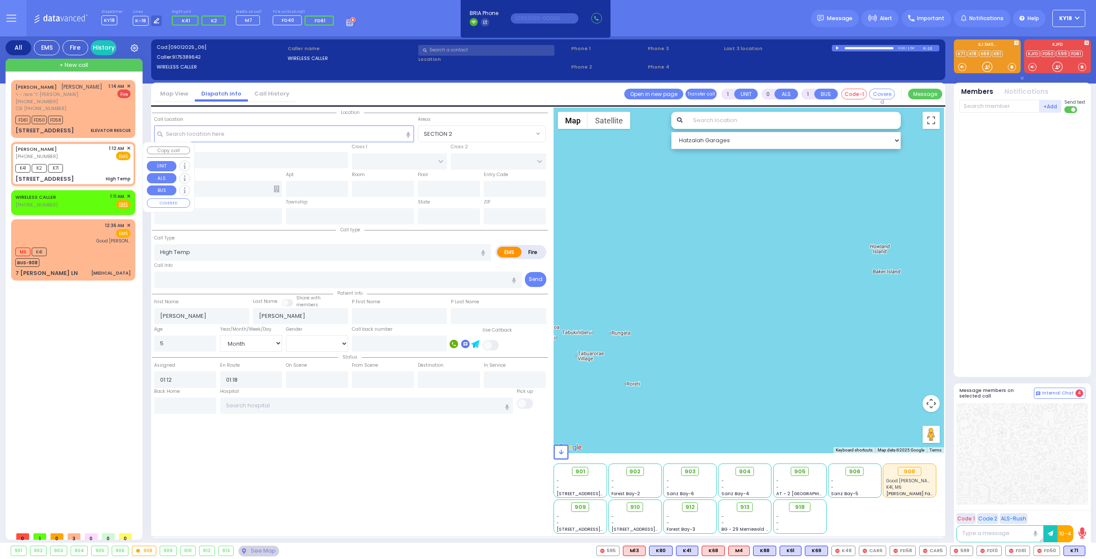
type input "[US_STATE]"
type input "10950"
select select "Hatzalah Garages"
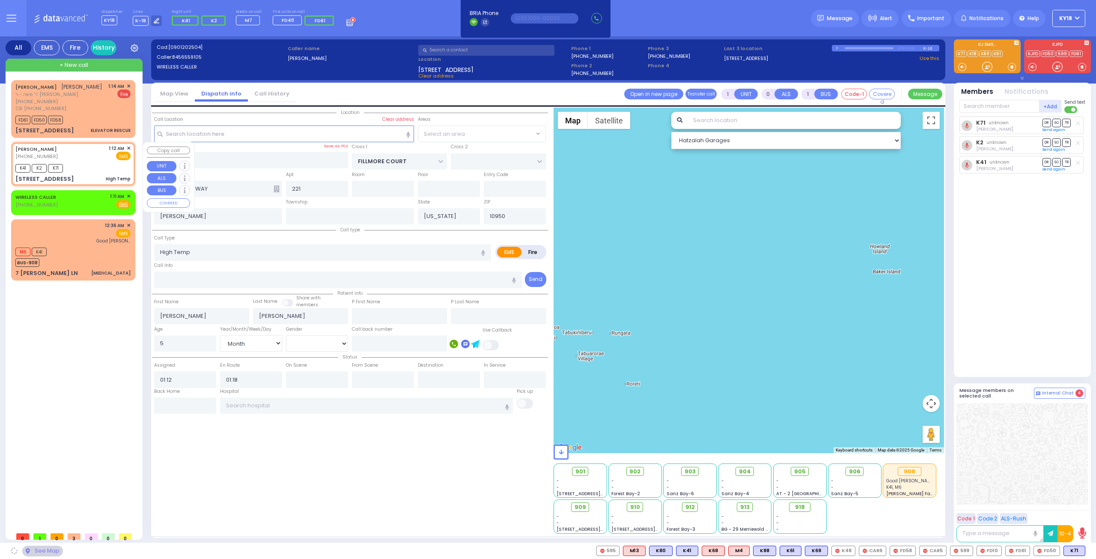
select select "SECTION 2"
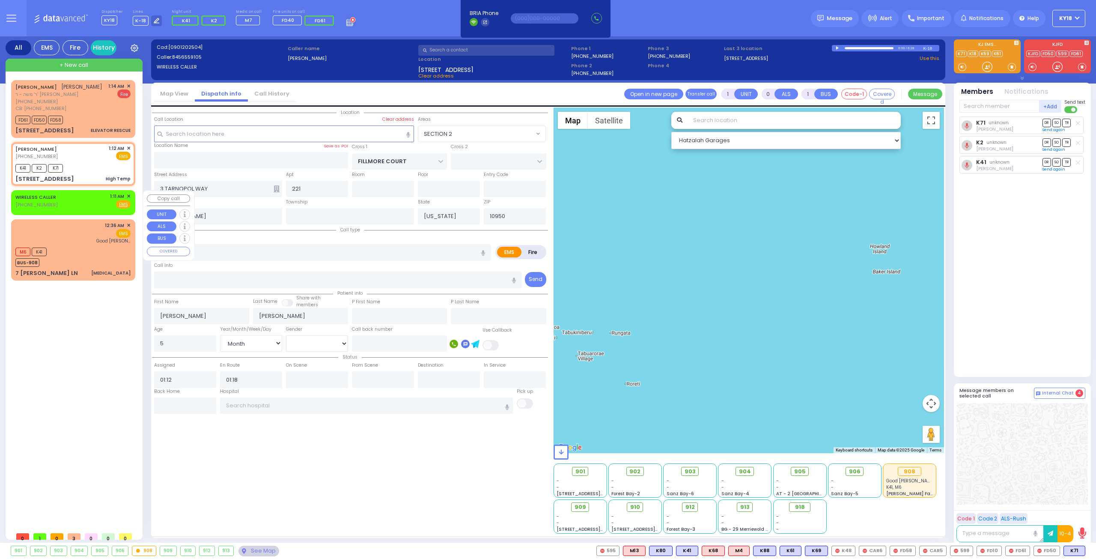
click at [78, 199] on div "WIRELESS CALLER [PHONE_NUMBER] 1:11 AM ✕ Fire EMS" at bounding box center [72, 201] width 115 height 16
type input "2"
type input "1"
select select
radio input "true"
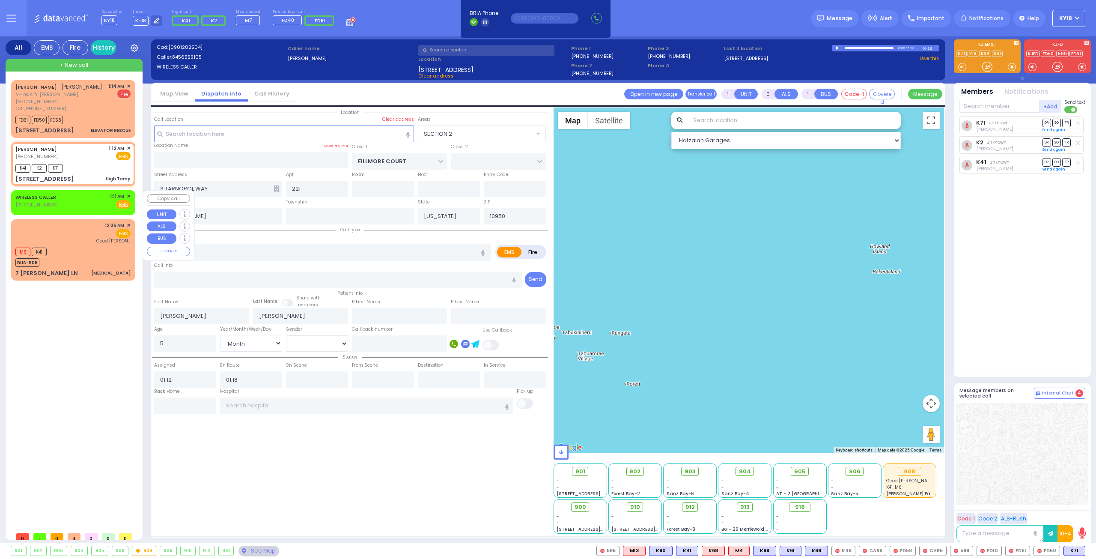
select select
type input "01:11"
select select "Hatzalah Garages"
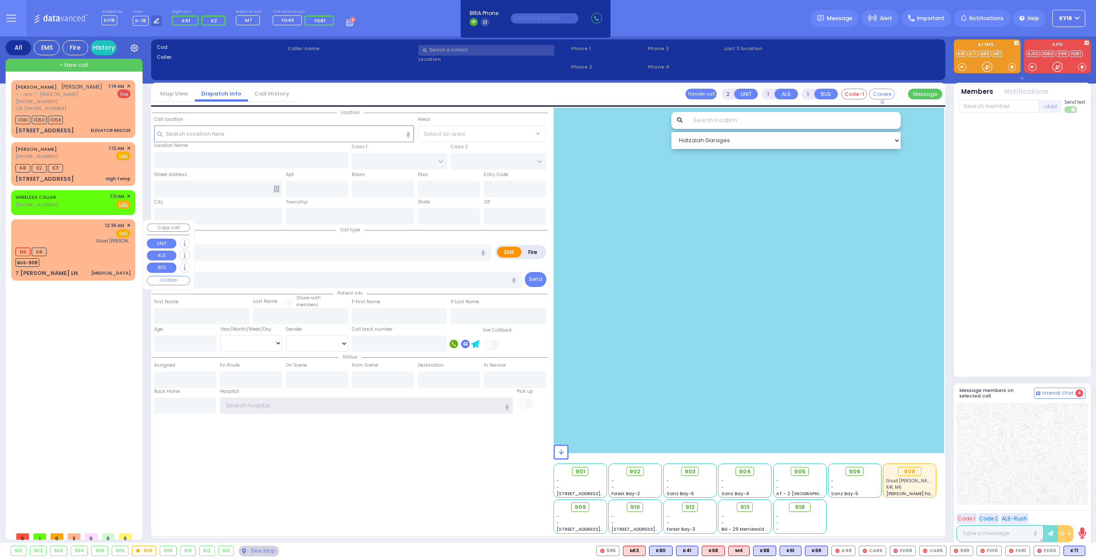
type input "ky18"
click at [107, 248] on div "M6 K41 BUS-908" at bounding box center [72, 255] width 115 height 21
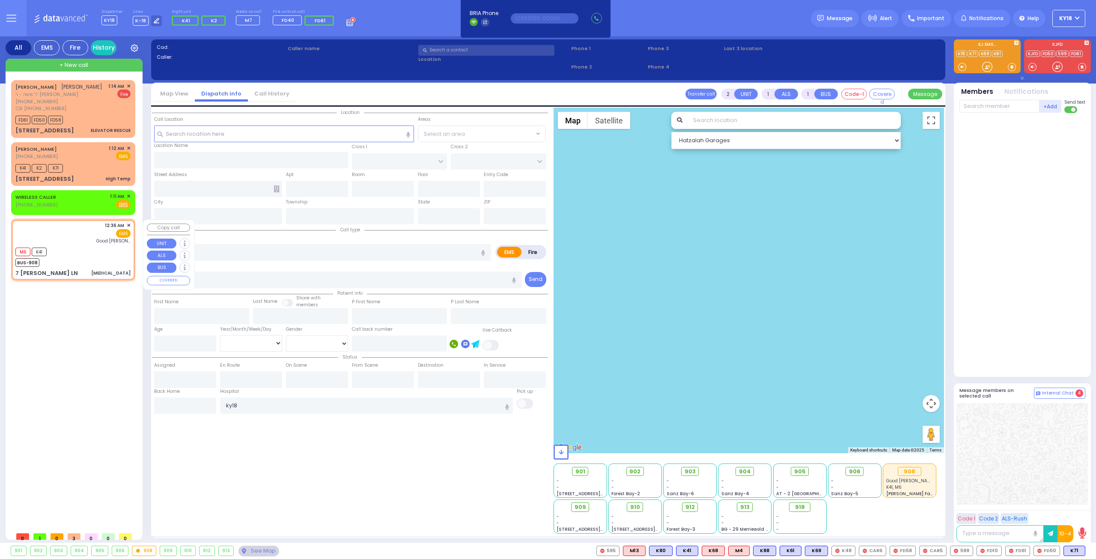
select select
type input "[MEDICAL_DATA]"
radio input "true"
select select
type input "00:36"
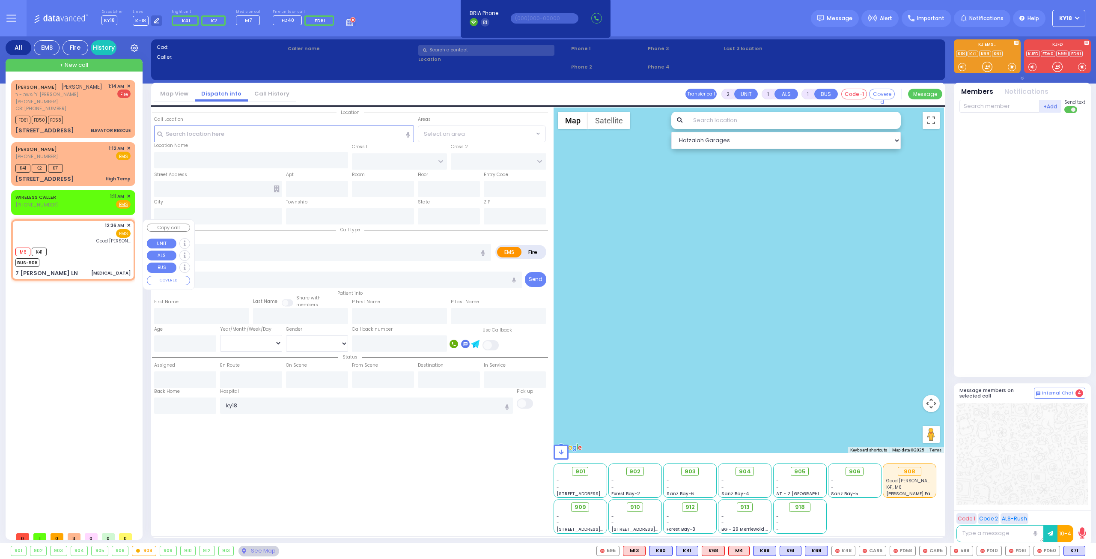
type input "00:37"
type input "[GEOGRAPHIC_DATA]"
select select "Hatzalah Garages"
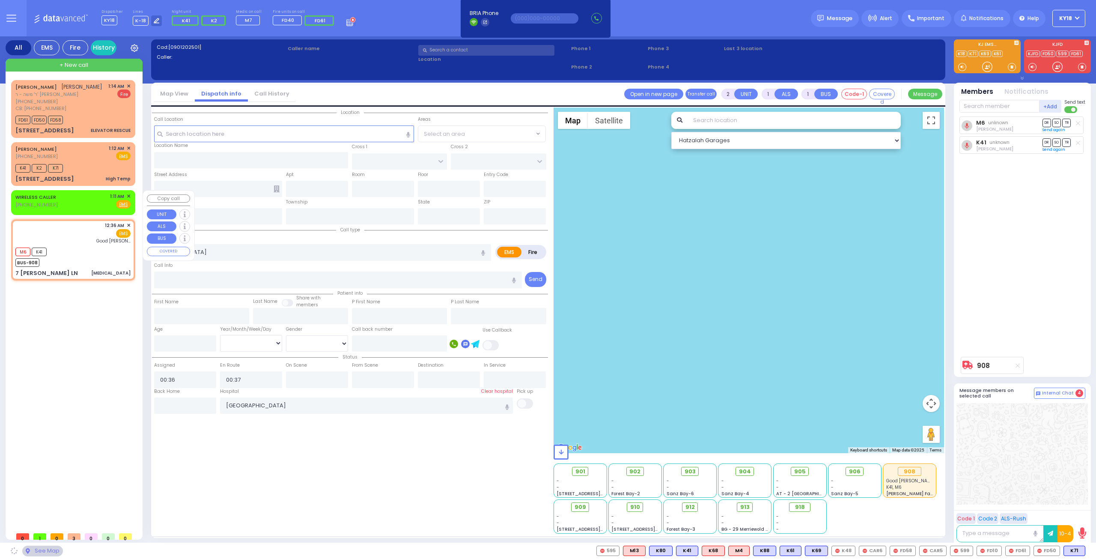
type input "7 [PERSON_NAME] LN"
type input "MONROE"
type input "[US_STATE]"
type input "10950"
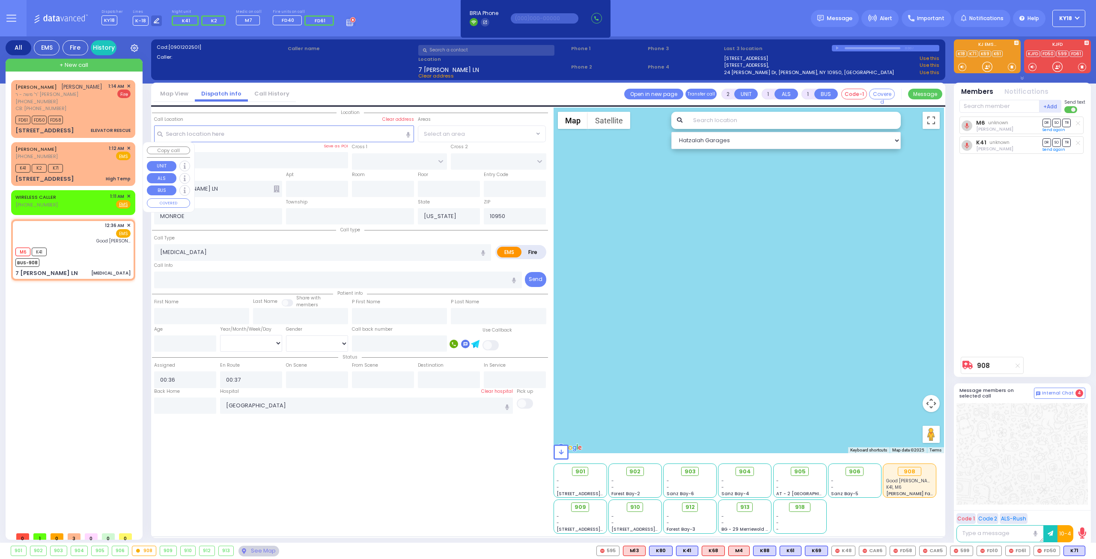
click at [98, 175] on div "3 TARNOPOL WAY 221 High Temp" at bounding box center [72, 179] width 115 height 9
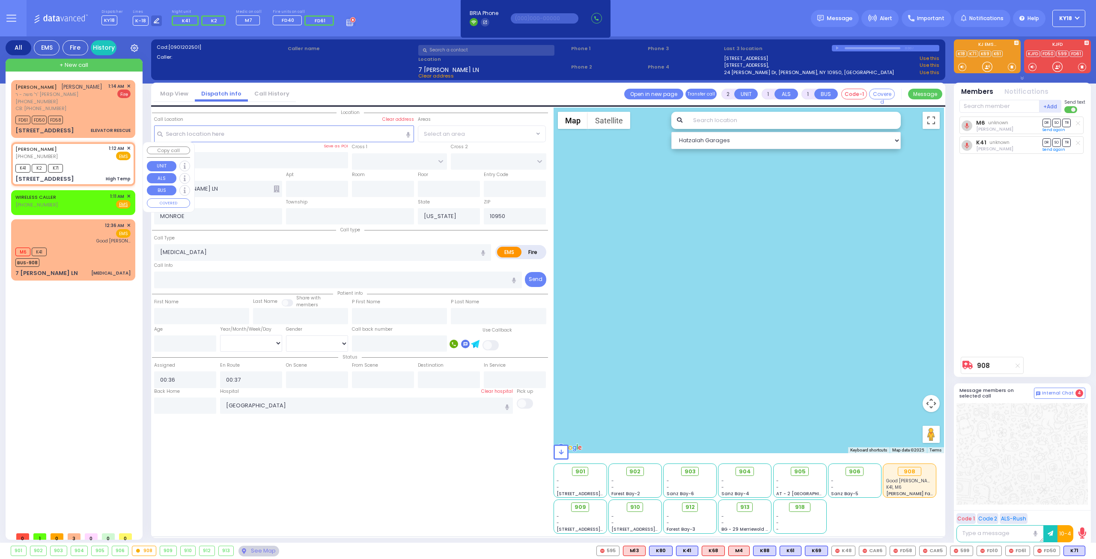
type input "1"
type input "0"
select select
type input "High Temp"
radio input "true"
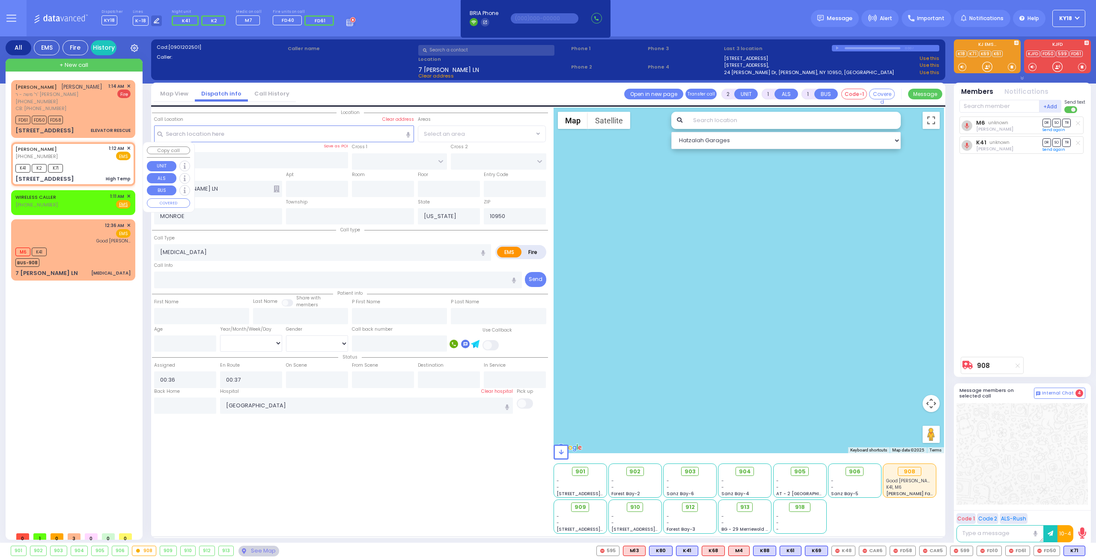
type input "[PERSON_NAME]"
type input "5"
select select "Month"
type input "01:12"
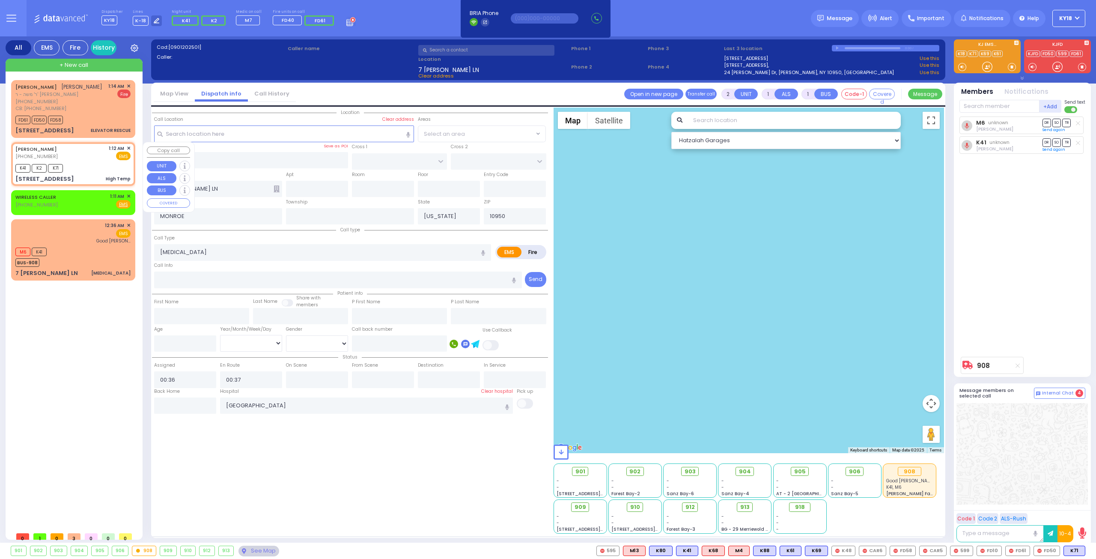
type input "01:18"
select select "Hatzalah Garages"
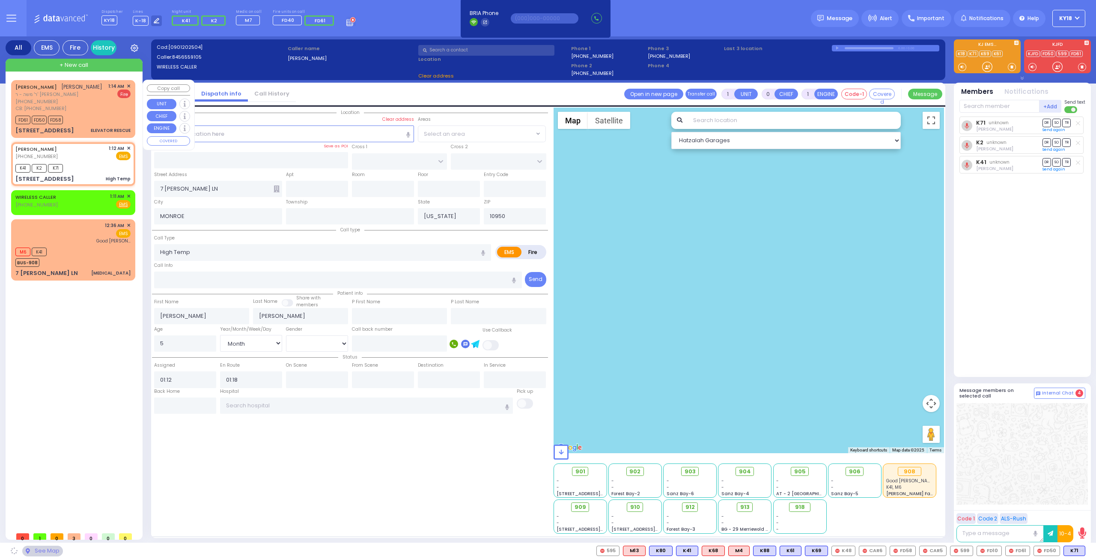
type input "FILLMORE COURT"
type input "3 TARNOPOL WAY"
type input "221"
type input "[PERSON_NAME]"
select select "SECTION 2"
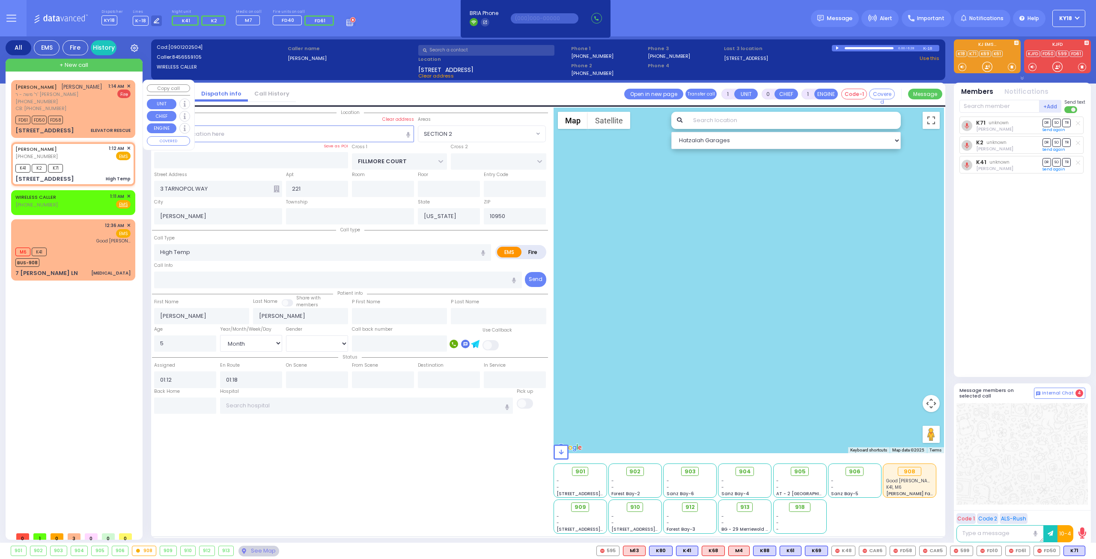
click at [84, 108] on div "CB: (718) 306-8705" at bounding box center [58, 108] width 87 height 7
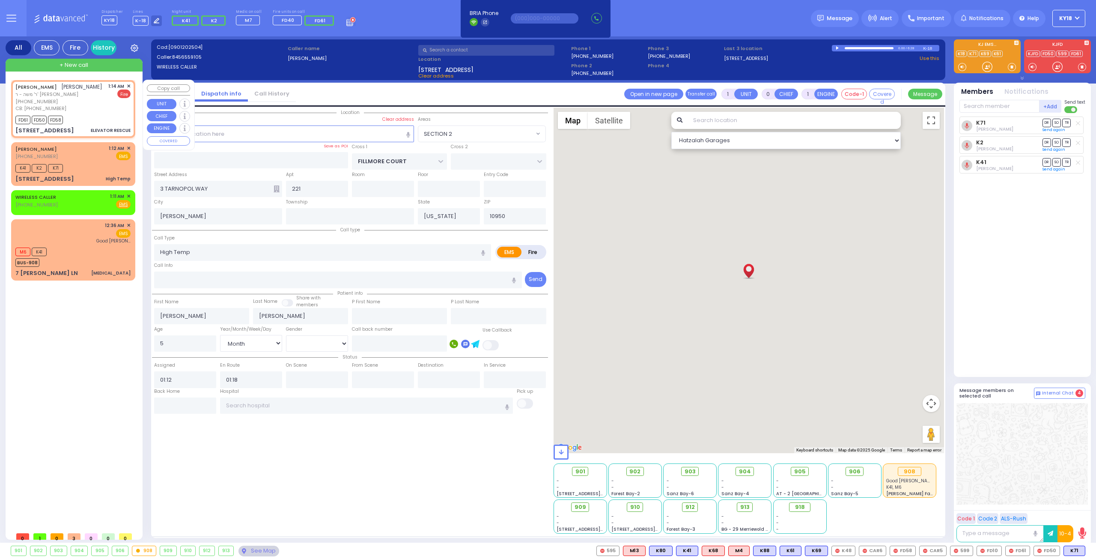
type input "2"
type input "1"
select select
type input "ELEVATOR RESCUE"
radio input "false"
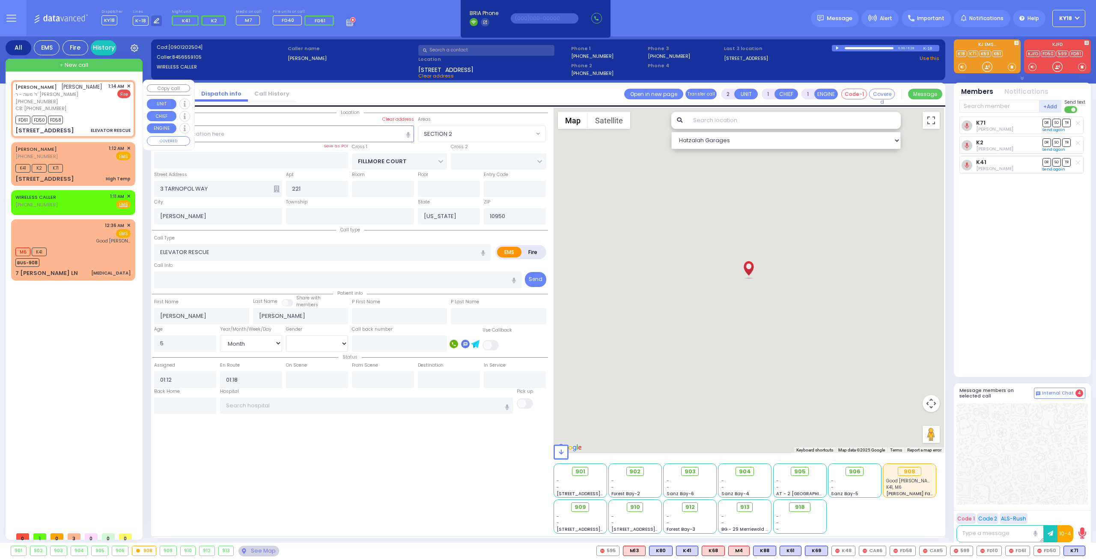
radio input "true"
type input "YIDA"
type input "FALKOWITZ"
select select
type input "7183068705"
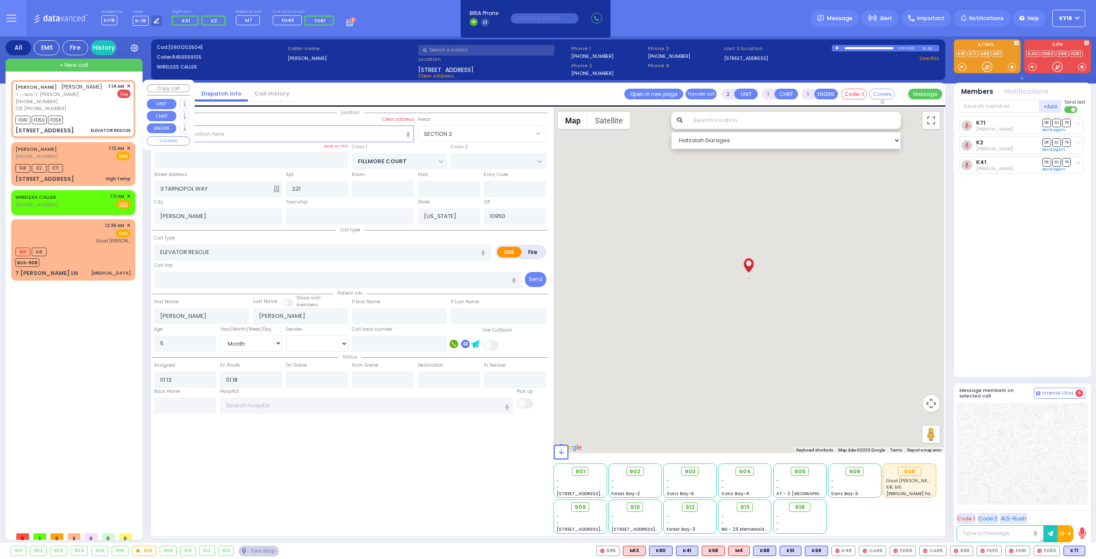
type input "01:14"
type input "01:16"
select select "Hatzalah Garages"
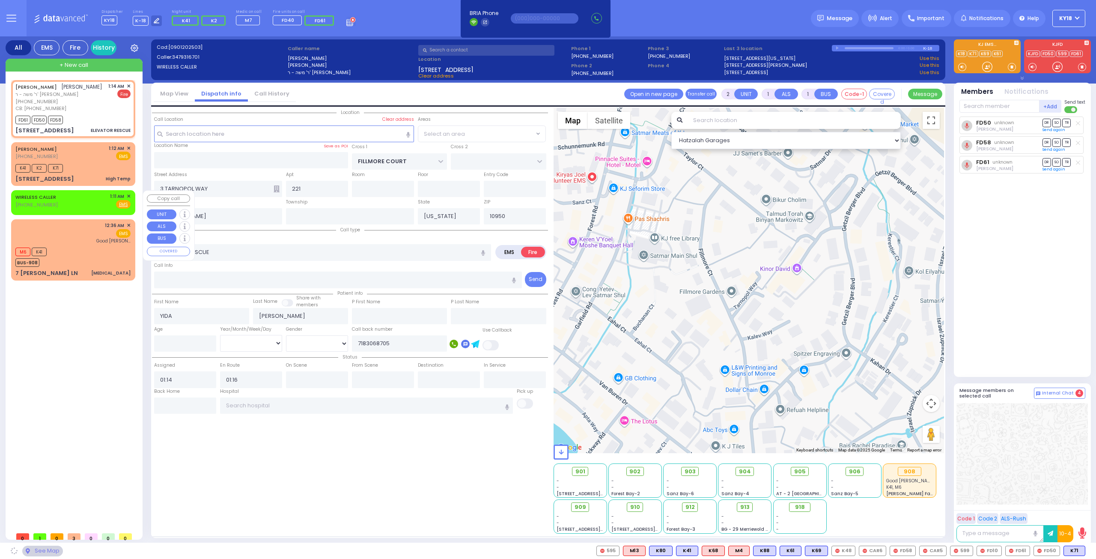
type input "[GEOGRAPHIC_DATA]"
type input "14 Ratzfert Way"
type input "MONROE"
select select "SECTION 4"
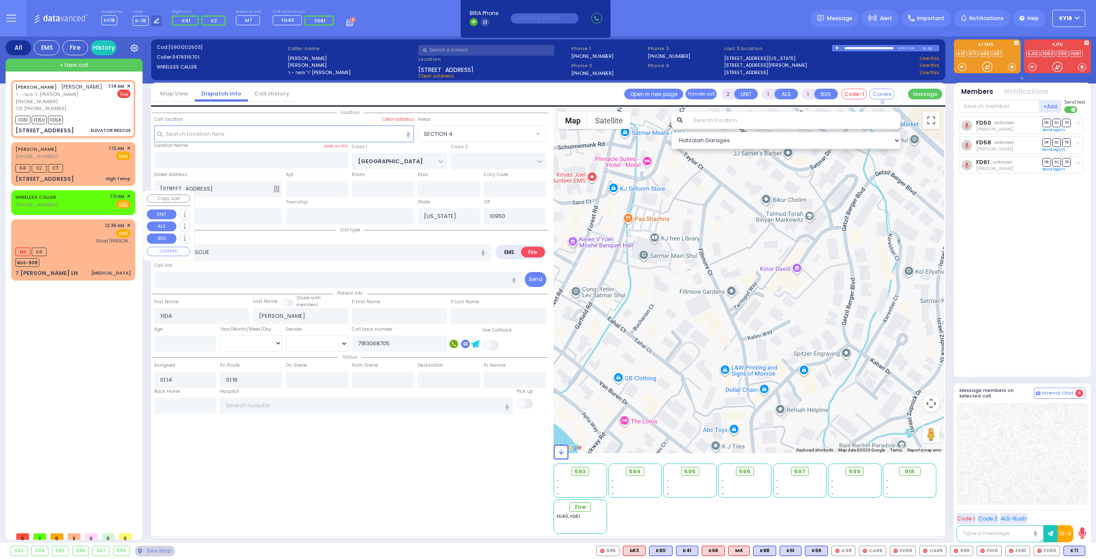
click at [75, 197] on div "WIRELESS CALLER (917) 538-9642 1:11 AM ✕ Fire EMS" at bounding box center [72, 201] width 115 height 16
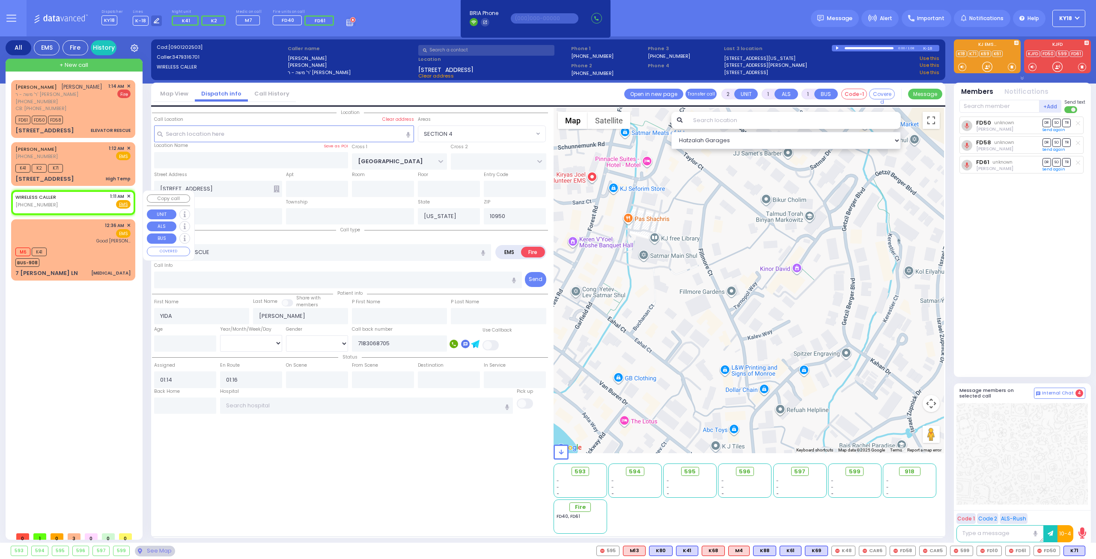
select select
radio input "true"
select select
type input "01:11"
select select "Hatzalah Garages"
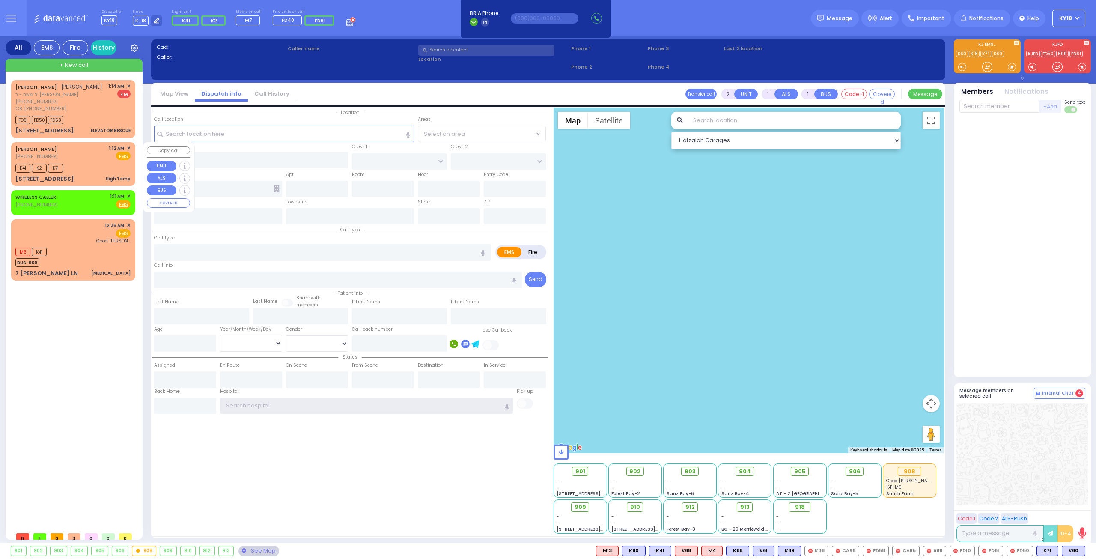
type input "ky18"
click at [92, 167] on div "K41 K2 K71" at bounding box center [72, 167] width 115 height 11
type input "1"
type input "0"
select select
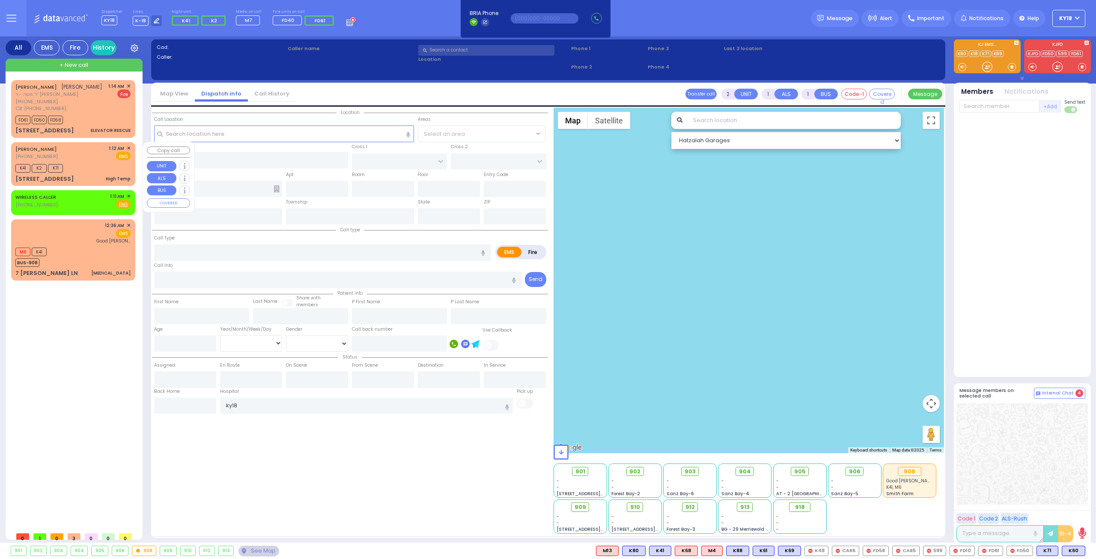
type input "High Temp"
radio input "true"
type input "[PERSON_NAME]"
type input "5"
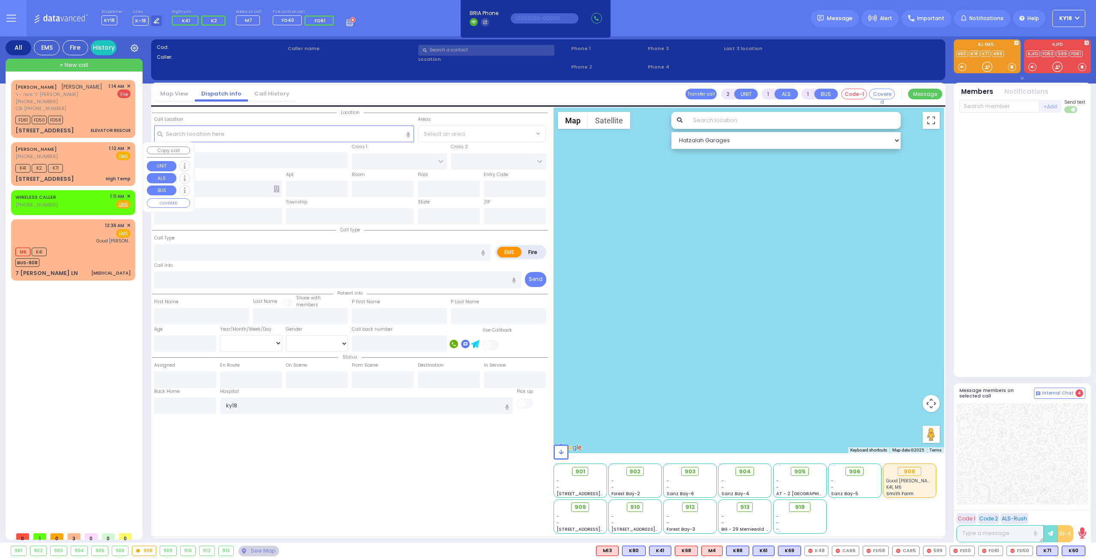
select select "Month"
type input "01:12"
type input "01:18"
select select "Hatzalah Garages"
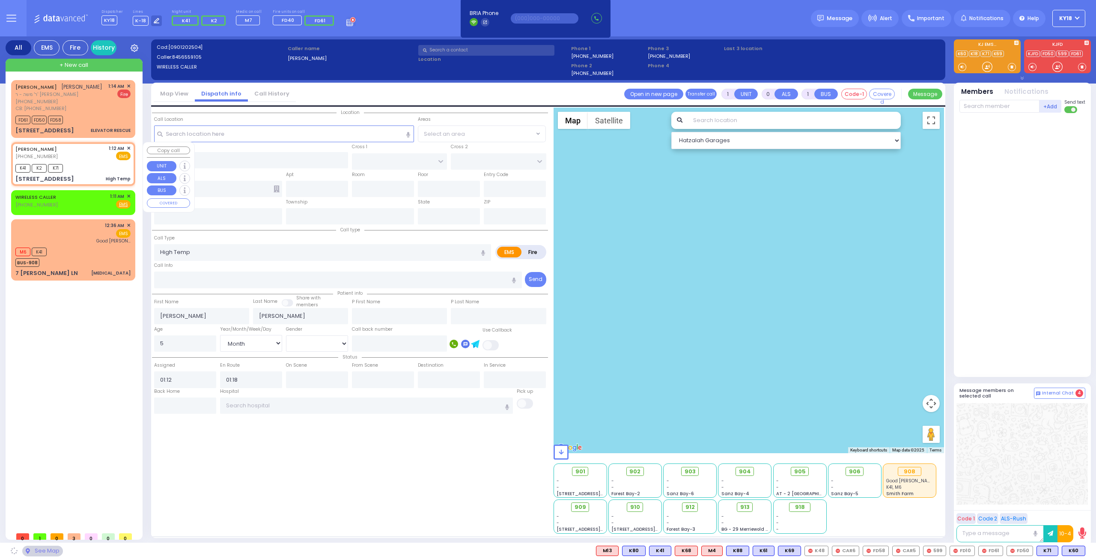
type input "FILLMORE COURT"
type input "3 TARNOPOL WAY"
type input "221"
type input "[PERSON_NAME]"
type input "[US_STATE]"
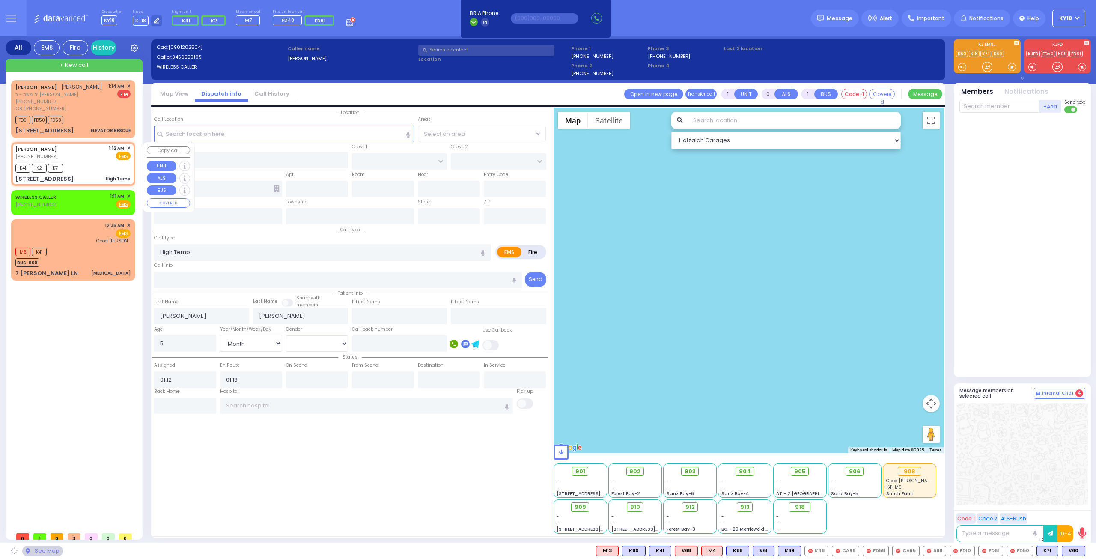
type input "10950"
select select "SECTION 2"
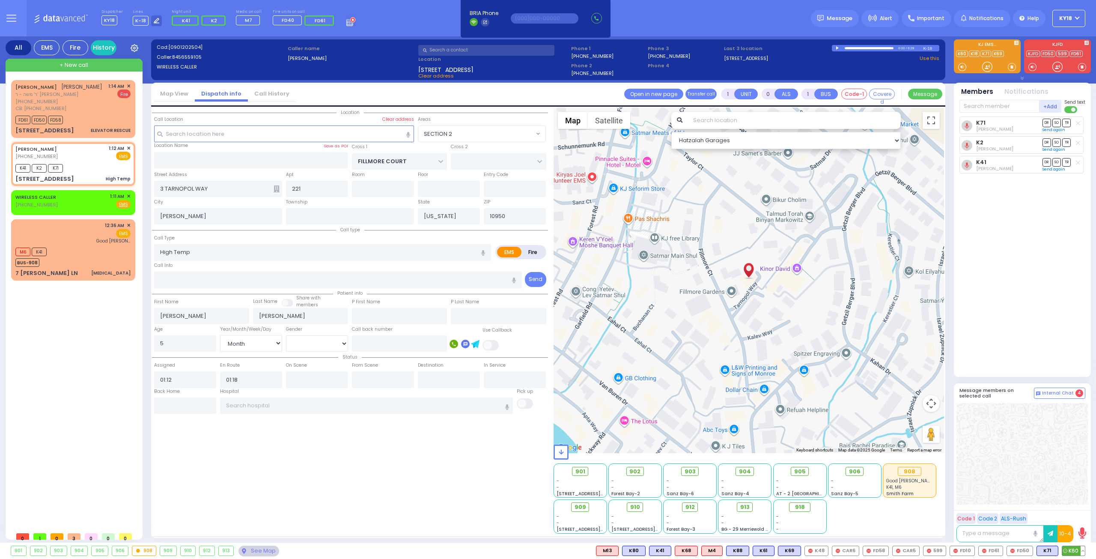
click at [1069, 553] on span "K60" at bounding box center [1074, 550] width 23 height 9
select select
radio input "true"
select select "Month"
select select "Hatzalah Garages"
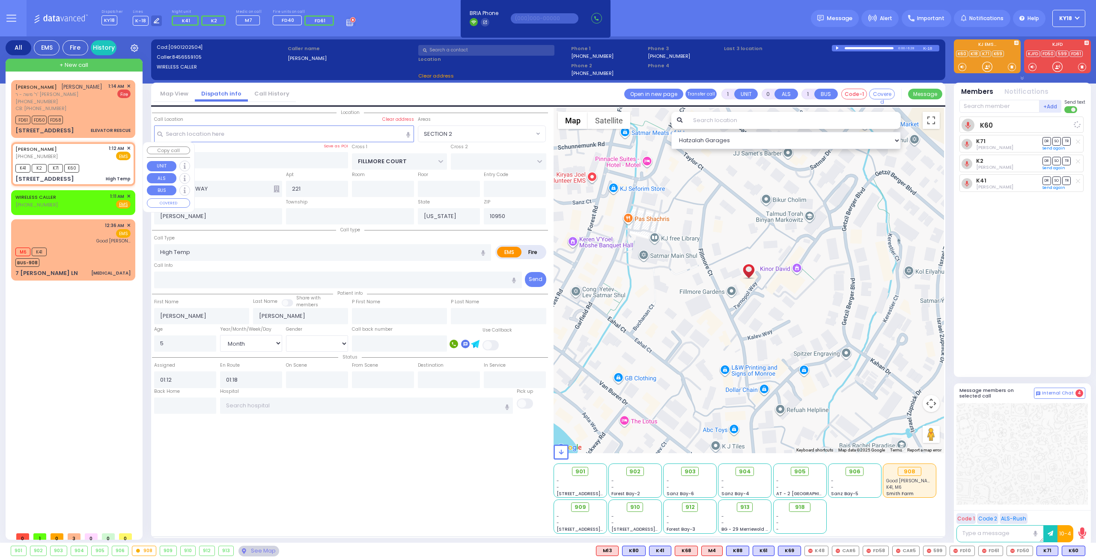
select select "SECTION 2"
click at [76, 206] on div "WIRELESS CALLER [PHONE_NUMBER] 1:11 AM ✕ Fire EMS" at bounding box center [72, 201] width 115 height 16
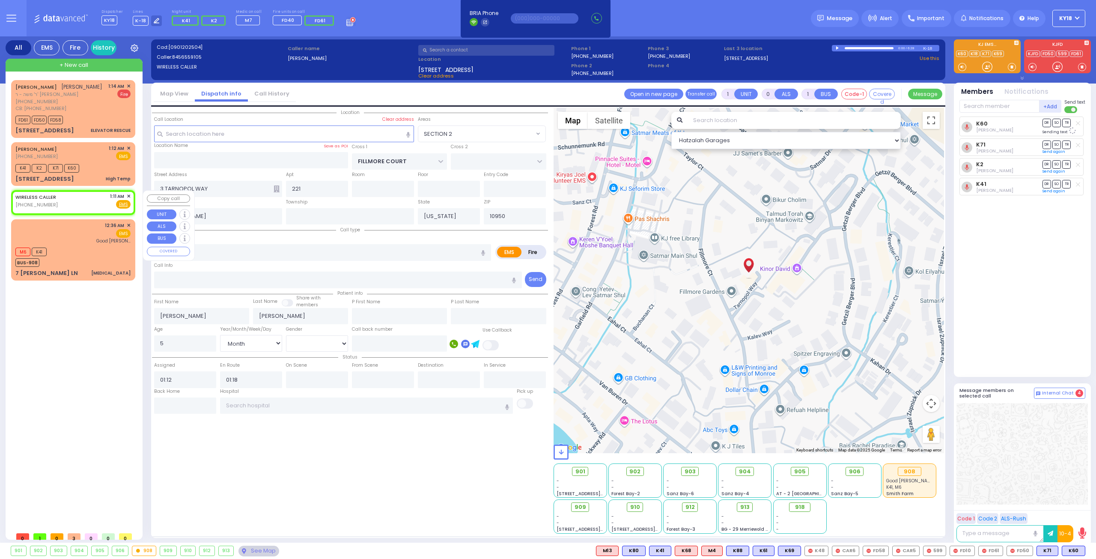
type input "2"
type input "1"
select select
radio input "true"
select select
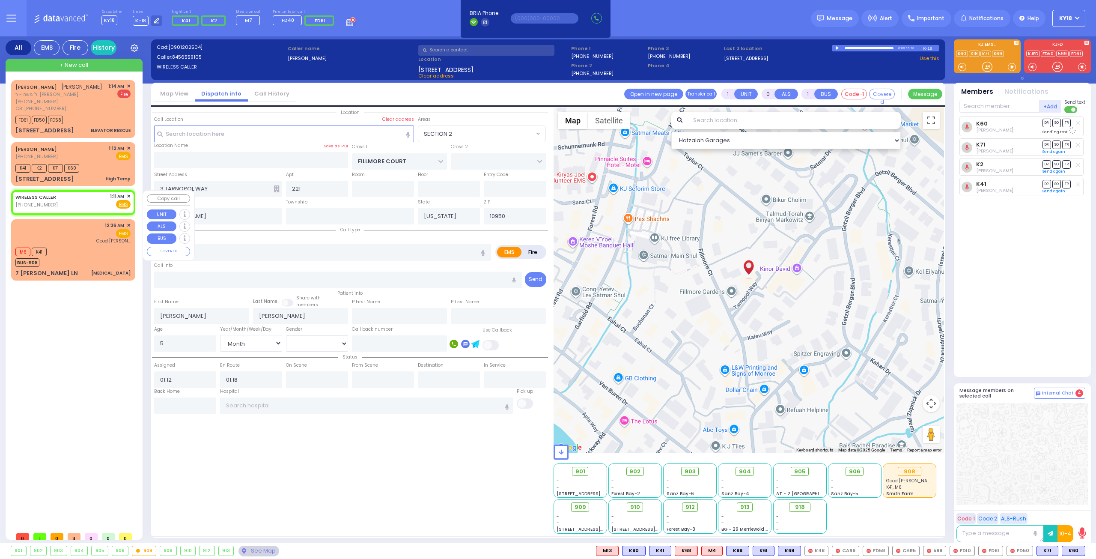
type input "01:11"
select select "Hatzalah Garages"
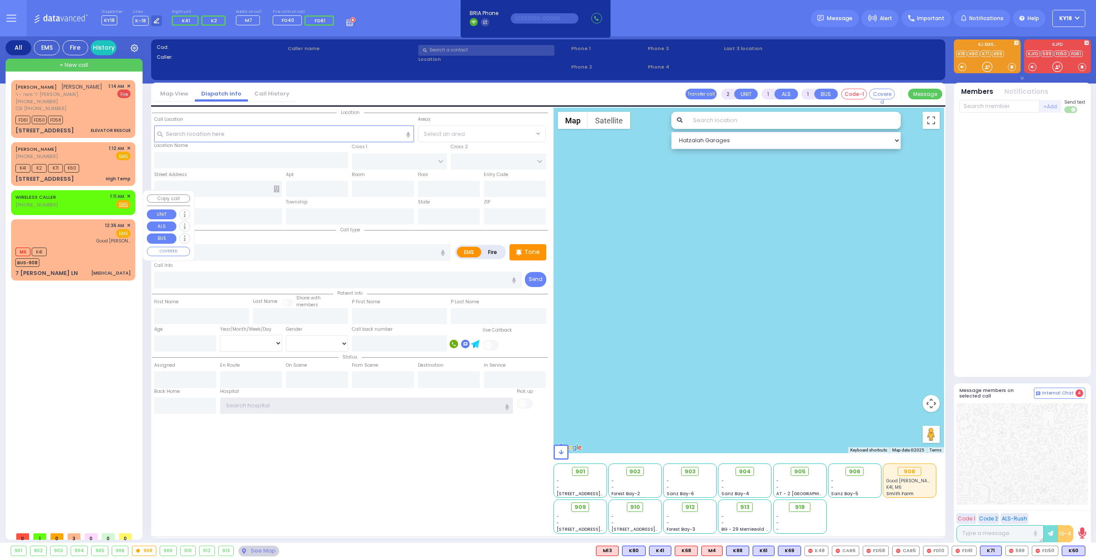
type input "ky18"
click at [70, 203] on div "WIRELESS CALLER [PHONE_NUMBER] 1:11 AM ✕ Fire EMS" at bounding box center [72, 201] width 115 height 16
select select
radio input "true"
select select
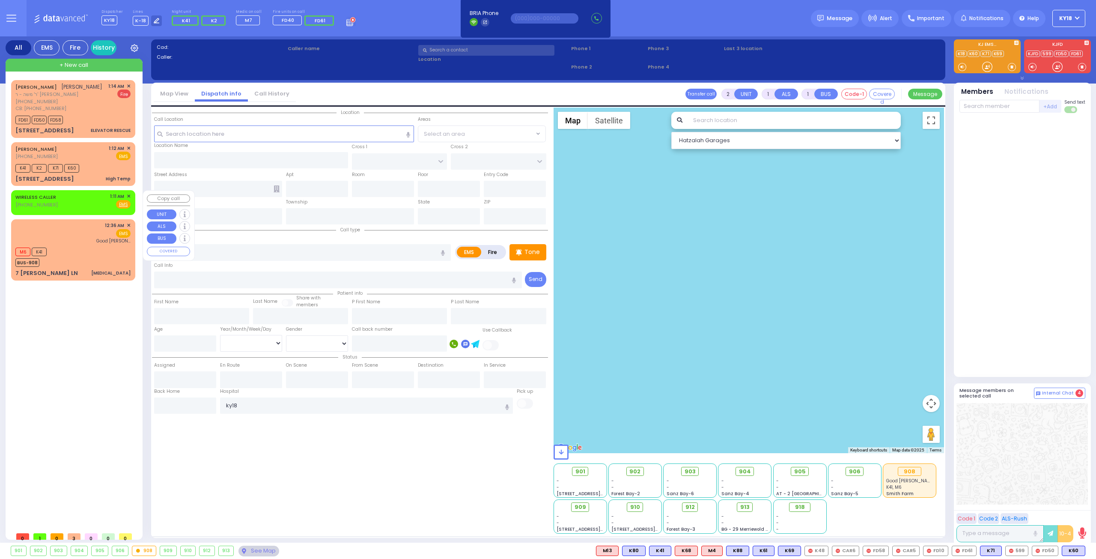
type input "01:11"
select select "Hatzalah Garages"
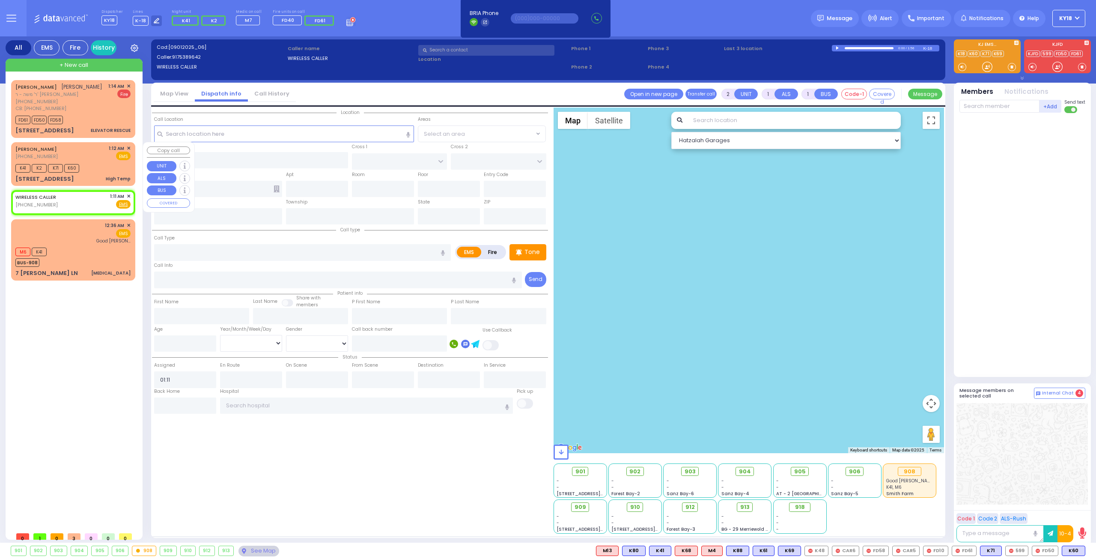
click at [111, 164] on div "K41 K2 K71 K60" at bounding box center [72, 167] width 115 height 11
type input "1"
type input "0"
select select
type input "High Temp"
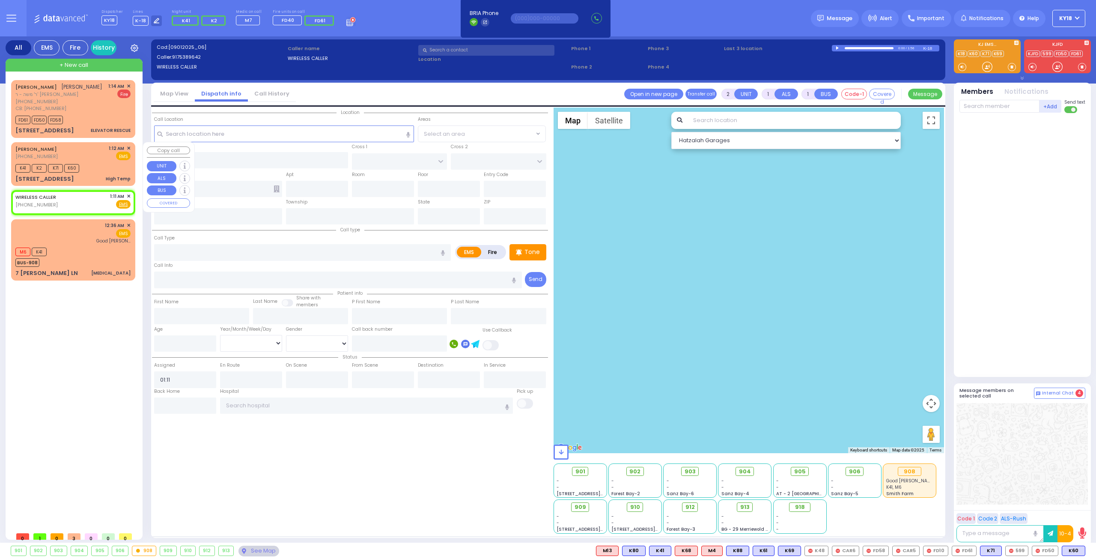
radio input "true"
type input "[PERSON_NAME]"
type input "5"
select select "Month"
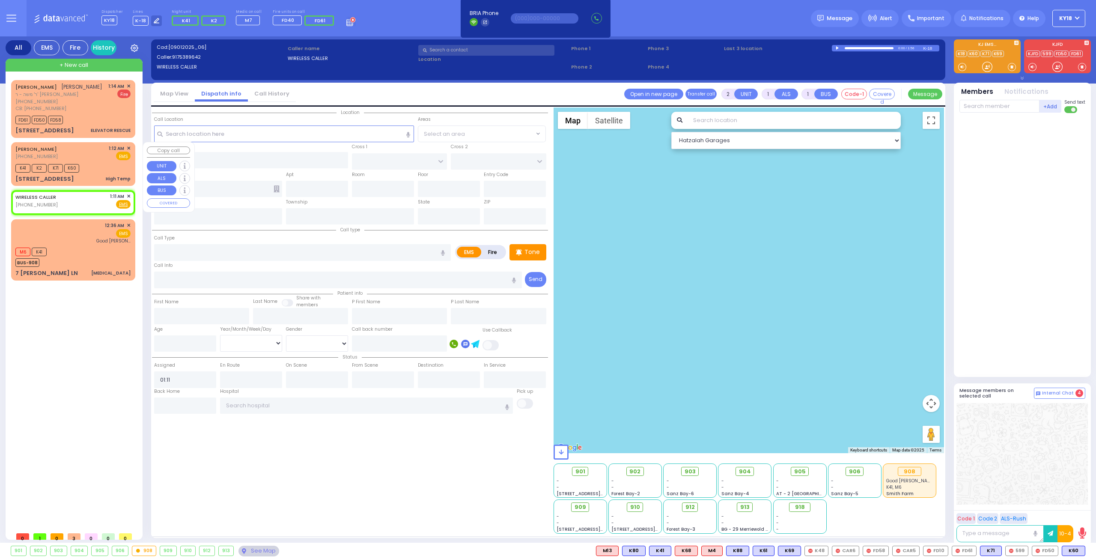
type input "01:12"
type input "01:18"
select select "Hatzalah Garages"
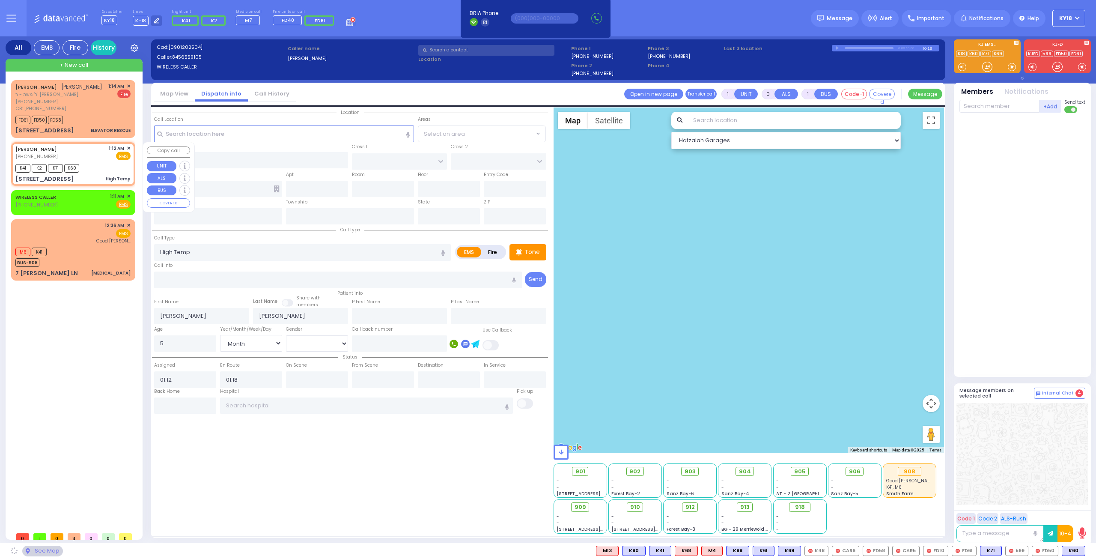
type input "FILLMORE COURT"
type input "3 TARNOPOL WAY"
type input "221"
type input "[PERSON_NAME]"
type input "[US_STATE]"
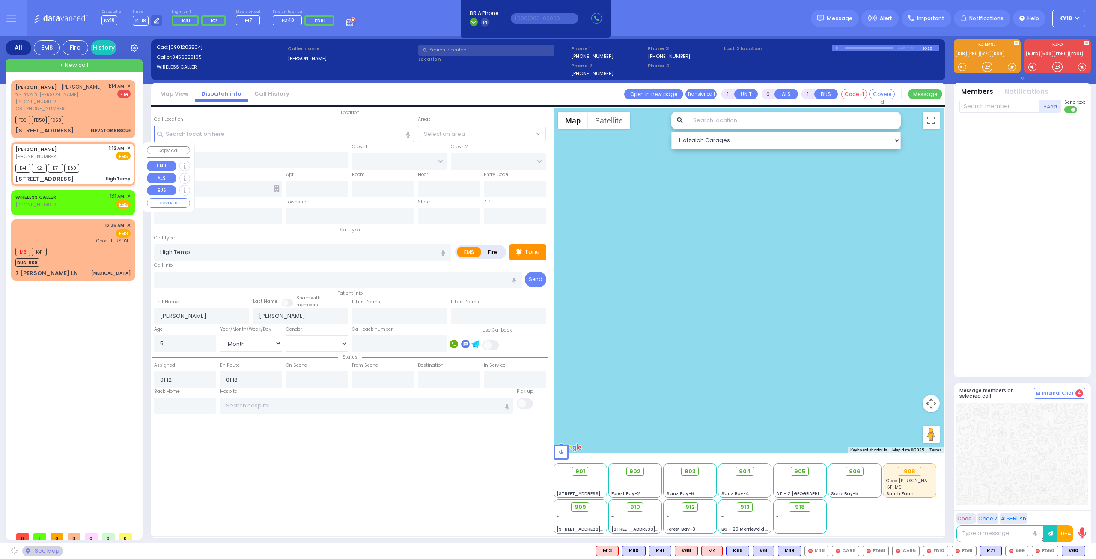
type input "10950"
select select "SECTION 2"
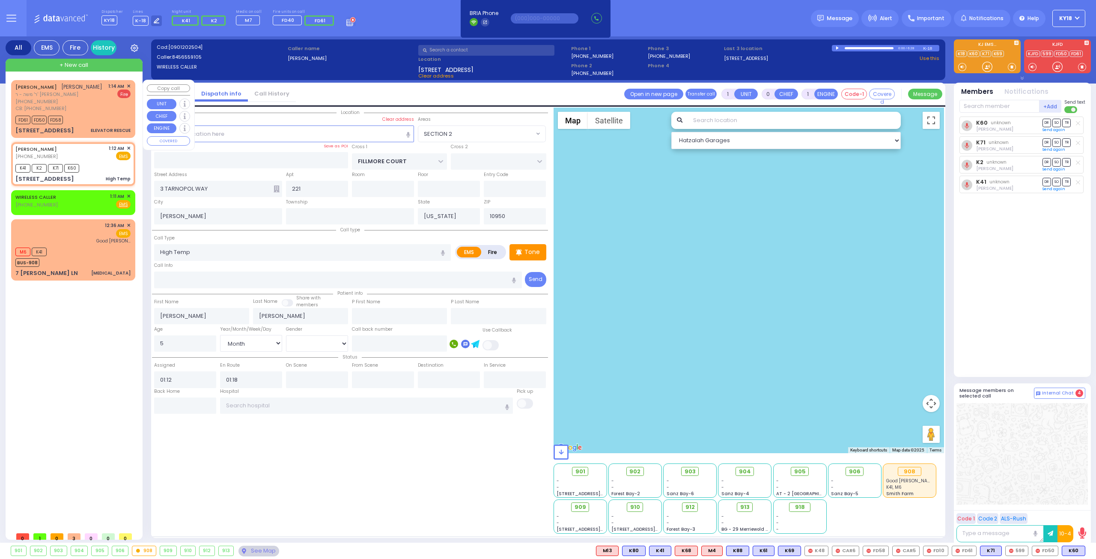
click at [100, 126] on div "ELEVATOR RESCUE" at bounding box center [111, 130] width 40 height 9
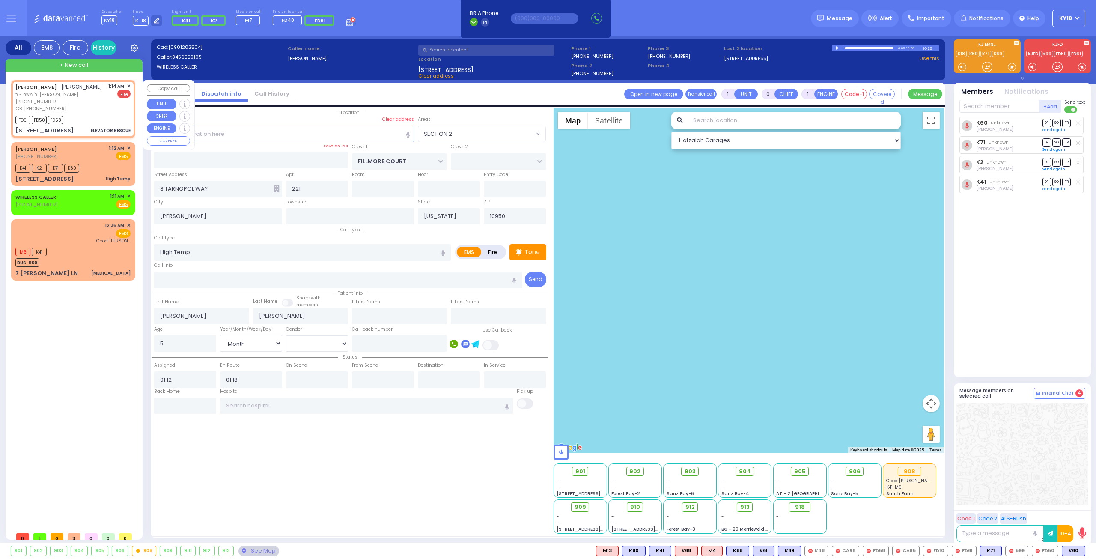
type input "2"
type input "1"
select select
type input "ELEVATOR RESCUE"
radio input "false"
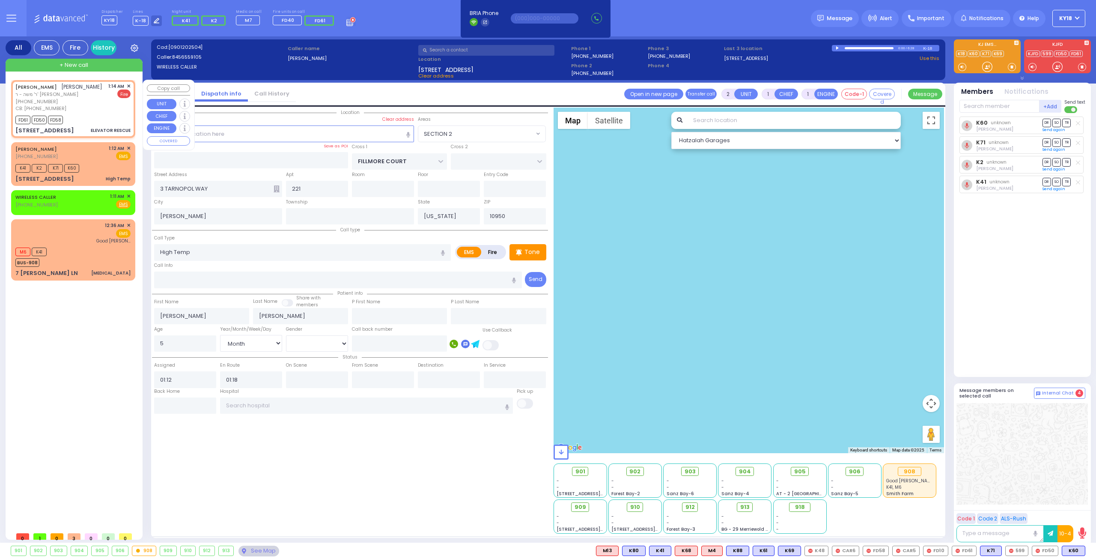
radio input "true"
type input "YIDA"
type input "[PERSON_NAME]"
select select
type input "7183068705"
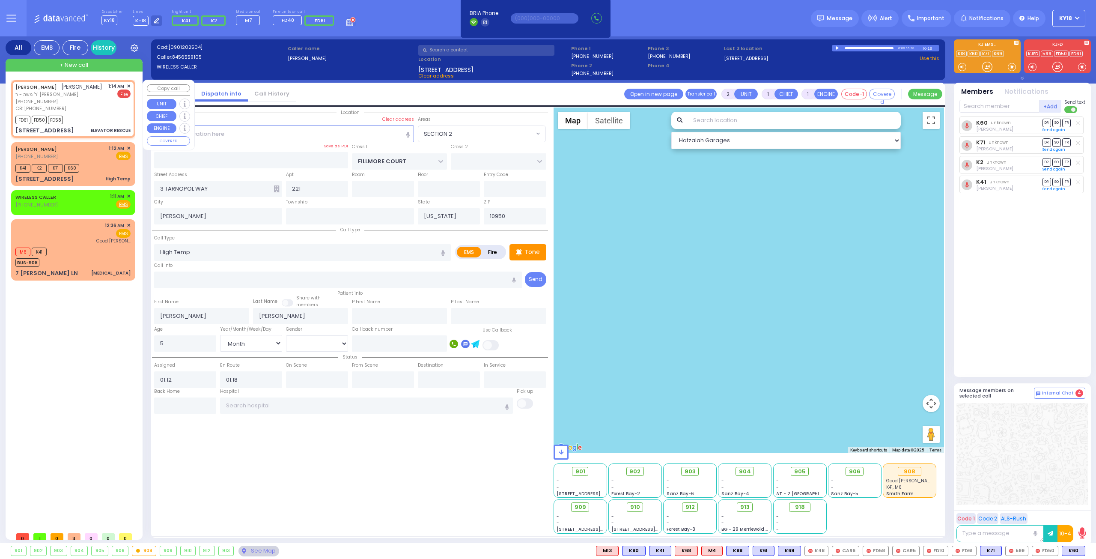
type input "01:14"
type input "01:16"
type input "[GEOGRAPHIC_DATA]"
type input "[STREET_ADDRESS]"
type input "MONROE"
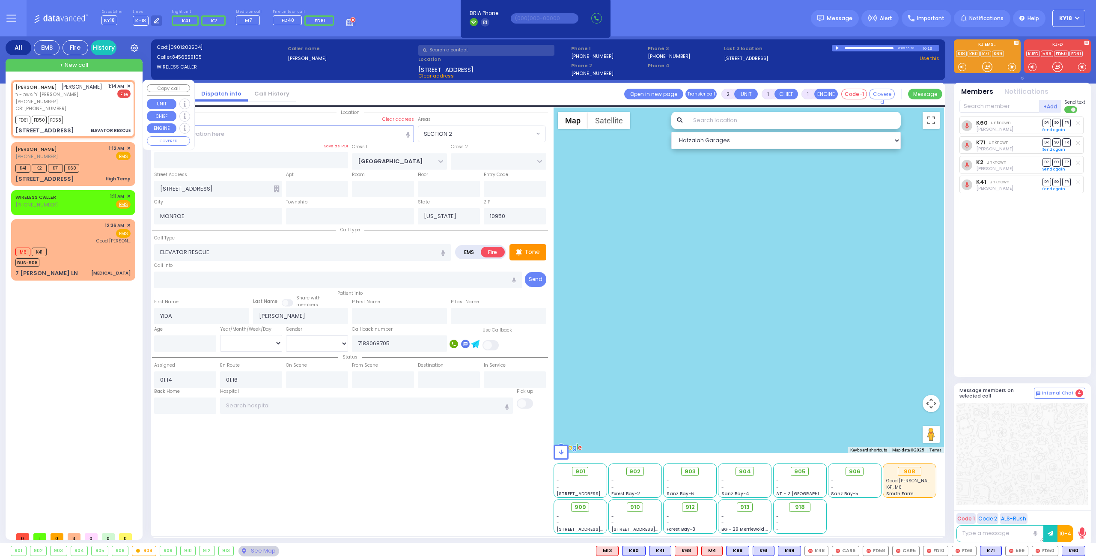
select select "Hatzalah Garages"
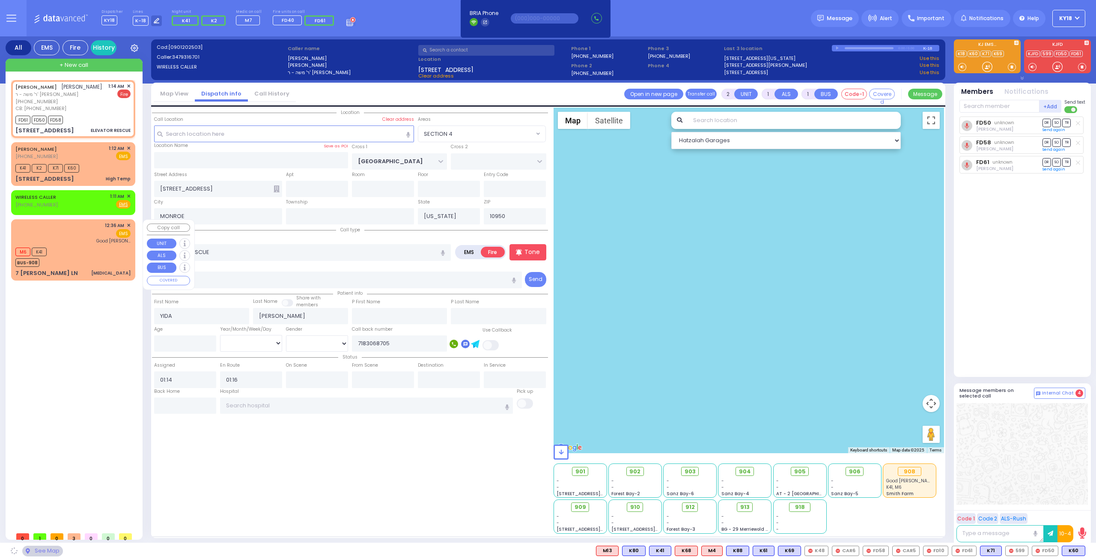
select select "SECTION 4"
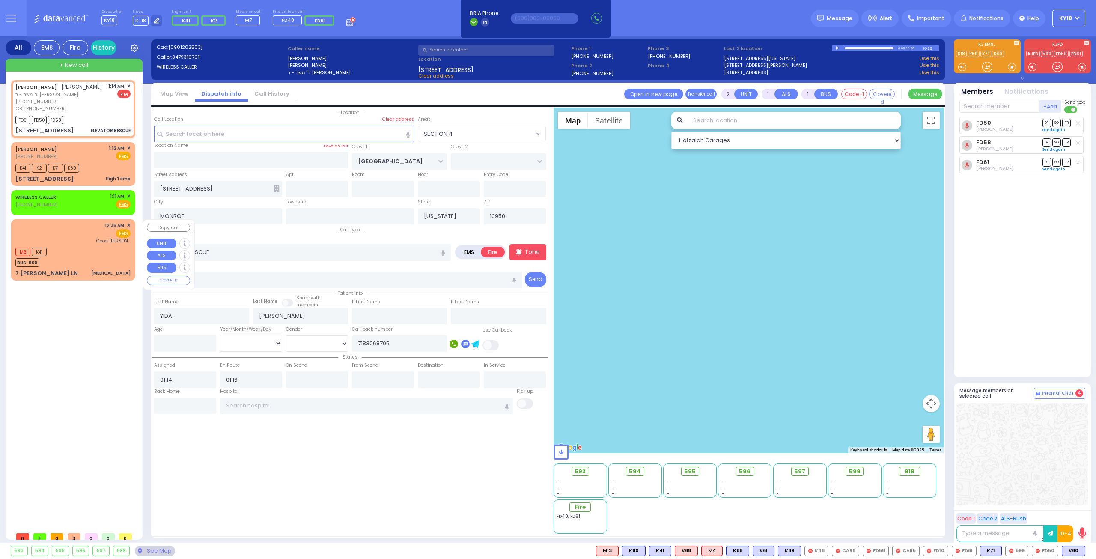
click at [76, 252] on div "M6 K41 BUS-908" at bounding box center [72, 255] width 115 height 21
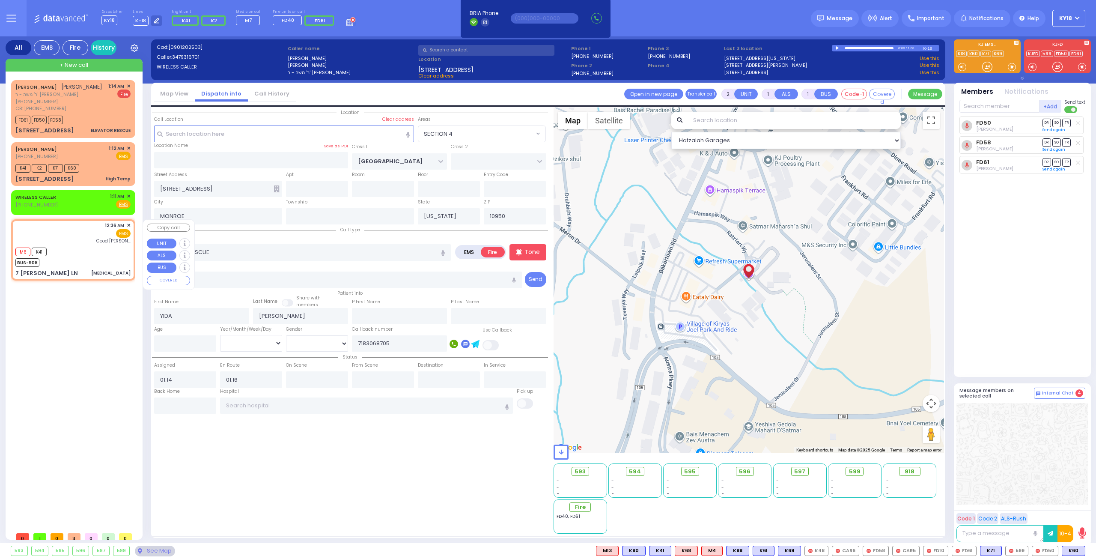
select select
type input "[MEDICAL_DATA]"
radio input "true"
select select
type input "00:36"
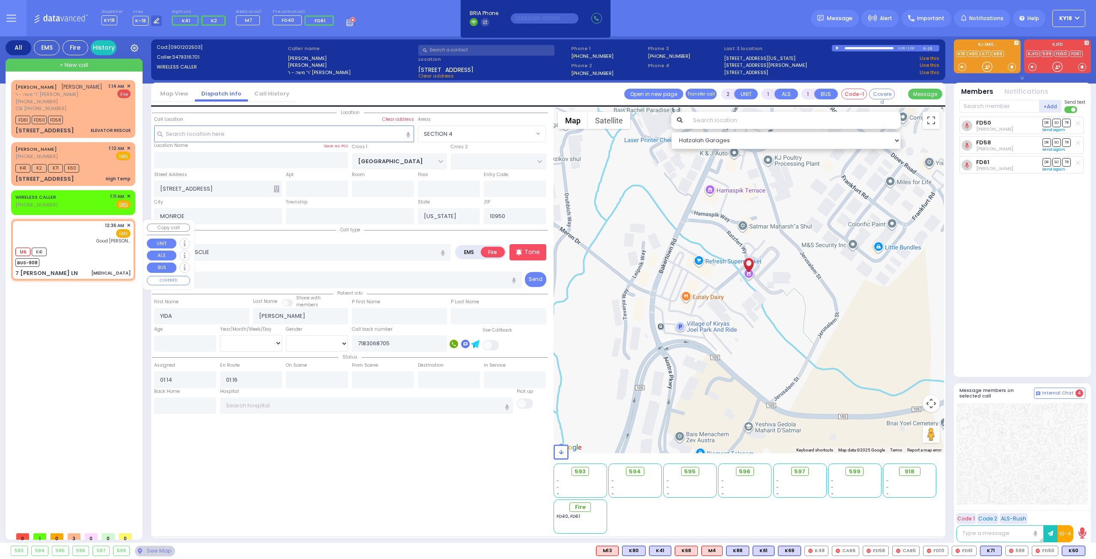
type input "00:37"
type input "[GEOGRAPHIC_DATA]"
select select "Hatzalah Garages"
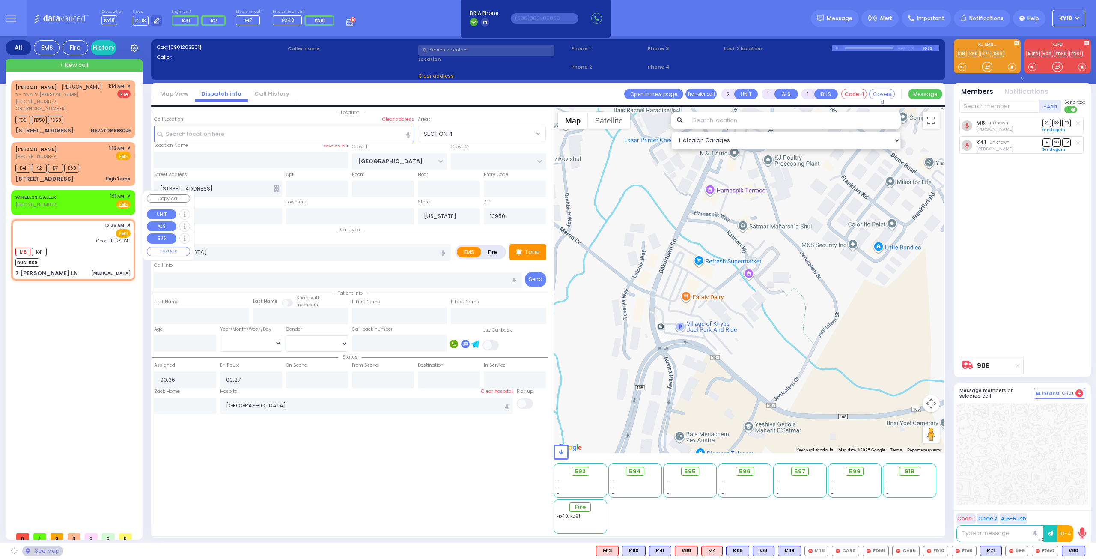
type input "7 [PERSON_NAME] LN"
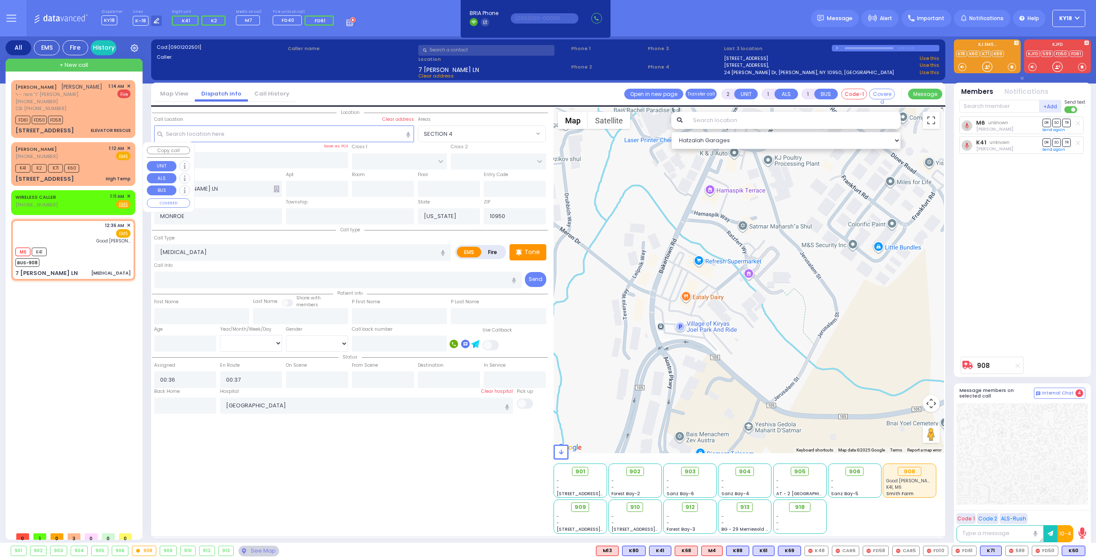
click at [93, 167] on div "K41 K2 K71 K60" at bounding box center [72, 167] width 115 height 11
type input "1"
type input "0"
select select
type input "High Temp"
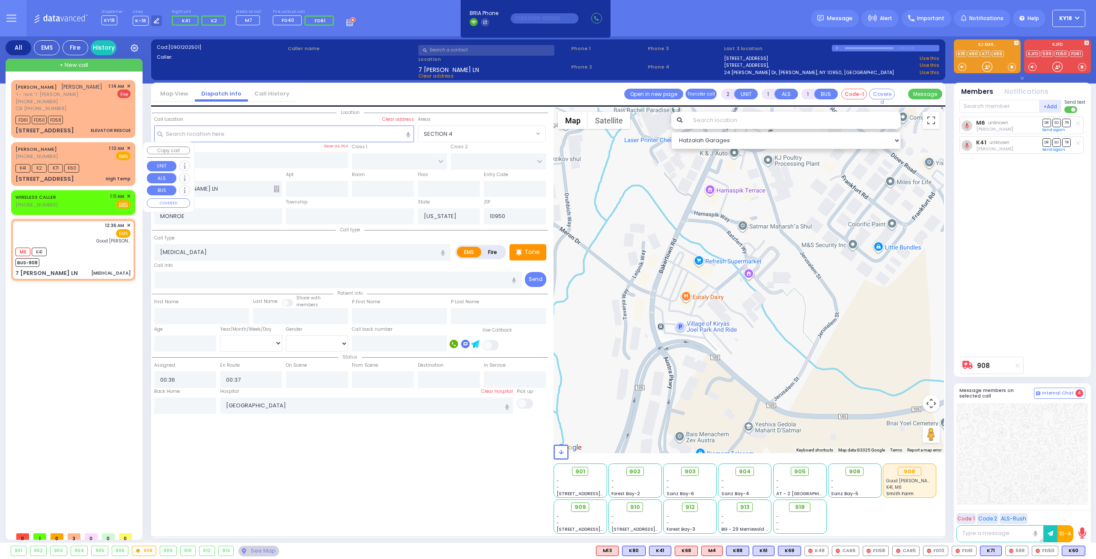
radio input "true"
type input "[PERSON_NAME]"
type input "5"
select select "Month"
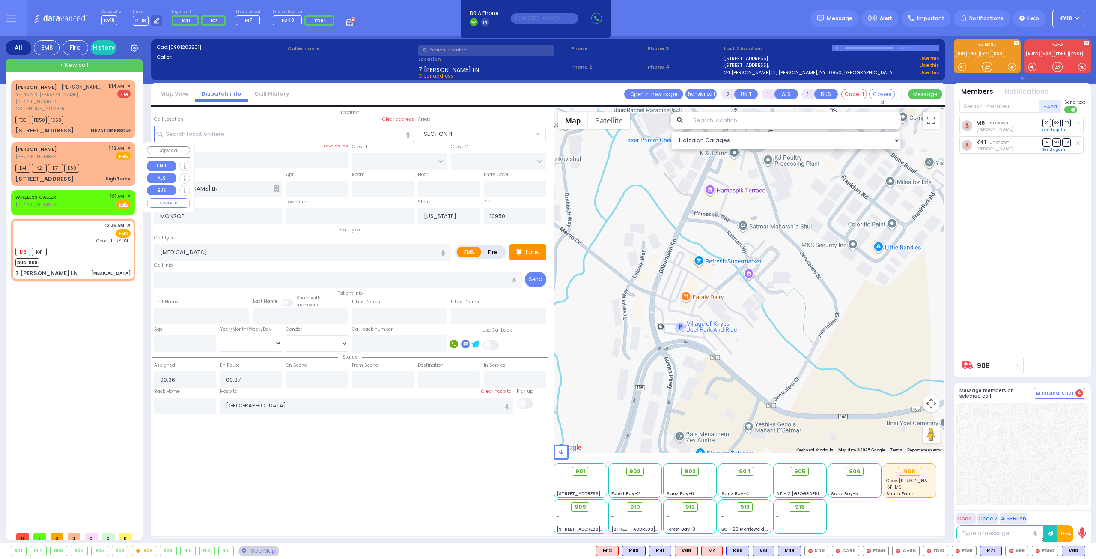
type input "01:12"
type input "01:18"
select select "Hatzalah Garages"
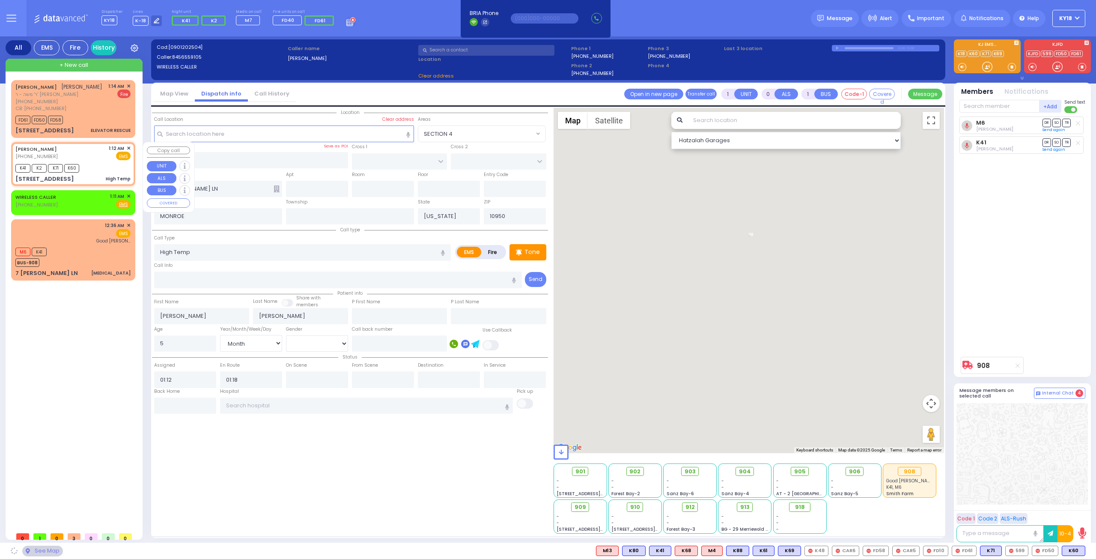
type input "FILLMORE COURT"
type input "3 TARNOPOL WAY"
type input "221"
type input "Kiryas Joel"
select select "SECTION 2"
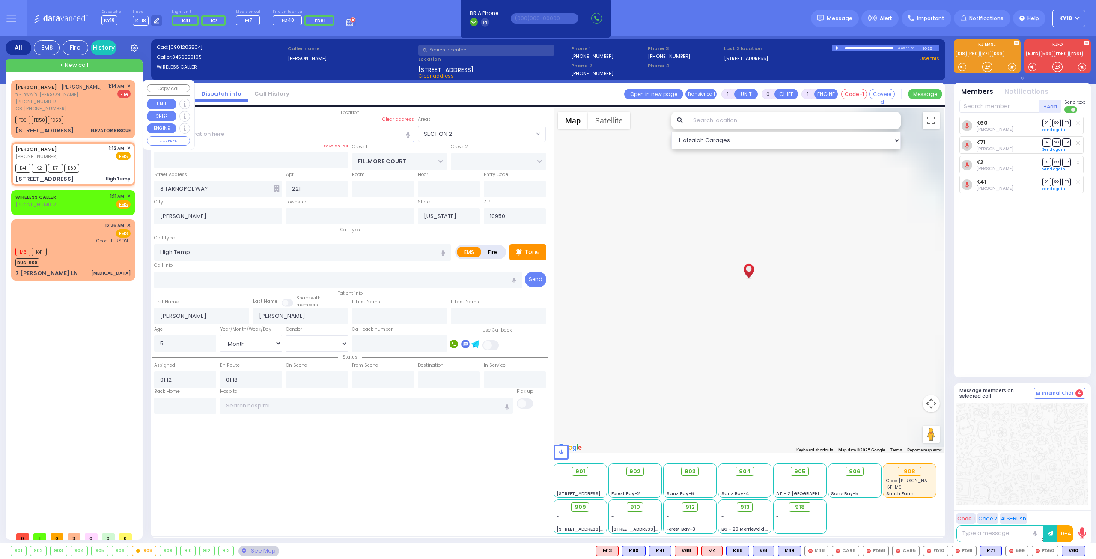
click at [101, 129] on div "ELEVATOR RESCUE" at bounding box center [111, 130] width 40 height 6
type input "2"
type input "1"
select select
type input "ELEVATOR RESCUE"
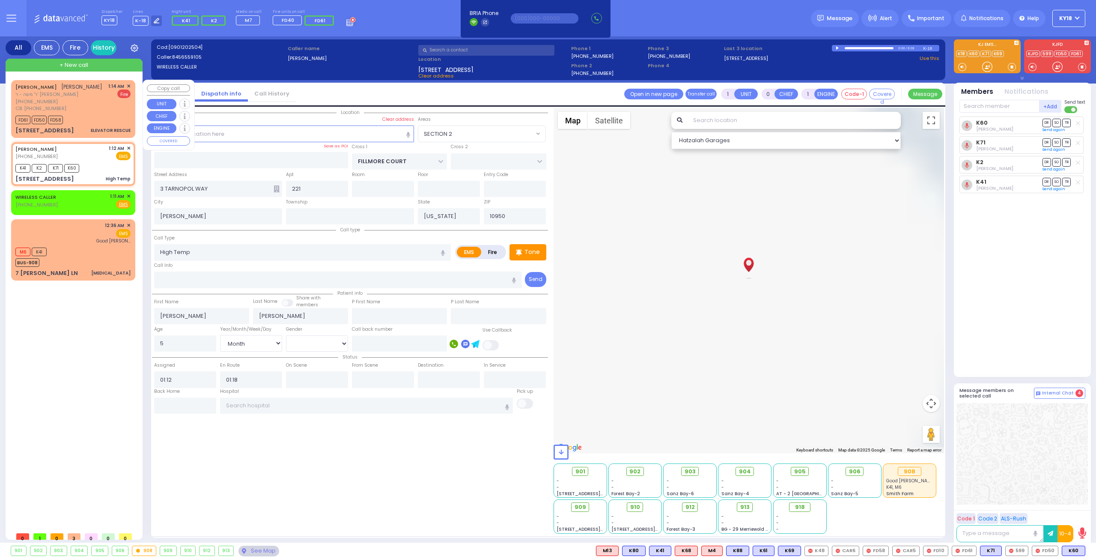
radio input "false"
radio input "true"
type input "YIDA"
type input "FALKOWITZ"
select select
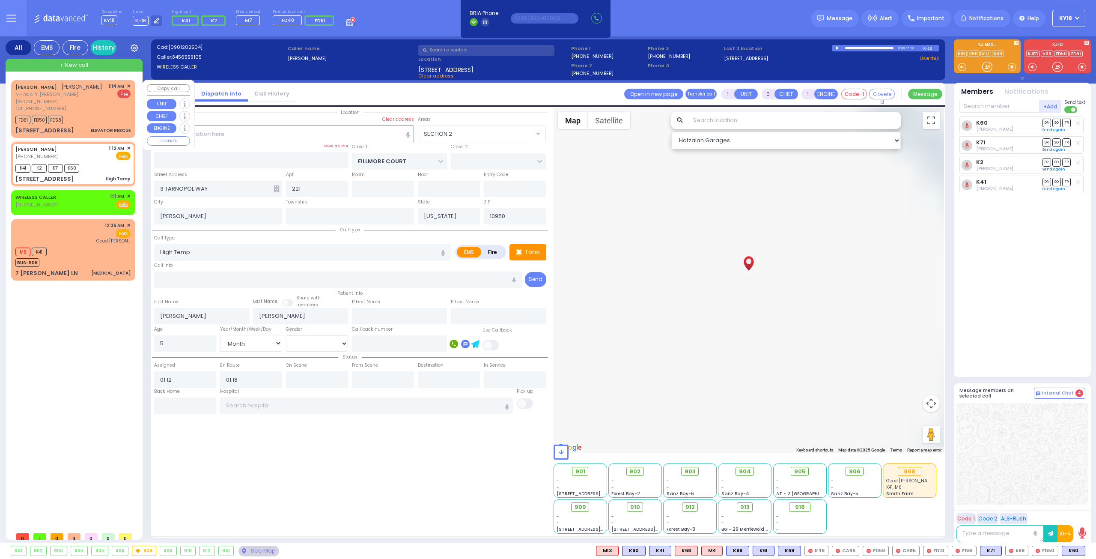
type input "7183068705"
type input "01:14"
type input "01:16"
select select "Hatzalah Garages"
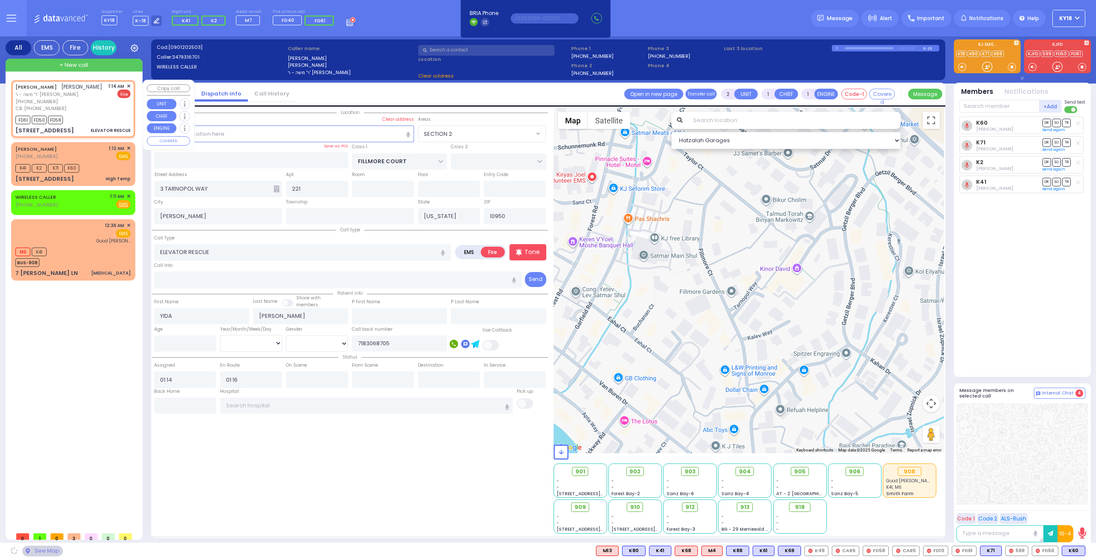
type input "BAKERTOWN RD"
type input "14 Ratzfert Way"
type input "MONROE"
select select "SECTION 4"
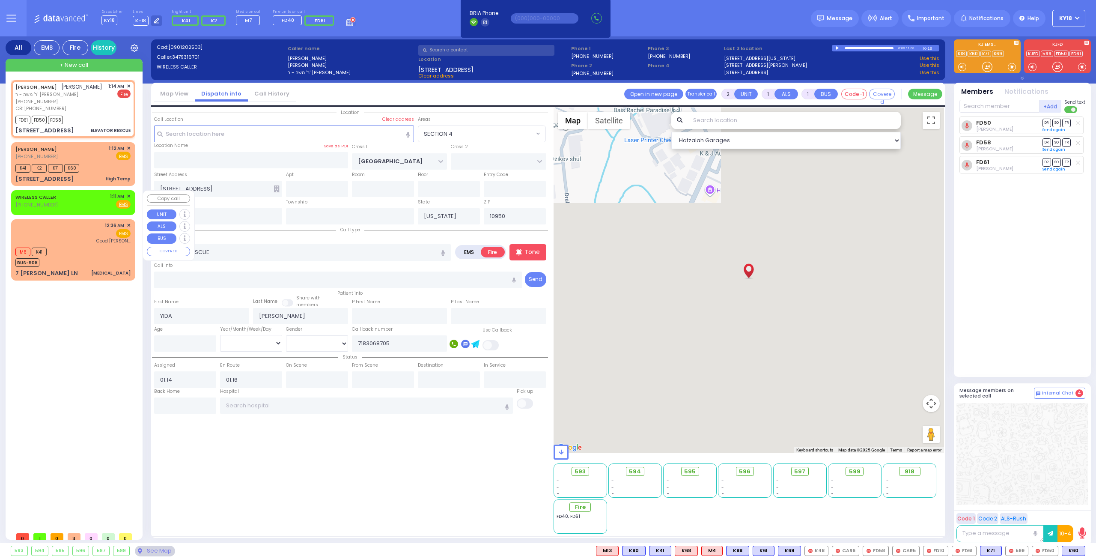
click at [74, 204] on div "WIRELESS CALLER (917) 538-9642 1:11 AM ✕ Fire EMS" at bounding box center [72, 201] width 115 height 16
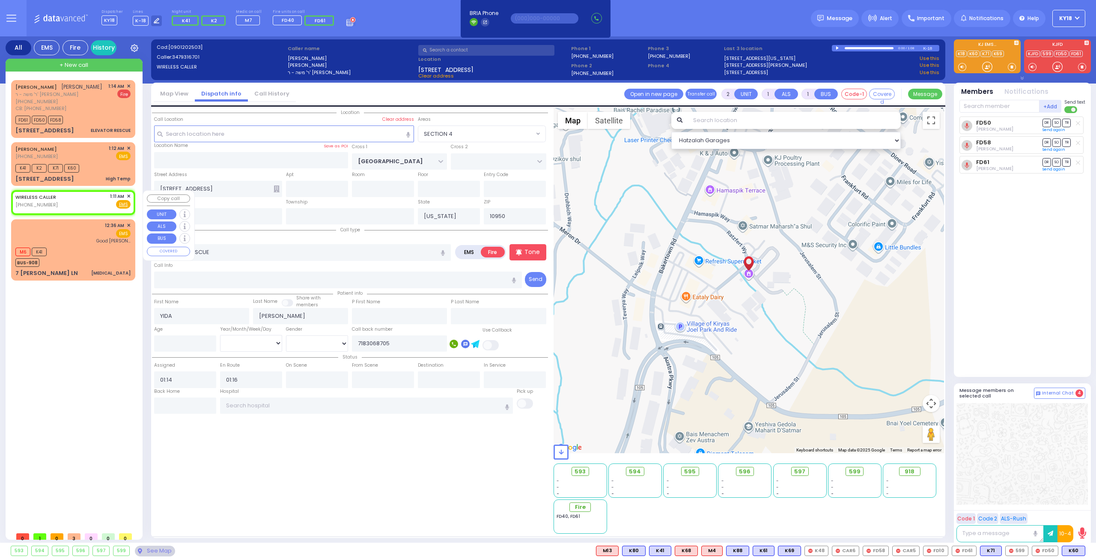
select select
radio input "true"
select select
type input "01:11"
select select "Hatzalah Garages"
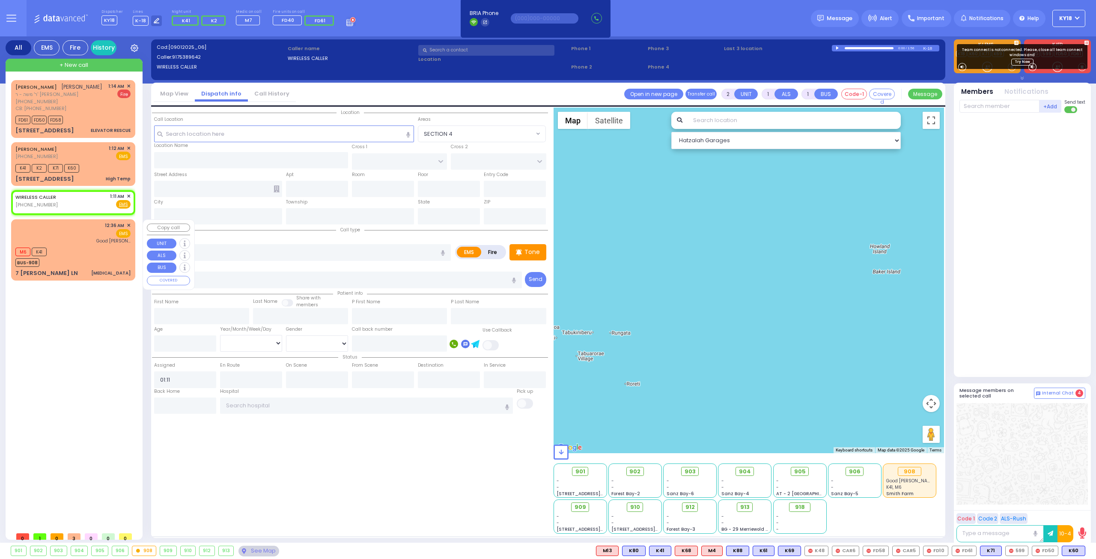
click at [75, 247] on div "M6 K41 BUS-908" at bounding box center [72, 255] width 115 height 21
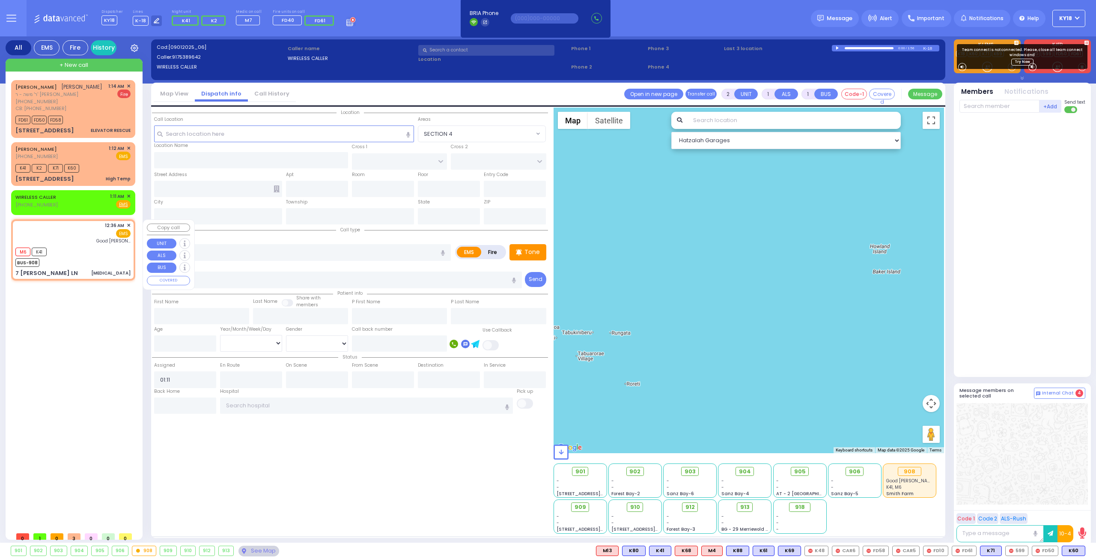
select select
type input "[MEDICAL_DATA]"
radio input "true"
select select
type input "00:36"
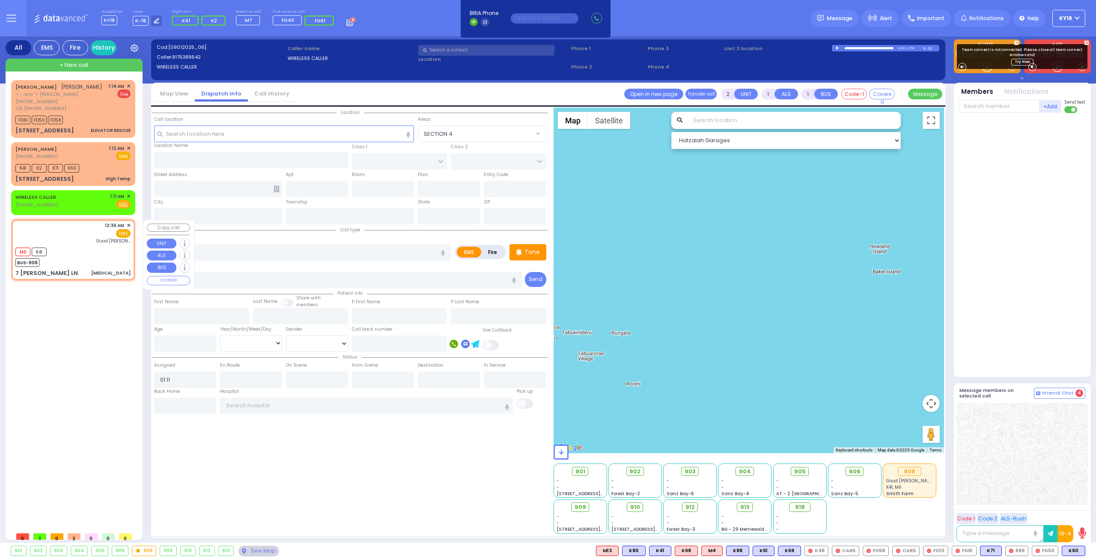
type input "00:37"
type input "Good Samaritan Hospital"
select select "Hatzalah Garages"
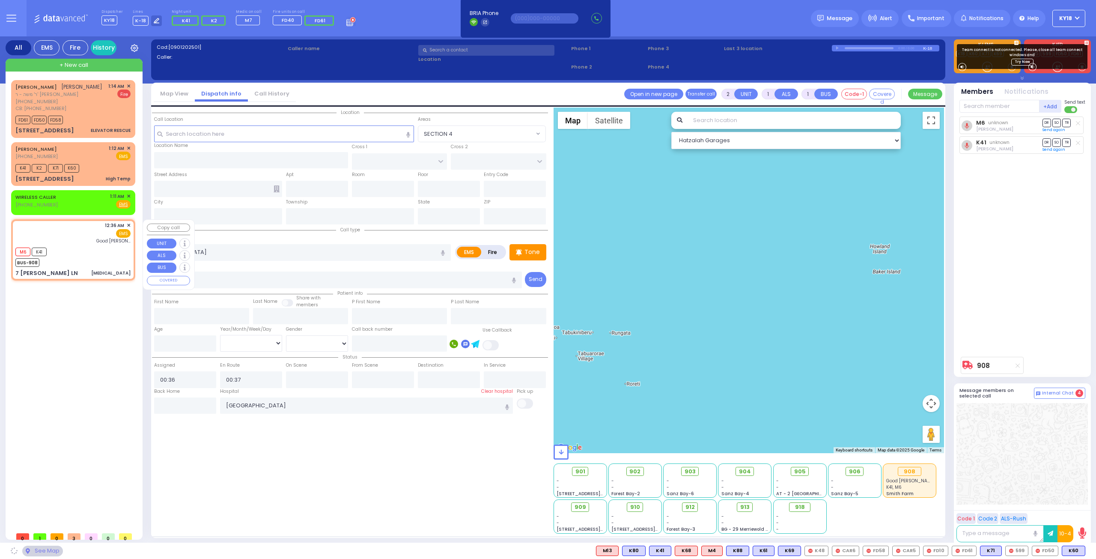
type input "7 [PERSON_NAME] LN"
type input "MONROE"
type input "[US_STATE]"
type input "10950"
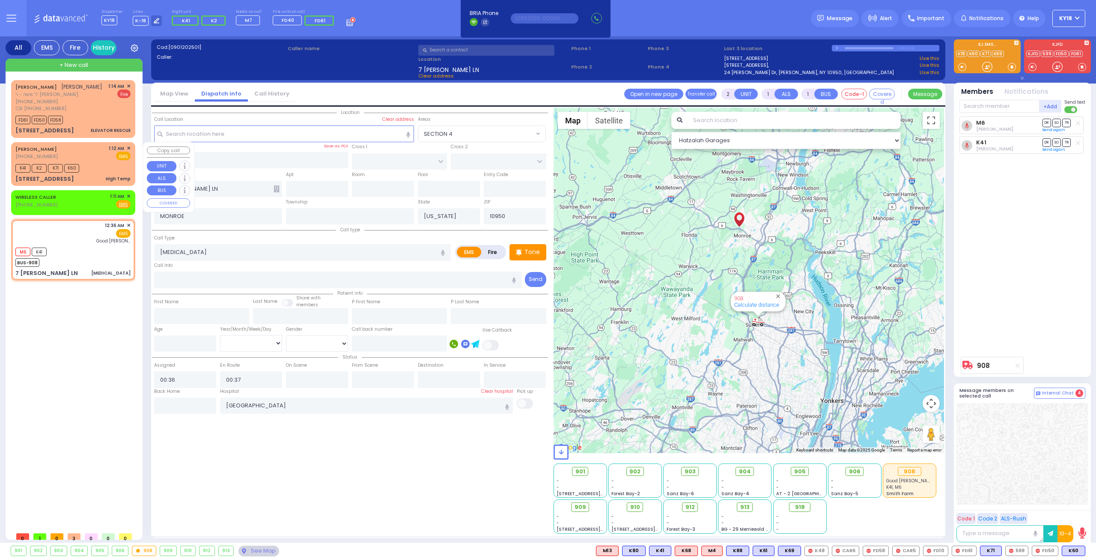
click at [100, 167] on div "K41 K2 K71 K60" at bounding box center [72, 167] width 115 height 11
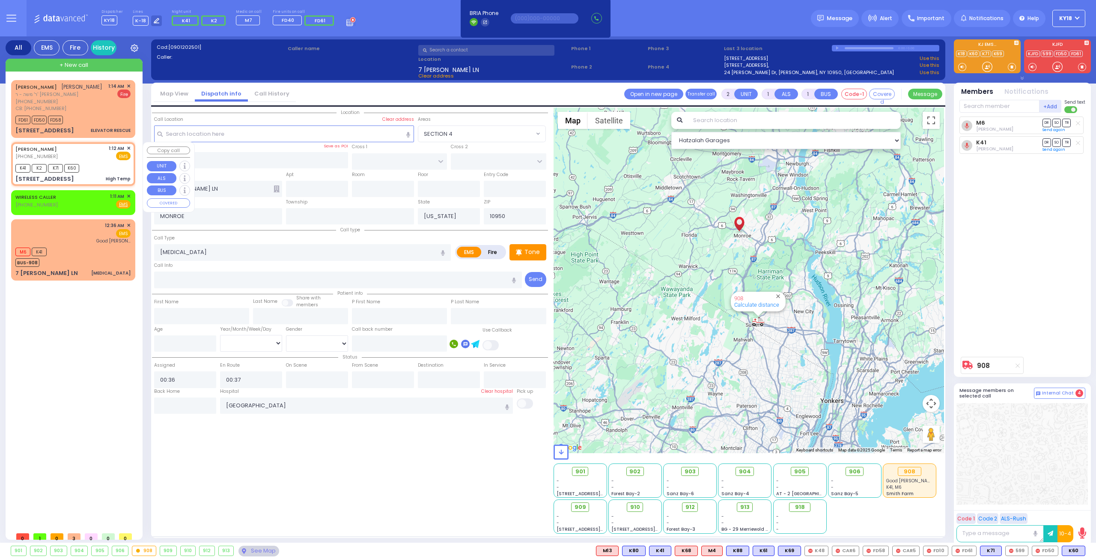
type input "1"
type input "0"
select select
type input "High Temp"
radio input "true"
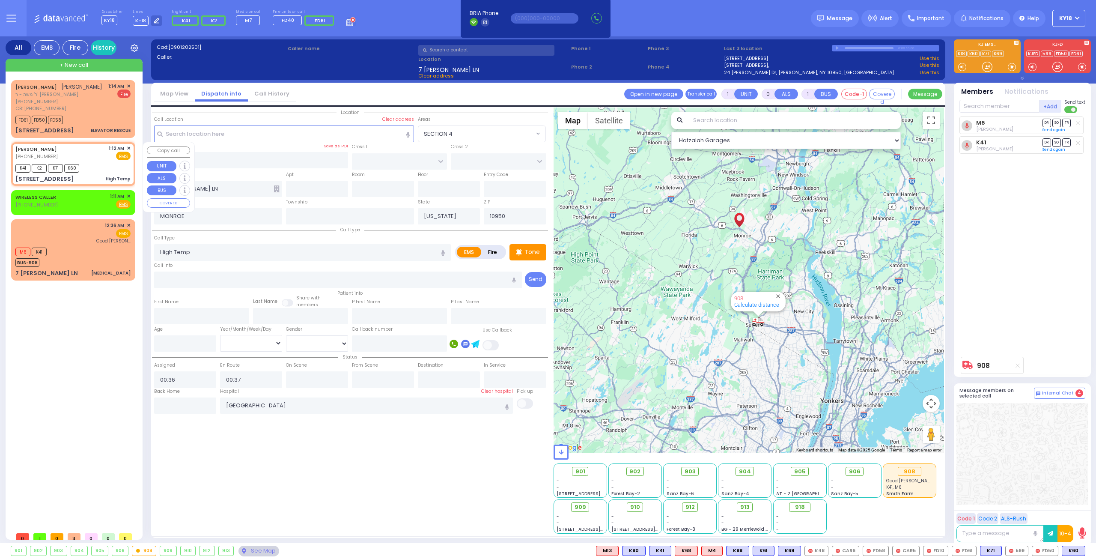
type input "AVRUM"
type input "GELB"
type input "5"
select select "Month"
type input "01:12"
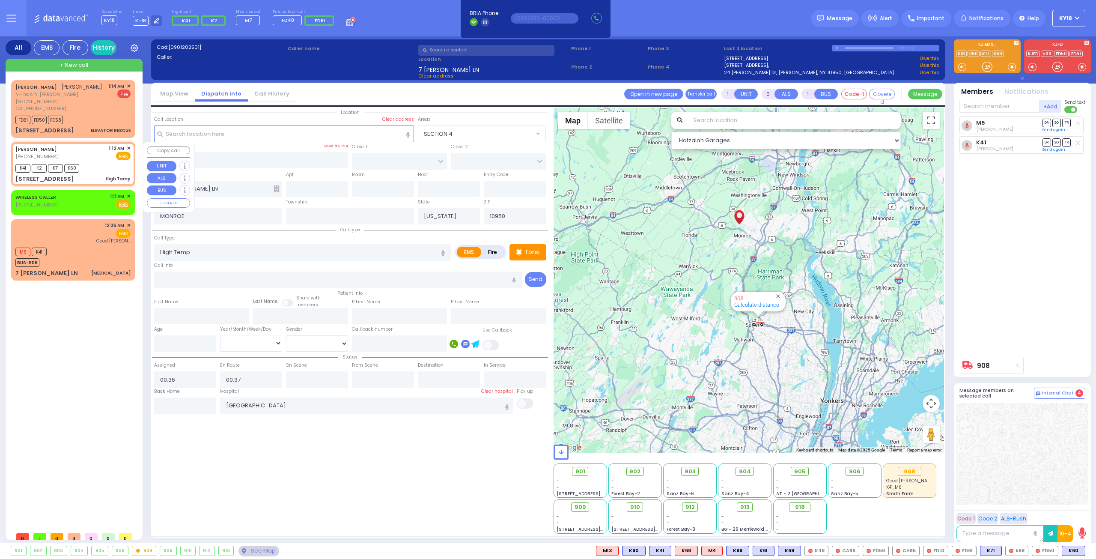
type input "01:18"
type input "FILLMORE COURT"
type input "3 TARNOPOL WAY"
type input "221"
type input "Kiryas Joel"
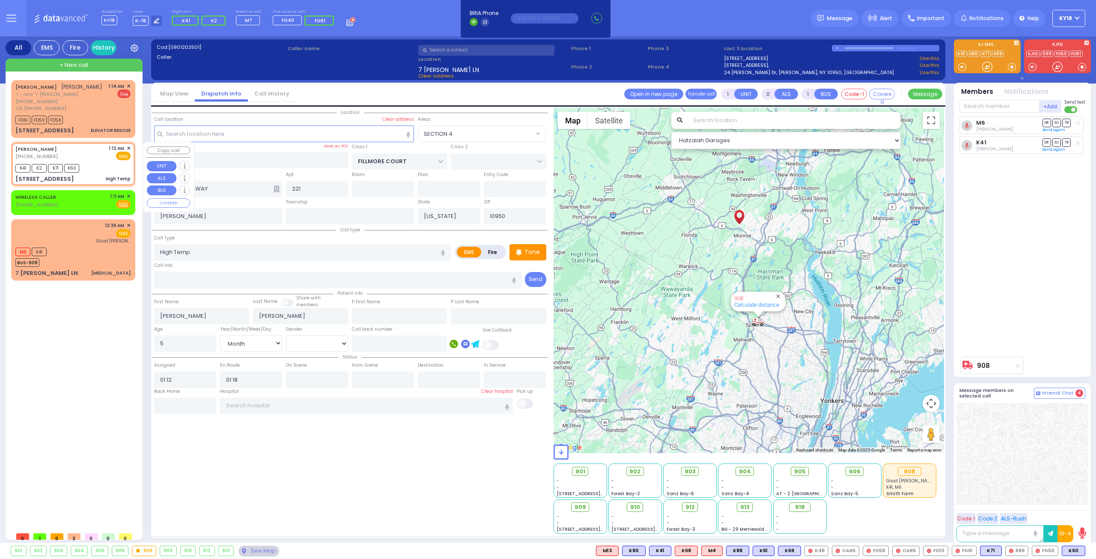
select select "Hatzalah Garages"
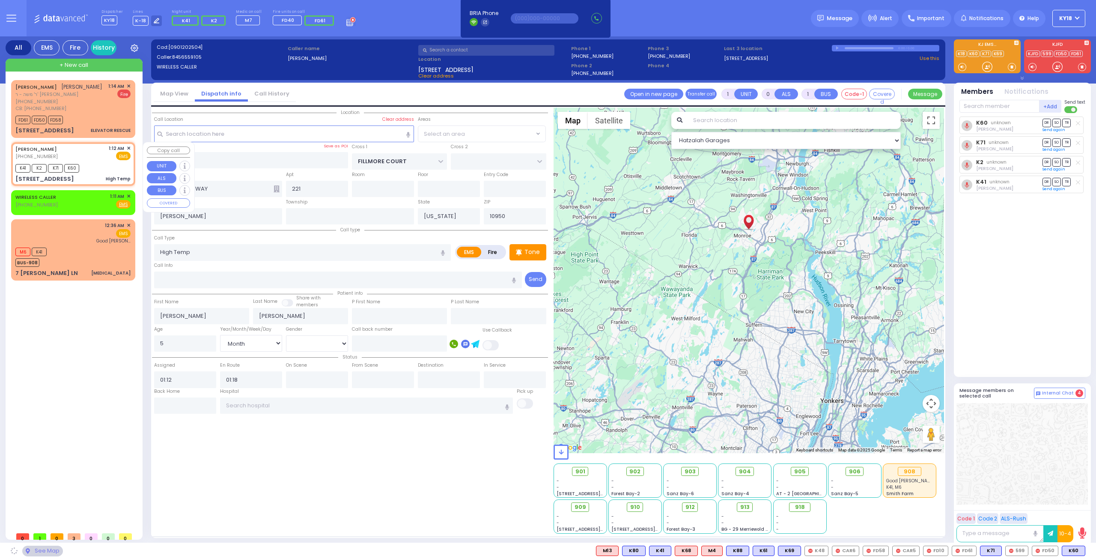
select select "SECTION 2"
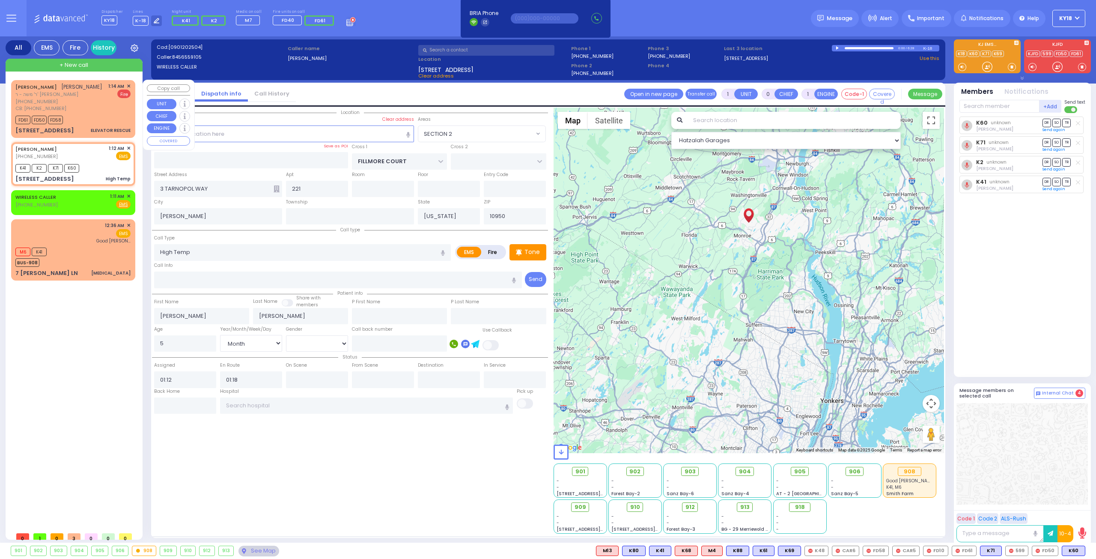
click at [99, 117] on div "FD61 FD50 FD58" at bounding box center [72, 119] width 115 height 11
type input "2"
type input "1"
select select
type input "ELEVATOR RESCUE"
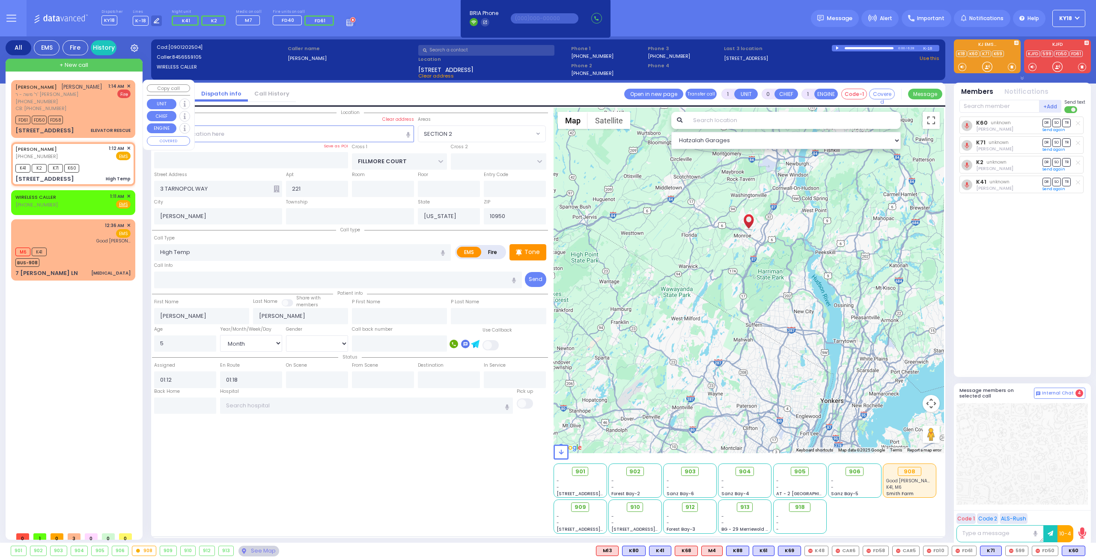
radio input "false"
radio input "true"
type input "YIDA"
type input "FALKOWITZ"
select select
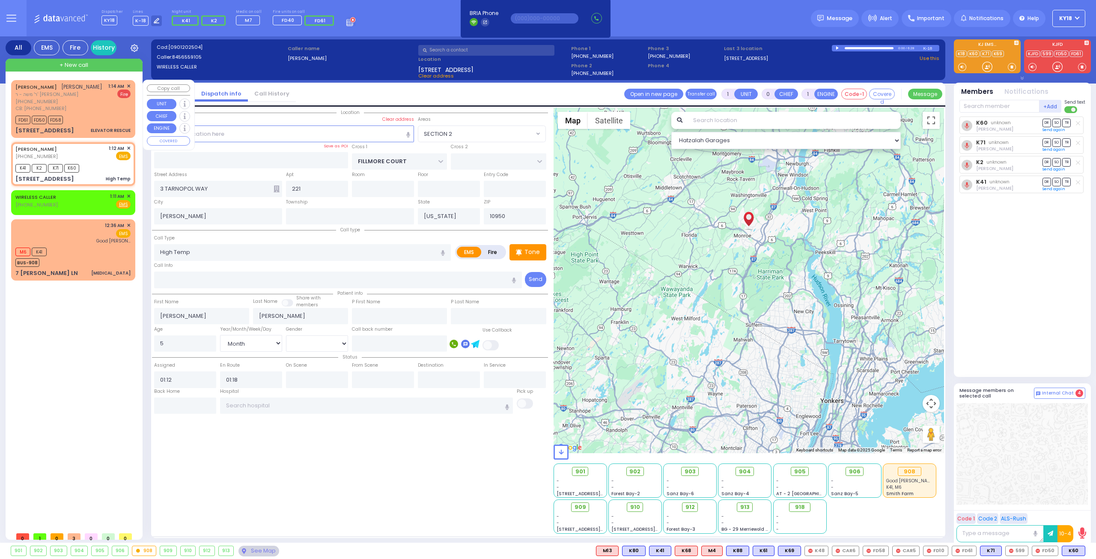
type input "7183068705"
type input "01:14"
type input "01:16"
select select "Hatzalah Garages"
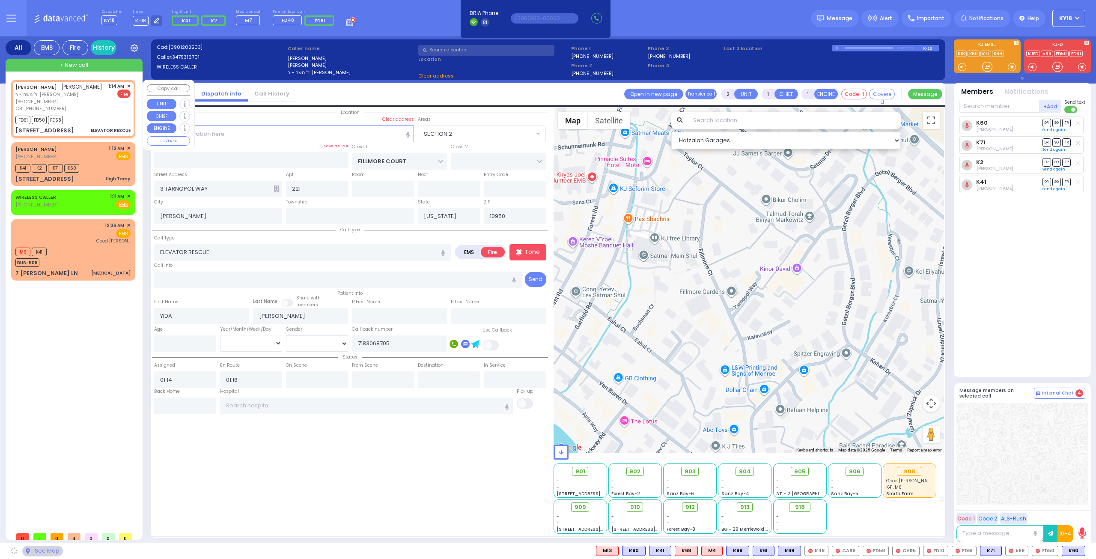
type input "BAKERTOWN RD"
type input "14 Ratzfert Way"
type input "MONROE"
select select "SECTION 4"
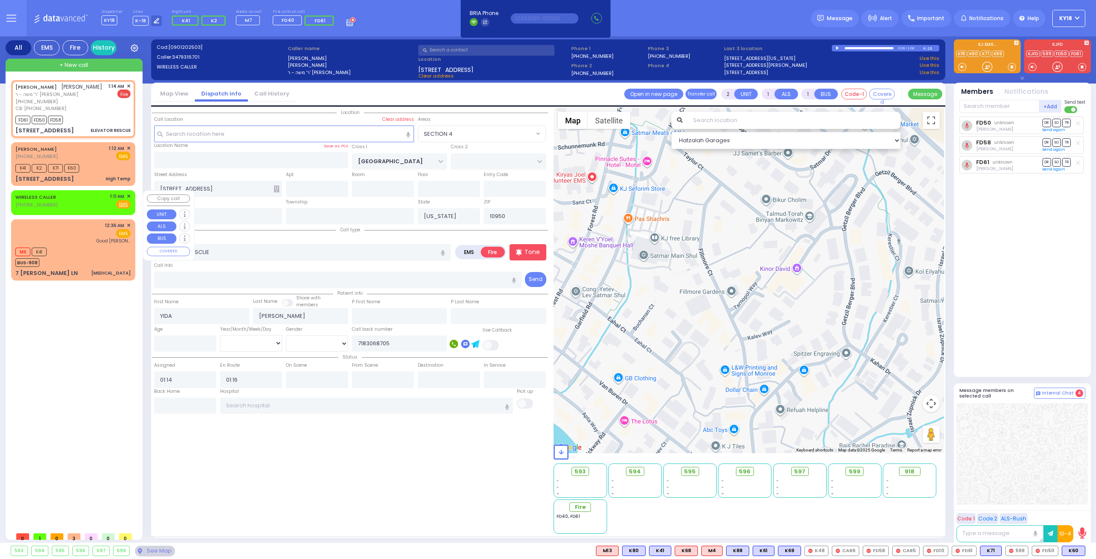
click at [79, 204] on div "WIRELESS CALLER (917) 538-9642 1:11 AM ✕ Fire EMS" at bounding box center [72, 201] width 115 height 16
select select
radio input "true"
select select
type input "01:11"
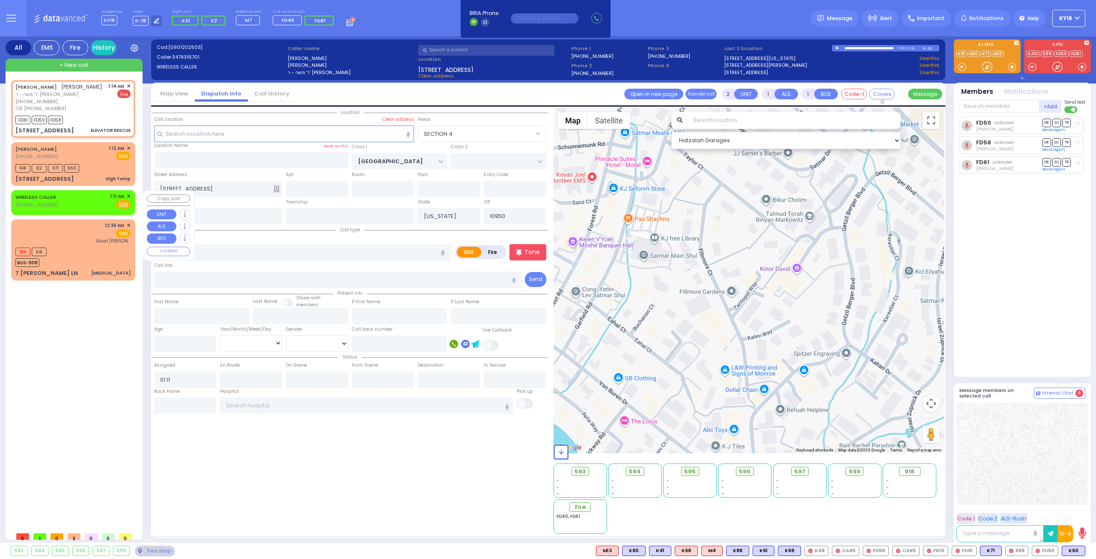
select select "Hatzalah Garages"
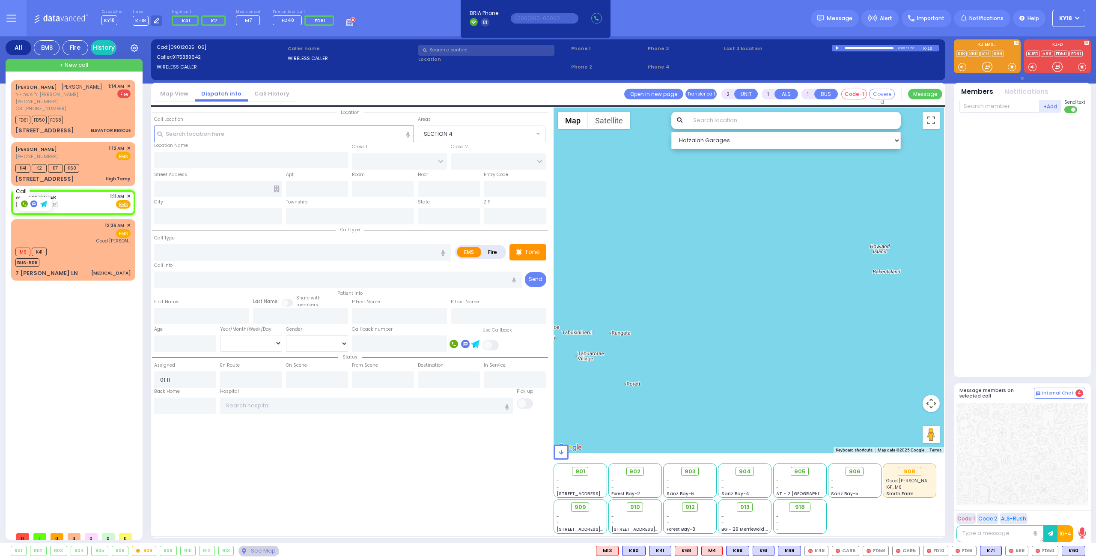
click at [27, 203] on rect at bounding box center [24, 203] width 7 height 7
type input "9175389642"
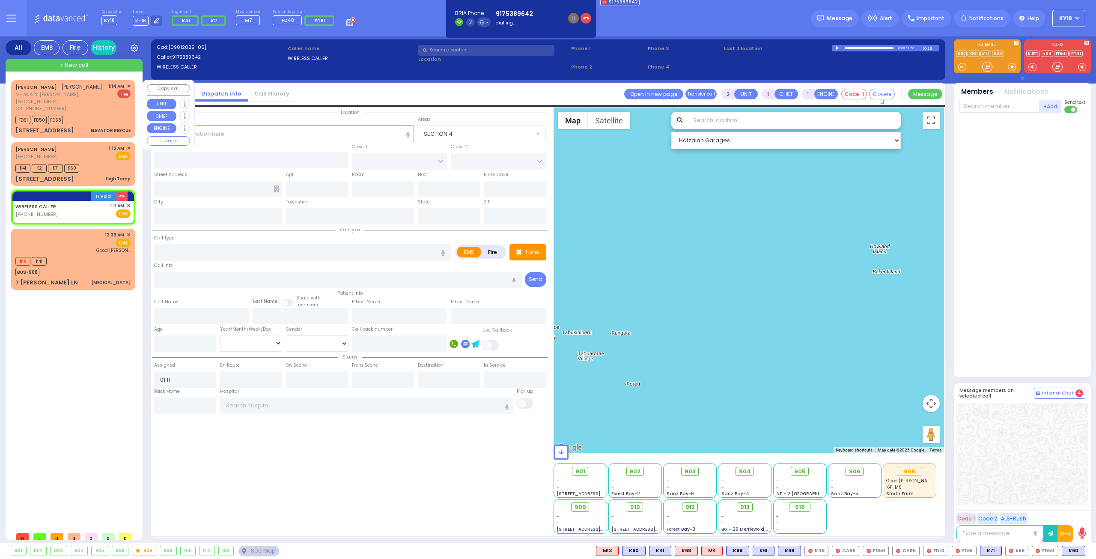
click at [105, 117] on div "FD61 FD50 FD58" at bounding box center [72, 119] width 115 height 11
select select
type input "ELEVATOR RESCUE"
radio input "false"
radio input "true"
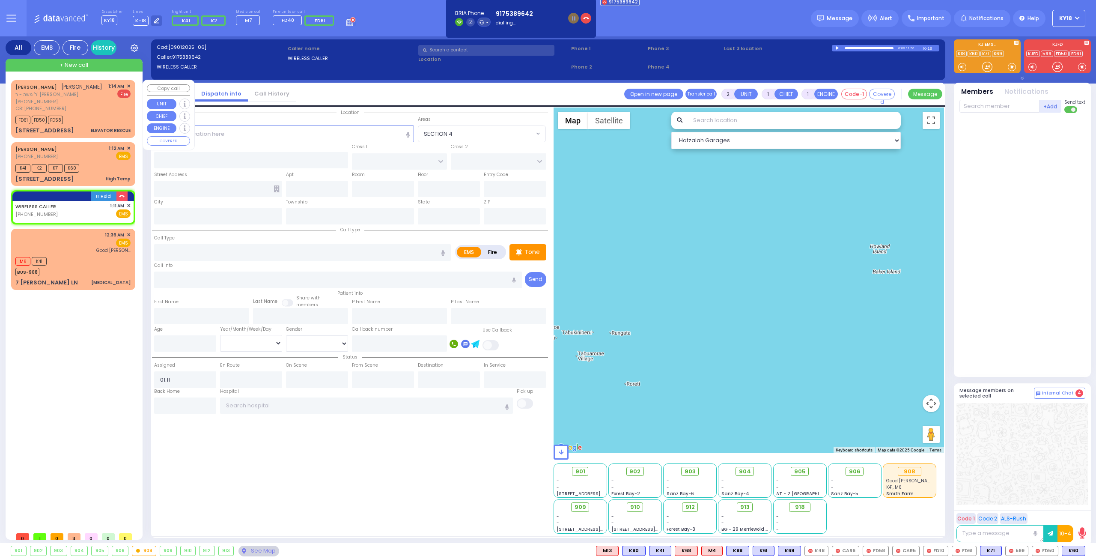
type input "YIDA"
type input "FALKOWITZ"
select select
type input "7183068705"
type input "01:14"
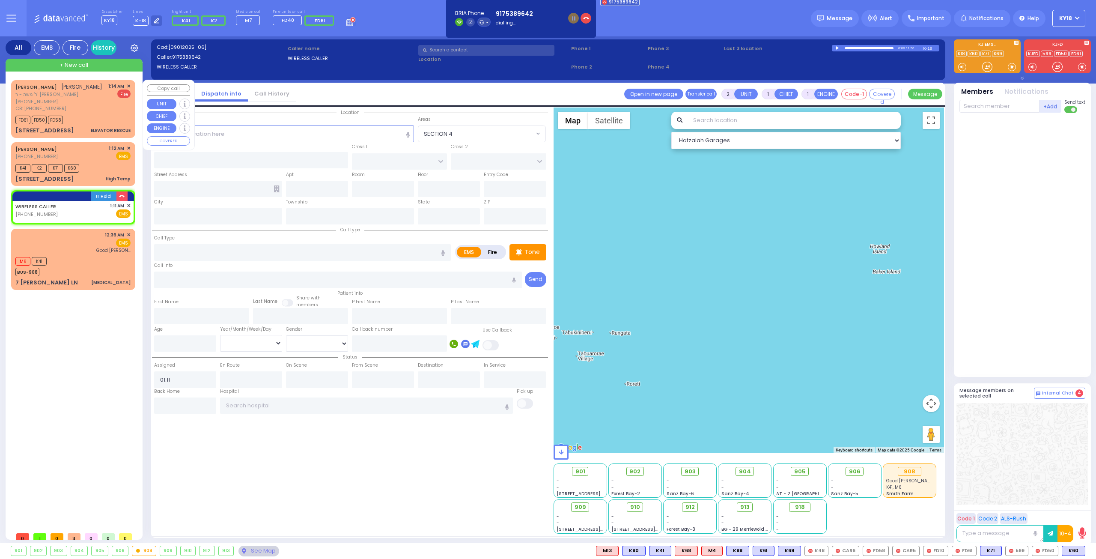
type input "01:16"
select select "Hatzalah Garages"
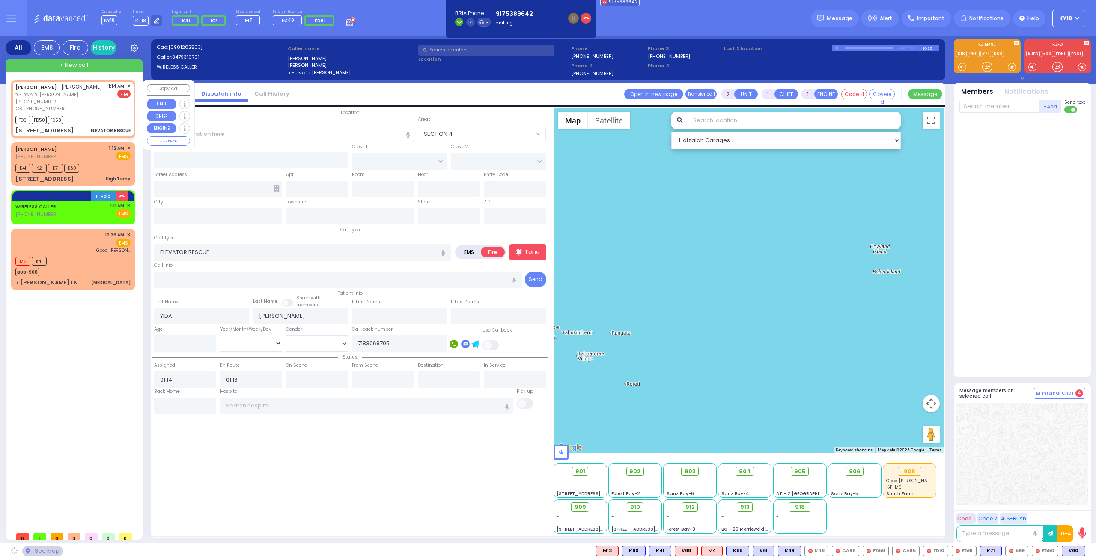
type input "BAKERTOWN RD"
type input "14 Ratzfert Way"
type input "MONROE"
type input "[US_STATE]"
type input "10950"
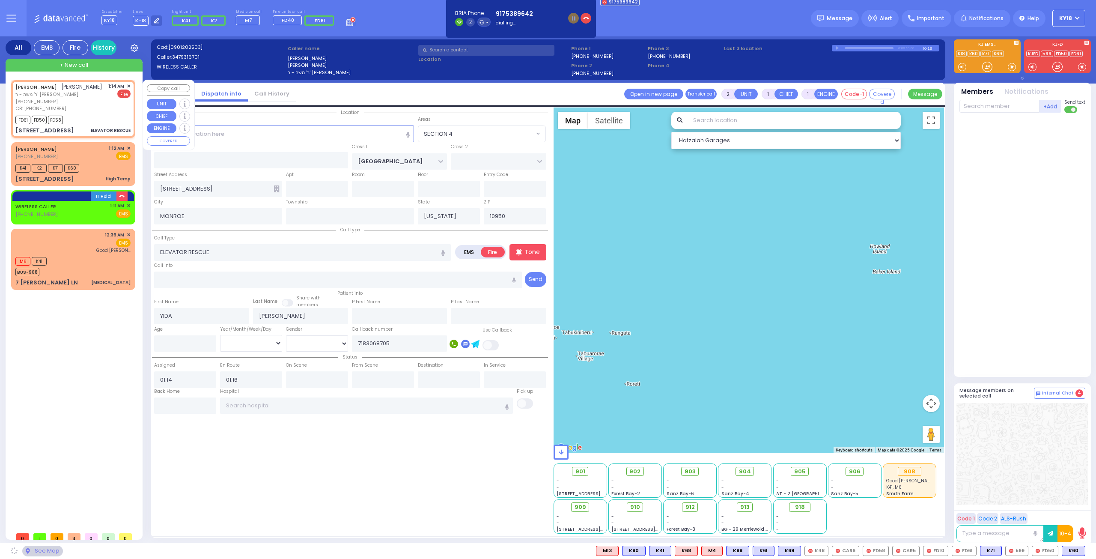
select select "SECTION 4"
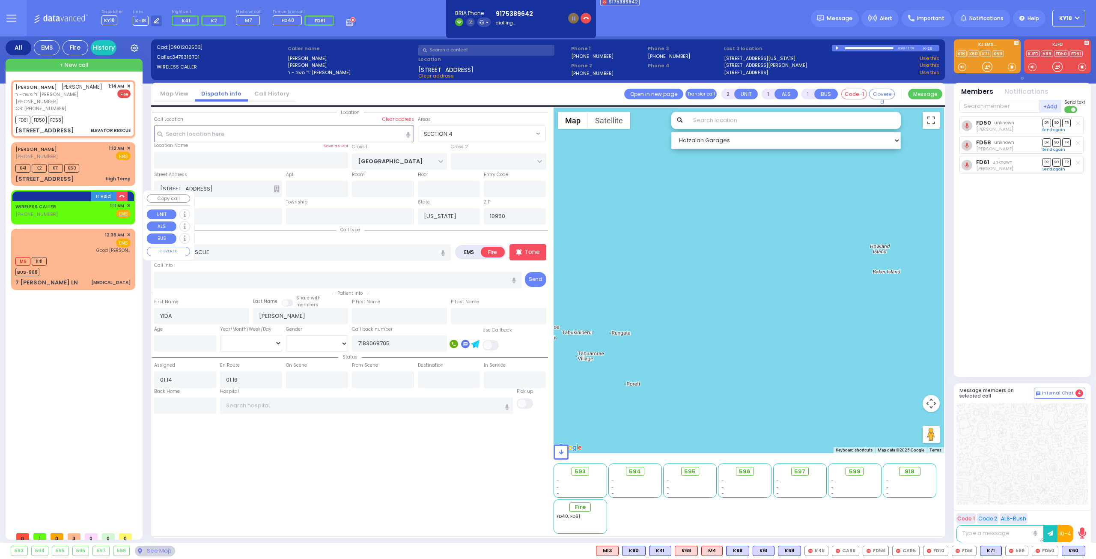
click at [78, 212] on div "WIRELESS CALLER (917) 538-9642 1:11 AM ✕ Fire EMS" at bounding box center [72, 210] width 115 height 16
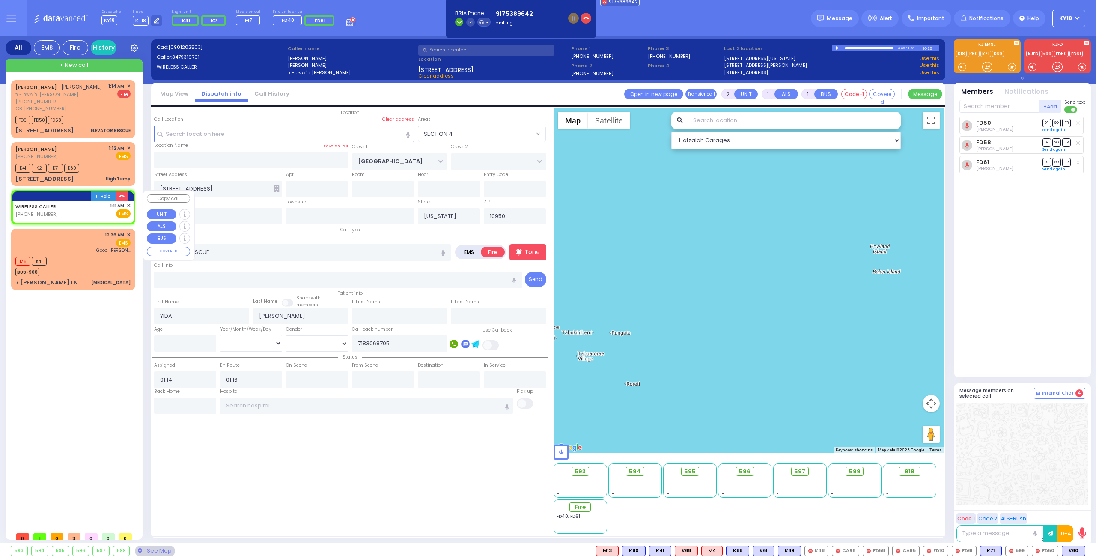
select select
radio input "true"
select select
type input "01:11"
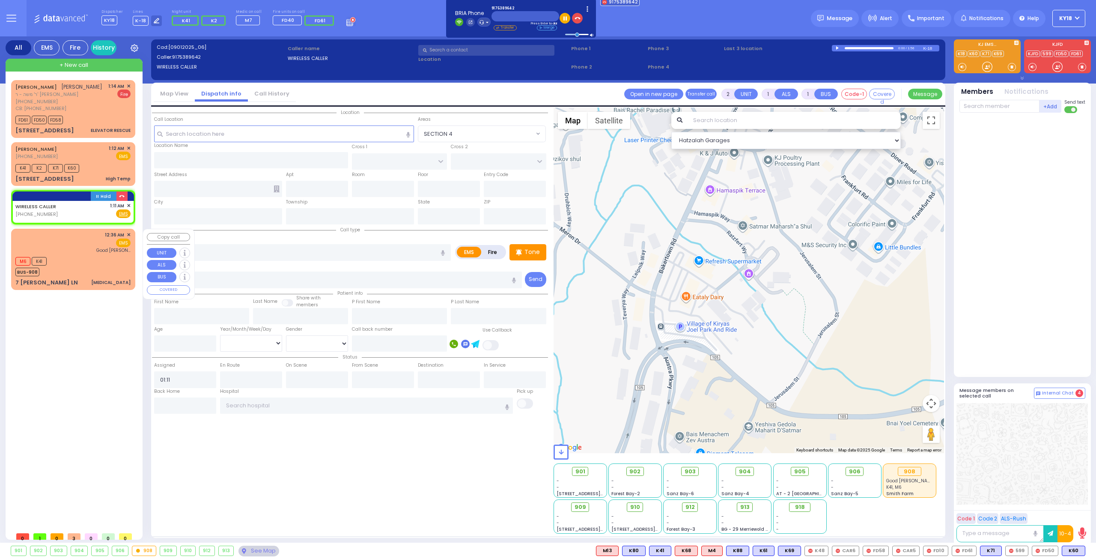
click at [86, 253] on div "12:36 AM ✕ EMS Good Sam" at bounding box center [72, 242] width 115 height 22
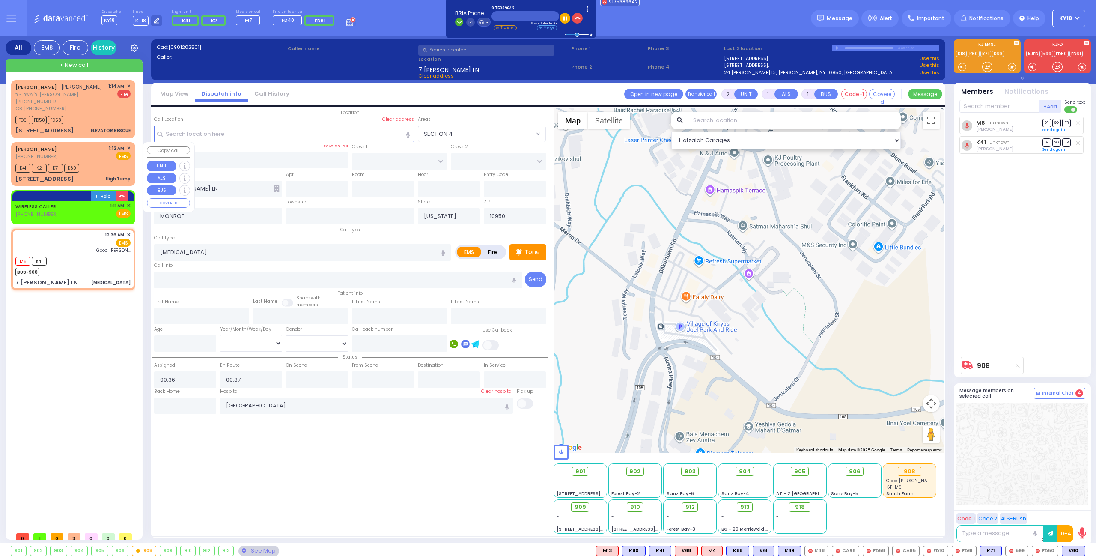
click at [97, 175] on div "3 TARNOPOL WAY 221 High Temp" at bounding box center [72, 179] width 115 height 9
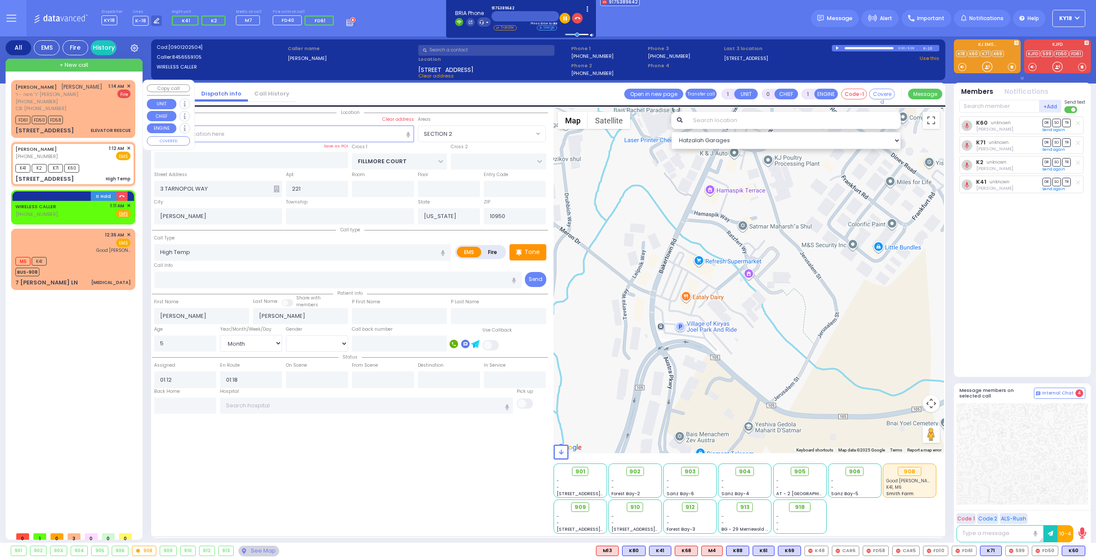
click at [92, 123] on div "FD61 FD50 FD58" at bounding box center [72, 119] width 115 height 11
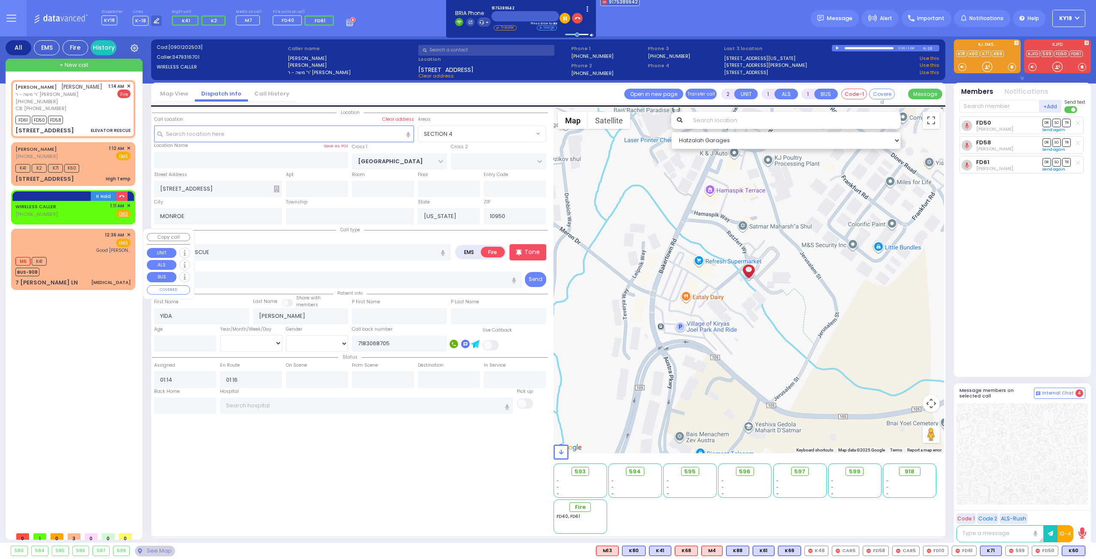
click at [89, 263] on div "M6 K41 BUS-908" at bounding box center [72, 265] width 115 height 21
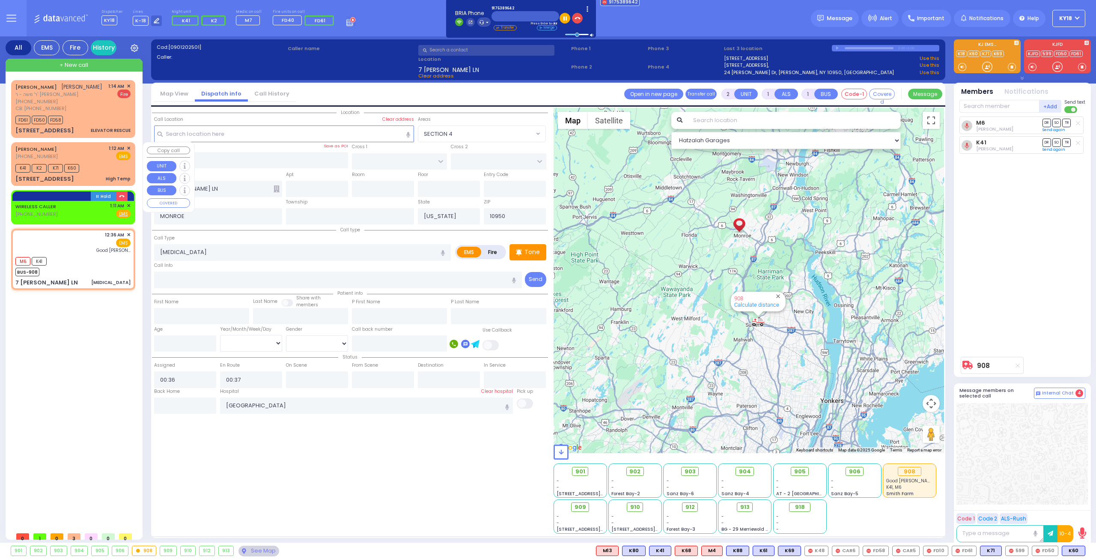
click at [113, 166] on div "K41 K2 K71 K60" at bounding box center [72, 167] width 115 height 11
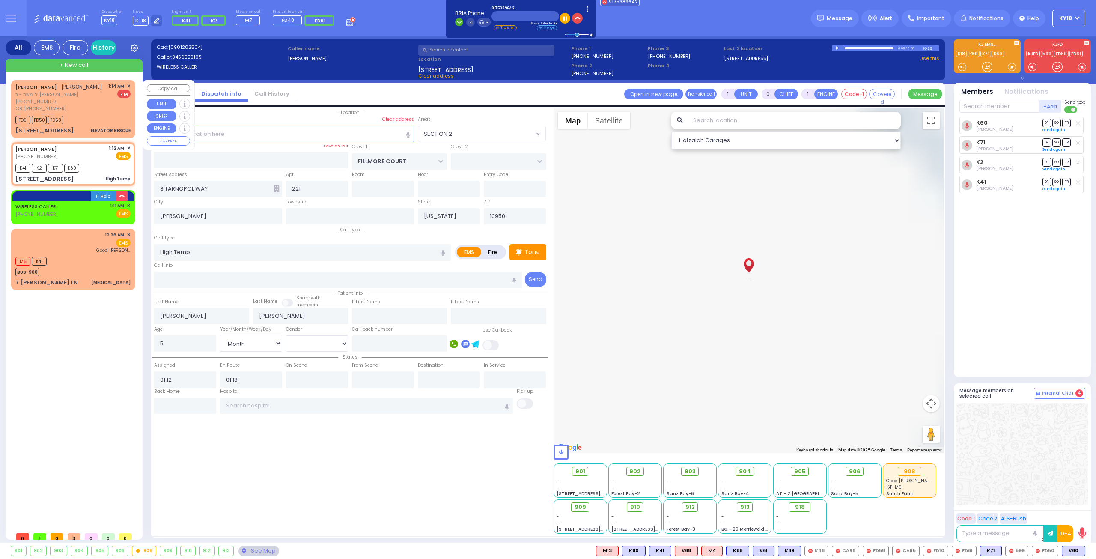
click at [113, 135] on div "YIDA FALKOWITZ יודא פאלקאוויטש ר' משה - ר' ישראל ברוך לעבאוויטש (347) 931-6701 …" at bounding box center [73, 108] width 121 height 55
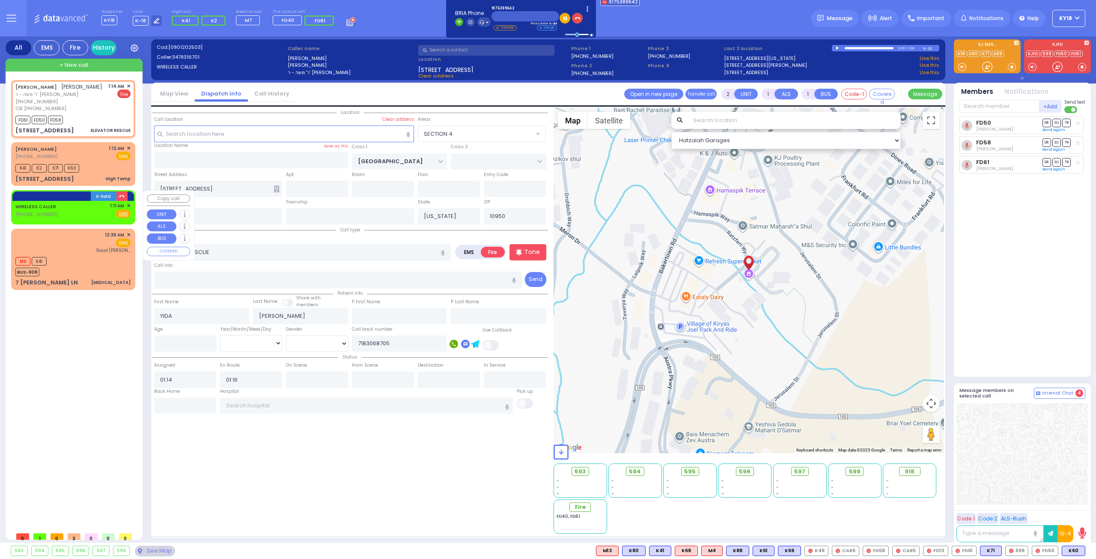
click at [72, 212] on div "WIRELESS CALLER (917) 538-9642 1:11 AM ✕ Fire EMS" at bounding box center [72, 210] width 115 height 16
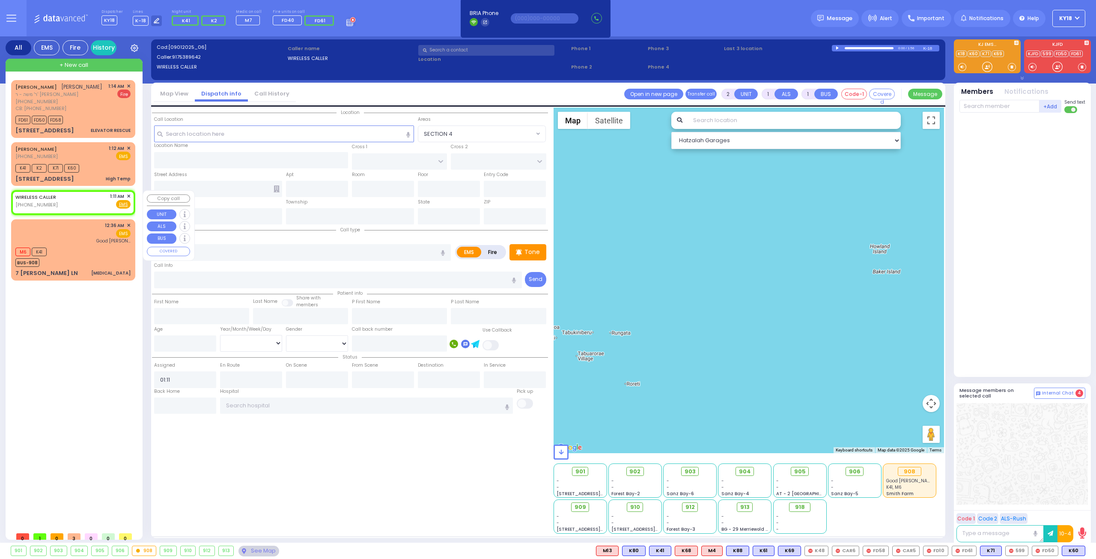
click at [64, 196] on div "WIRELESS CALLER (917) 538-9642 1:11 AM ✕ Fire EMS" at bounding box center [72, 201] width 115 height 16
click at [128, 195] on span "✕" at bounding box center [129, 196] width 4 height 7
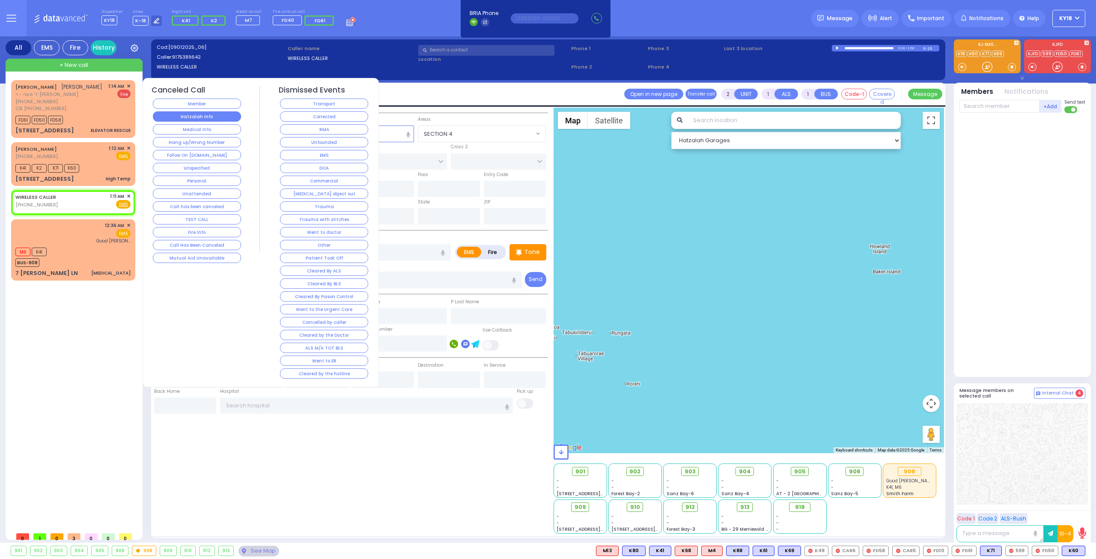
click at [216, 119] on button "Hatzalah Info" at bounding box center [197, 116] width 88 height 10
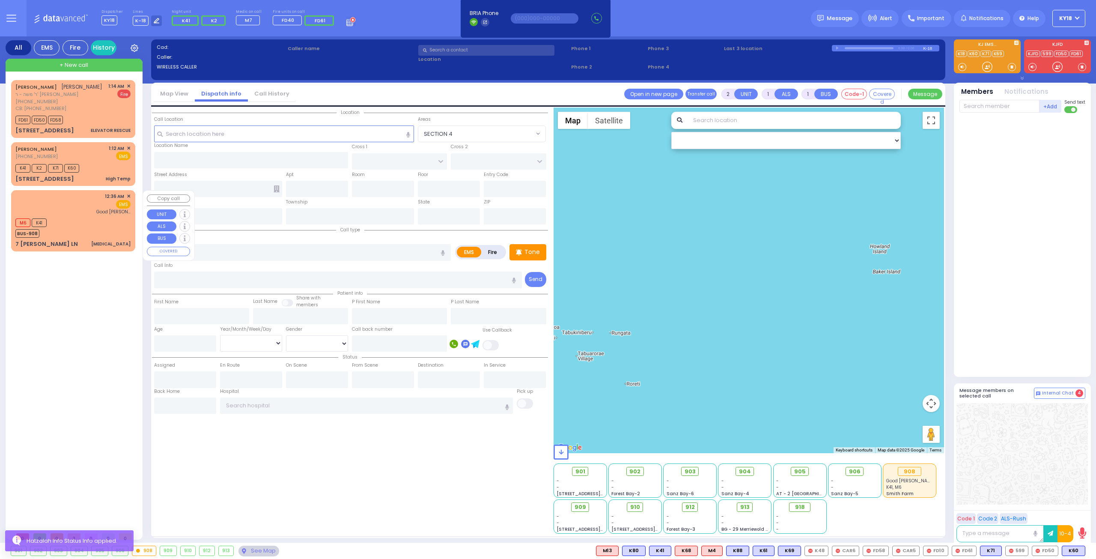
click at [91, 222] on div "M6 K41 BUS-908" at bounding box center [72, 226] width 115 height 21
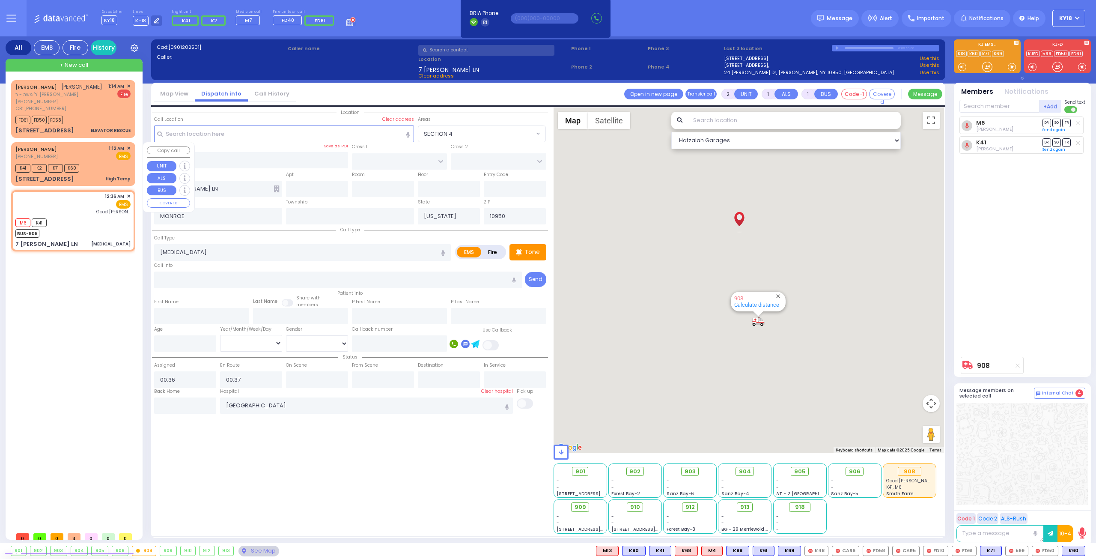
click at [104, 173] on div "AVRUM GELB (845) 655-9105 1:12 AM ✕ EMS K41 K2 K71" at bounding box center [73, 163] width 121 height 41
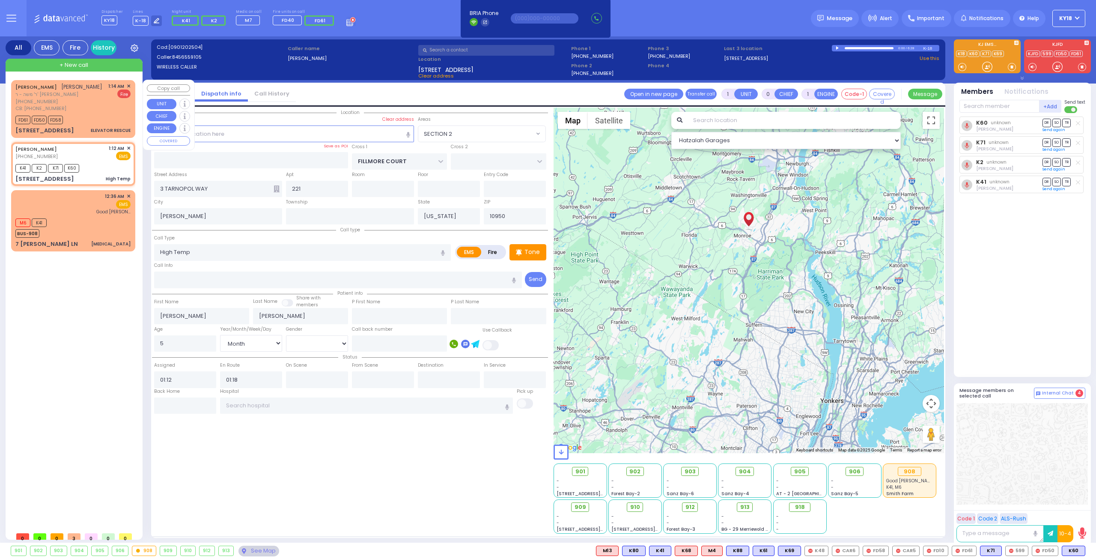
click at [110, 110] on div "1:14 AM ✕ Fire" at bounding box center [119, 98] width 23 height 30
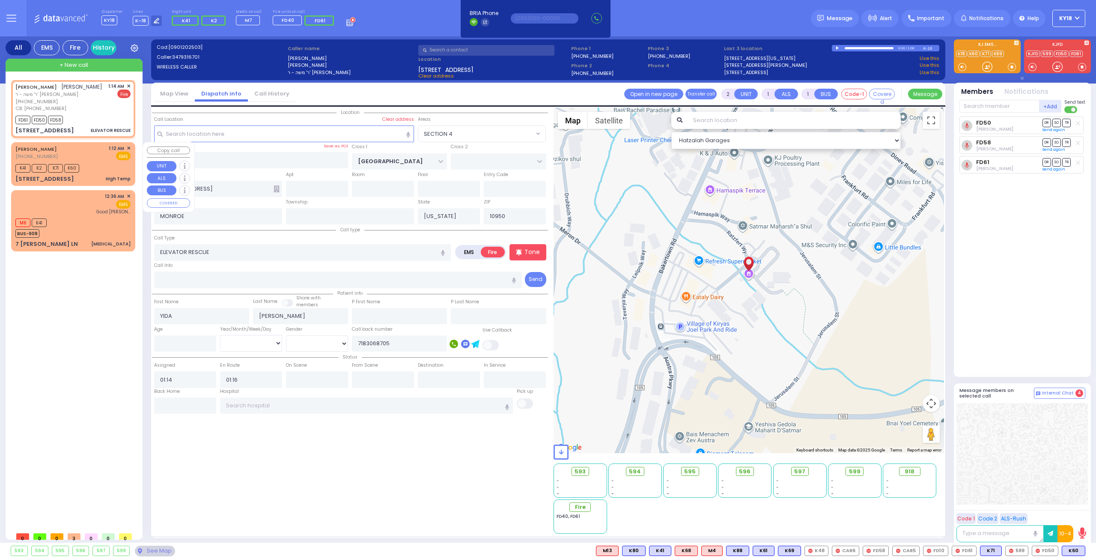
click at [90, 175] on div "3 TARNOPOL WAY 221 High Temp" at bounding box center [72, 179] width 115 height 9
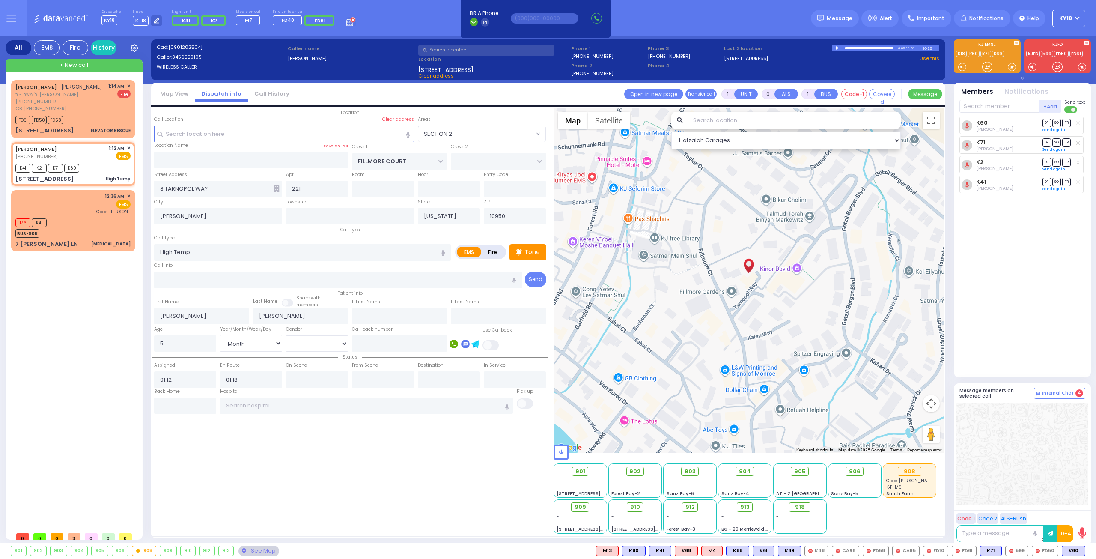
click at [1076, 181] on icon at bounding box center [1078, 182] width 4 height 5
click at [1076, 161] on icon at bounding box center [1078, 162] width 4 height 5
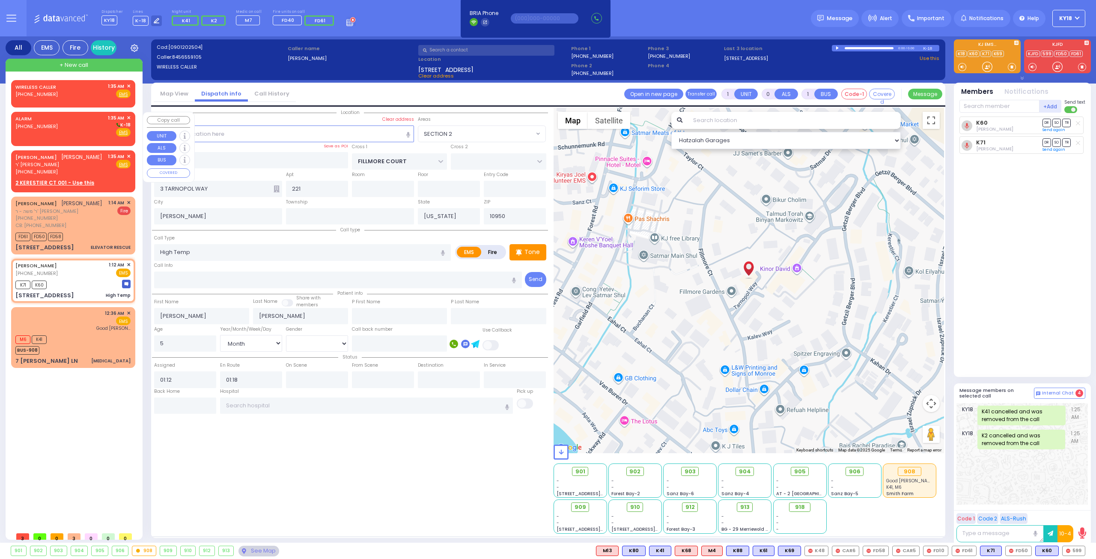
click at [81, 119] on div "ALARM (800) 481-2700 1:35 AM ✕ K-18 EMS" at bounding box center [72, 125] width 115 height 22
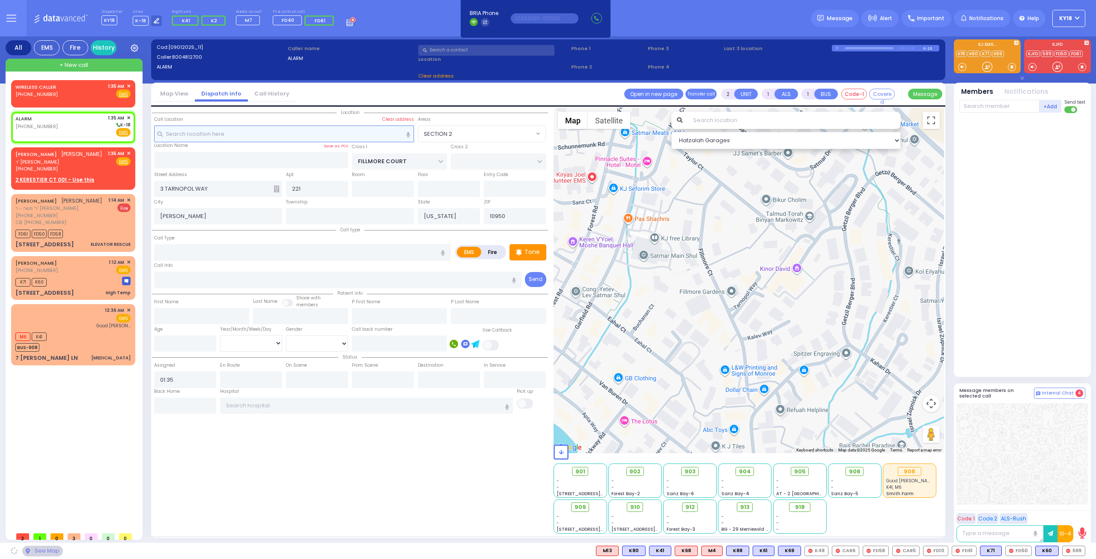
click at [280, 133] on input "text" at bounding box center [284, 133] width 260 height 16
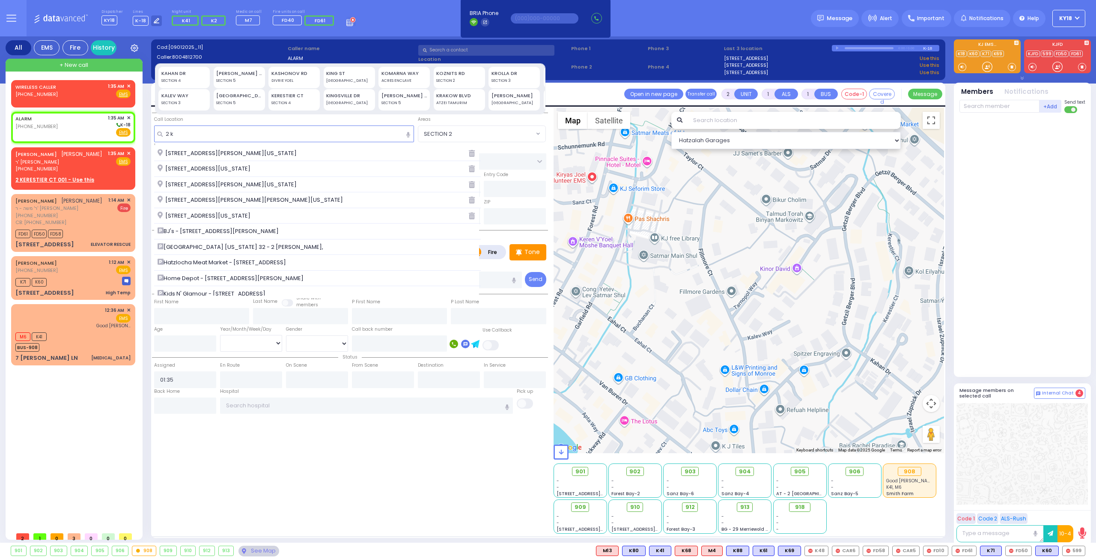
click at [297, 100] on div "SECTION 4" at bounding box center [295, 103] width 46 height 6
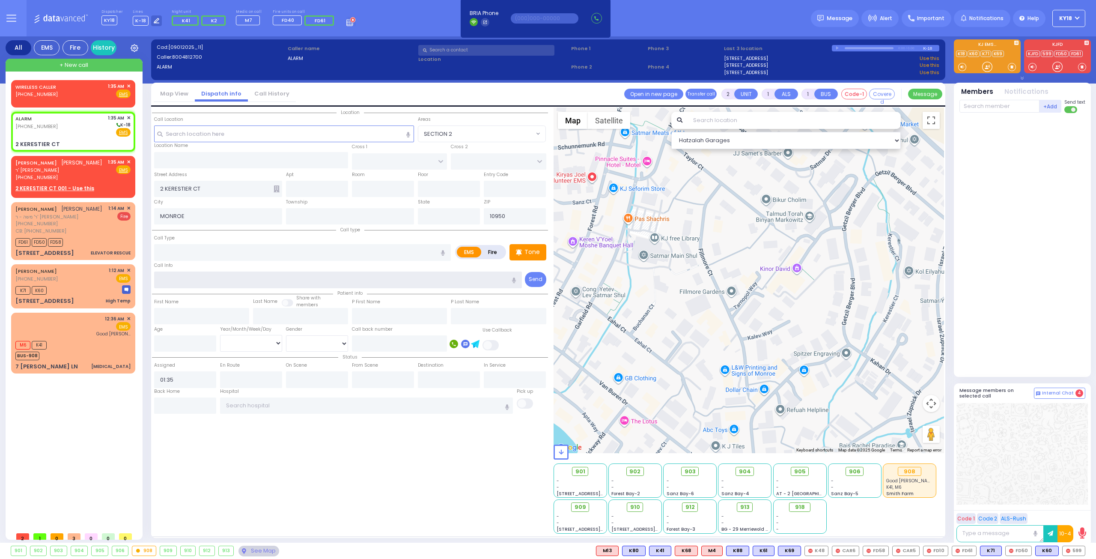
click at [205, 282] on input "text" at bounding box center [338, 280] width 368 height 16
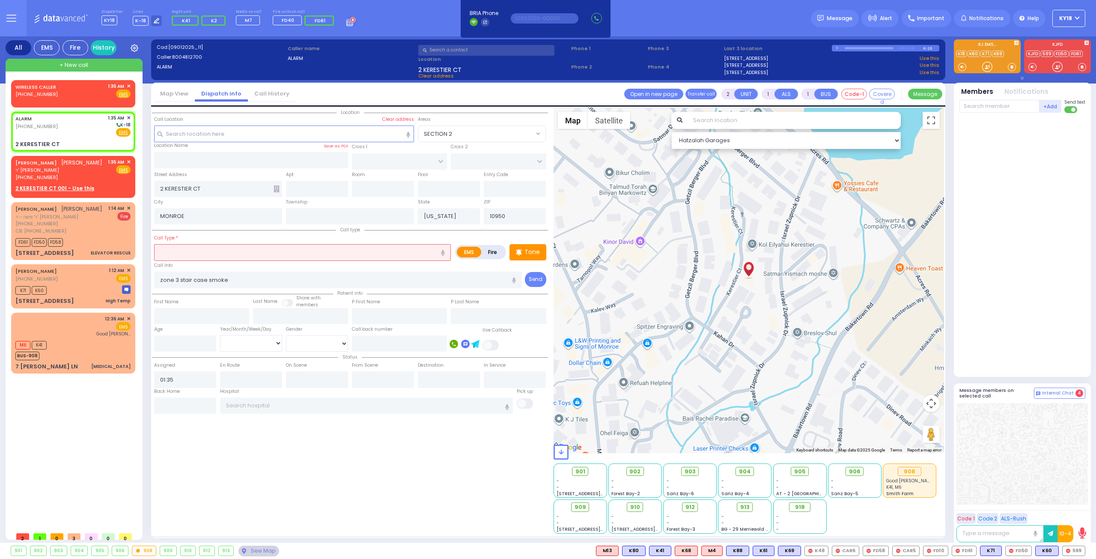
click at [184, 256] on input "text" at bounding box center [302, 252] width 297 height 16
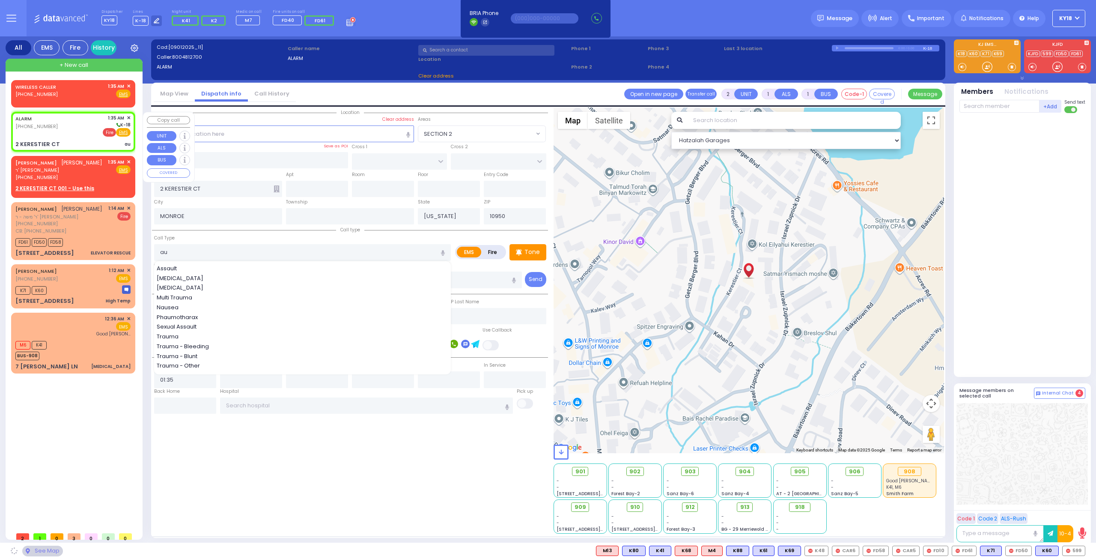
click at [110, 132] on span "Fire" at bounding box center [109, 132] width 13 height 9
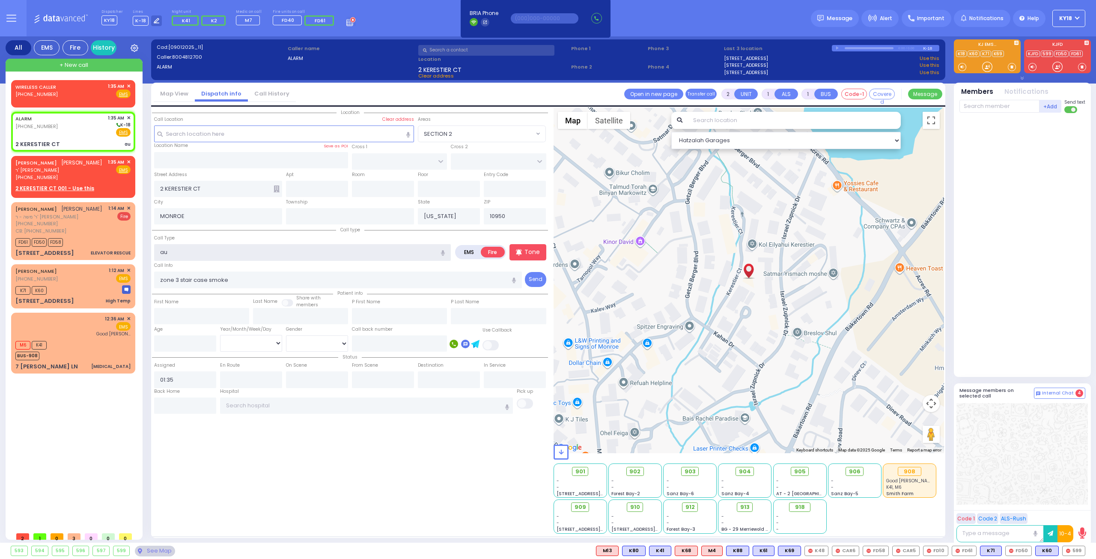
click at [182, 251] on input "au" at bounding box center [302, 252] width 297 height 16
click at [118, 249] on div "All EMS Fire History Settings" at bounding box center [549, 291] width 1086 height 510
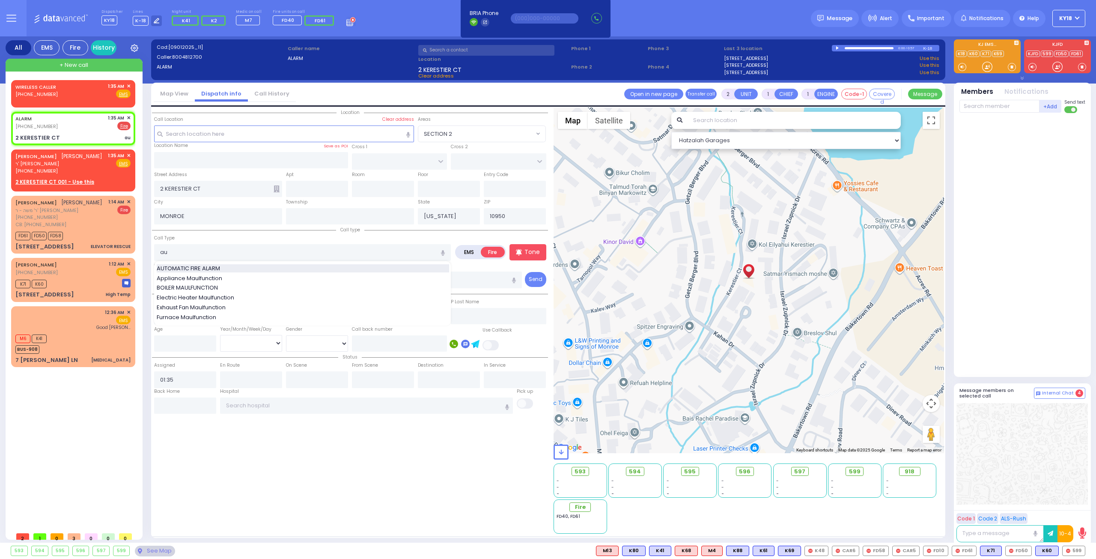
click at [226, 265] on div "AUTOMATIC FIRE ALARM" at bounding box center [303, 268] width 293 height 9
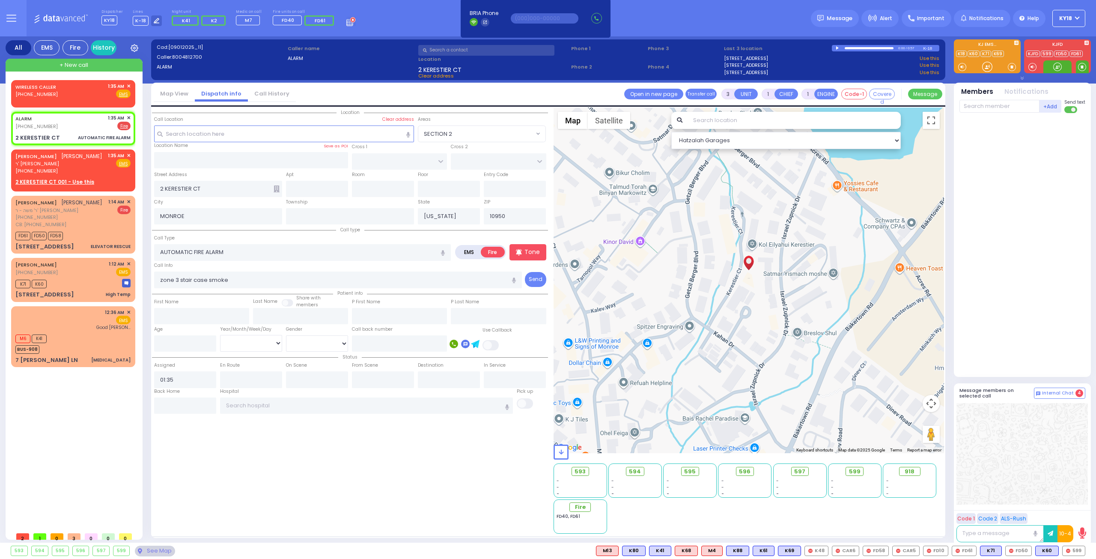
click at [1079, 67] on span at bounding box center [1082, 67] width 8 height 9
click at [1062, 65] on div at bounding box center [1058, 66] width 28 height 13
drag, startPoint x: 1059, startPoint y: 66, endPoint x: 986, endPoint y: 86, distance: 75.8
click at [1059, 67] on div at bounding box center [1058, 67] width 9 height 9
click at [81, 168] on div "(845) 662-4150" at bounding box center [58, 170] width 87 height 7
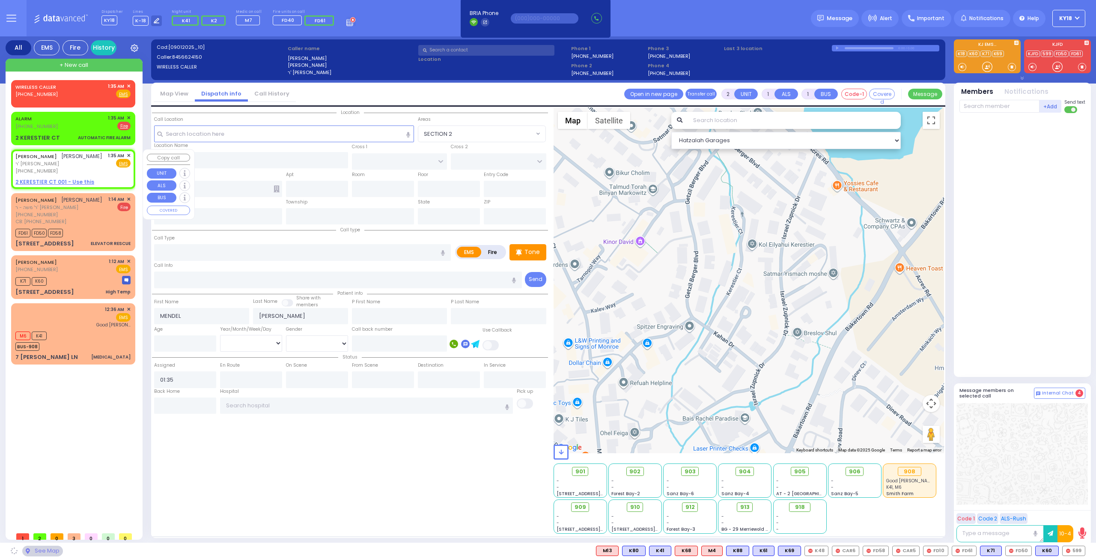
click at [128, 153] on span "✕" at bounding box center [129, 155] width 4 height 7
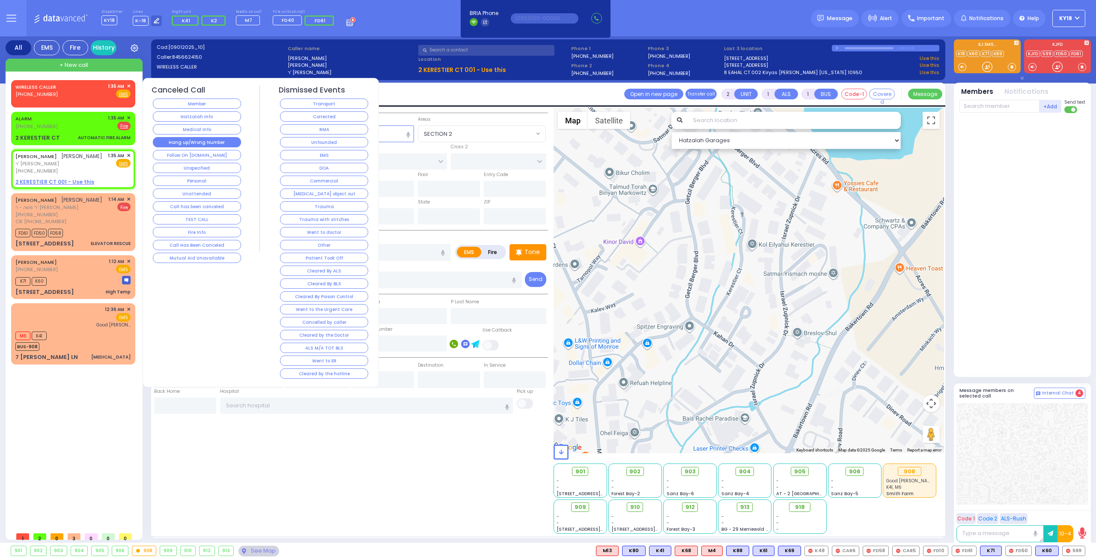
click at [198, 142] on button "Hang up/Wrong Number" at bounding box center [197, 142] width 88 height 10
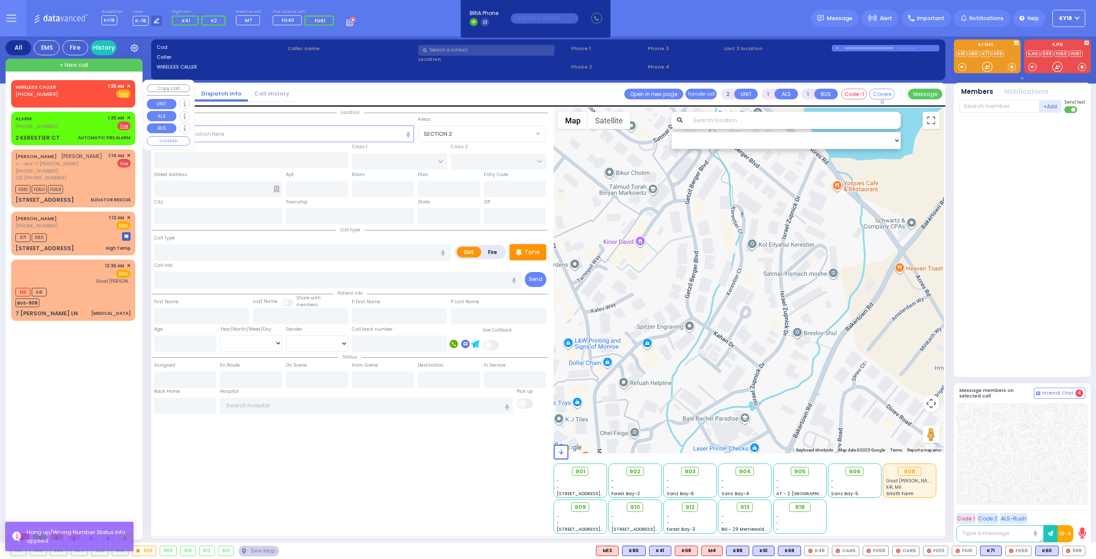
click at [80, 95] on div "WIRELESS CALLER (845) 806-0870 1:35 AM ✕ Fire EMS" at bounding box center [72, 91] width 115 height 16
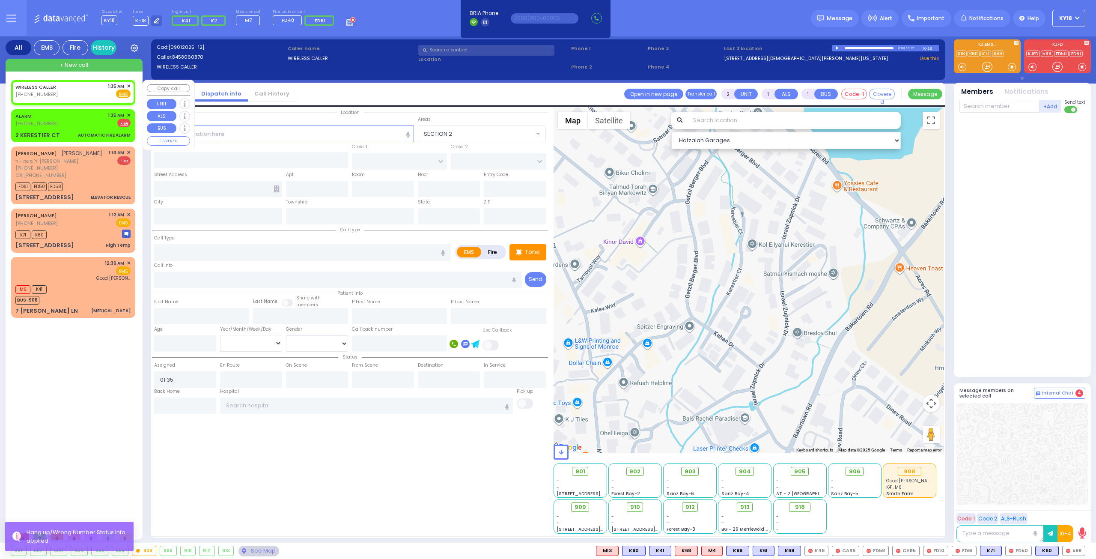
click at [128, 84] on span "✕" at bounding box center [129, 86] width 4 height 7
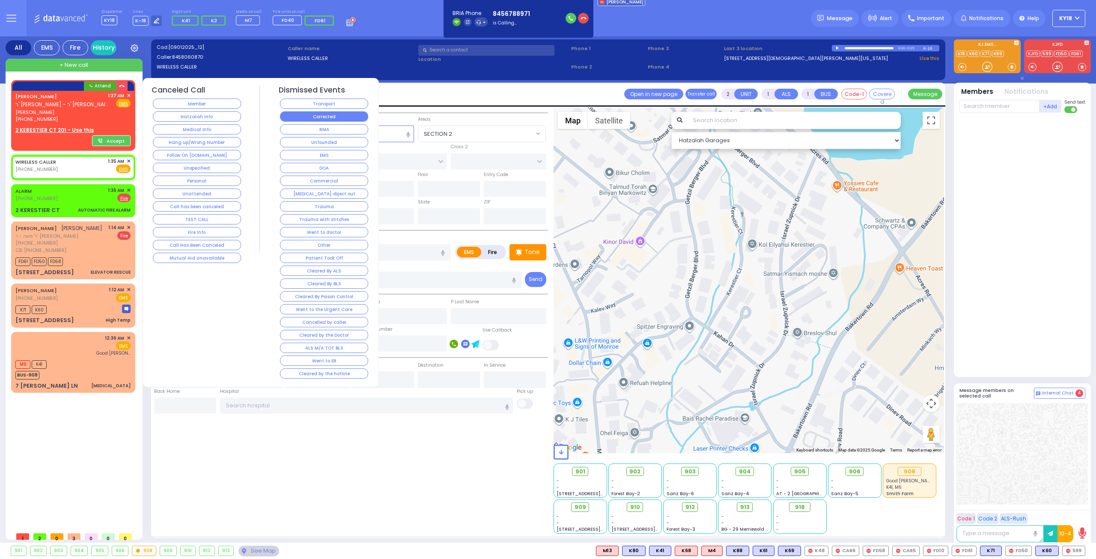
click at [317, 119] on button "Corrected" at bounding box center [324, 116] width 88 height 10
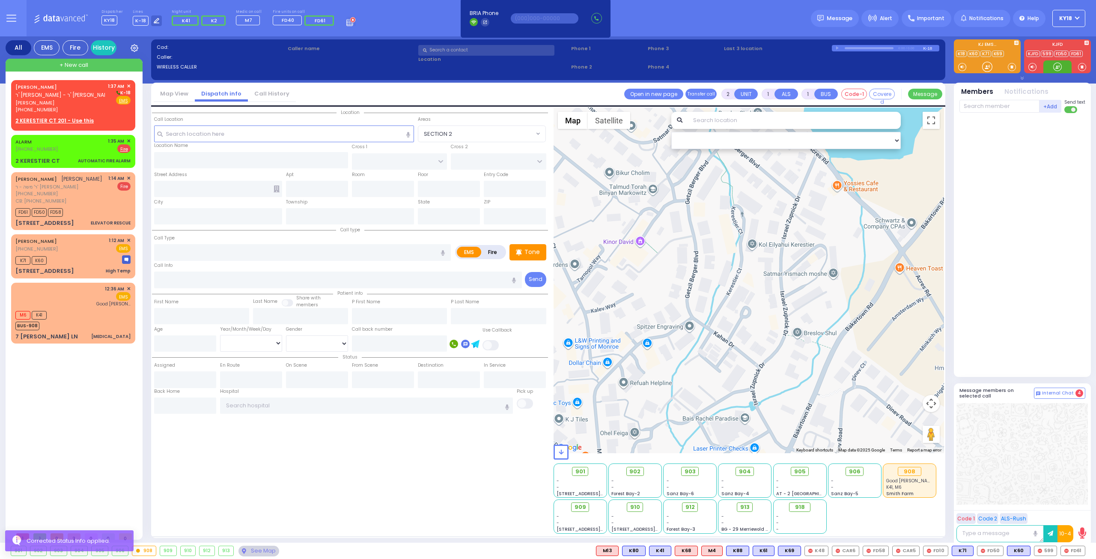
click at [1056, 68] on div at bounding box center [1058, 67] width 9 height 9
drag, startPoint x: 975, startPoint y: 108, endPoint x: 962, endPoint y: 143, distance: 38.1
click at [974, 111] on input "text" at bounding box center [1000, 106] width 80 height 13
click at [1073, 554] on span "FD61" at bounding box center [1073, 550] width 24 height 9
drag, startPoint x: 62, startPoint y: 158, endPoint x: 55, endPoint y: 158, distance: 6.9
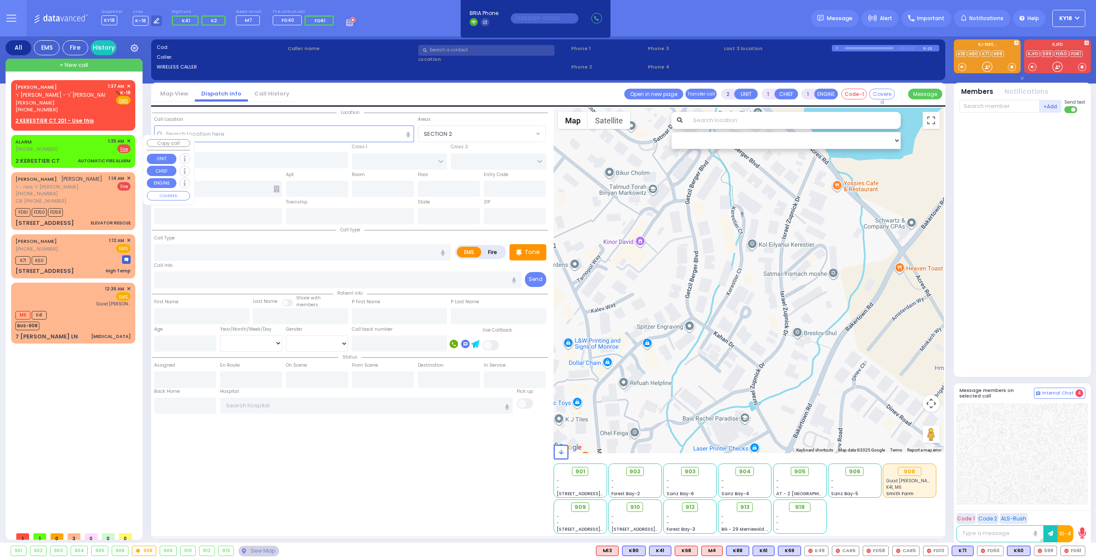
click at [60, 158] on div "2 KERESTIER CT AUTOMATIC FIRE ALARM" at bounding box center [72, 161] width 115 height 9
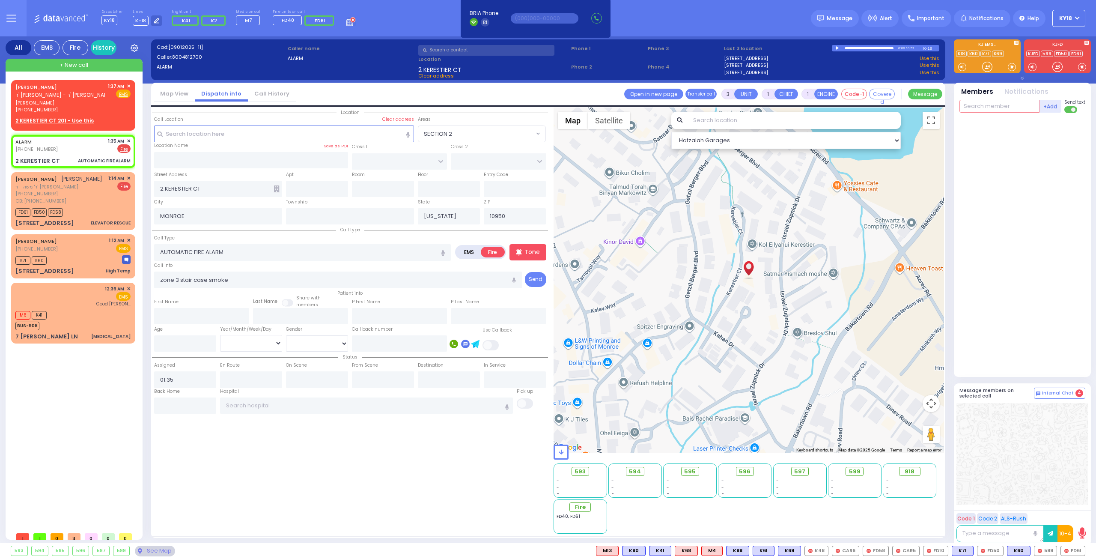
click at [986, 105] on input "text" at bounding box center [1000, 106] width 80 height 13
click at [1022, 126] on div "Pinchas Gross" at bounding box center [1038, 123] width 48 height 9
click at [1001, 108] on input "text" at bounding box center [1000, 106] width 80 height 13
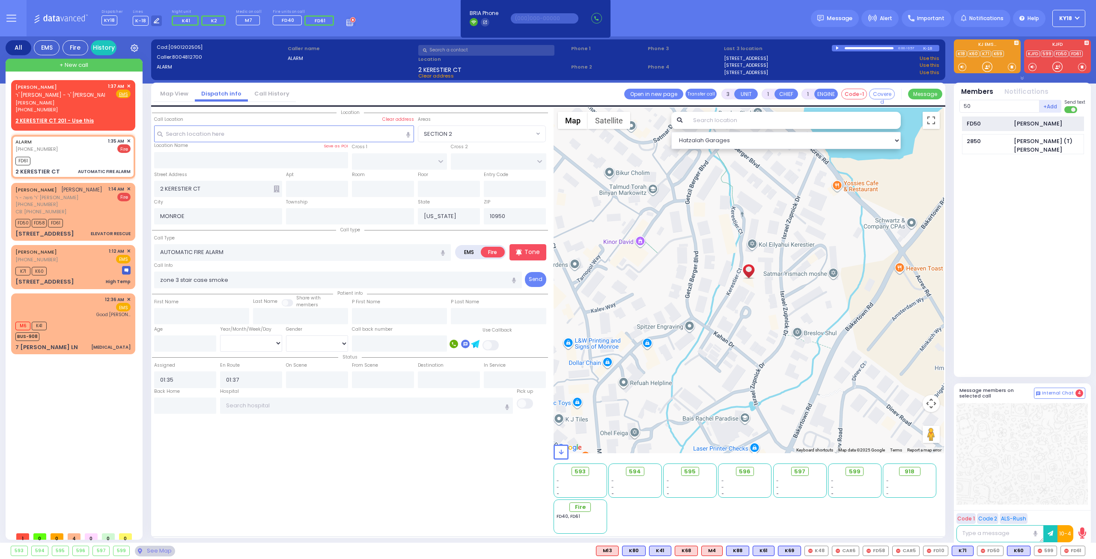
click at [989, 120] on div "FD50" at bounding box center [988, 123] width 43 height 9
click at [1054, 68] on div at bounding box center [1058, 67] width 9 height 9
click at [87, 102] on span "משה יצחק שטויבער" at bounding box center [60, 102] width 90 height 7
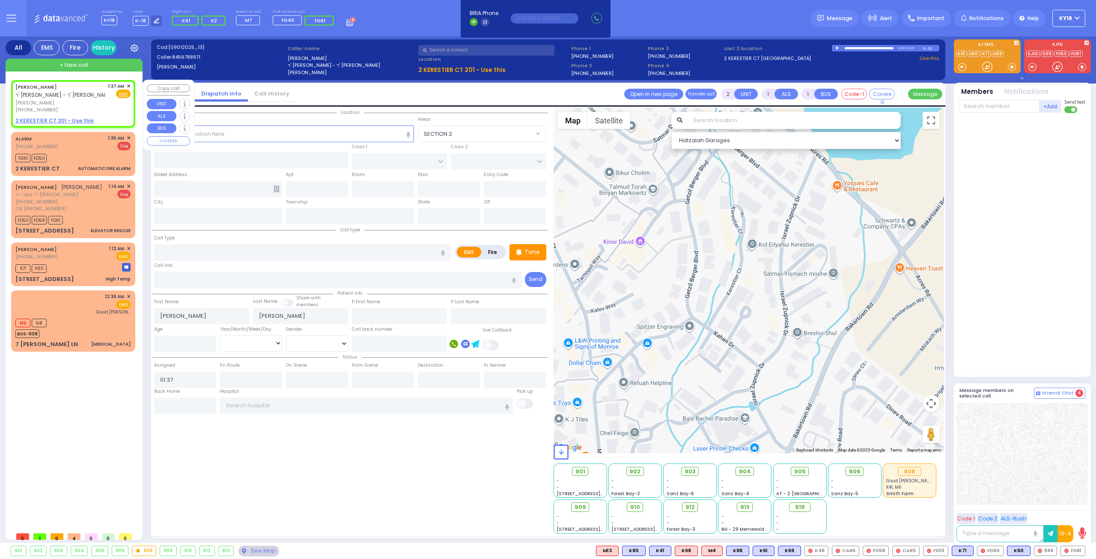
click at [127, 85] on span "✕" at bounding box center [129, 86] width 4 height 7
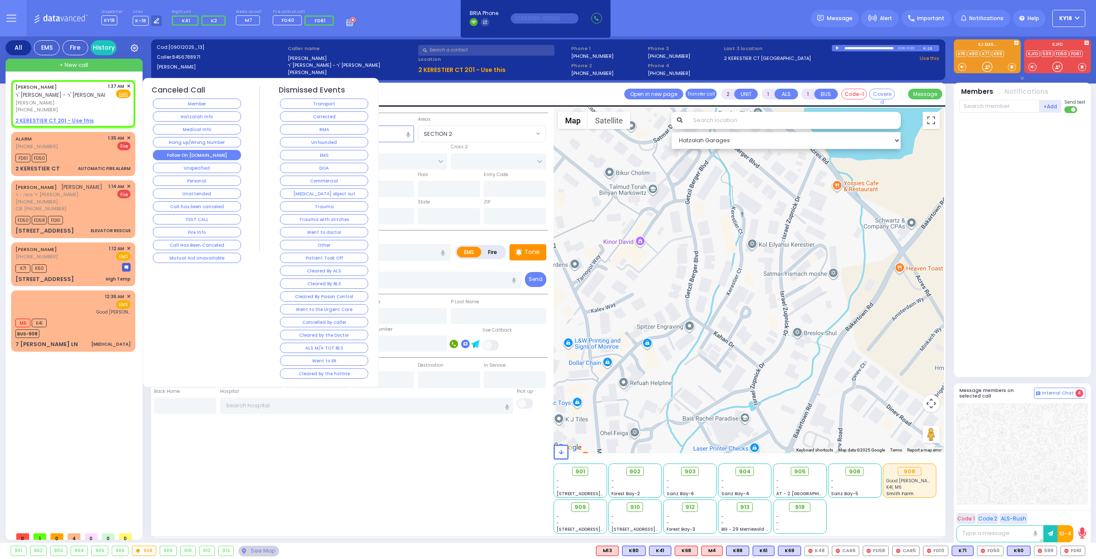
click at [181, 154] on button "Follow On [DOMAIN_NAME]" at bounding box center [197, 155] width 88 height 10
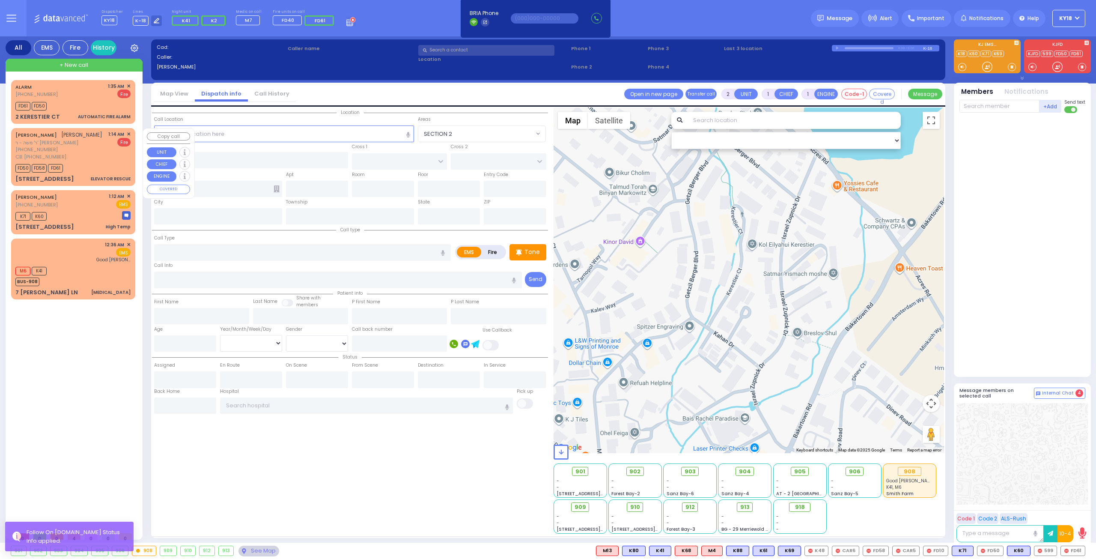
click at [82, 158] on div "CB: (718) 306-8705" at bounding box center [58, 156] width 87 height 7
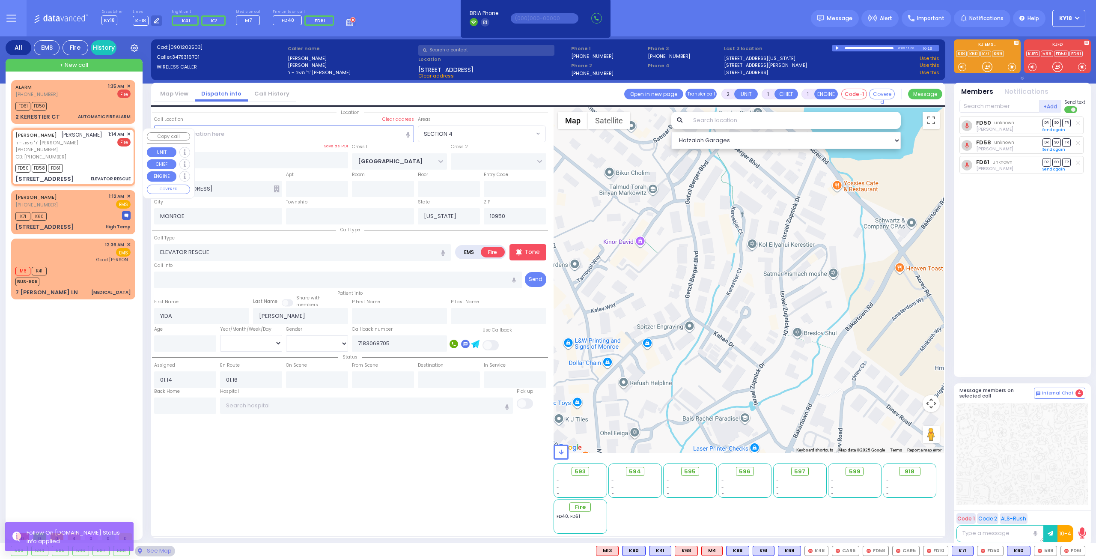
click at [127, 131] on span "✕" at bounding box center [129, 134] width 4 height 7
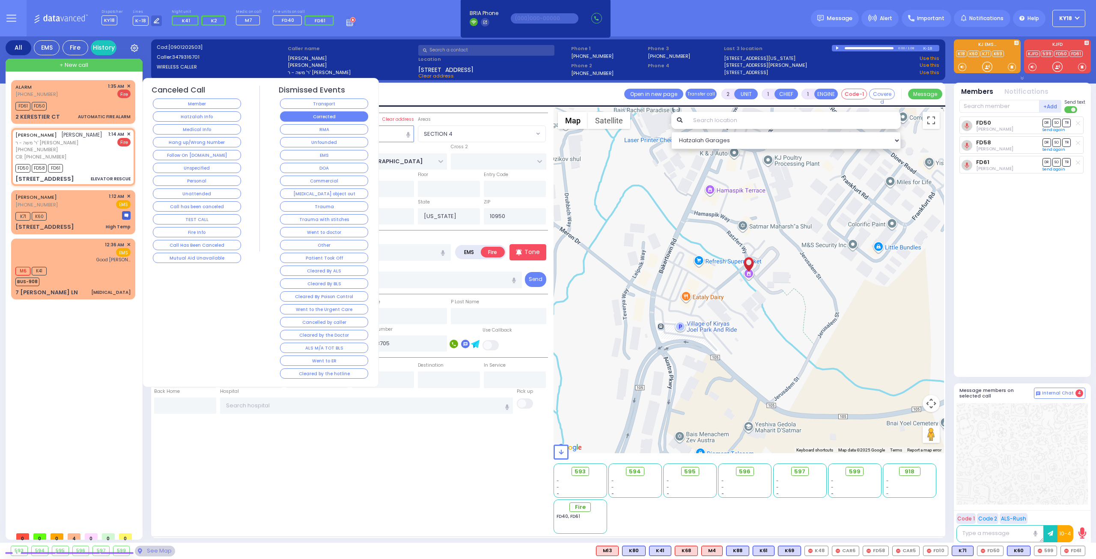
click at [291, 118] on button "Corrected" at bounding box center [324, 116] width 88 height 10
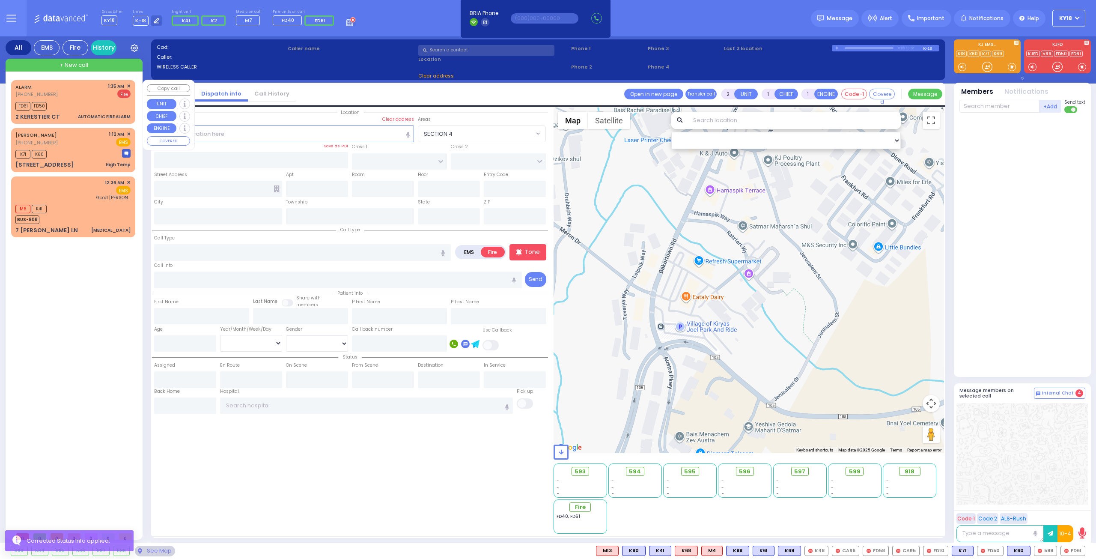
click at [91, 105] on div "FD61 FD50" at bounding box center [72, 105] width 115 height 11
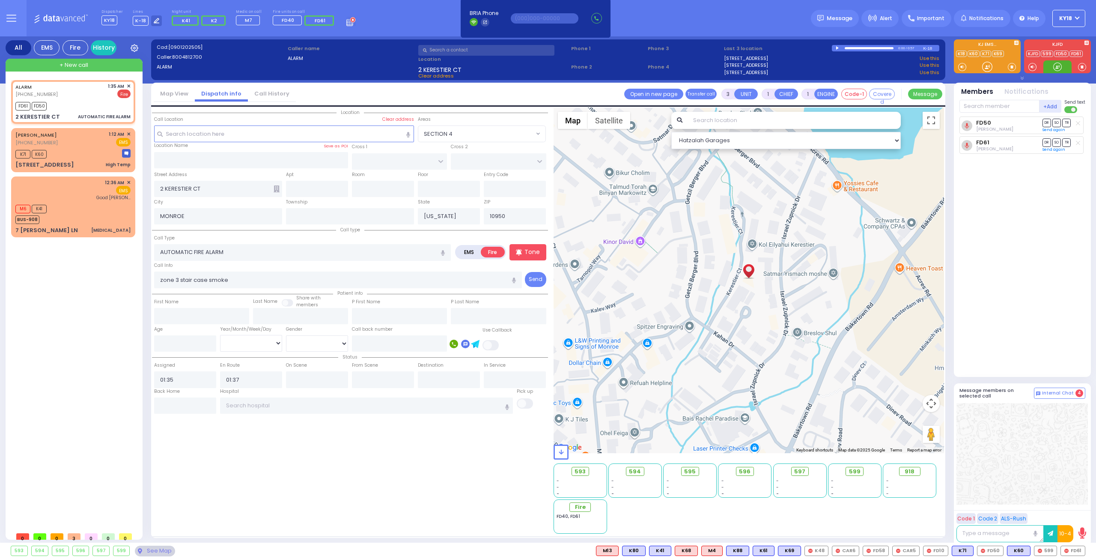
click at [1051, 67] on div at bounding box center [1058, 66] width 28 height 13
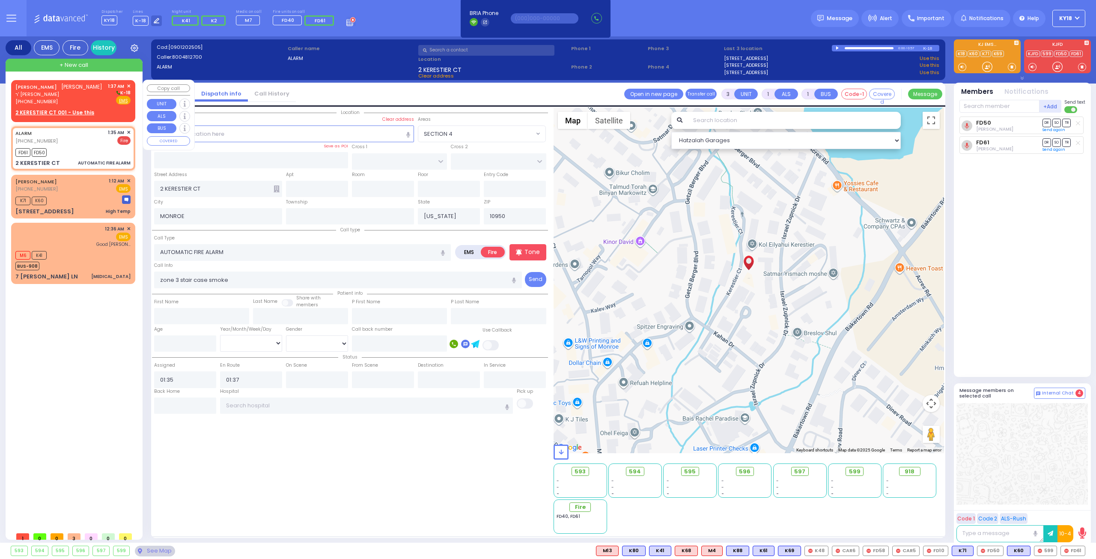
click at [94, 100] on div "(845) 662-1325" at bounding box center [58, 101] width 87 height 7
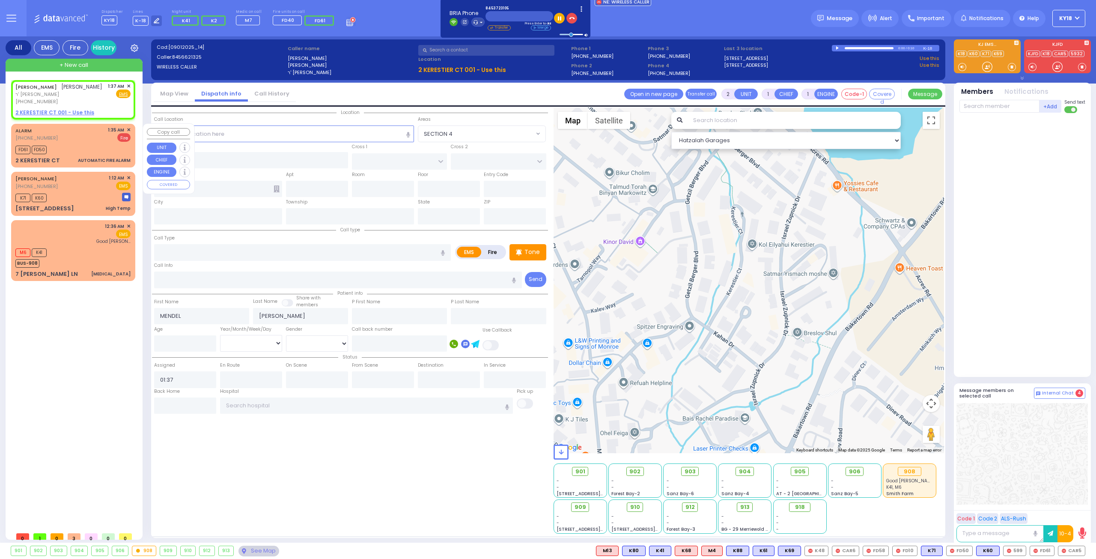
click at [73, 147] on div "FD61 FD50" at bounding box center [72, 148] width 115 height 11
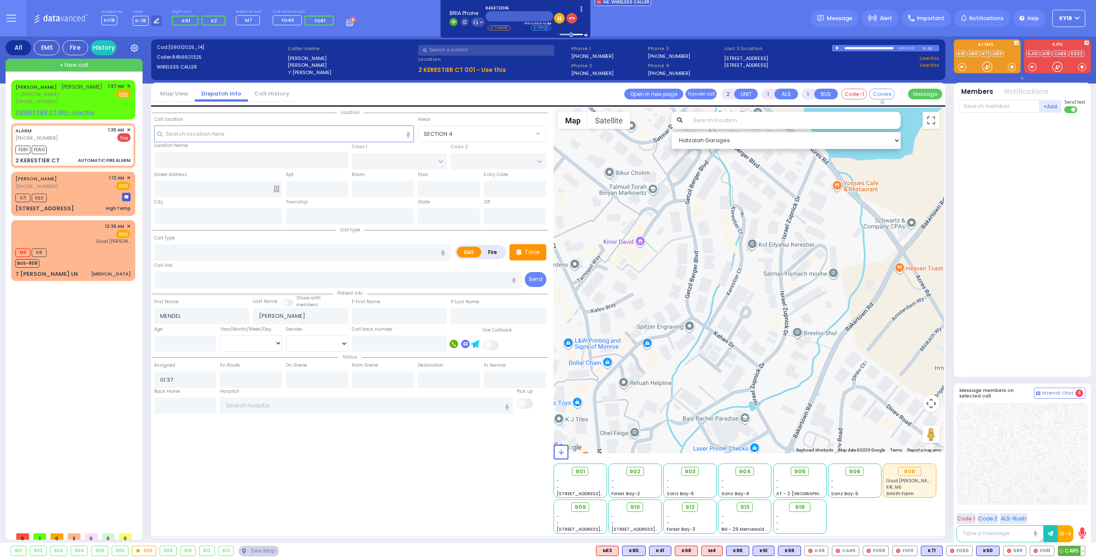
click at [1062, 552] on icon at bounding box center [1062, 551] width 4 height 4
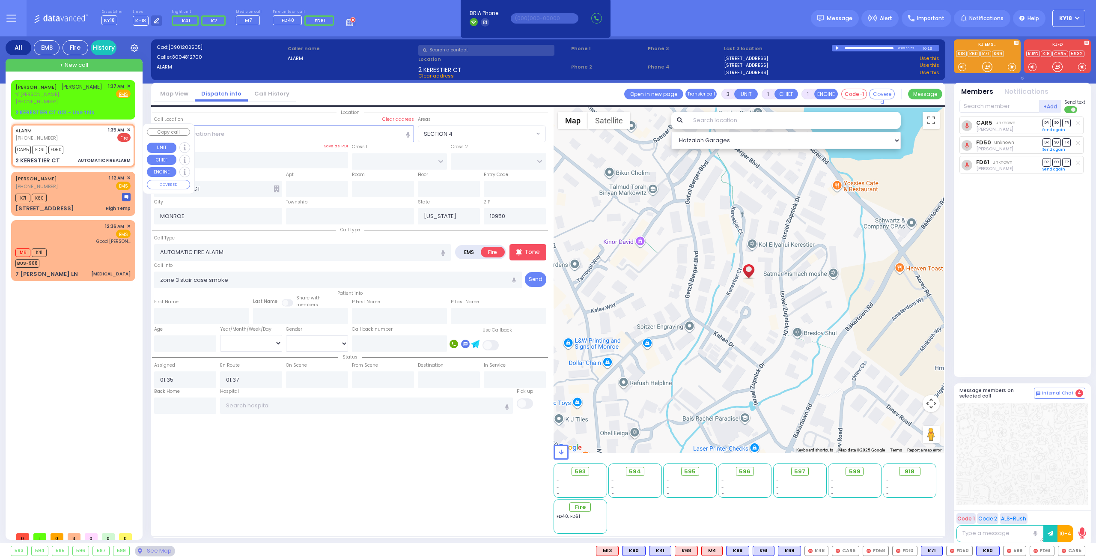
click at [82, 146] on div "CAR5 FD61 FD50" at bounding box center [72, 148] width 115 height 11
click at [128, 87] on span "✕" at bounding box center [129, 86] width 4 height 7
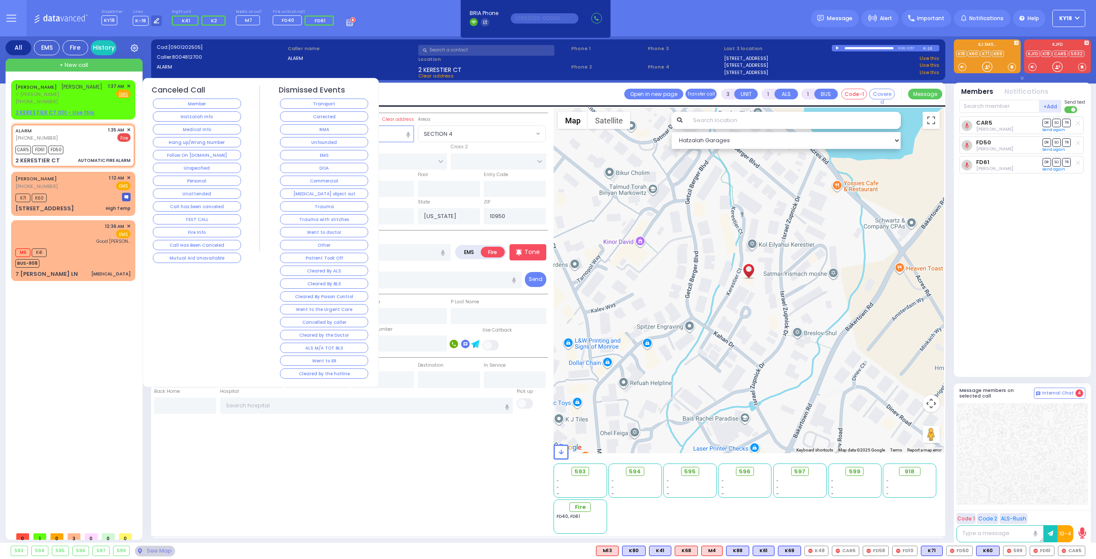
click at [187, 152] on button "Follow On [DOMAIN_NAME]" at bounding box center [197, 155] width 88 height 10
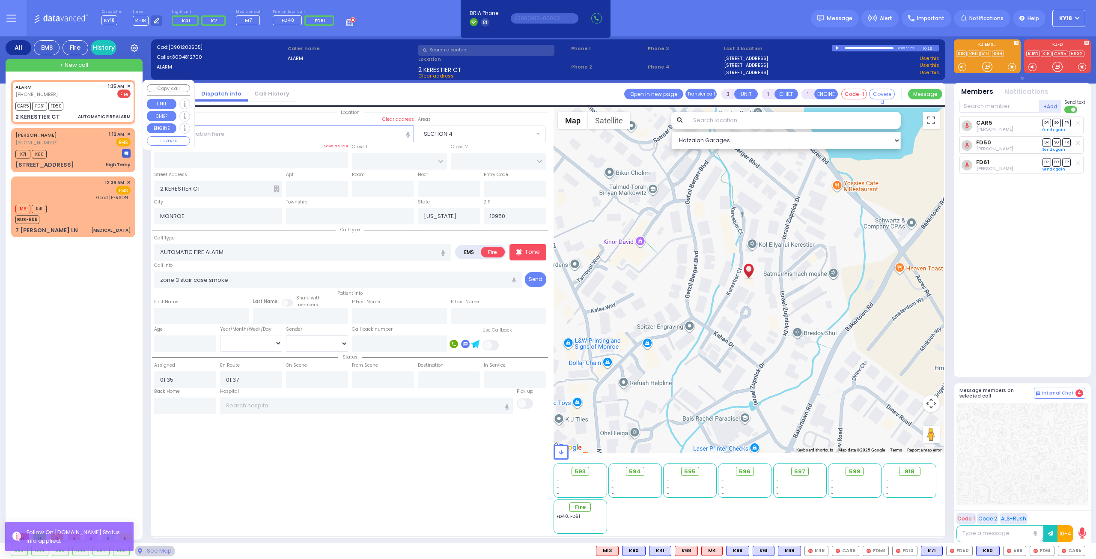
click at [108, 110] on div "CAR5 FD61 FD50" at bounding box center [72, 105] width 115 height 11
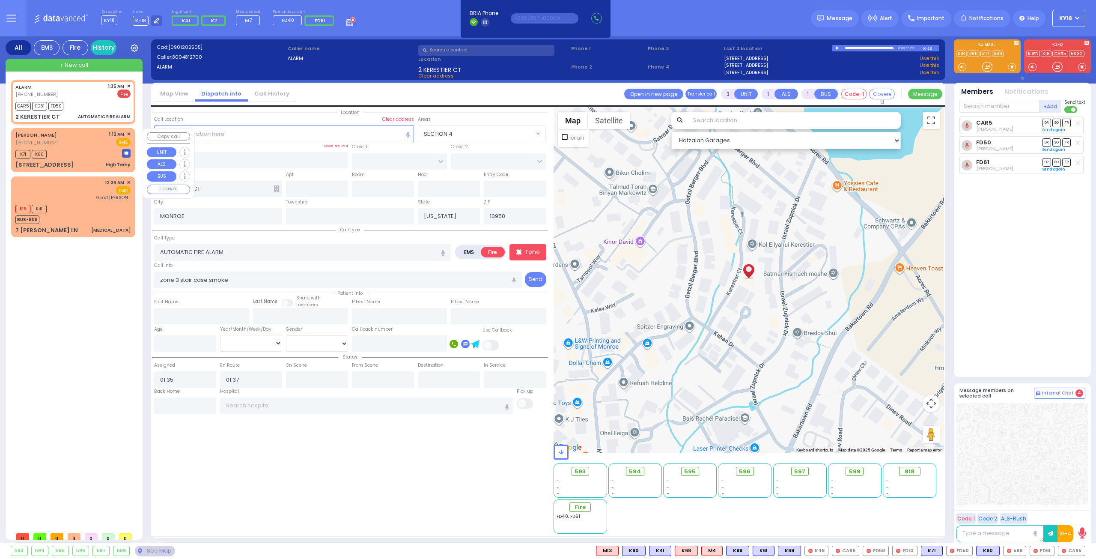
click at [74, 146] on div "AVRUM GELB (845) 655-9105 1:12 AM ✕ EMS" at bounding box center [72, 139] width 115 height 16
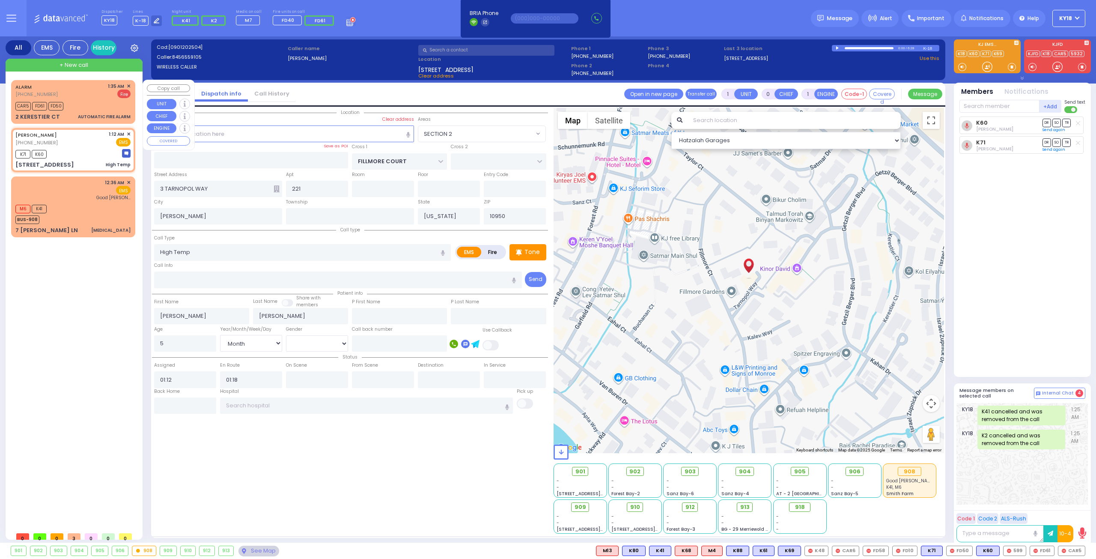
click at [73, 111] on div "ALARM (800) 481-2700 1:35 AM ✕ Fire CAR5 FD61 FD50" at bounding box center [73, 101] width 121 height 41
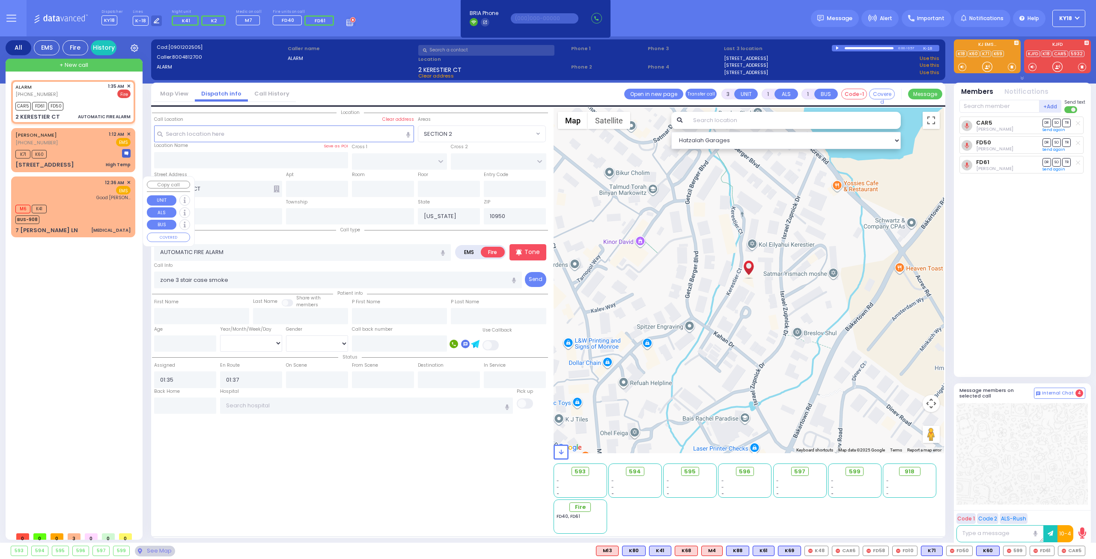
click at [99, 213] on div "M6 K41 BUS-908" at bounding box center [72, 213] width 115 height 21
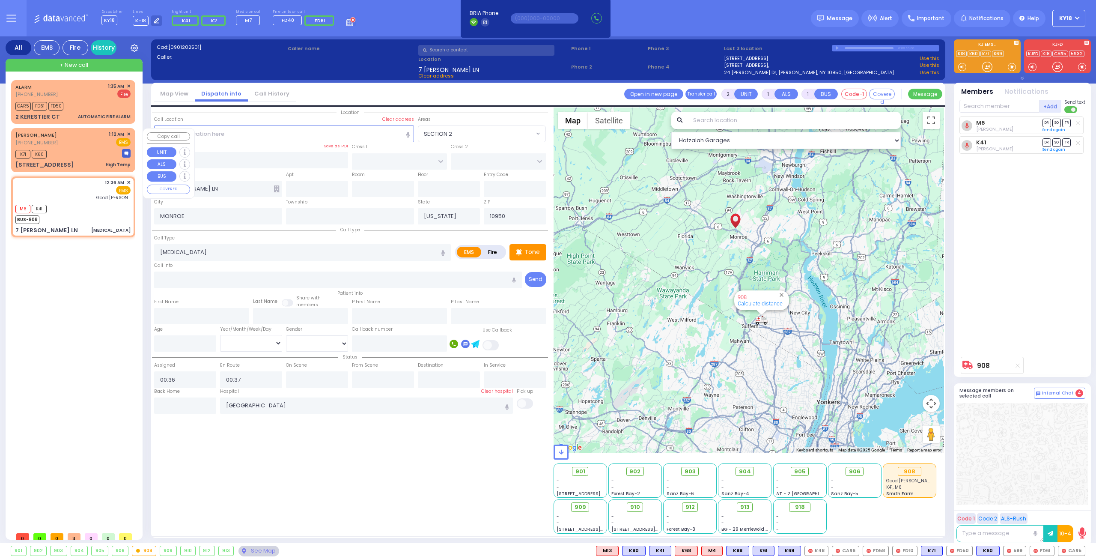
click at [99, 158] on div "K71 K60" at bounding box center [72, 153] width 115 height 11
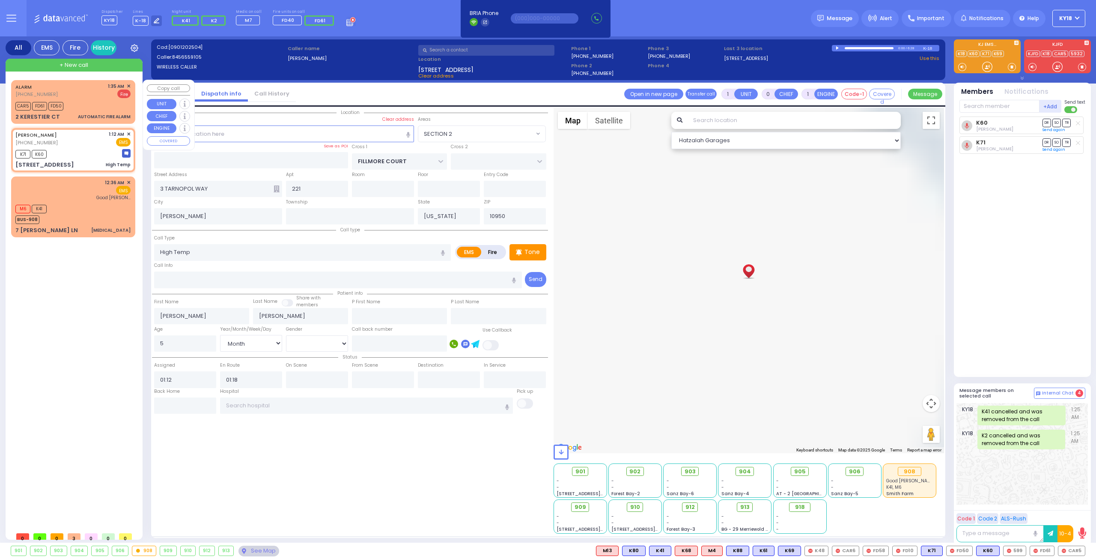
click at [96, 114] on div "AUTOMATIC FIRE ALARM" at bounding box center [104, 117] width 53 height 6
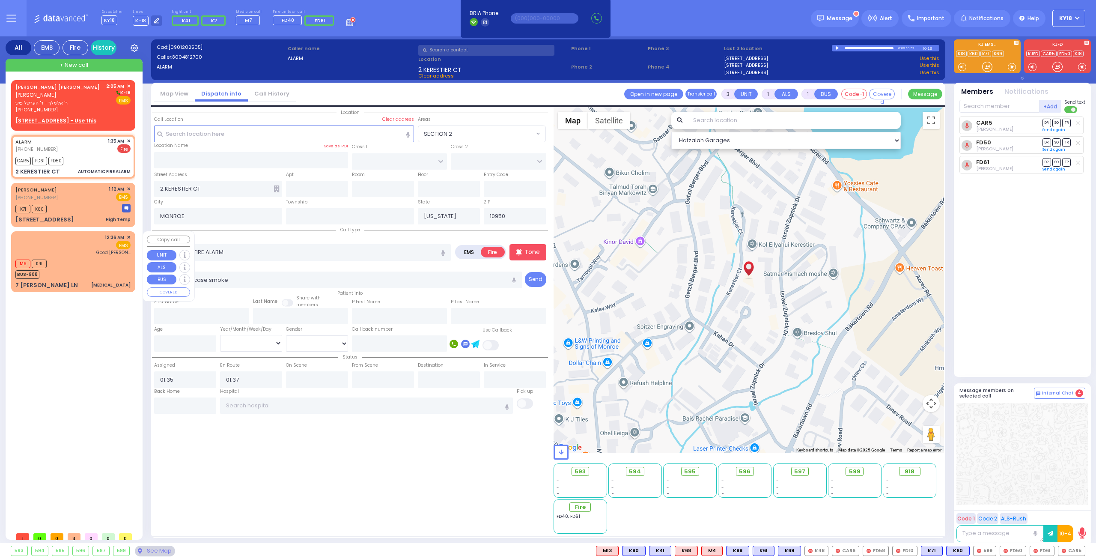
click at [95, 246] on div "12:36 AM ✕ EMS Good Sam" at bounding box center [72, 245] width 115 height 22
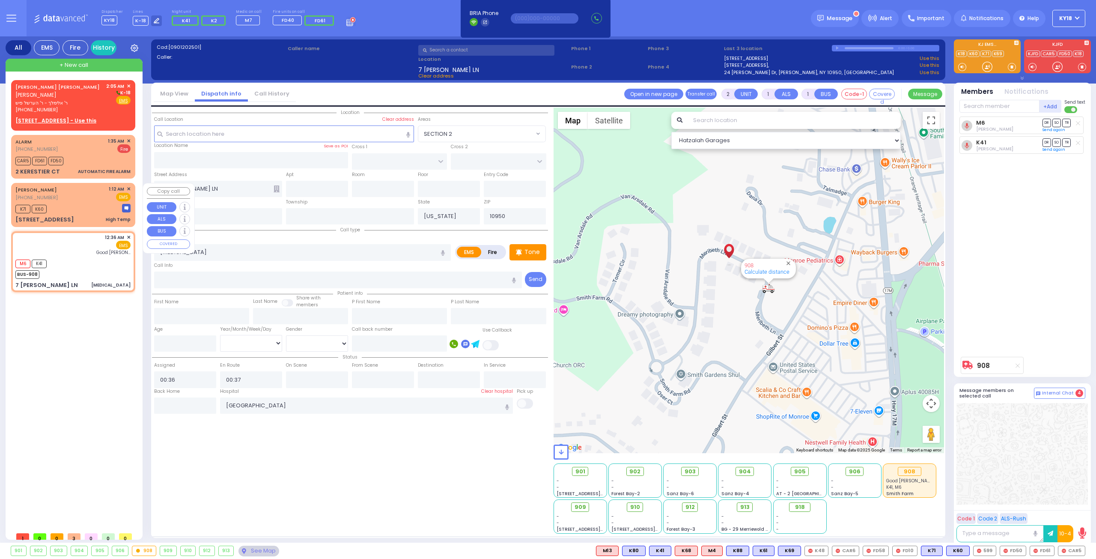
click at [95, 218] on div "3 TARNOPOL WAY 221 High Temp" at bounding box center [72, 219] width 115 height 9
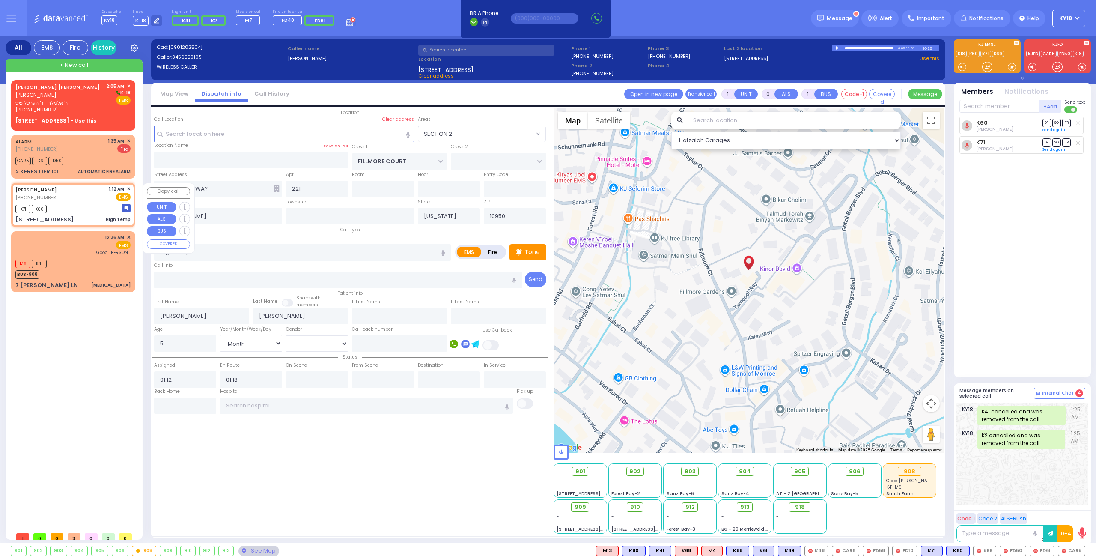
click at [130, 188] on span "✕" at bounding box center [129, 188] width 4 height 7
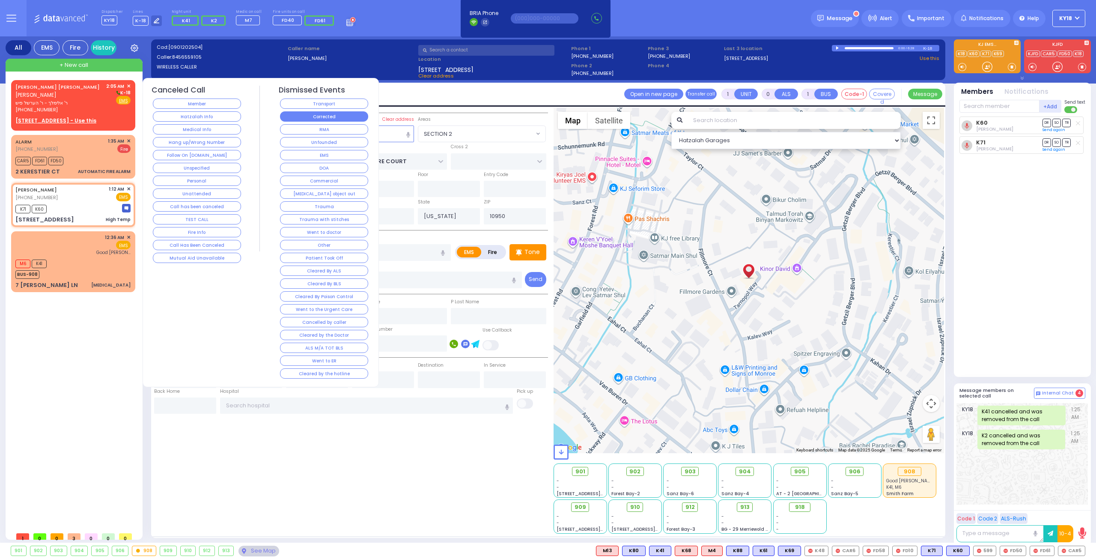
click at [310, 120] on button "Corrected" at bounding box center [324, 116] width 88 height 10
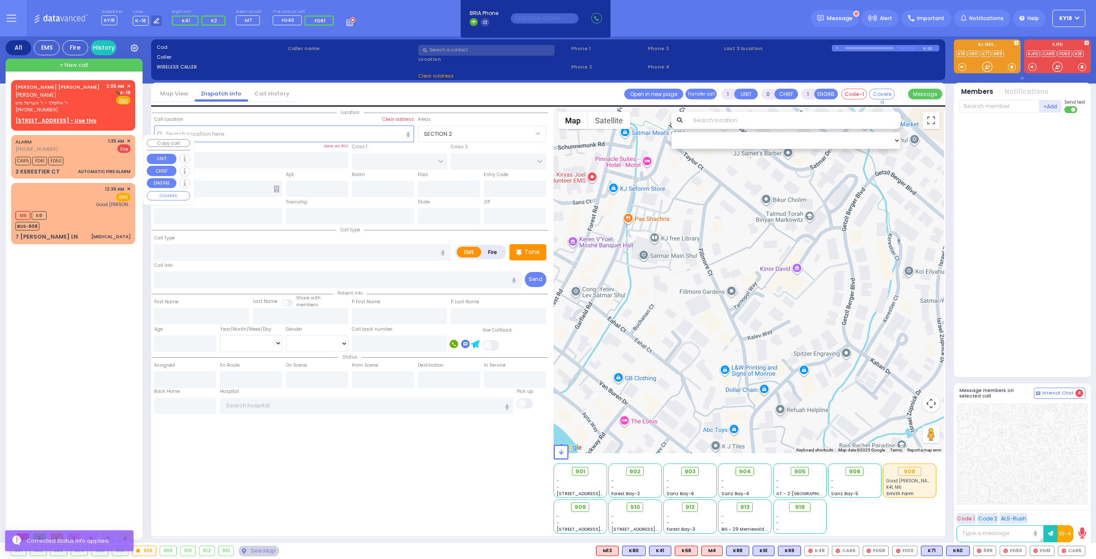
click at [94, 151] on div "ALARM (800) 481-2700 1:35 AM ✕ Fire" at bounding box center [72, 145] width 115 height 16
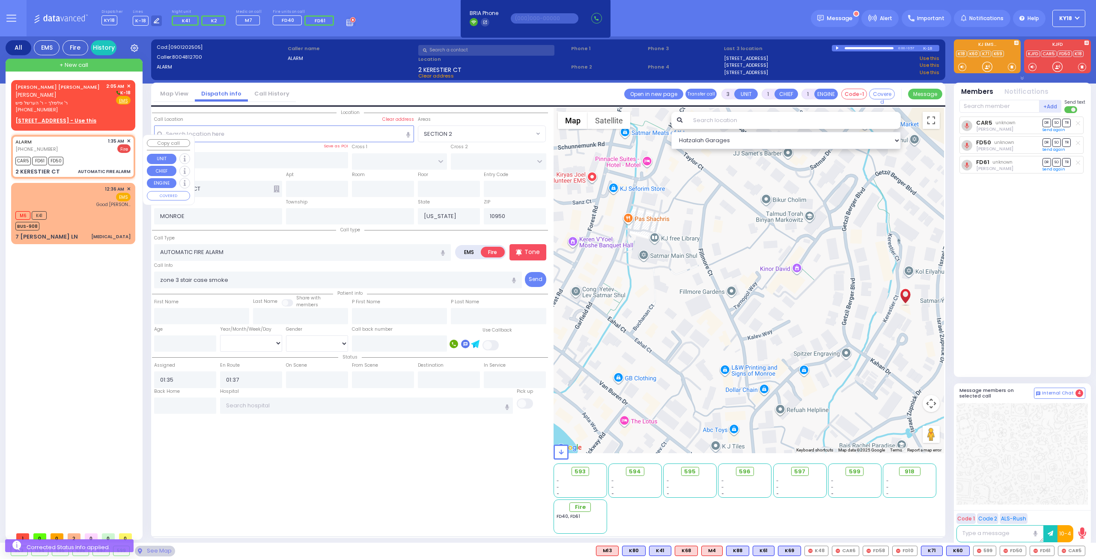
click at [128, 140] on span "✕" at bounding box center [129, 140] width 4 height 7
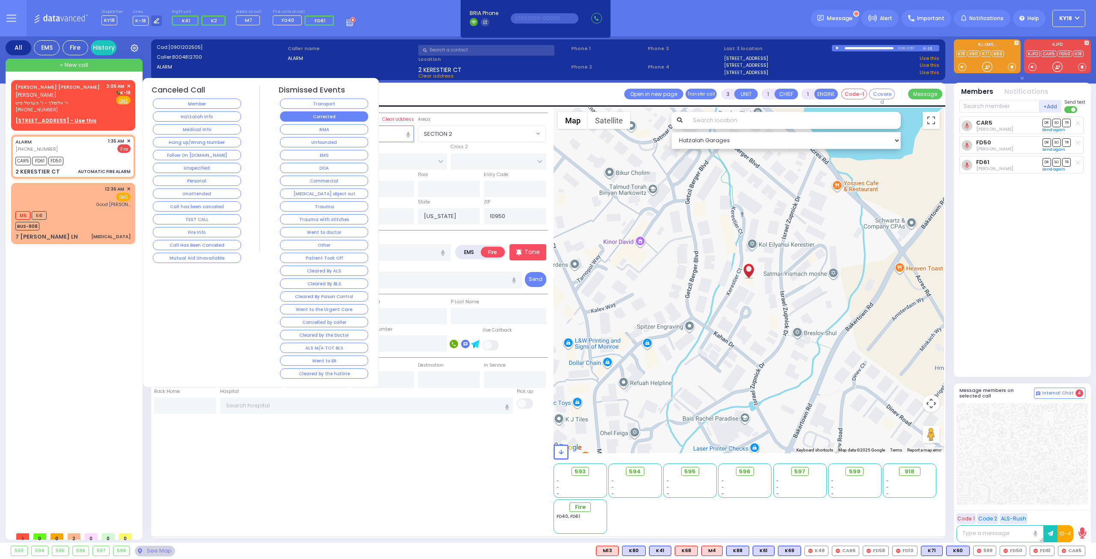
click at [311, 113] on button "Corrected" at bounding box center [324, 116] width 88 height 10
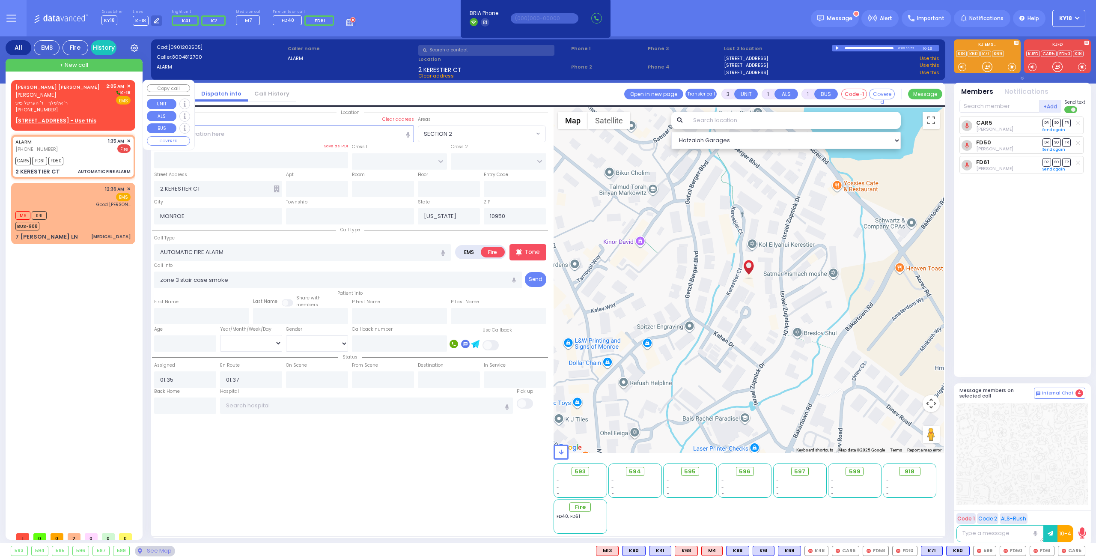
click at [79, 107] on div "[PHONE_NUMBER]" at bounding box center [59, 109] width 88 height 7
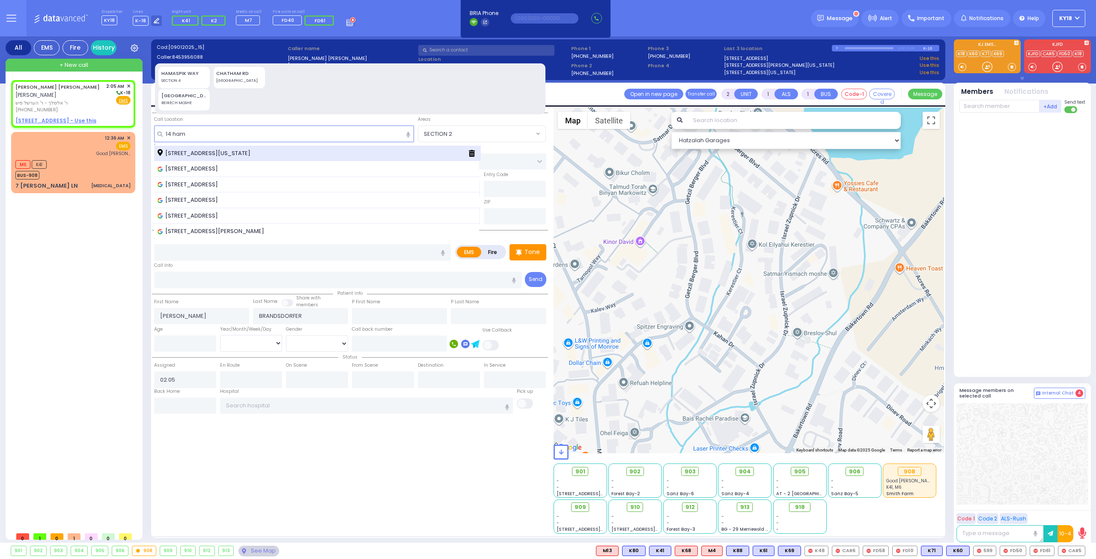
click at [191, 150] on span "[STREET_ADDRESS][US_STATE]" at bounding box center [206, 153] width 96 height 9
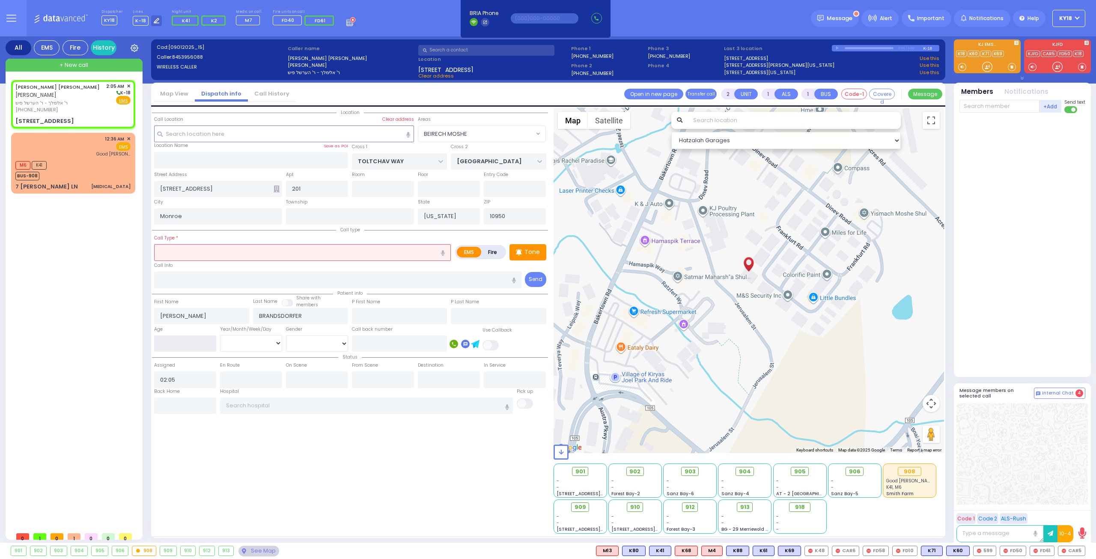
click at [188, 341] on input "number" at bounding box center [185, 343] width 62 height 16
click at [256, 342] on select "Year Month Week Day" at bounding box center [251, 343] width 62 height 16
click at [220, 335] on select "Year Month Week Day" at bounding box center [251, 343] width 62 height 16
click at [306, 346] on select "Male Female" at bounding box center [317, 343] width 62 height 16
click at [286, 335] on select "Male Female" at bounding box center [317, 343] width 62 height 16
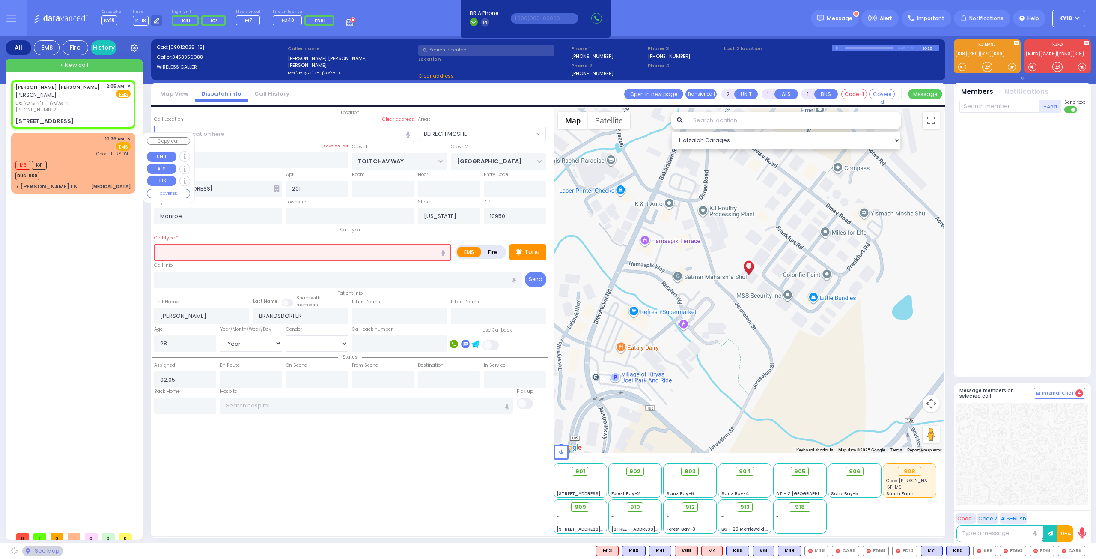
click at [94, 154] on div "12:36 AM ✕ EMS Good Sam" at bounding box center [72, 146] width 115 height 22
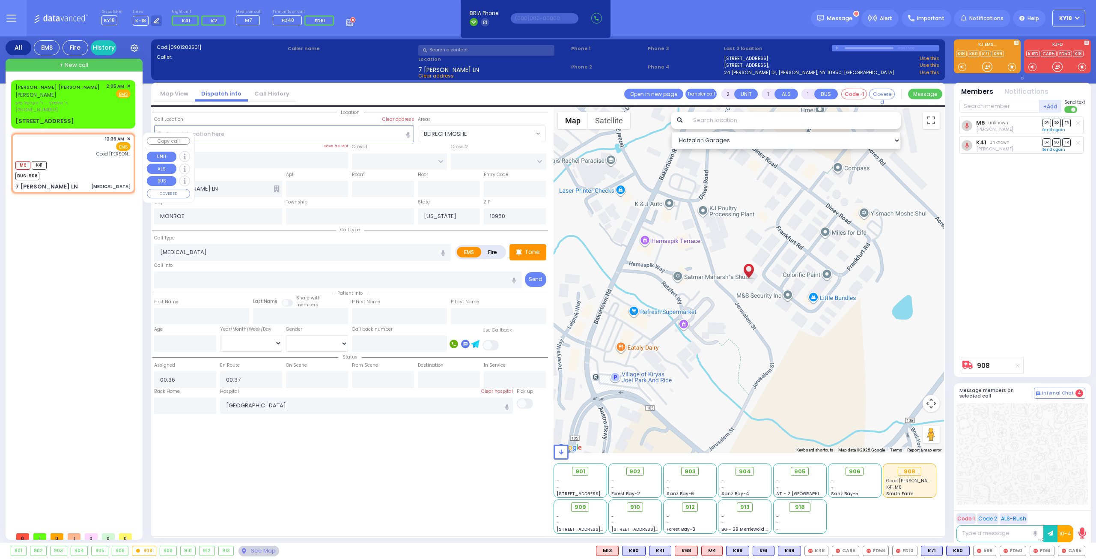
click at [75, 155] on div "12:36 AM ✕ EMS Good Sam" at bounding box center [72, 146] width 115 height 22
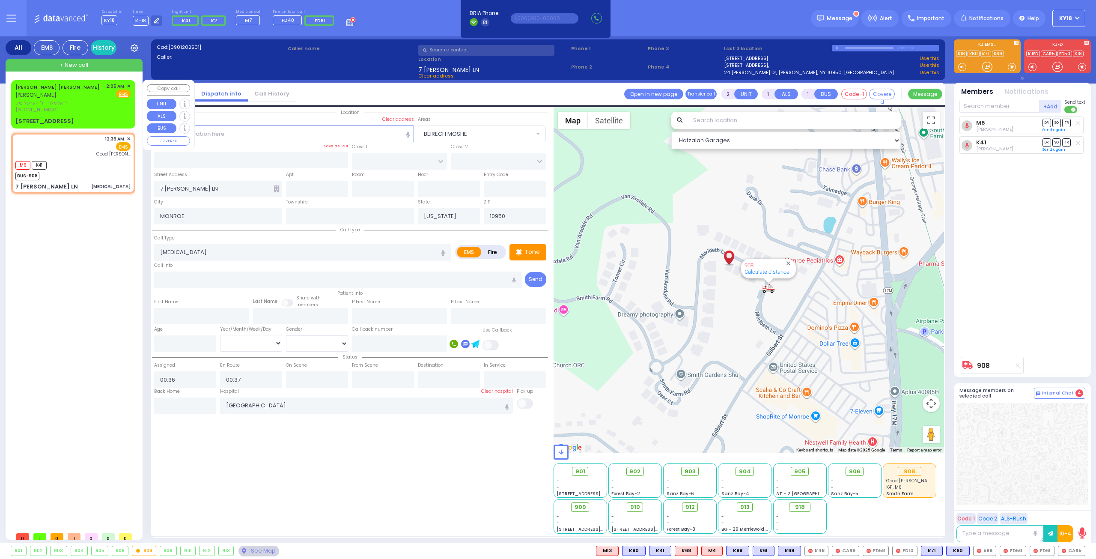
click at [100, 113] on div "JACOB JOSEPH BRANDSDORFER יעקב יוסף בראנדסדארפער ר' אלימלך - ר' הערשל פיש (845)…" at bounding box center [73, 103] width 121 height 45
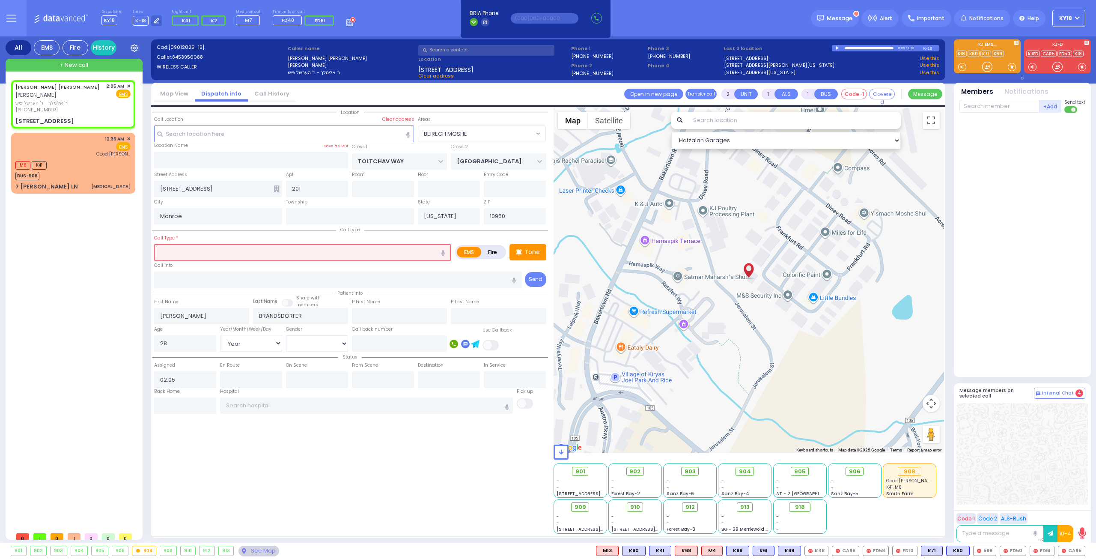
click at [218, 245] on input "text" at bounding box center [302, 252] width 297 height 16
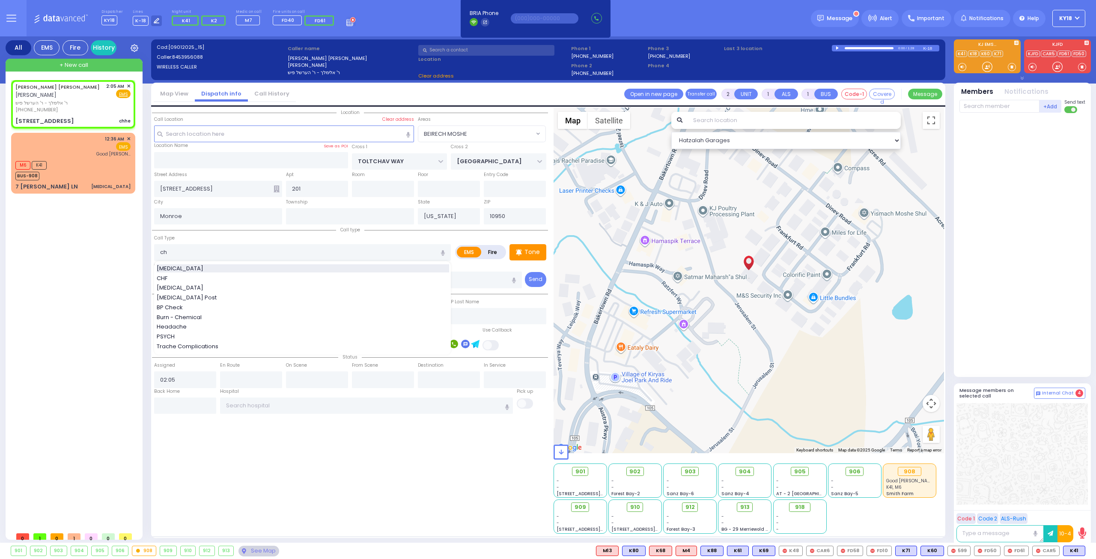
click at [184, 266] on span "[MEDICAL_DATA]" at bounding box center [182, 268] width 50 height 9
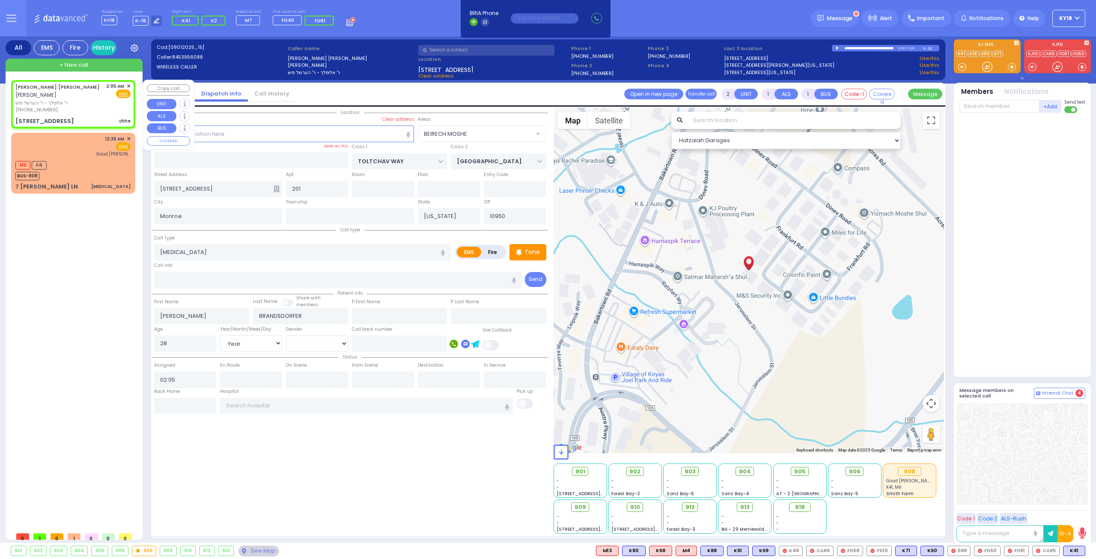
click at [88, 110] on div "[PHONE_NUMBER]" at bounding box center [59, 109] width 88 height 7
click at [798, 507] on div "918" at bounding box center [799, 506] width 21 height 9
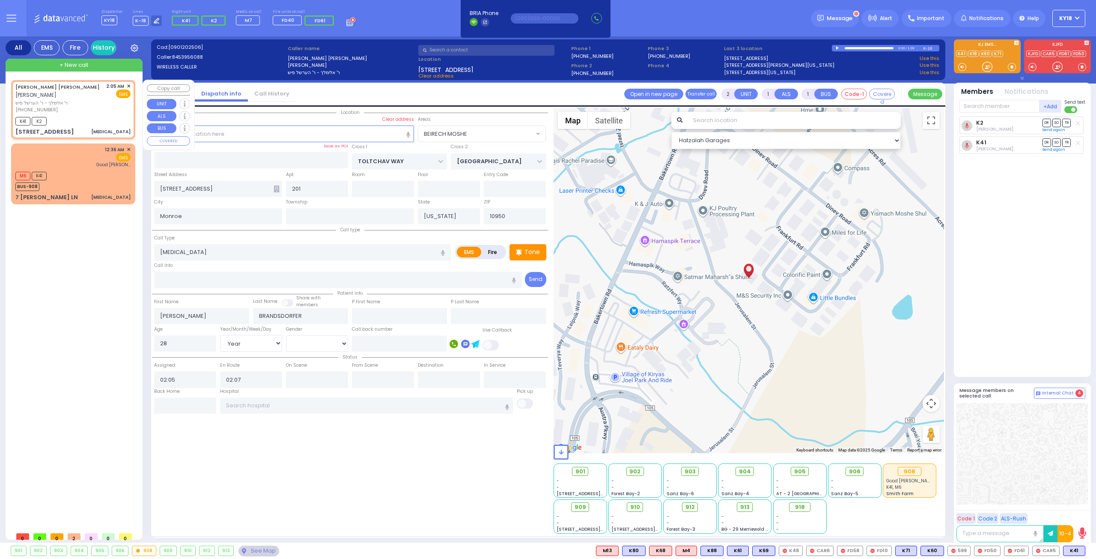
click at [56, 111] on div "[PHONE_NUMBER]" at bounding box center [59, 109] width 88 height 7
select select "BEIRECH MOSHE"
select select "Year"
select select "[DEMOGRAPHIC_DATA]"
type input "6"
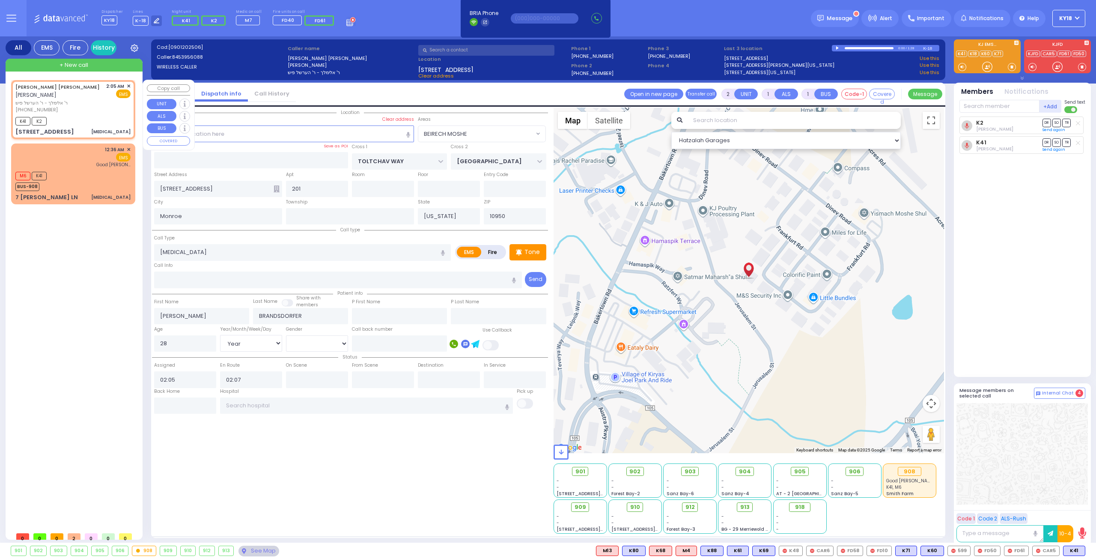
type input "6"
select select
radio input "true"
type input "Unknown"
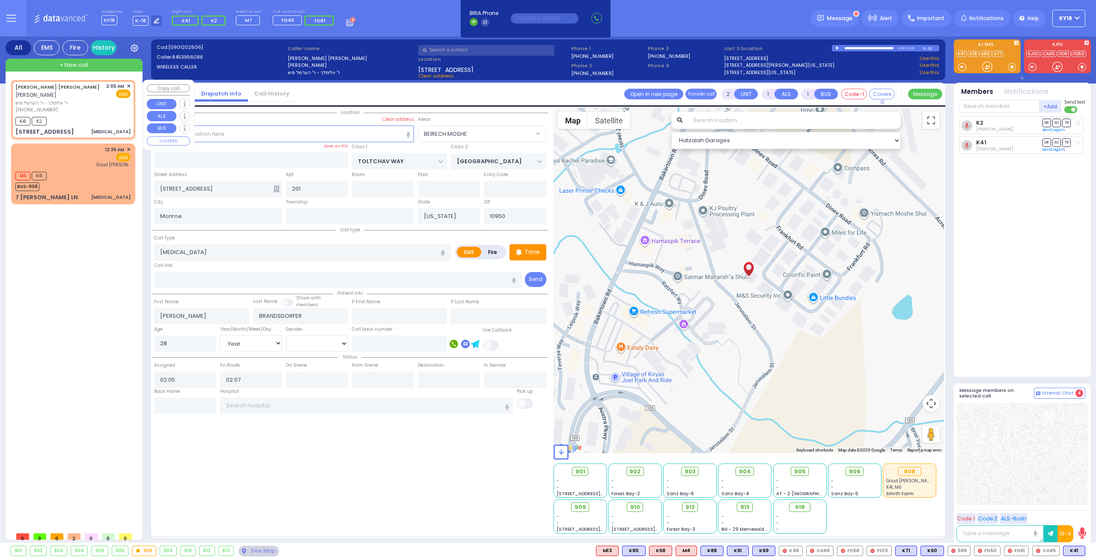
type input "Unknown"
select select "Year"
select select "[DEMOGRAPHIC_DATA]"
select select "Hatzalah Garages"
select select "BEIRECH MOSHE"
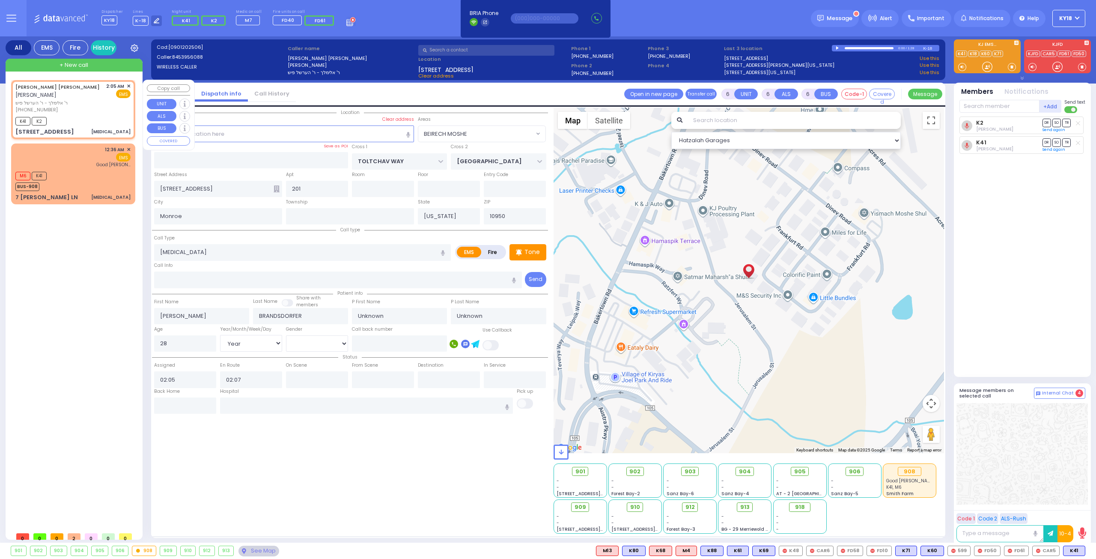
select select
radio input "true"
select select "Year"
select select "[DEMOGRAPHIC_DATA]"
select select "Hatzalah Garages"
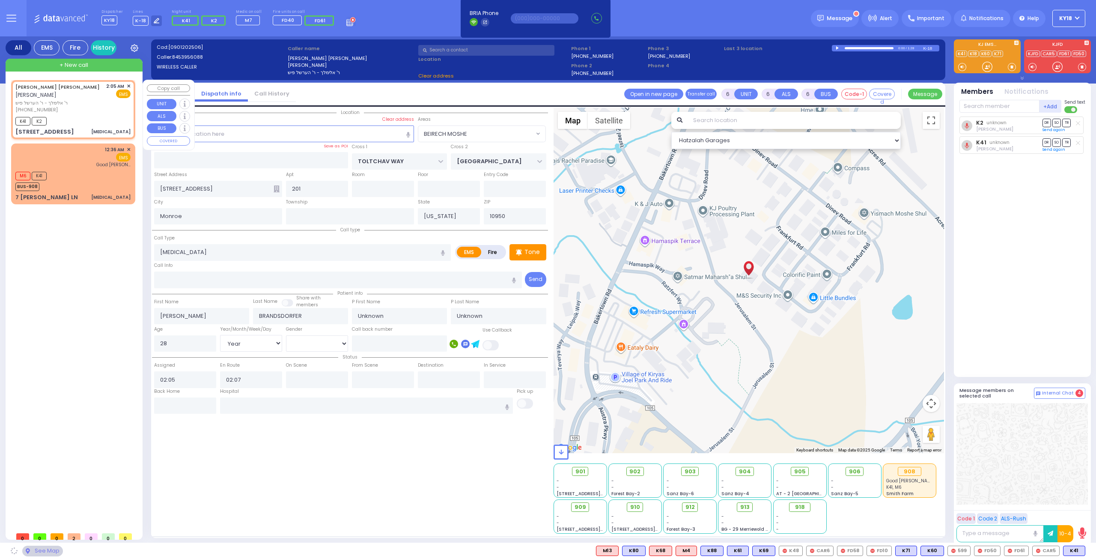
select select "BEIRECH MOSHE"
select select
radio input "true"
select select "Year"
select select "[DEMOGRAPHIC_DATA]"
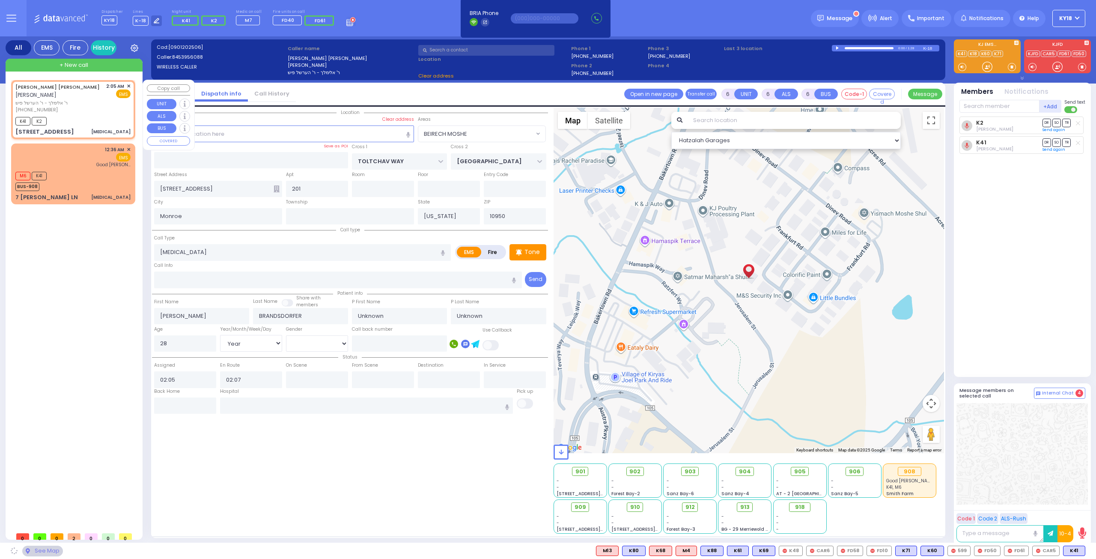
select select "Hatzalah Garages"
select select "BEIRECH MOSHE"
select select
radio input "true"
type input "[PERSON_NAME]"
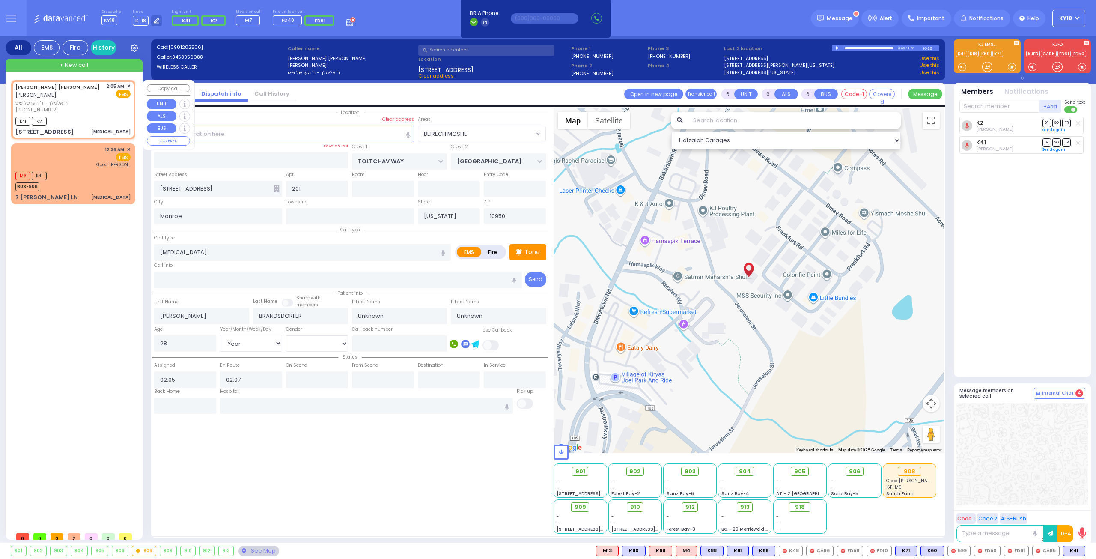
type input "Brandsdorfer"
select select "Year"
select select "[DEMOGRAPHIC_DATA]"
select select "Hatzalah Garages"
select select "BEIRECH MOSHE"
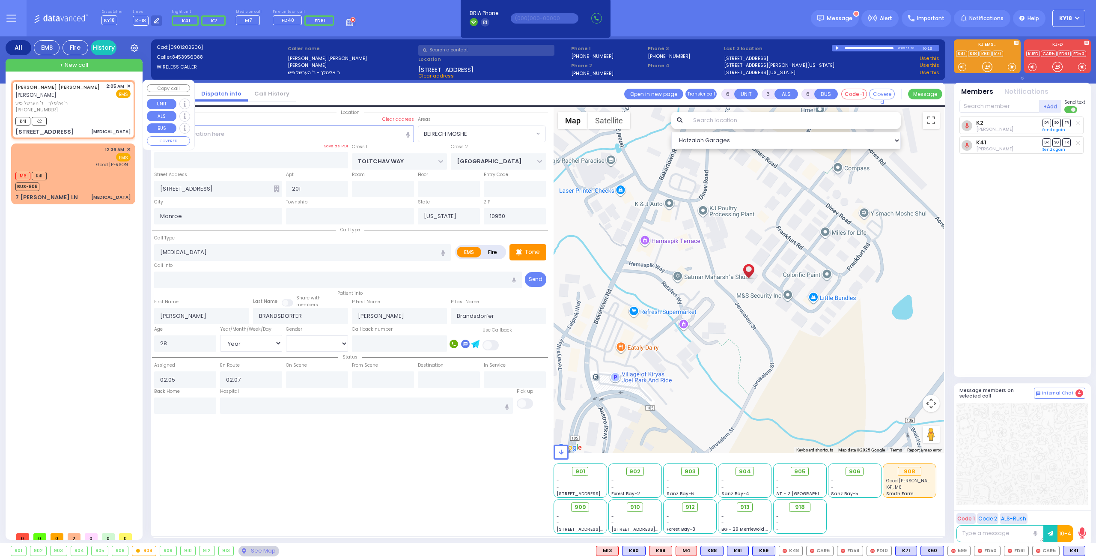
select select
radio input "true"
select select "Year"
select select "[DEMOGRAPHIC_DATA]"
select select "Hatzalah Garages"
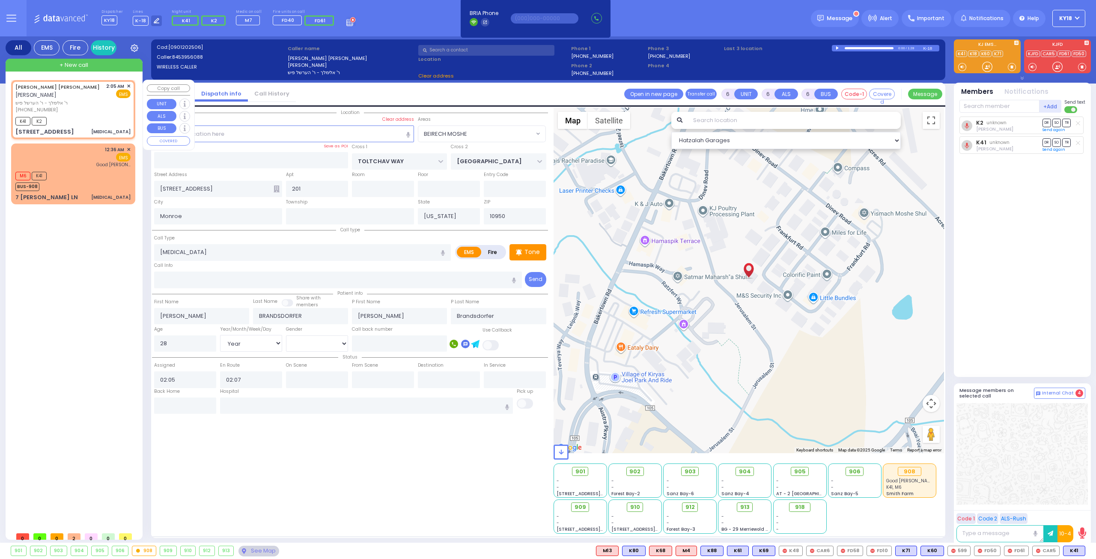
select select "BEIRECH MOSHE"
select select
radio input "true"
select select "Year"
select select "[DEMOGRAPHIC_DATA]"
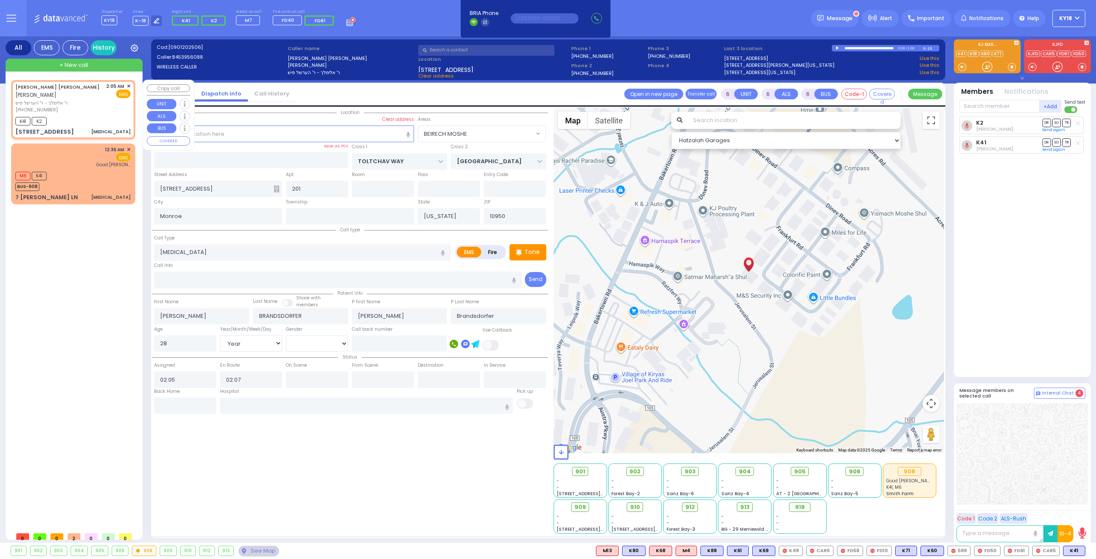
type input "02:09"
type input "02:35"
select select "Hatzalah Garages"
select select
radio input "true"
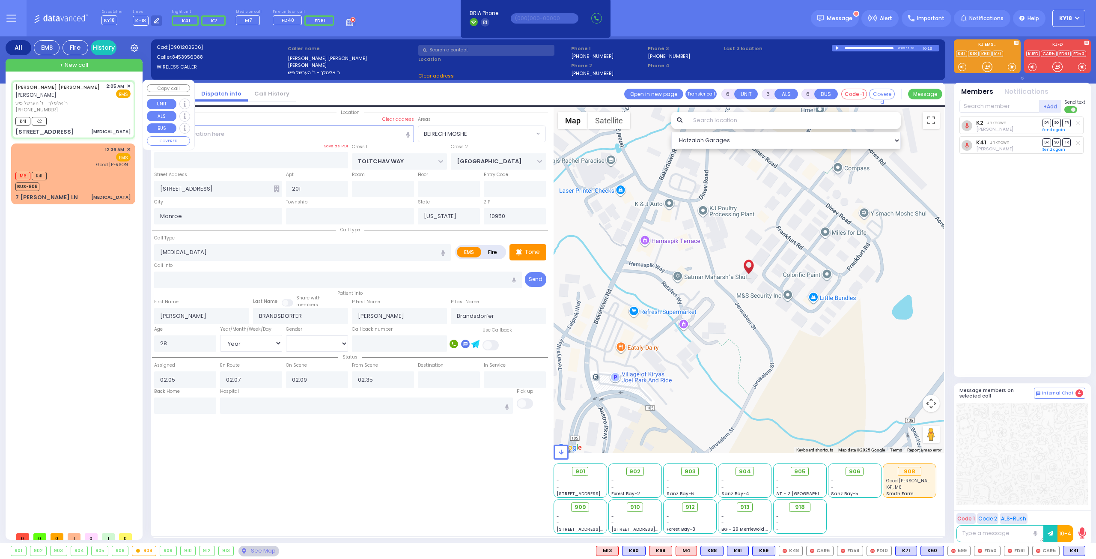
select select "Year"
select select "[DEMOGRAPHIC_DATA]"
select select "Hatzalah Garages"
select select "BEIRECH MOSHE"
select select
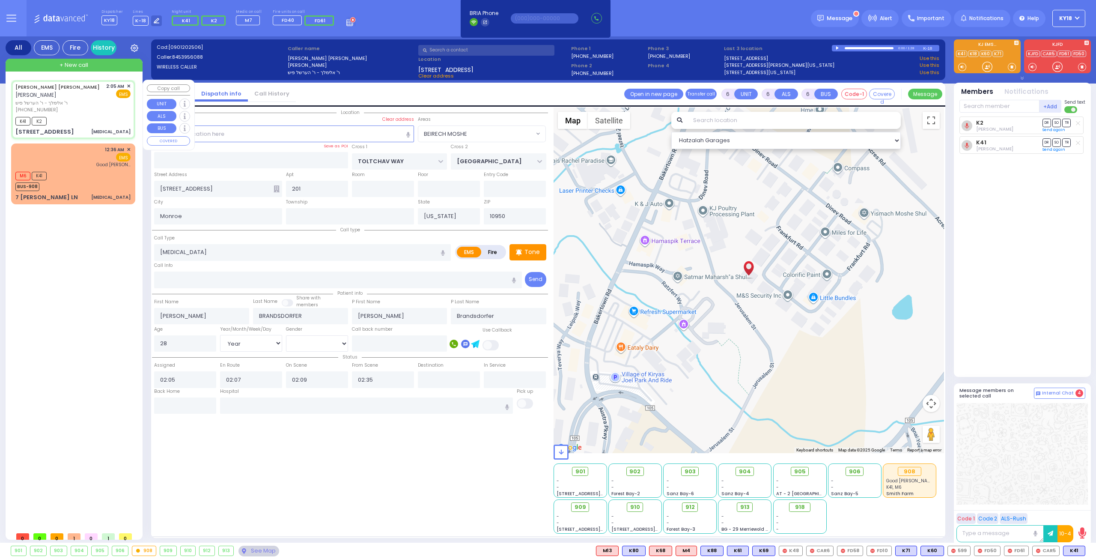
radio input "true"
select select "Year"
select select "[DEMOGRAPHIC_DATA]"
select select "Hatzalah Garages"
select select "BEIRECH MOSHE"
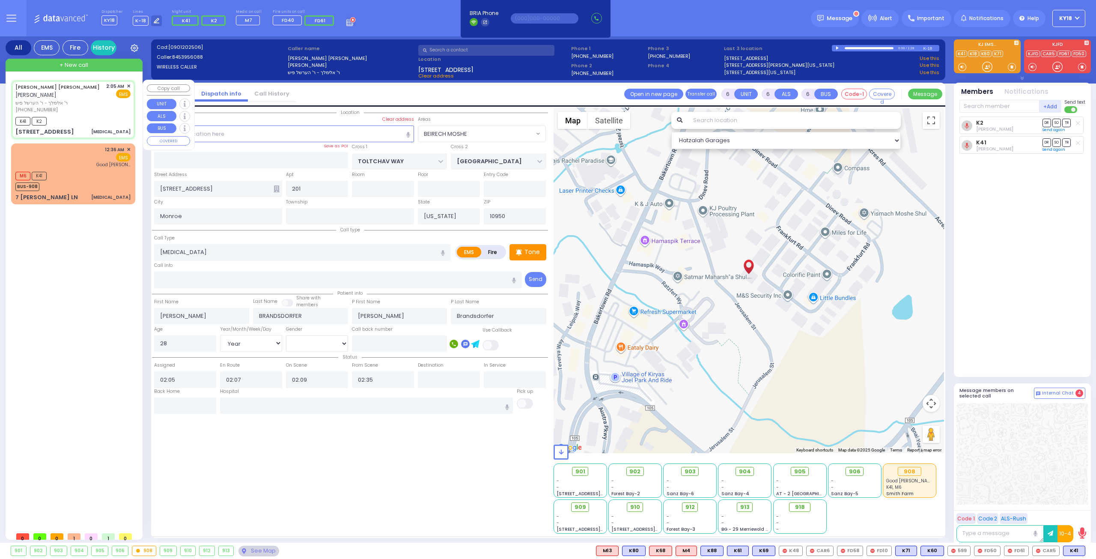
select select
radio input "true"
select select "Year"
select select "[DEMOGRAPHIC_DATA]"
select select "Hatzalah Garages"
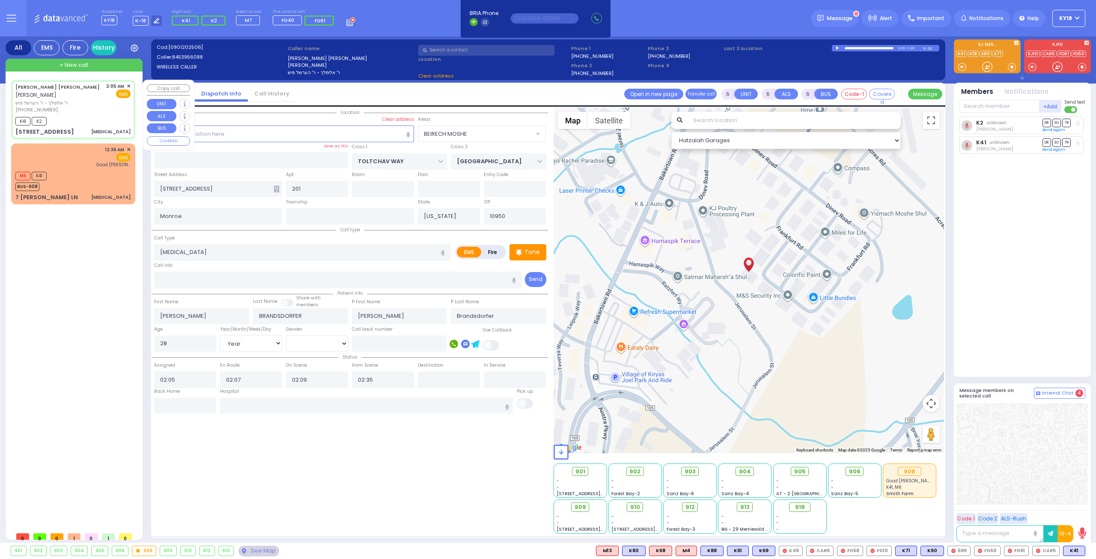
select select "BEIRECH MOSHE"
